Goal: Task Accomplishment & Management: Manage account settings

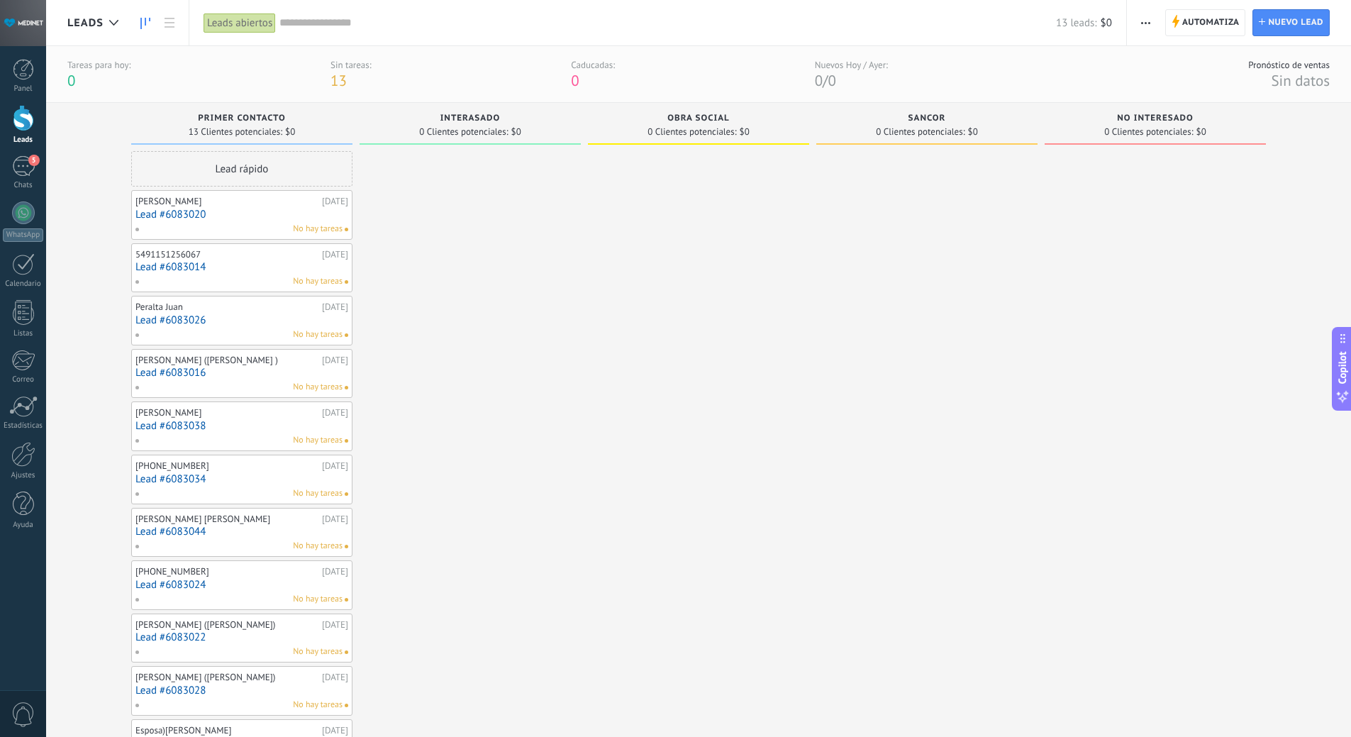
click at [336, 83] on span "13" at bounding box center [338, 80] width 16 height 19
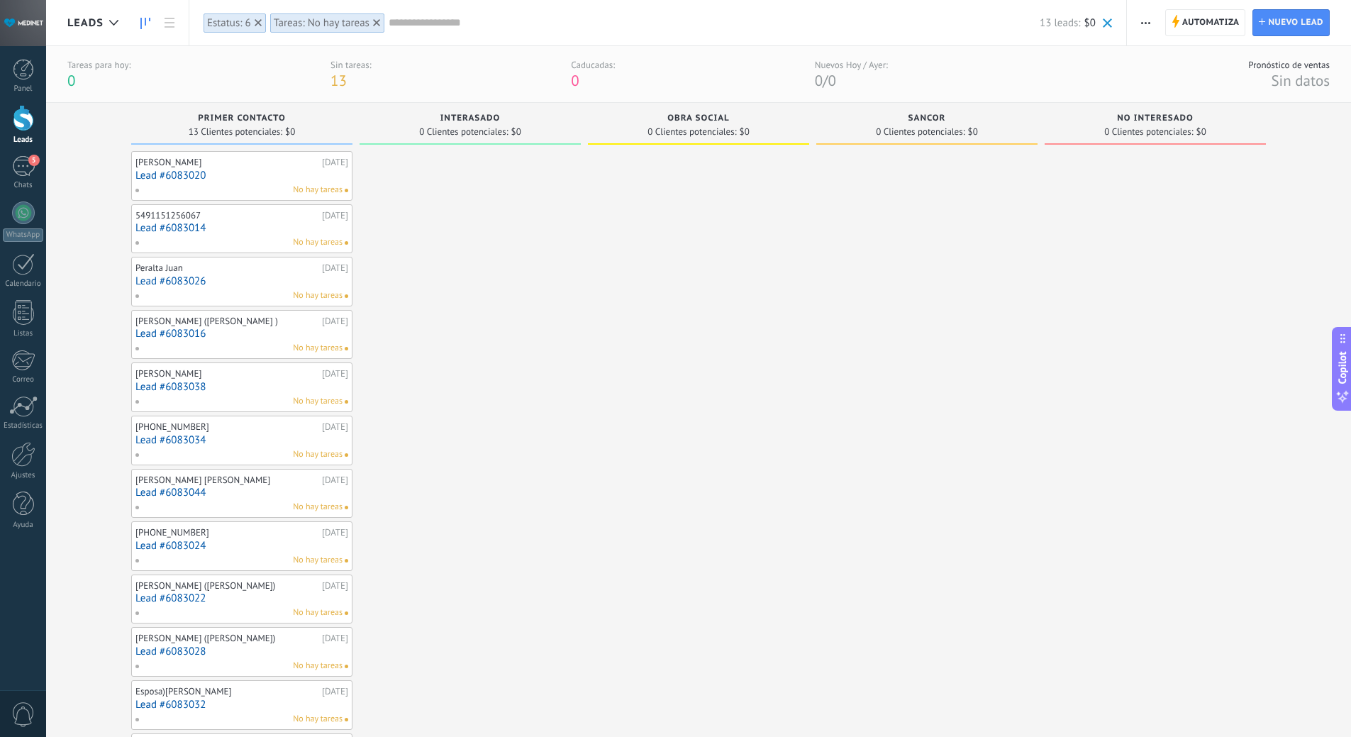
click at [228, 117] on span "Primer Contacto" at bounding box center [241, 118] width 87 height 10
drag, startPoint x: 284, startPoint y: 118, endPoint x: 185, endPoint y: 118, distance: 98.6
click at [185, 118] on div "Primer Contacto" at bounding box center [241, 119] width 207 height 12
copy span "Primer Contacto"
click at [1154, 25] on button "button" at bounding box center [1145, 22] width 21 height 27
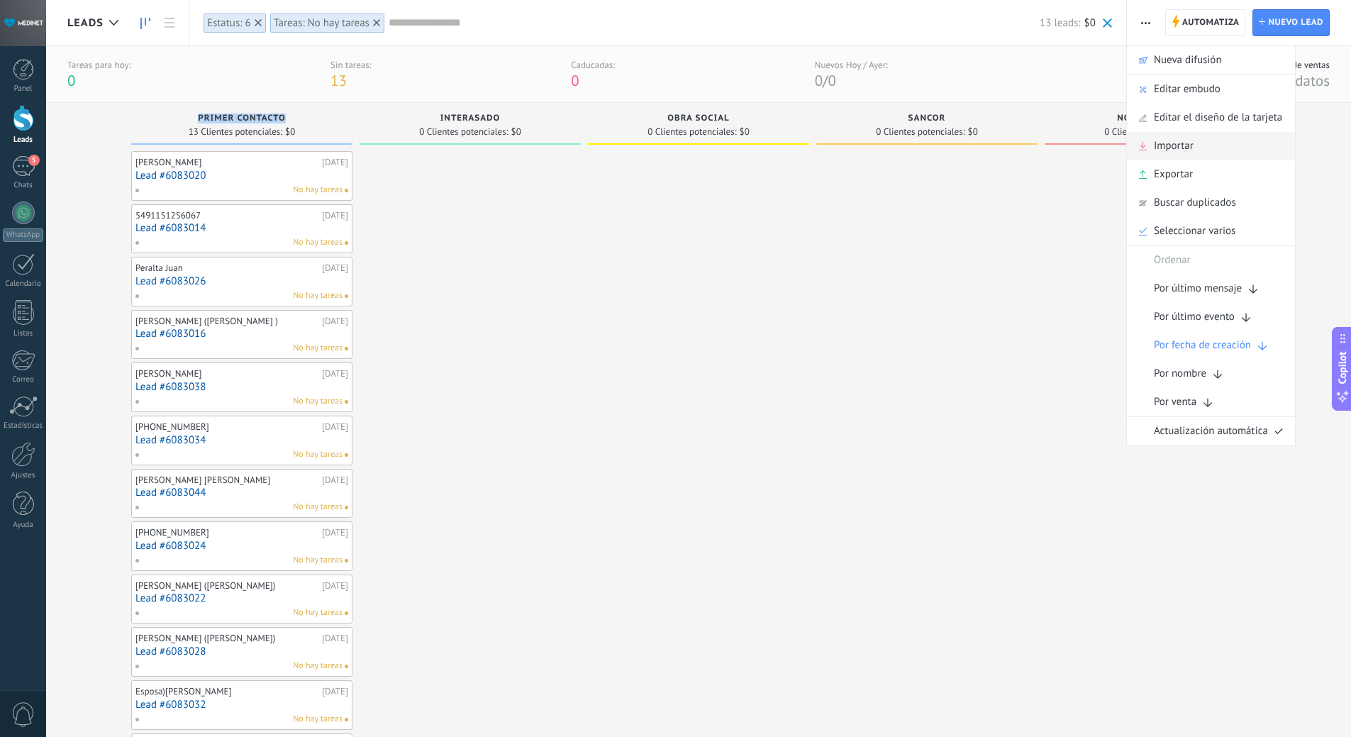
click at [1164, 145] on span "Importar" at bounding box center [1174, 146] width 40 height 28
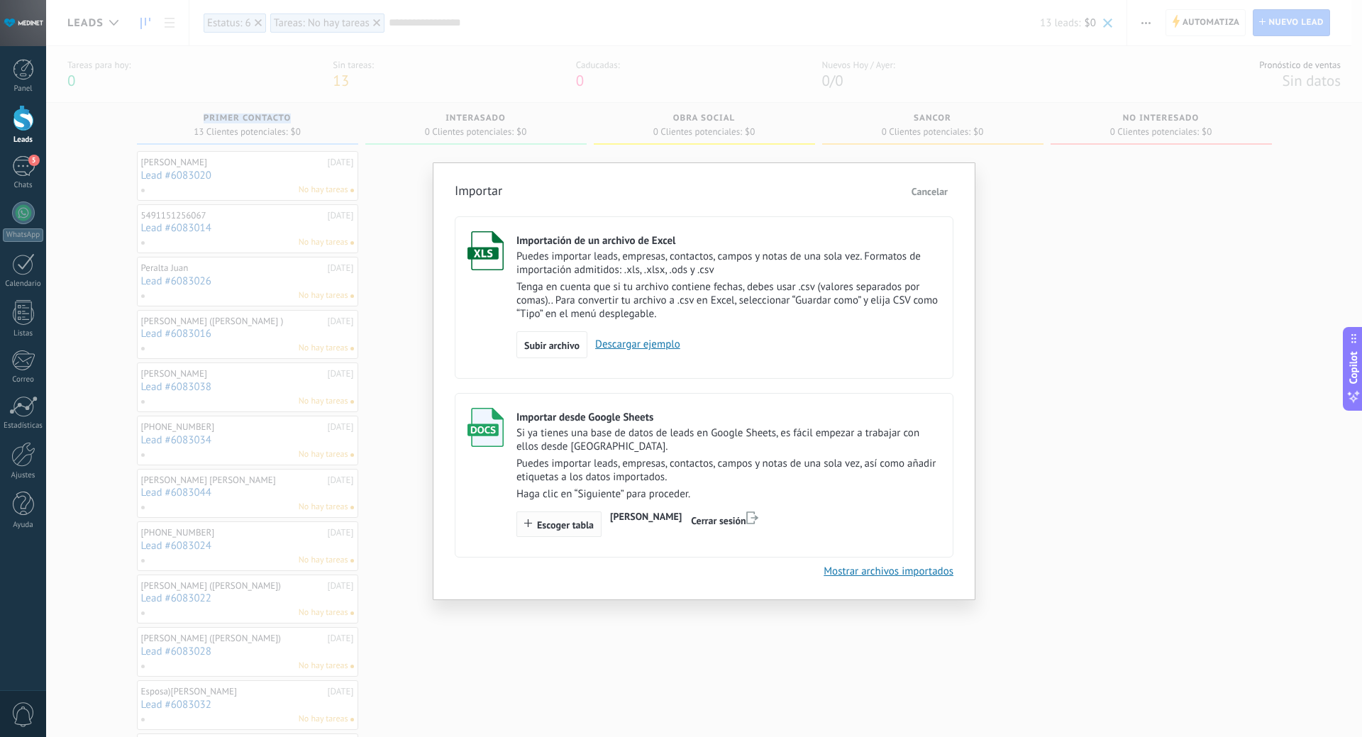
click at [565, 534] on button "Escoger tabla" at bounding box center [558, 524] width 85 height 26
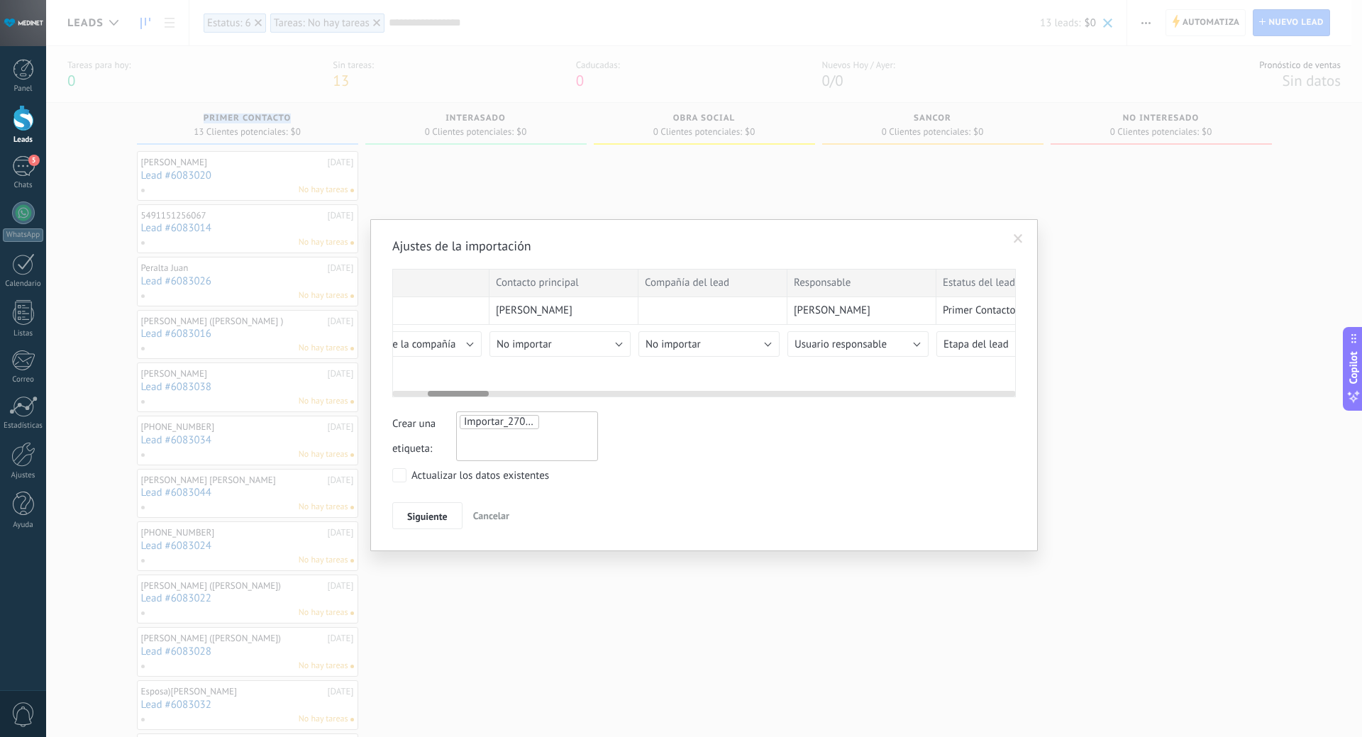
scroll to position [0, 357]
drag, startPoint x: 433, startPoint y: 394, endPoint x: 469, endPoint y: 393, distance: 35.5
click at [469, 393] on div at bounding box center [458, 394] width 61 height 6
click at [538, 343] on span "No importar" at bounding box center [516, 344] width 55 height 13
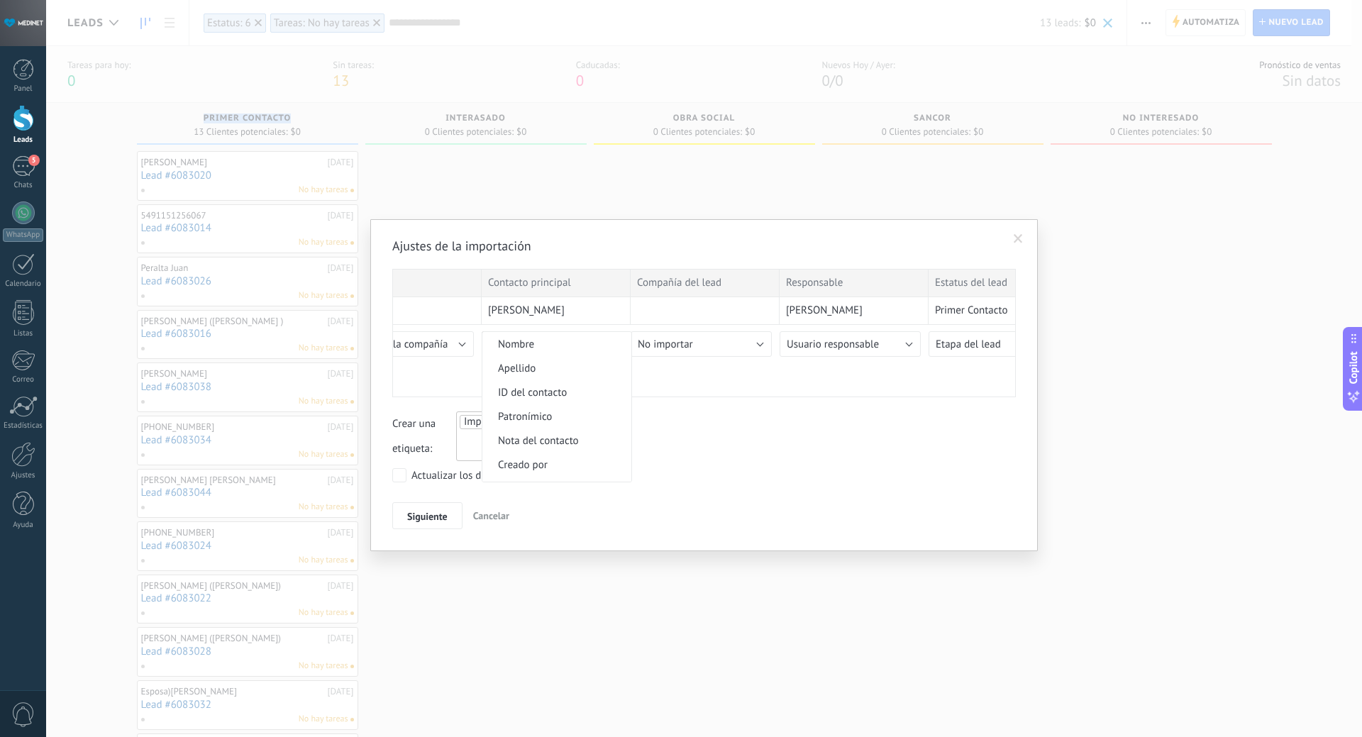
scroll to position [0, 0]
click at [552, 433] on span "Nombre" at bounding box center [554, 436] width 145 height 13
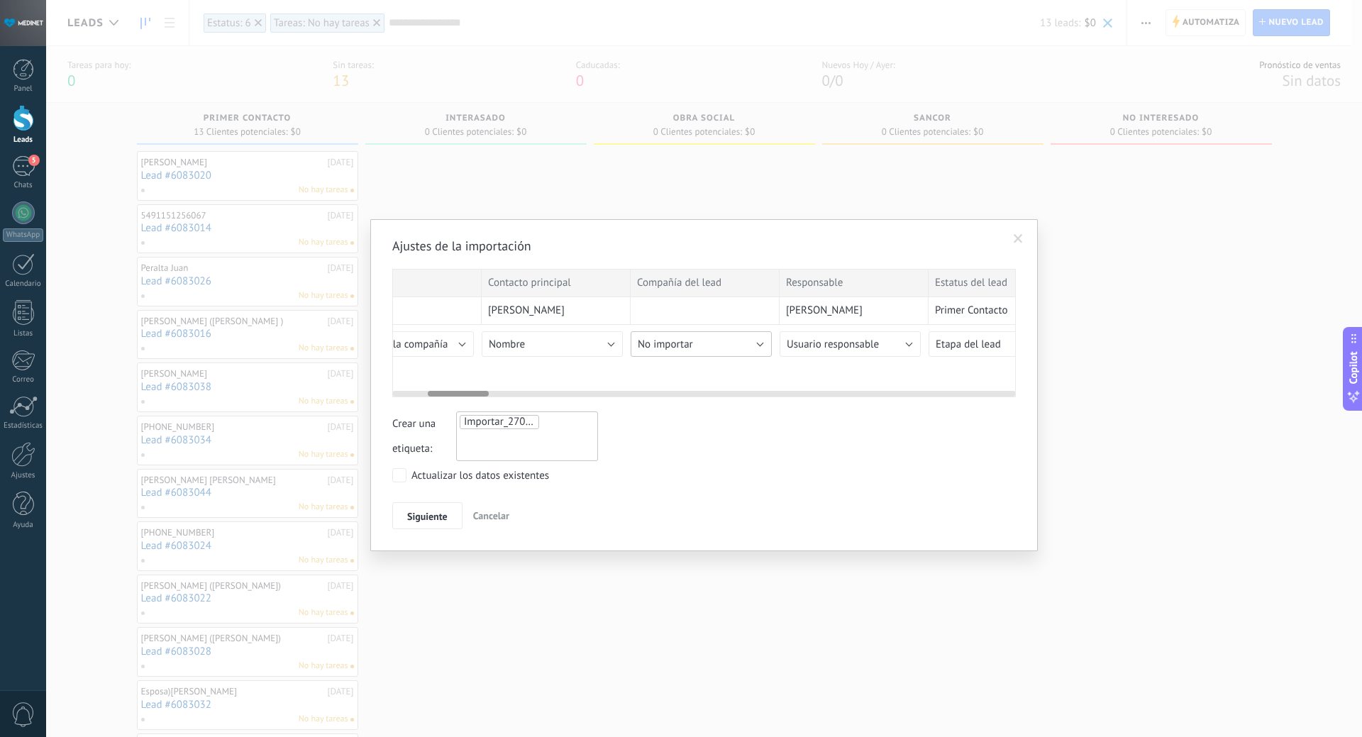
click at [707, 341] on button "No importar" at bounding box center [700, 344] width 141 height 26
click at [708, 347] on span "No importar" at bounding box center [703, 344] width 145 height 13
click at [863, 338] on span "Usuario responsable" at bounding box center [832, 344] width 92 height 13
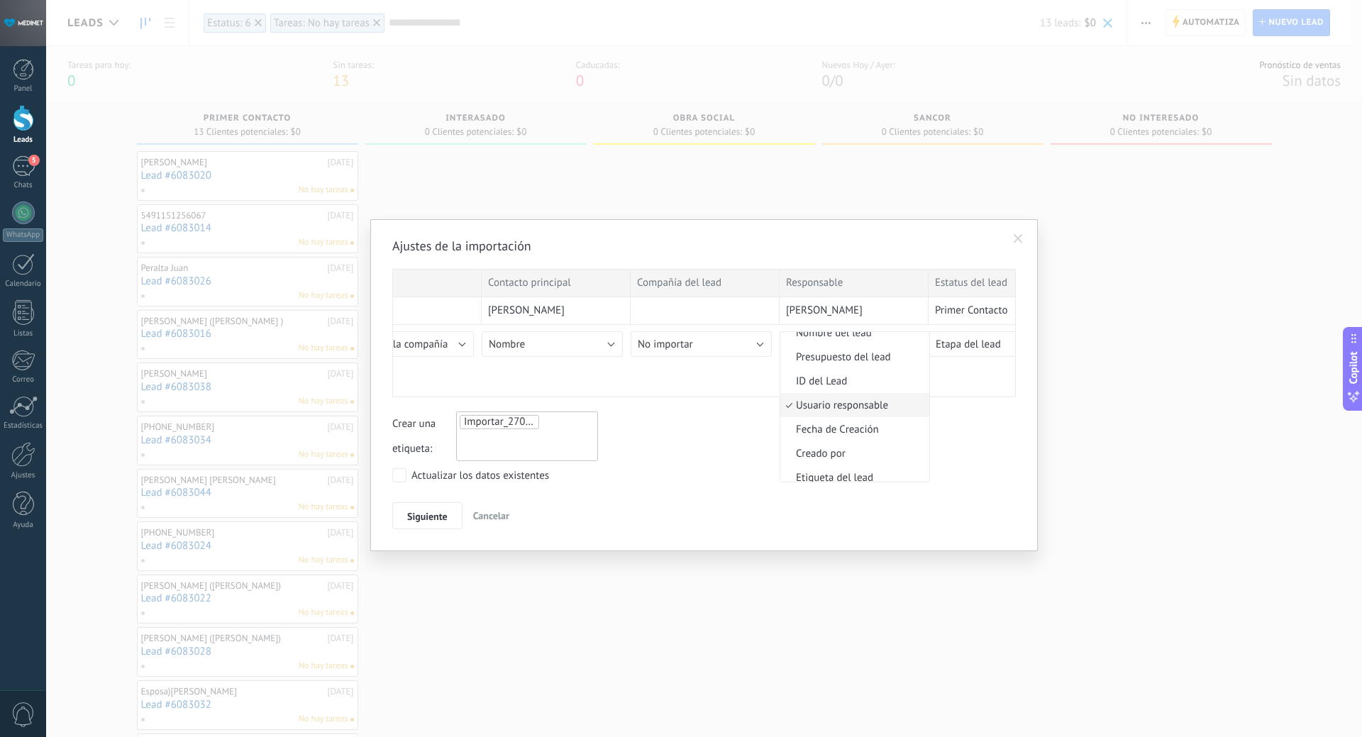
click at [876, 403] on span "Usuario responsable" at bounding box center [852, 405] width 145 height 13
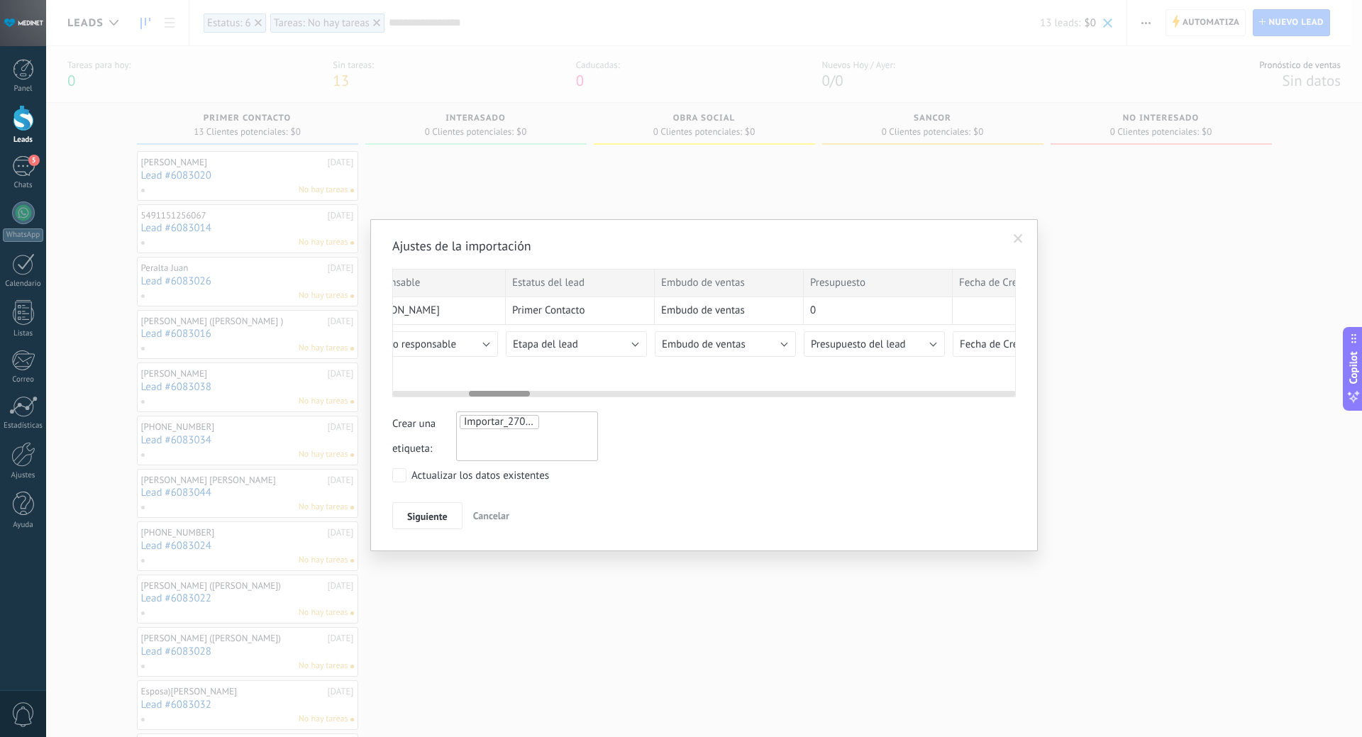
scroll to position [0, 787]
drag, startPoint x: 472, startPoint y: 394, endPoint x: 514, endPoint y: 394, distance: 41.8
click at [514, 394] on div at bounding box center [499, 394] width 61 height 6
drag, startPoint x: 516, startPoint y: 391, endPoint x: 642, endPoint y: 398, distance: 126.4
click at [659, 394] on div at bounding box center [642, 394] width 61 height 6
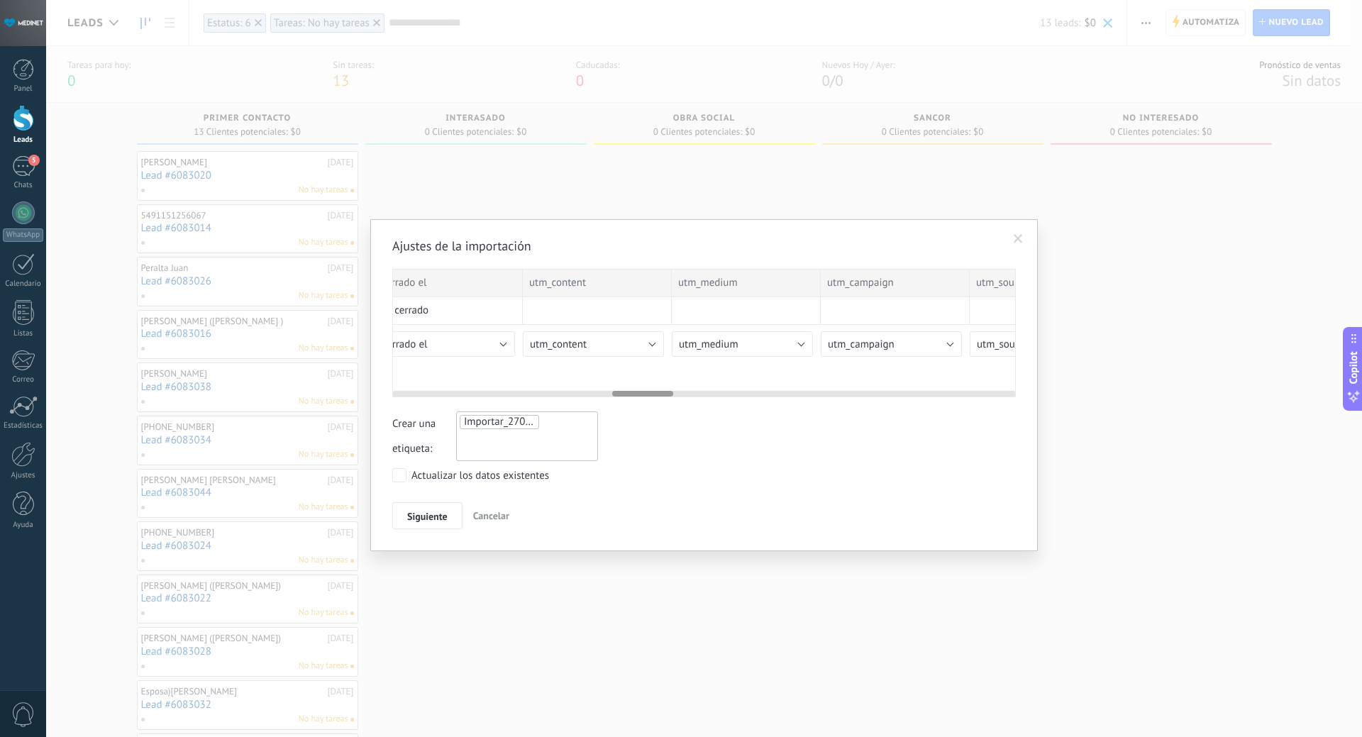
scroll to position [0, 2259]
click at [427, 509] on button "Siguiente" at bounding box center [427, 515] width 70 height 27
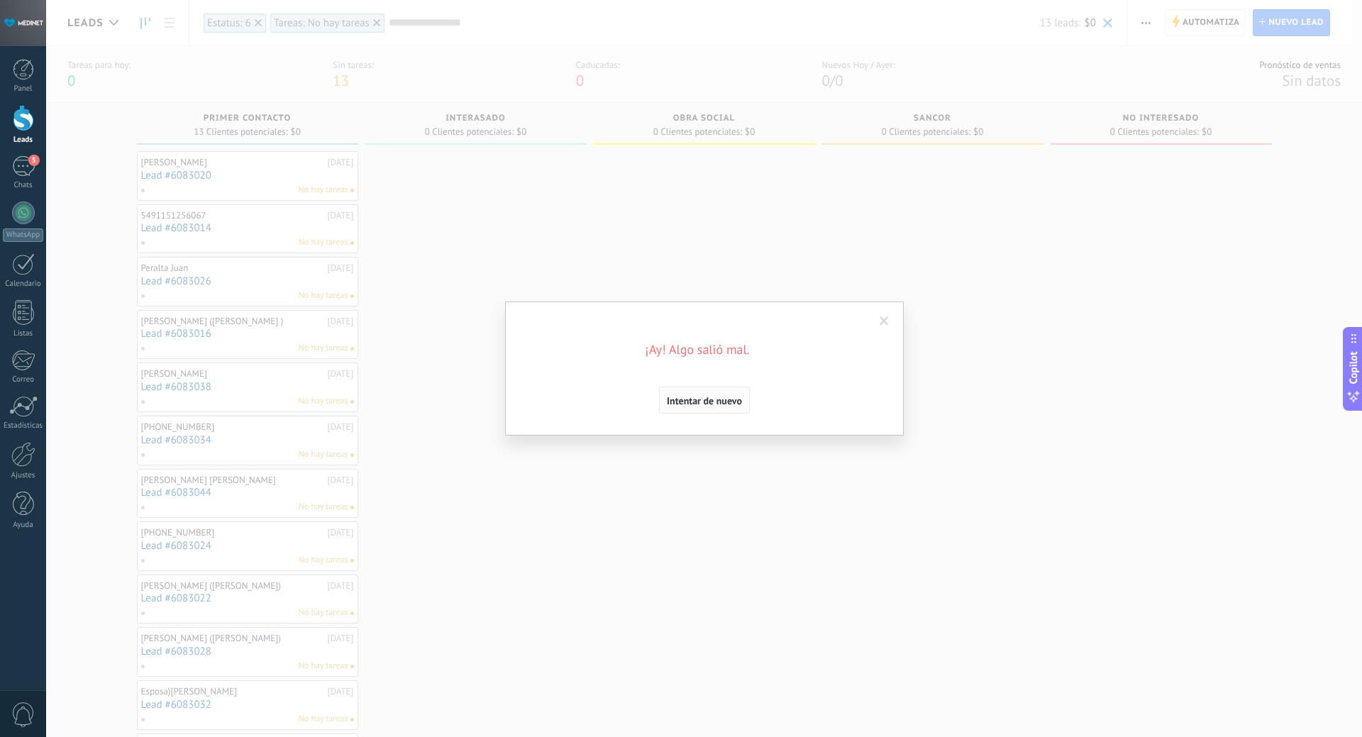
click at [715, 402] on span "Intentar de nuevo" at bounding box center [704, 401] width 75 height 10
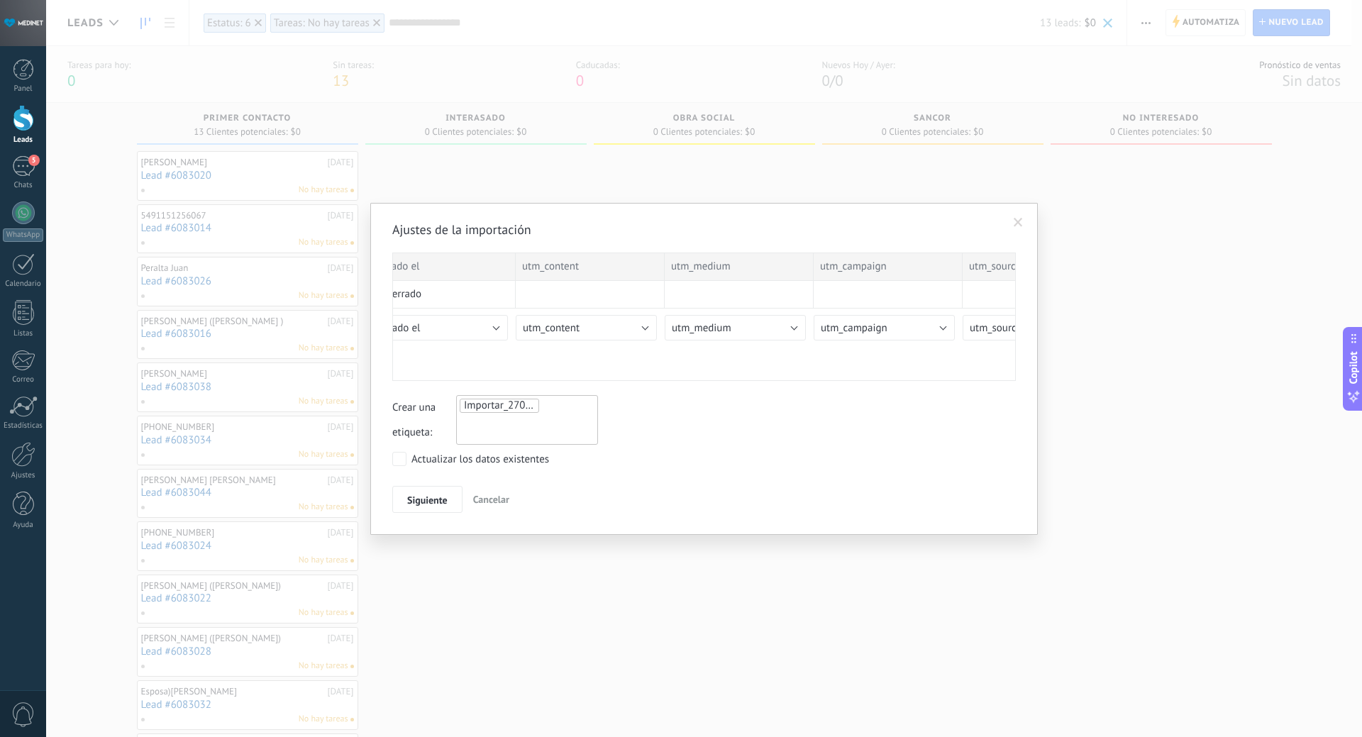
click at [391, 456] on div "Ajustes de la importación ID Nombre del lead Compañía Contacto principal Compañ…" at bounding box center [703, 369] width 667 height 332
click at [425, 498] on span "Siguiente" at bounding box center [427, 500] width 40 height 10
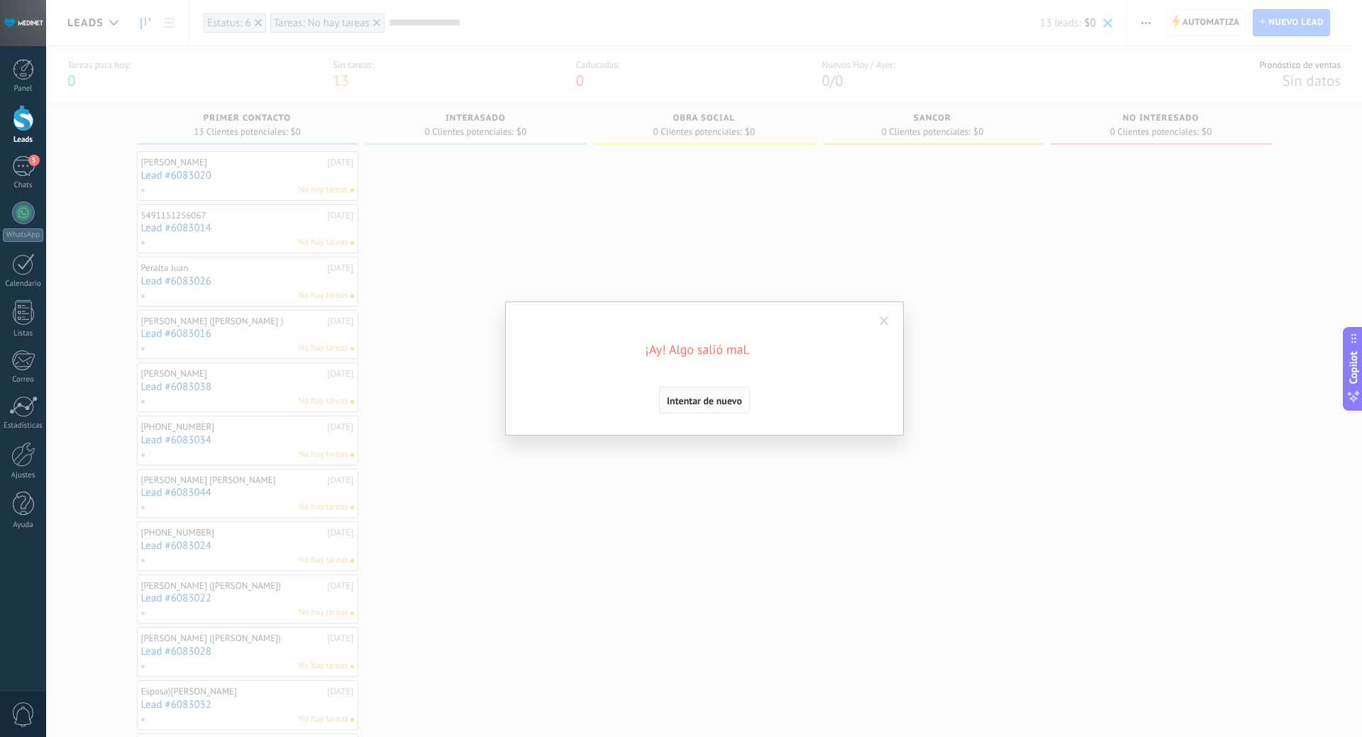
click at [699, 400] on span "Intentar de nuevo" at bounding box center [704, 401] width 75 height 10
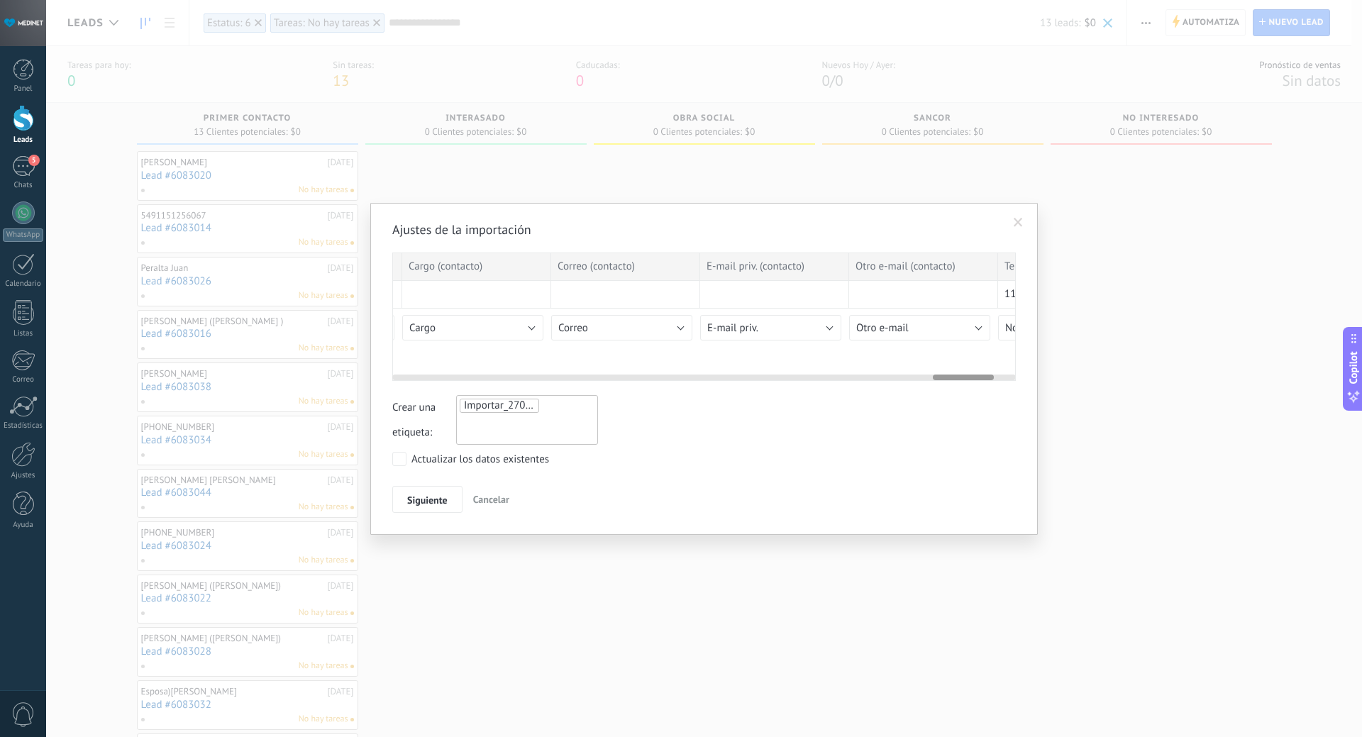
scroll to position [0, 5780]
drag, startPoint x: 630, startPoint y: 379, endPoint x: 995, endPoint y: 385, distance: 364.5
click at [995, 385] on div "Ajustes de la importación ID Nombre del lead Compañía Contacto principal Compañ…" at bounding box center [703, 366] width 623 height 291
click at [920, 333] on span "No importar" at bounding box center [901, 327] width 55 height 13
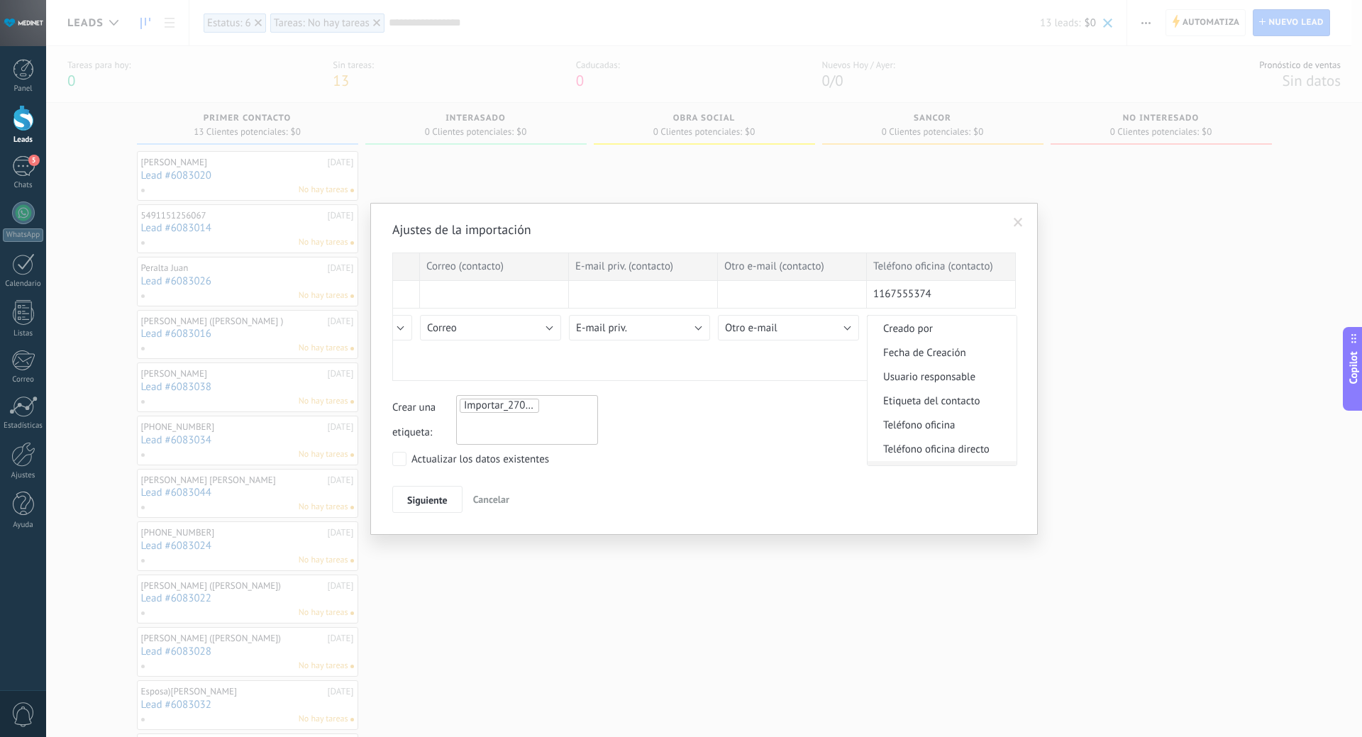
scroll to position [284, 0]
click at [920, 406] on span "Teléfono celular" at bounding box center [939, 402] width 145 height 13
click at [402, 496] on button "Siguiente" at bounding box center [427, 499] width 70 height 27
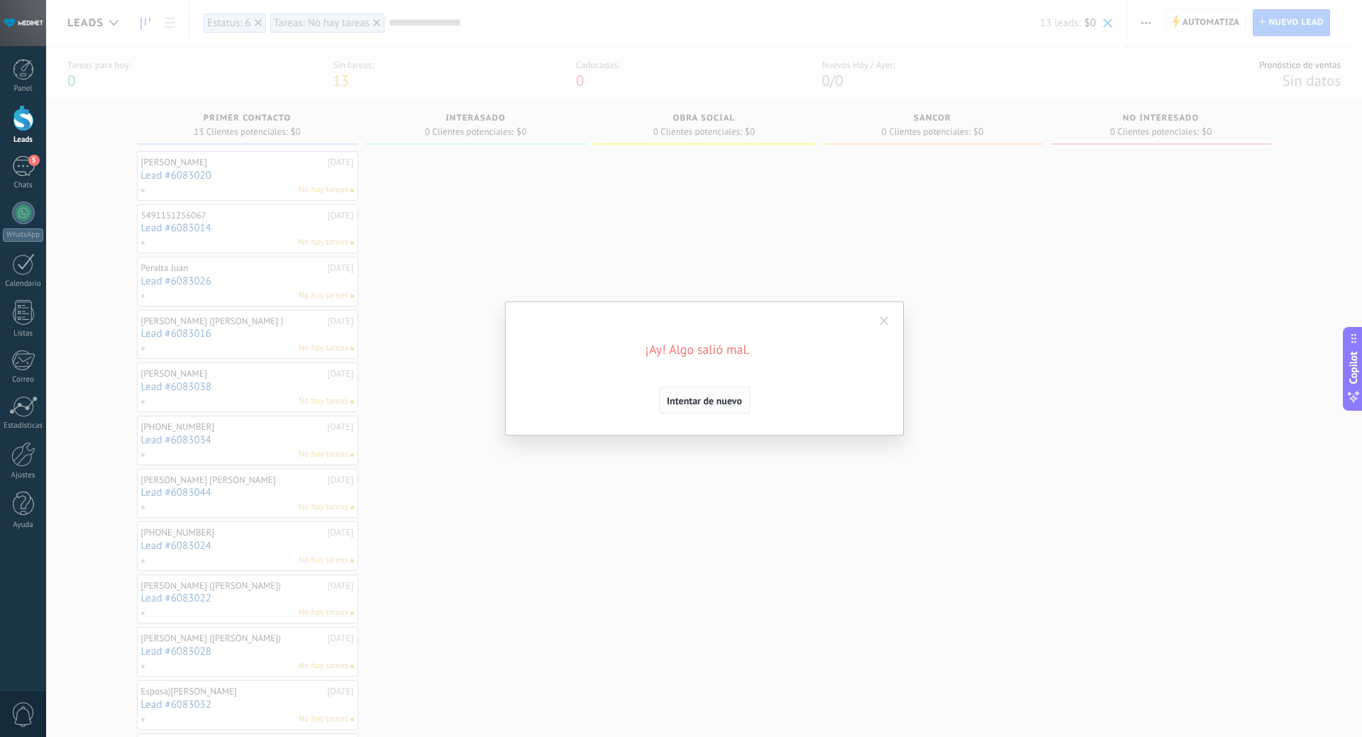
click at [691, 398] on span "Intentar de nuevo" at bounding box center [704, 401] width 75 height 10
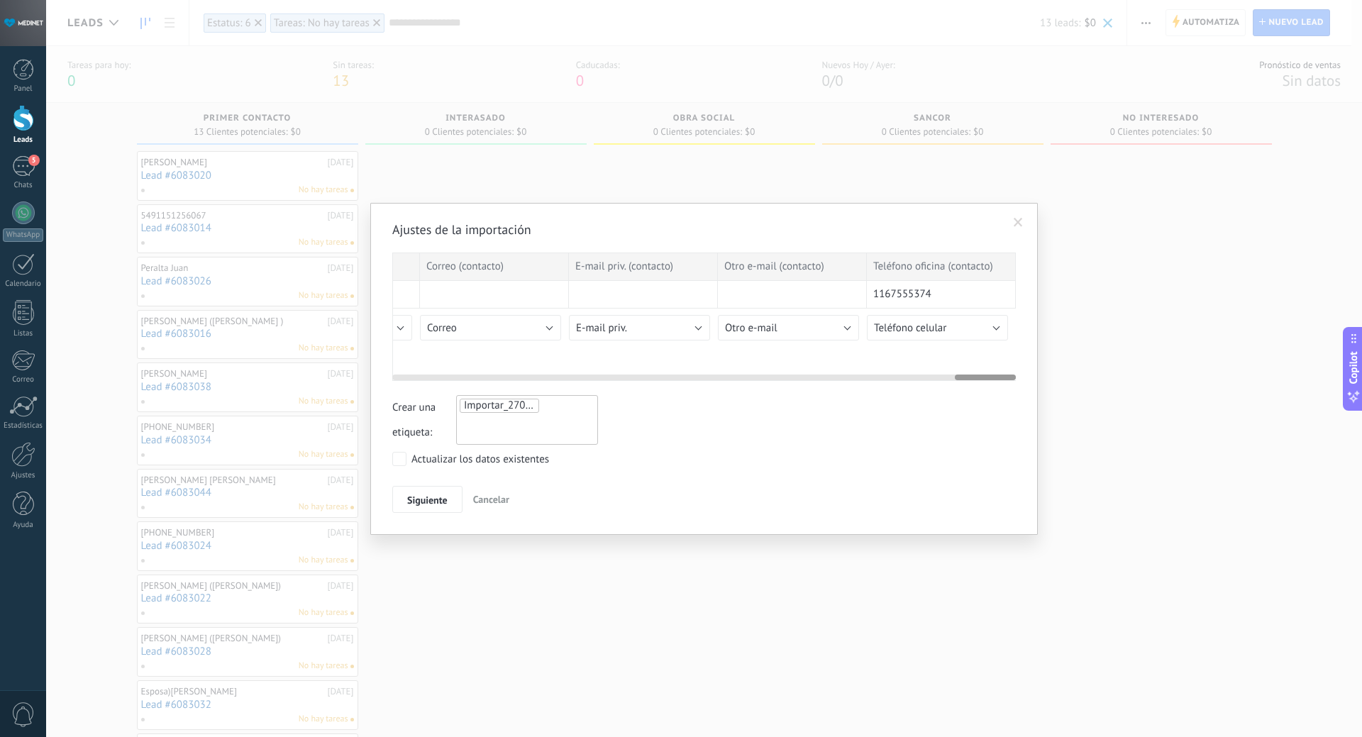
drag, startPoint x: 993, startPoint y: 380, endPoint x: 472, endPoint y: 380, distance: 520.5
click at [474, 380] on div "ID Nombre del lead Compañía Contacto principal Compañía del lead Responsable Es…" at bounding box center [703, 316] width 623 height 128
click at [478, 374] on div at bounding box center [703, 374] width 623 height 11
drag, startPoint x: 981, startPoint y: 379, endPoint x: 372, endPoint y: 383, distance: 609.9
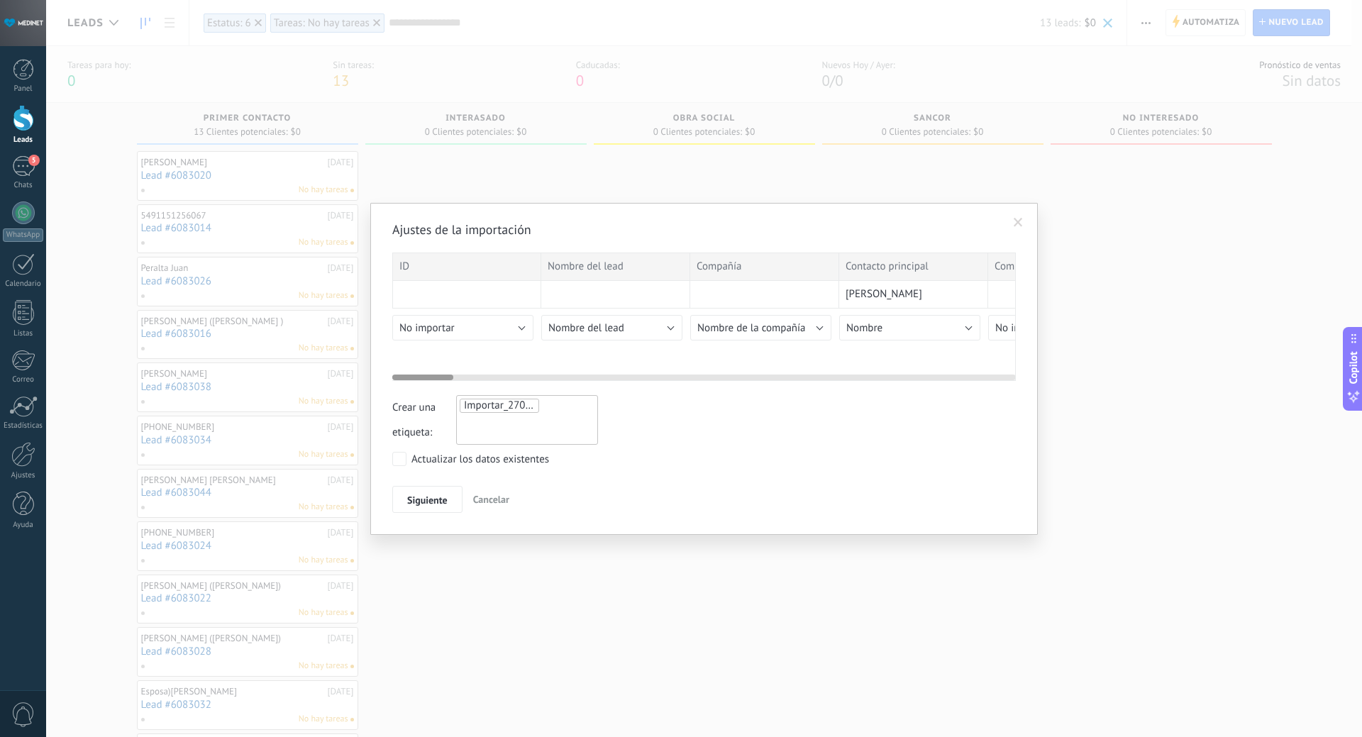
click at [373, 387] on div "Ajustes de la importación ID Nombre del lead Compañía Contacto principal Compañ…" at bounding box center [703, 369] width 667 height 332
click at [674, 325] on button "Nombre del lead" at bounding box center [611, 328] width 141 height 26
click at [674, 325] on span "Otro e-mail" at bounding box center [614, 319] width 145 height 13
drag, startPoint x: 555, startPoint y: 335, endPoint x: 569, endPoint y: 327, distance: 16.2
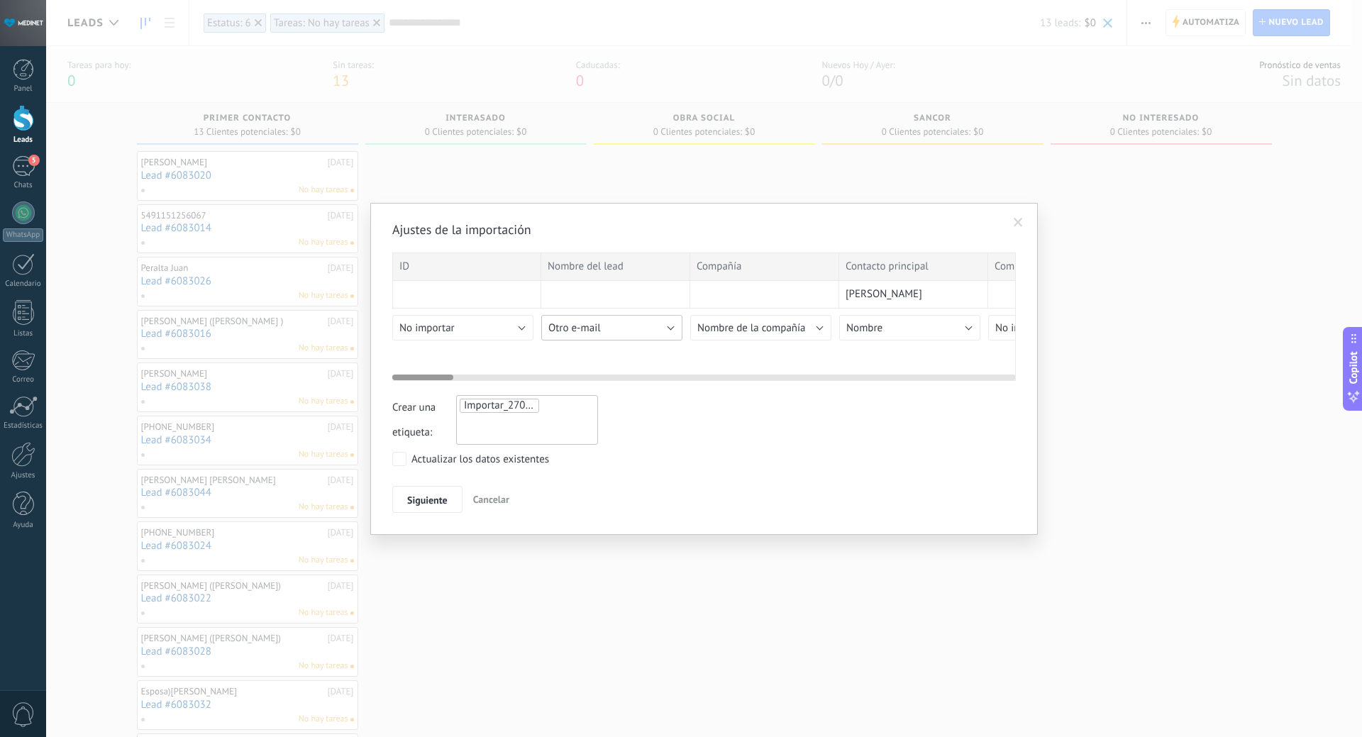
click at [556, 334] on button "Otro e-mail" at bounding box center [611, 328] width 141 height 26
click at [626, 455] on span "Nombre del lead" at bounding box center [614, 457] width 145 height 13
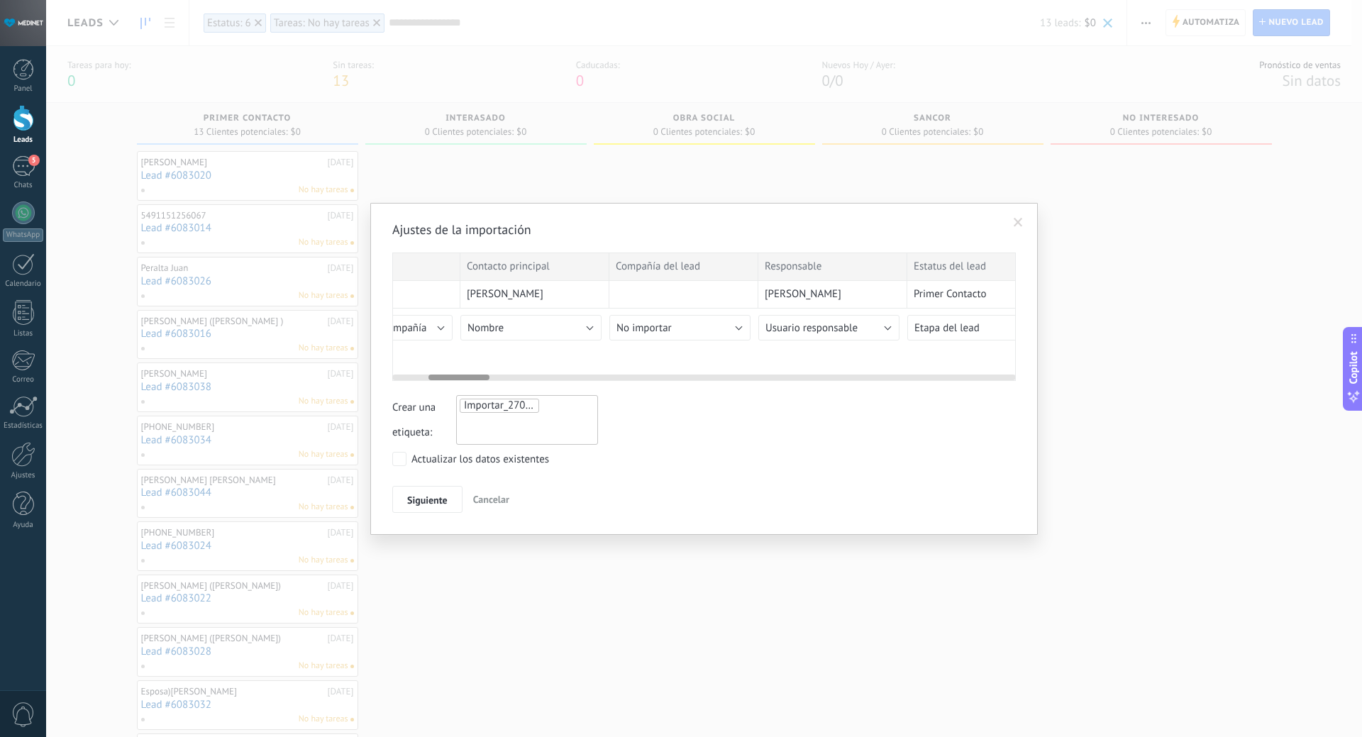
scroll to position [0, 372]
drag, startPoint x: 438, startPoint y: 379, endPoint x: 473, endPoint y: 391, distance: 37.2
click at [473, 391] on div "Ajustes de la importación ID Nombre del lead Compañía Contacto principal Compañ…" at bounding box center [703, 366] width 623 height 291
click at [596, 329] on button "Nombre" at bounding box center [537, 328] width 141 height 26
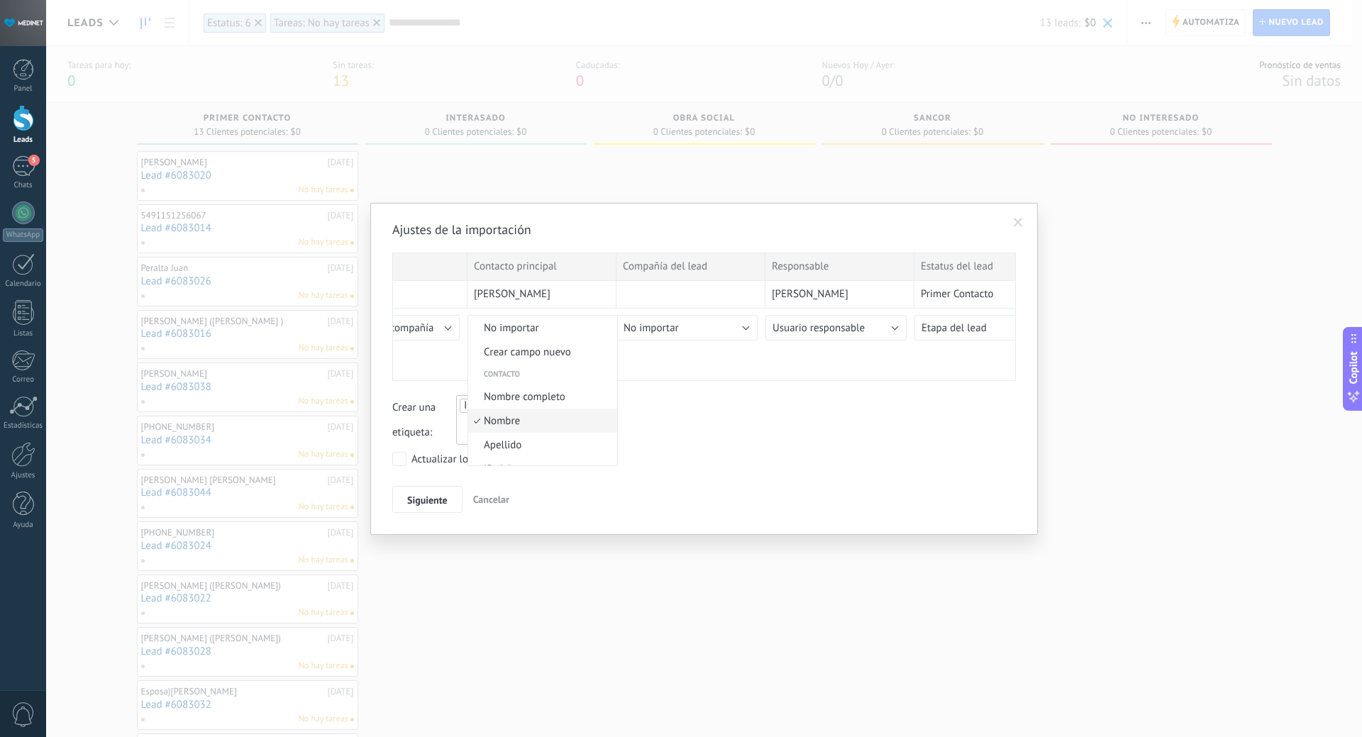
click at [504, 421] on span "Nombre" at bounding box center [540, 420] width 145 height 13
click at [750, 330] on button "No importar" at bounding box center [686, 328] width 141 height 26
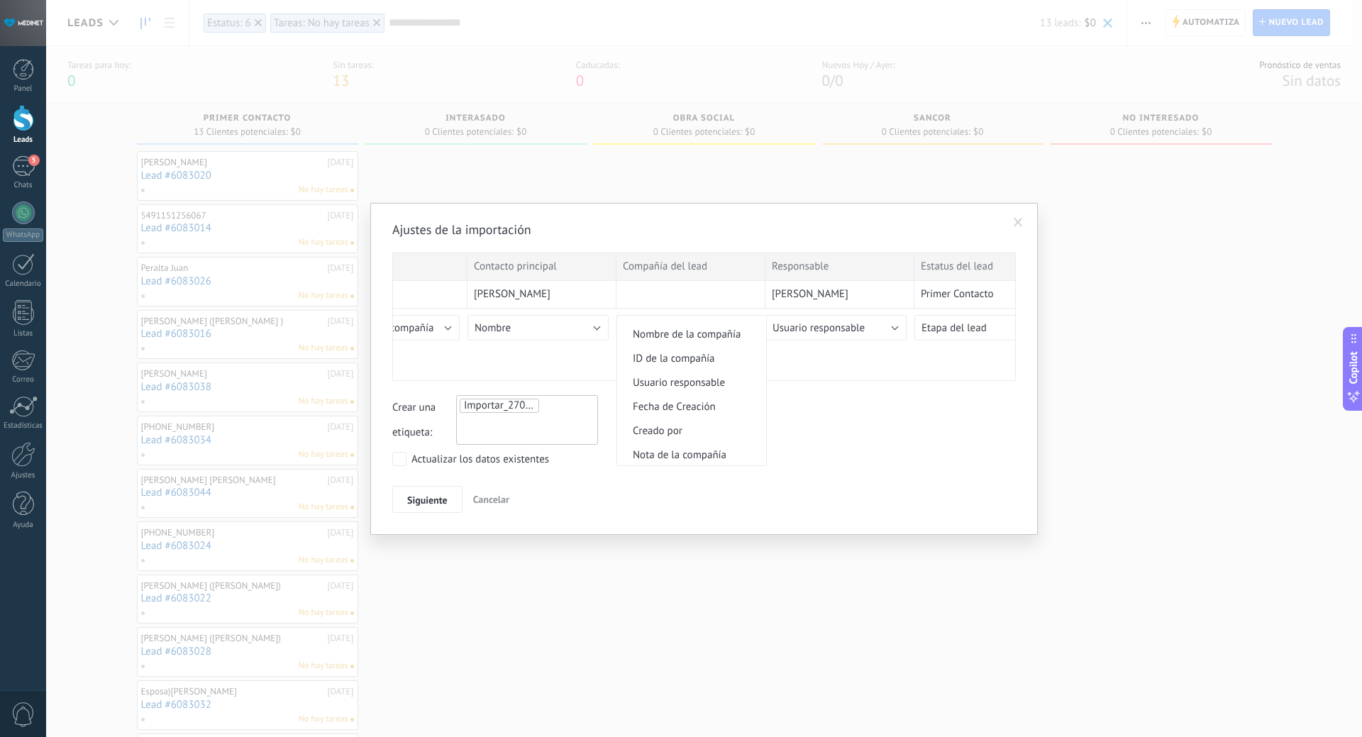
scroll to position [1347, 0]
click at [705, 369] on span "Nombre de la compañía" at bounding box center [689, 368] width 145 height 13
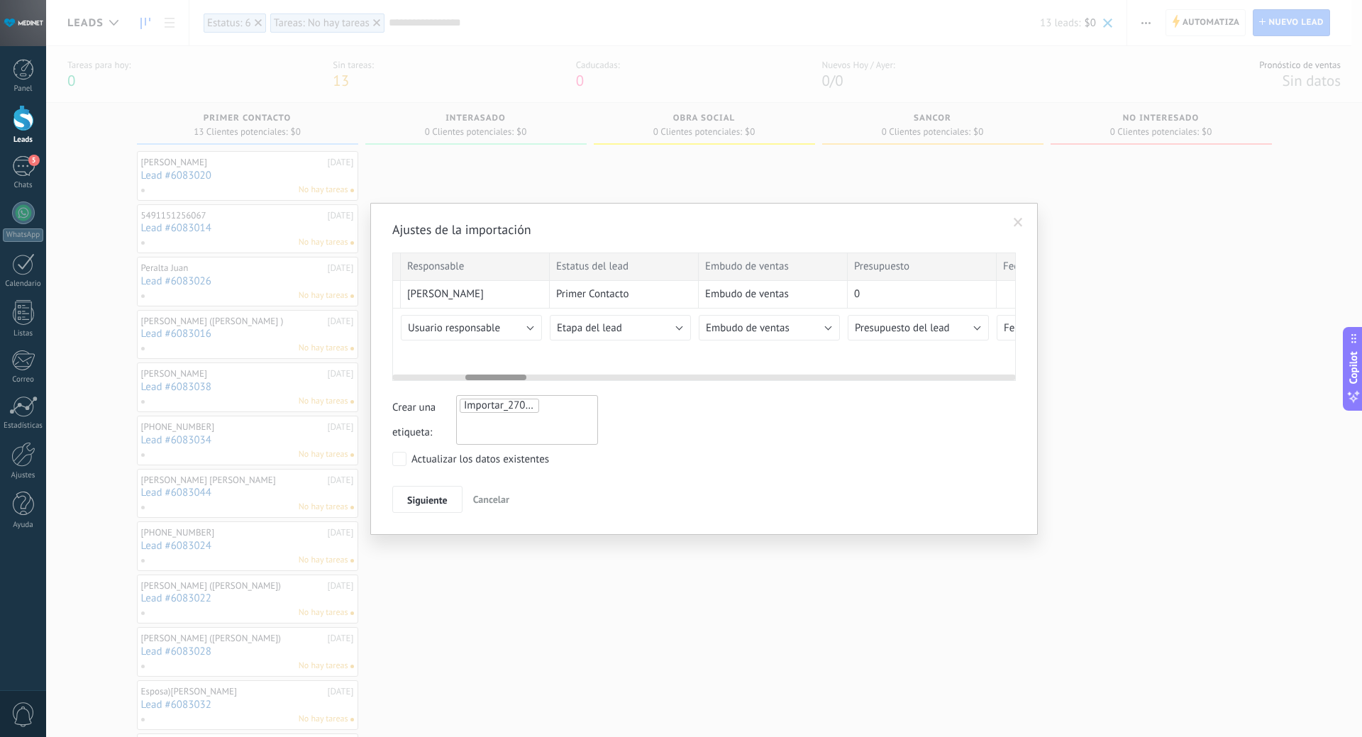
scroll to position [0, 743]
drag, startPoint x: 479, startPoint y: 378, endPoint x: 517, endPoint y: 378, distance: 37.6
click at [517, 378] on div at bounding box center [495, 377] width 61 height 6
click at [672, 324] on button "Etapa del lead" at bounding box center [612, 328] width 141 height 26
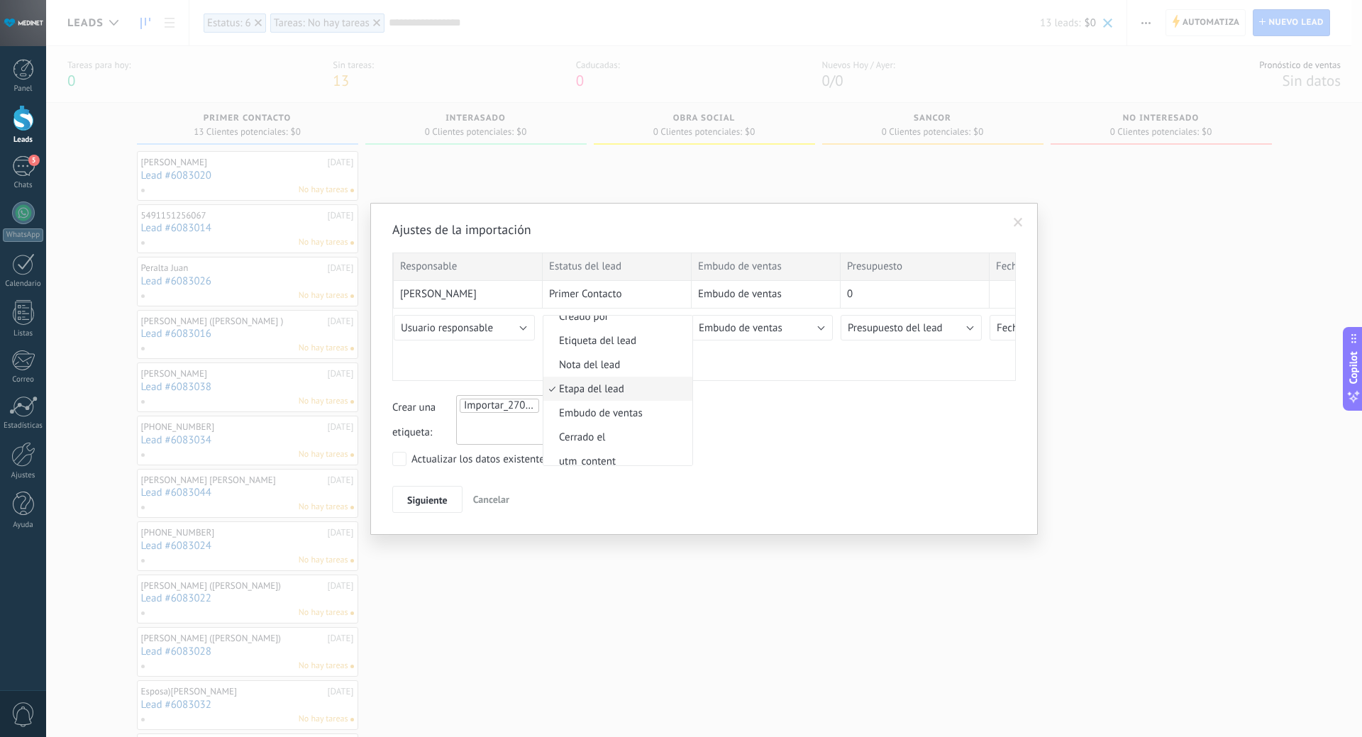
click at [645, 386] on span "Etapa del lead" at bounding box center [615, 388] width 145 height 13
drag, startPoint x: 498, startPoint y: 501, endPoint x: 618, endPoint y: 511, distance: 121.0
click at [498, 502] on span "Cancelar" at bounding box center [491, 499] width 36 height 13
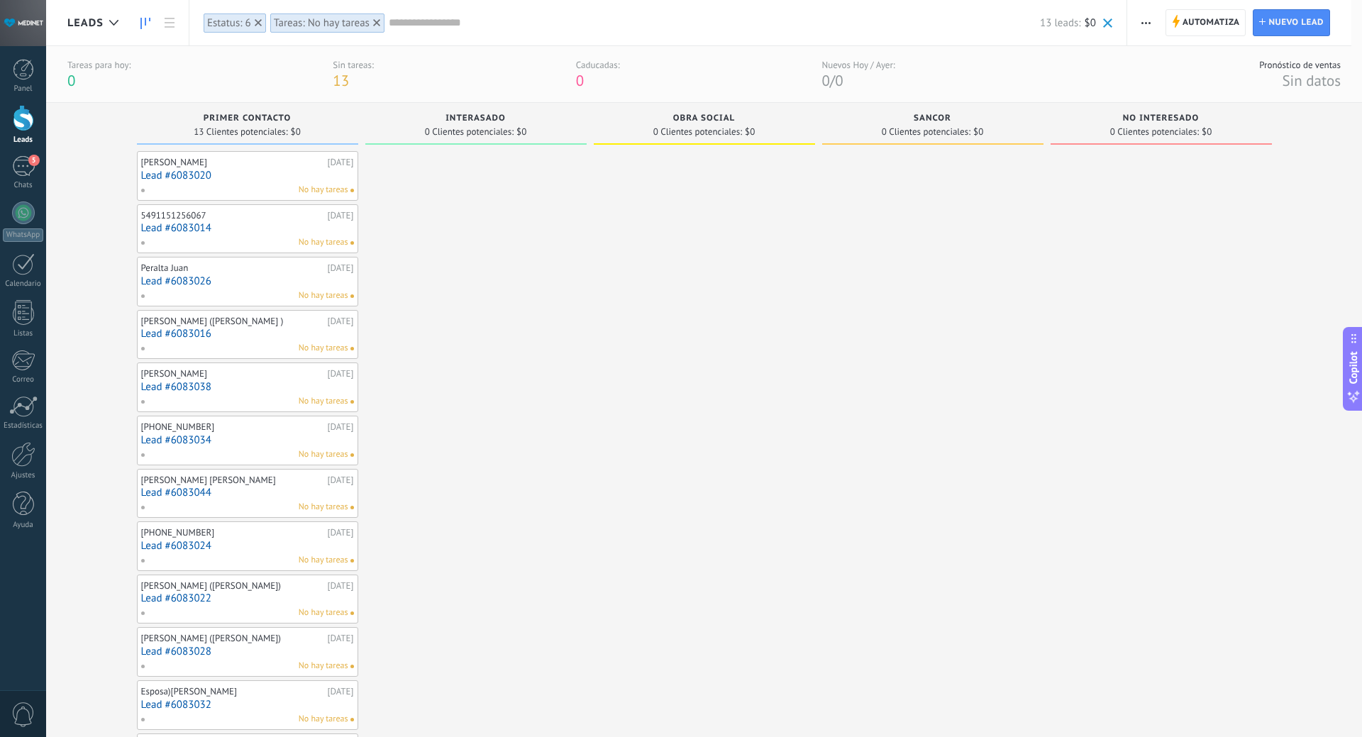
click at [1147, 23] on use "button" at bounding box center [1145, 23] width 9 height 2
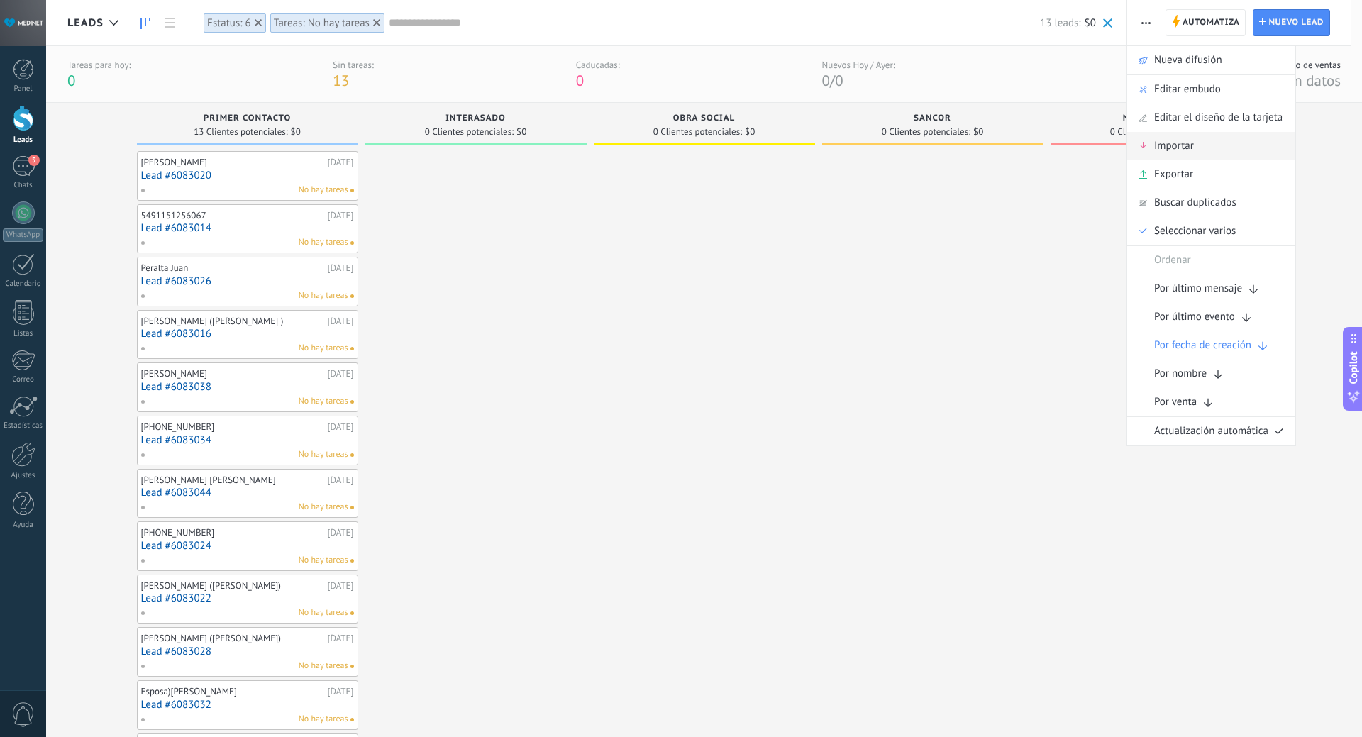
click at [1169, 145] on span "Importar" at bounding box center [1174, 146] width 40 height 28
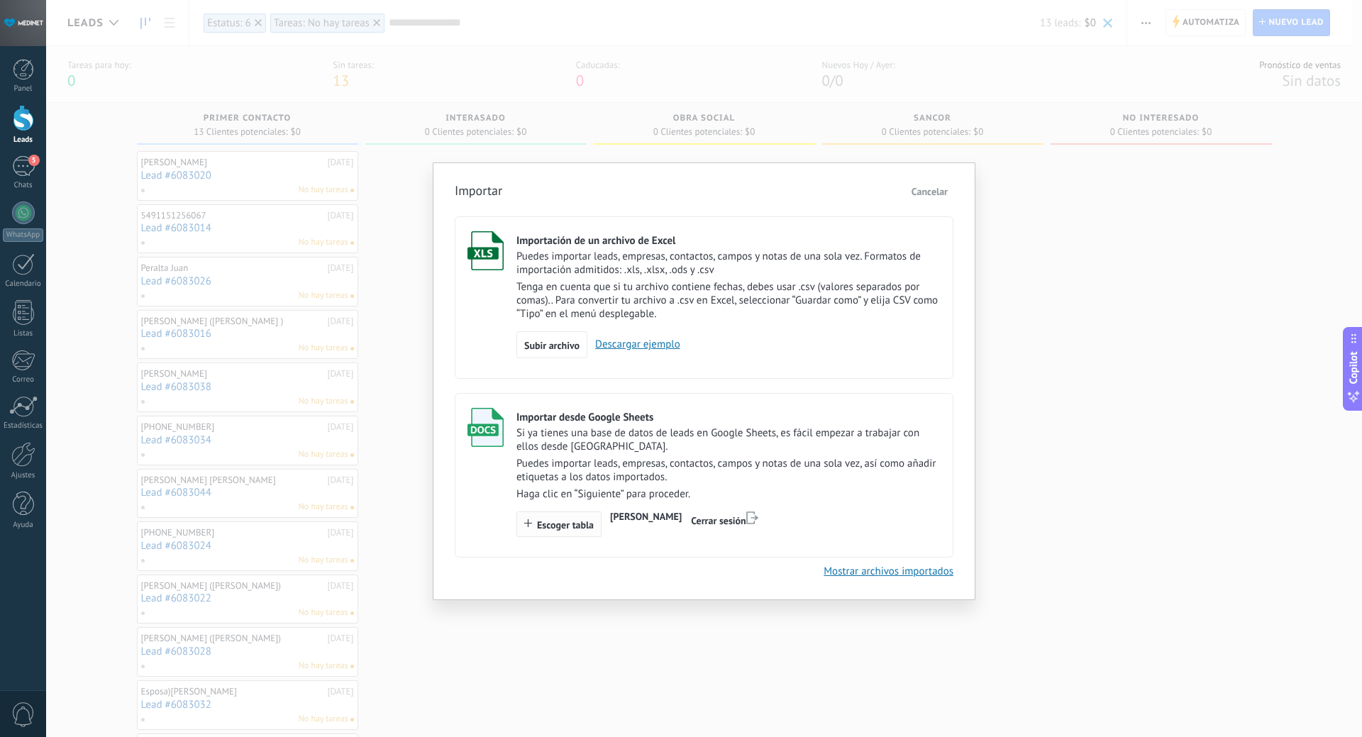
click at [562, 532] on button "Escoger tabla" at bounding box center [558, 524] width 85 height 26
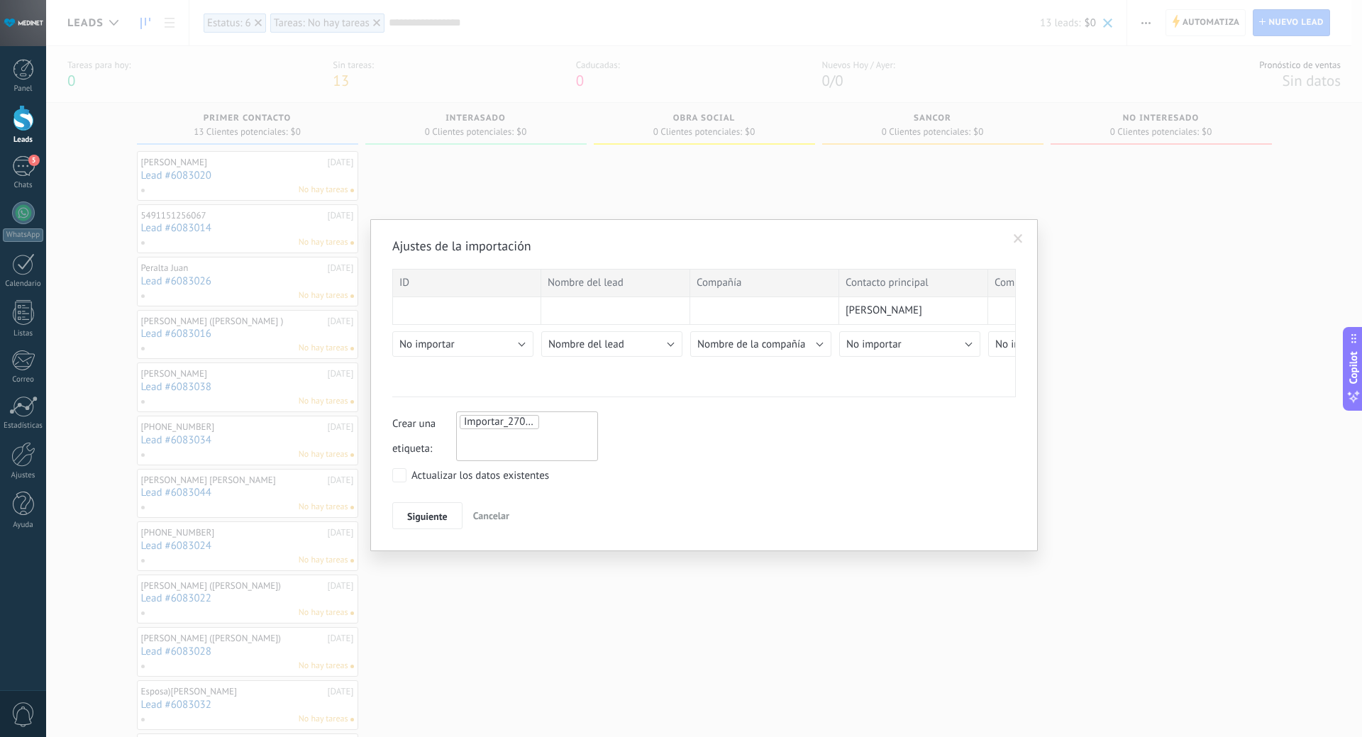
click at [483, 420] on span "Importar_27092025_2112" at bounding box center [523, 421] width 118 height 13
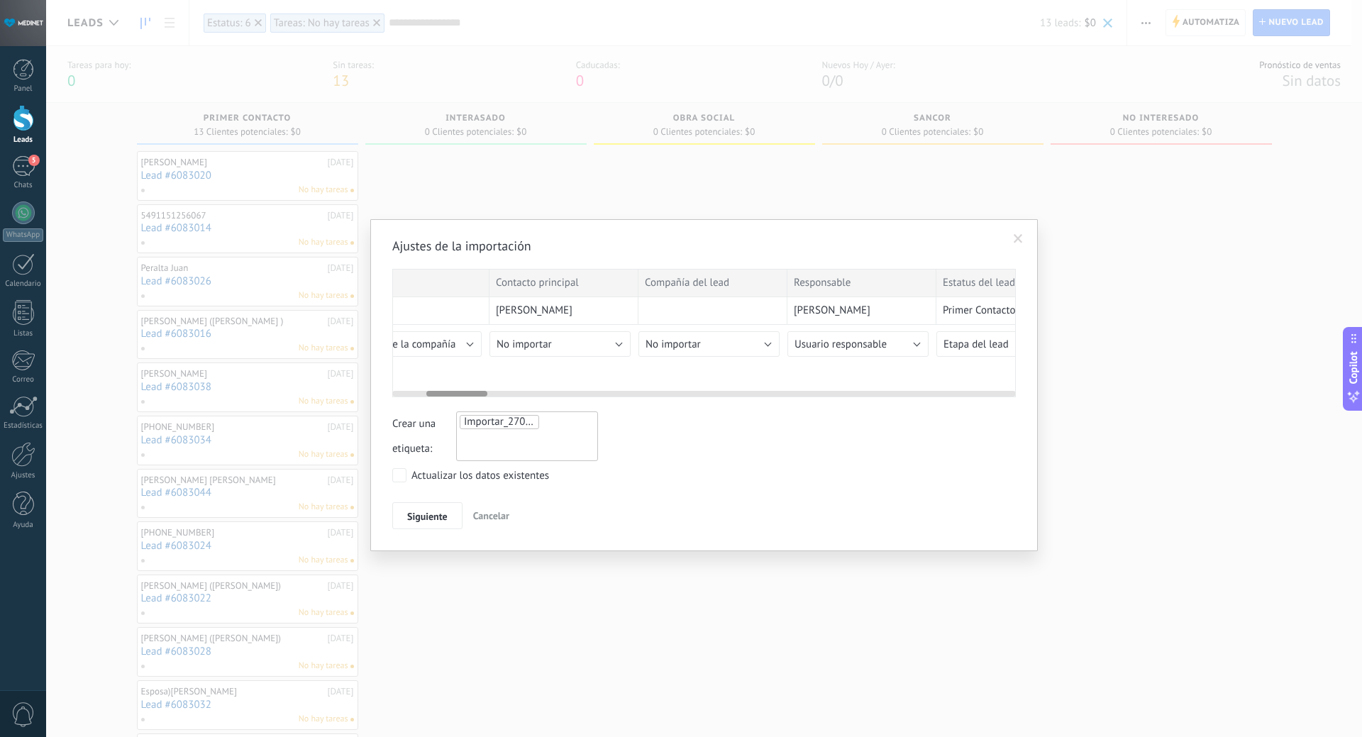
scroll to position [0, 364]
drag, startPoint x: 430, startPoint y: 391, endPoint x: 466, endPoint y: 391, distance: 36.2
click at [466, 391] on div at bounding box center [456, 394] width 61 height 6
click at [594, 341] on button "No importar" at bounding box center [544, 344] width 141 height 26
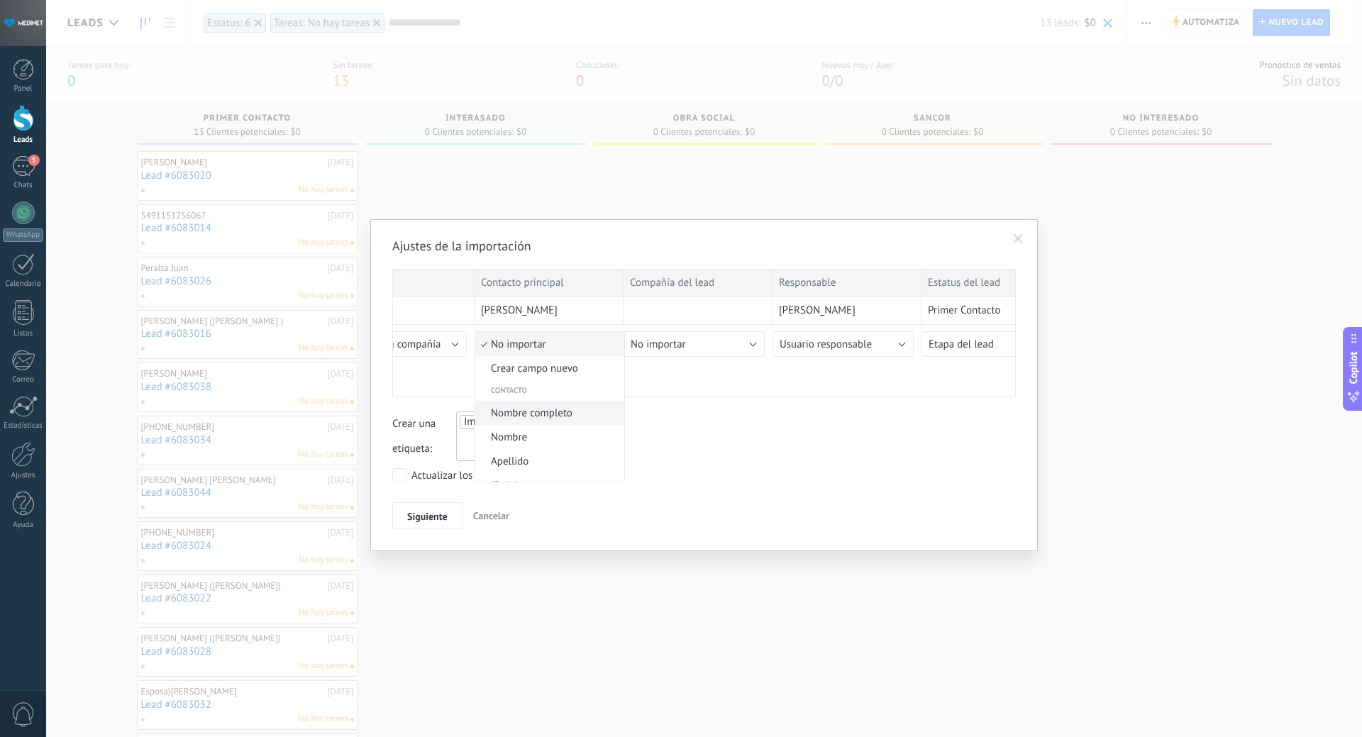
click at [579, 409] on span "Nombre completo" at bounding box center [547, 412] width 145 height 13
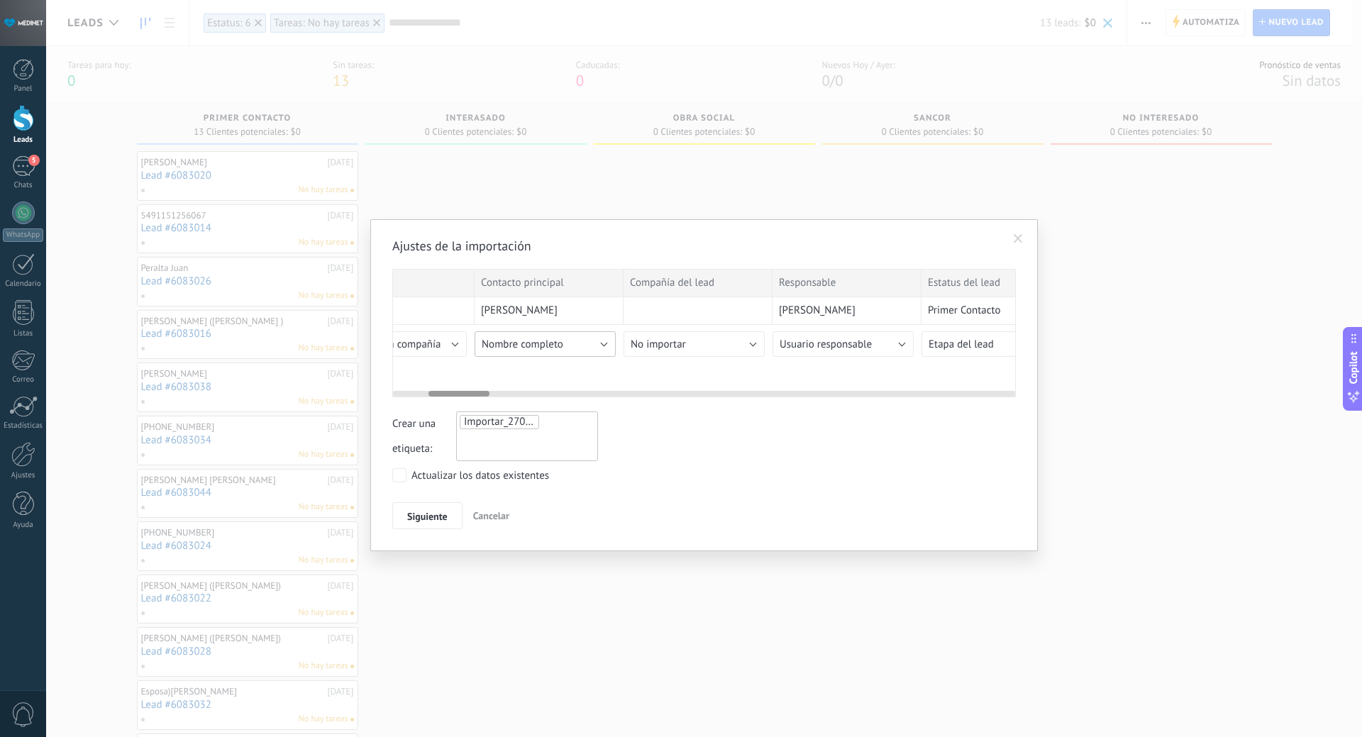
click at [575, 343] on button "Nombre completo" at bounding box center [544, 344] width 141 height 26
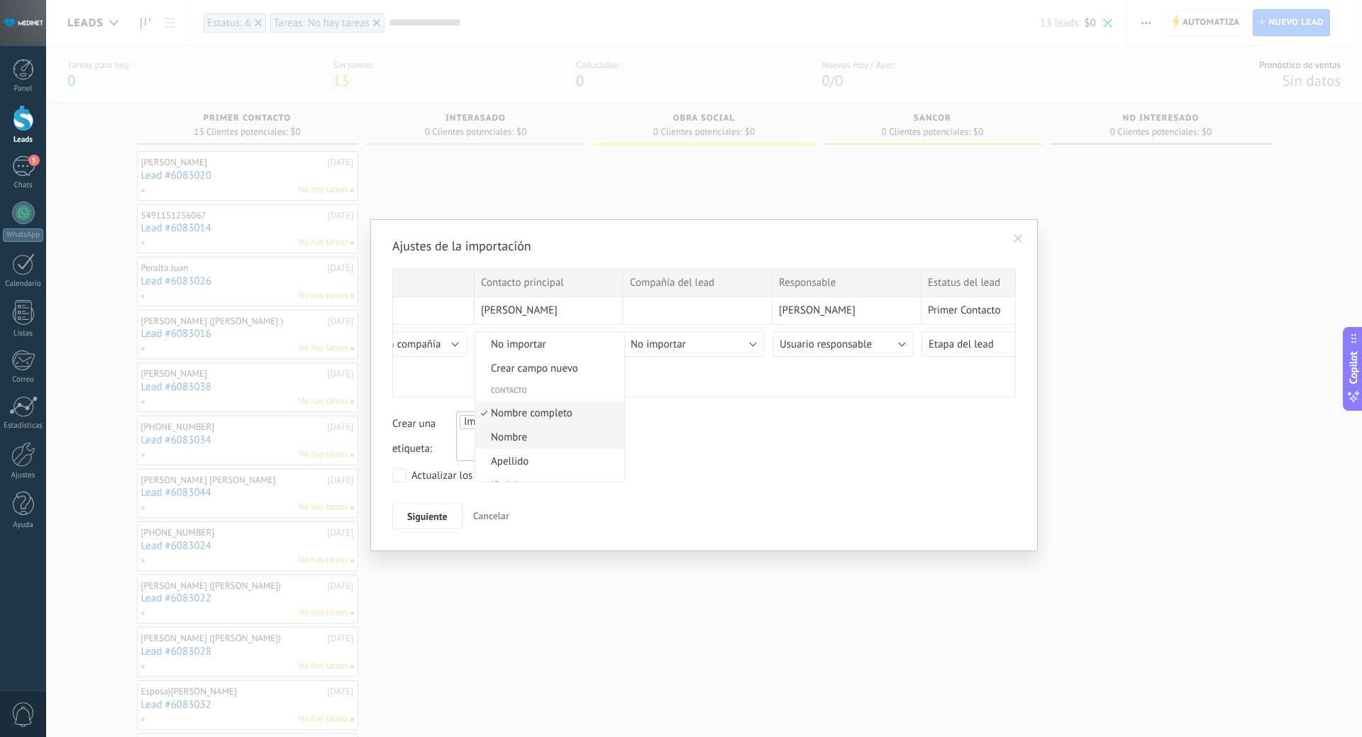
scroll to position [8, 0]
click at [523, 433] on span "Nombre" at bounding box center [547, 429] width 145 height 13
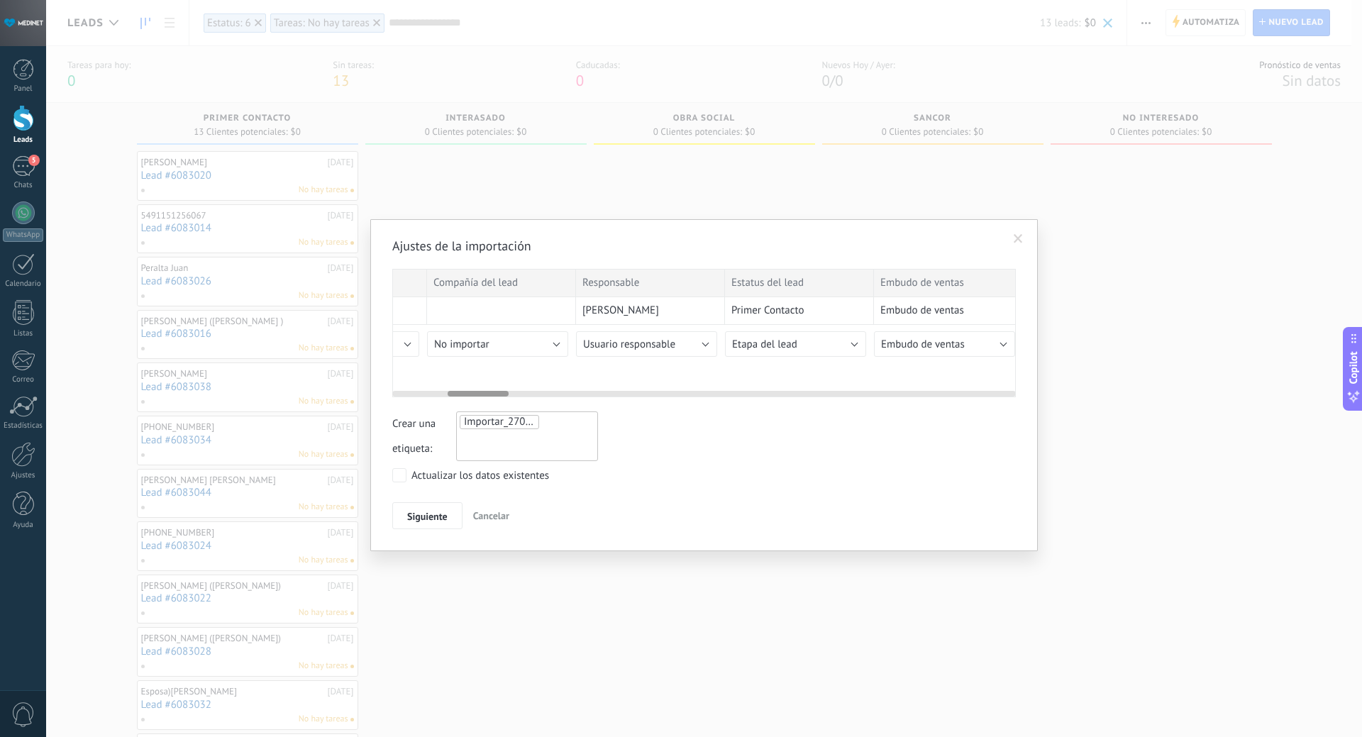
scroll to position [0, 569]
drag, startPoint x: 460, startPoint y: 394, endPoint x: 480, endPoint y: 393, distance: 19.9
click at [480, 393] on div at bounding box center [478, 394] width 61 height 6
click at [487, 345] on button "No importar" at bounding box center [489, 344] width 141 height 26
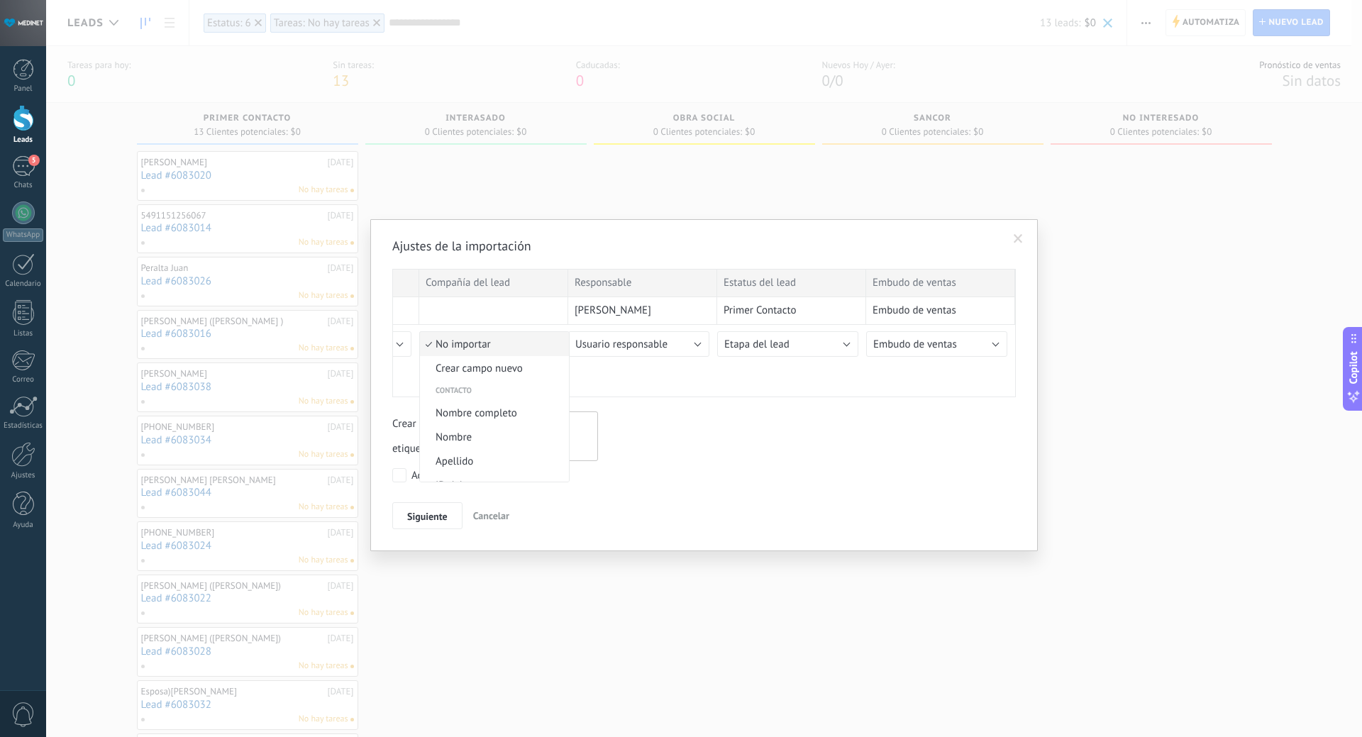
click at [487, 345] on span "No importar" at bounding box center [492, 344] width 145 height 13
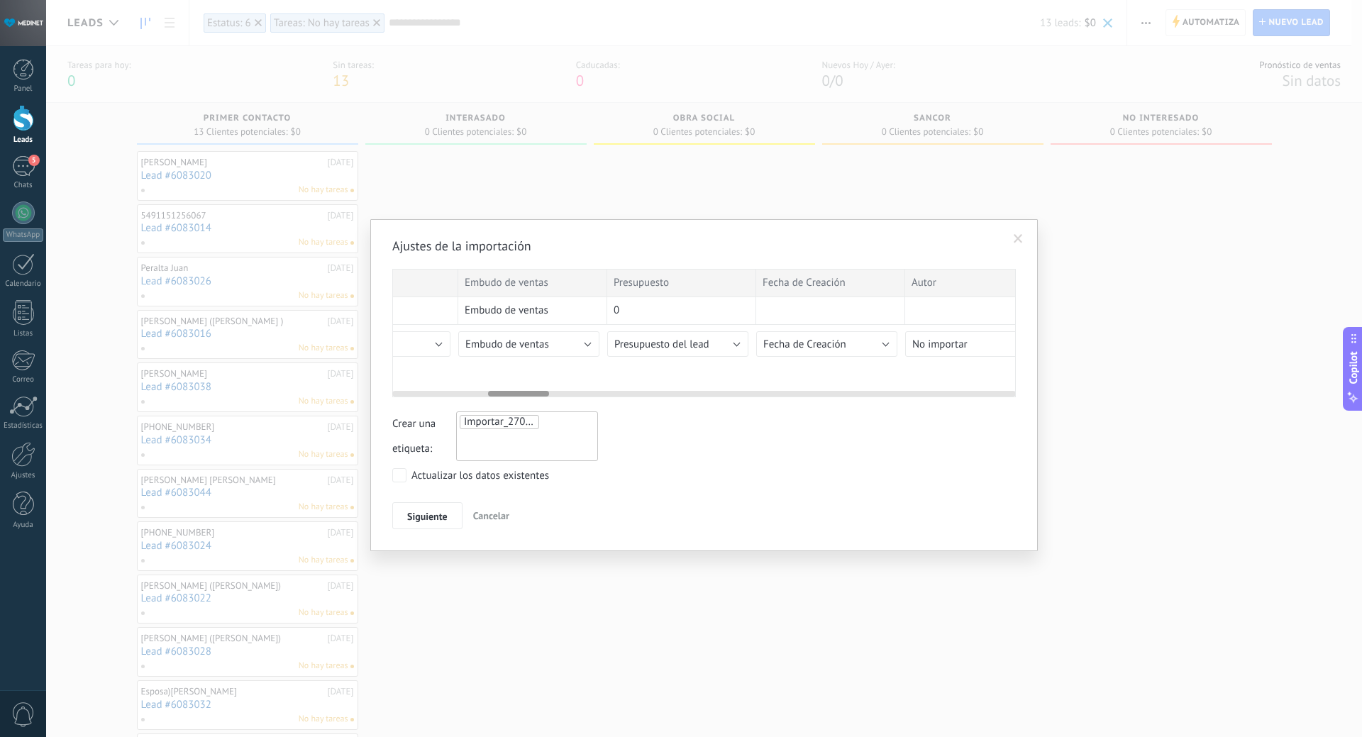
scroll to position [0, 1028]
drag, startPoint x: 494, startPoint y: 393, endPoint x: 538, endPoint y: 392, distance: 44.7
click at [538, 392] on div at bounding box center [523, 394] width 61 height 6
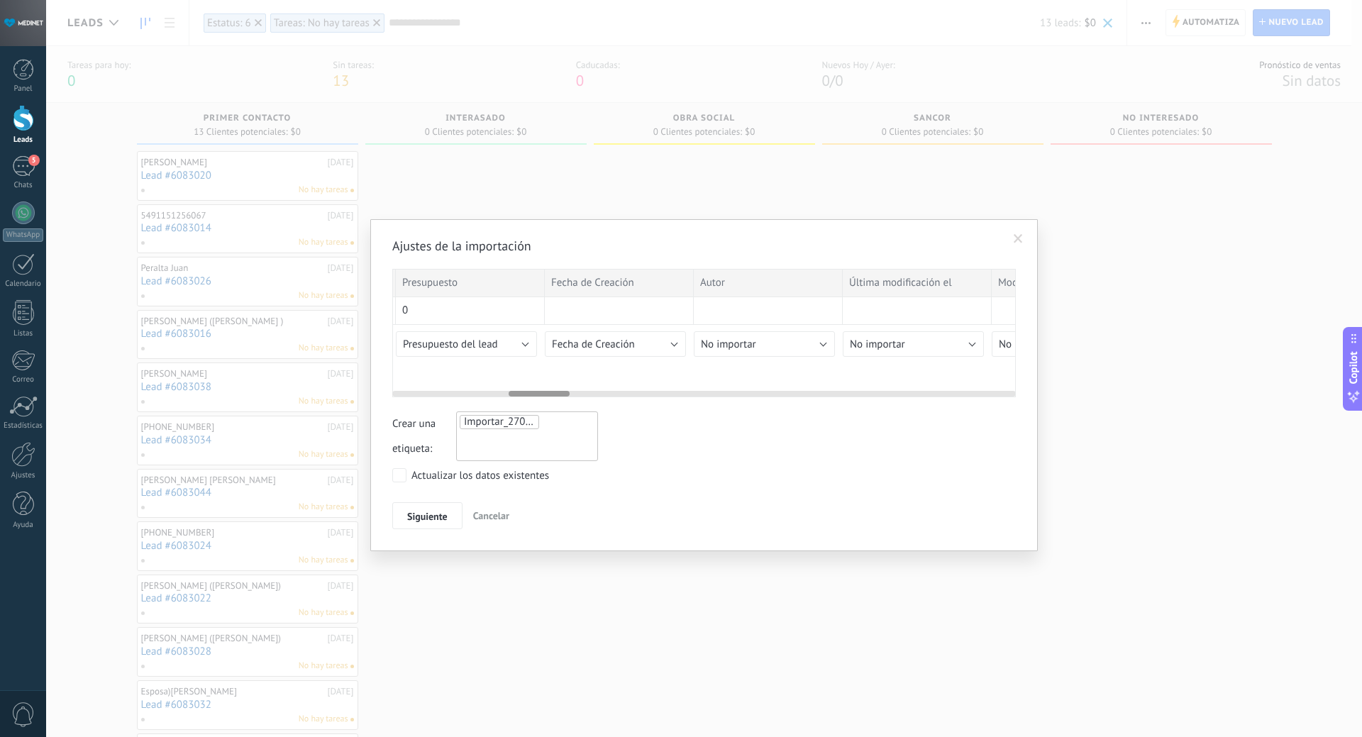
drag, startPoint x: 527, startPoint y: 395, endPoint x: 542, endPoint y: 395, distance: 15.6
click at [542, 395] on div at bounding box center [538, 394] width 61 height 6
click at [679, 339] on button "Fecha de Creación" at bounding box center [615, 344] width 141 height 26
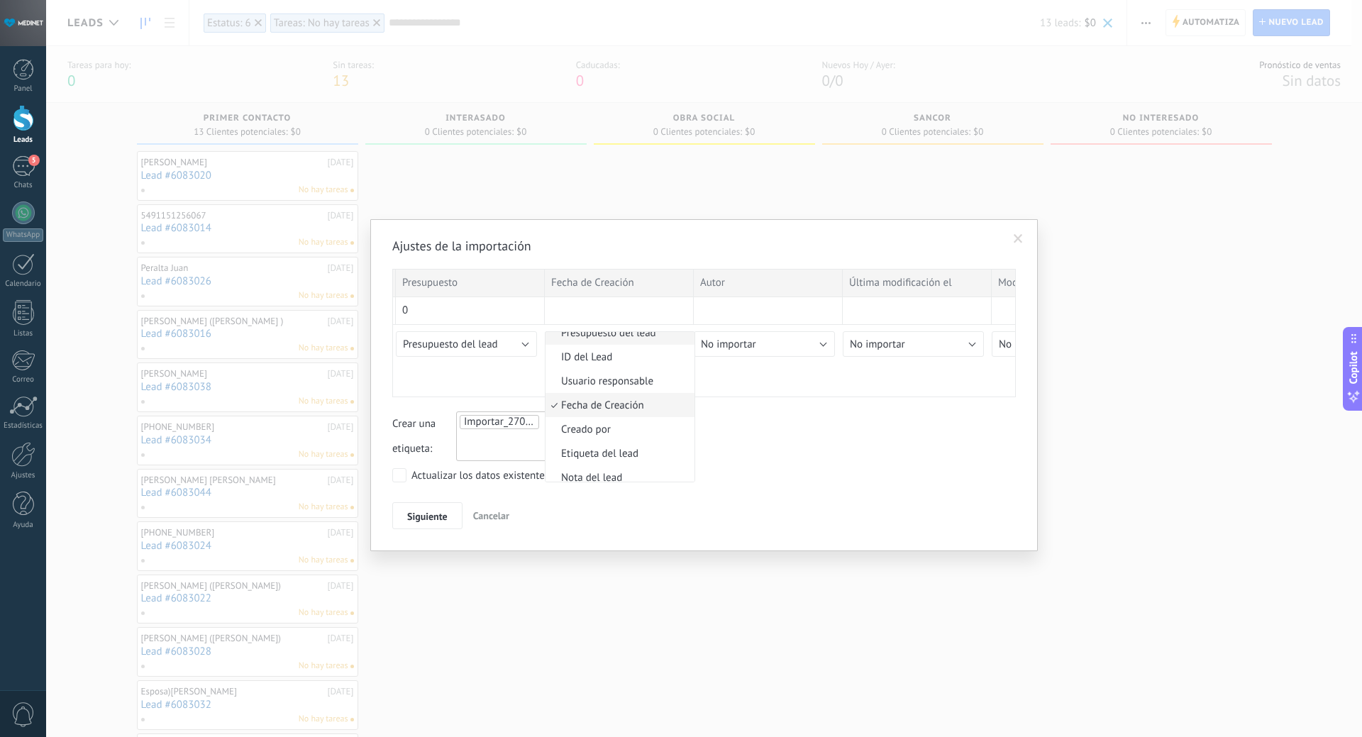
click at [679, 339] on span "Presupuesto del lead" at bounding box center [617, 332] width 145 height 13
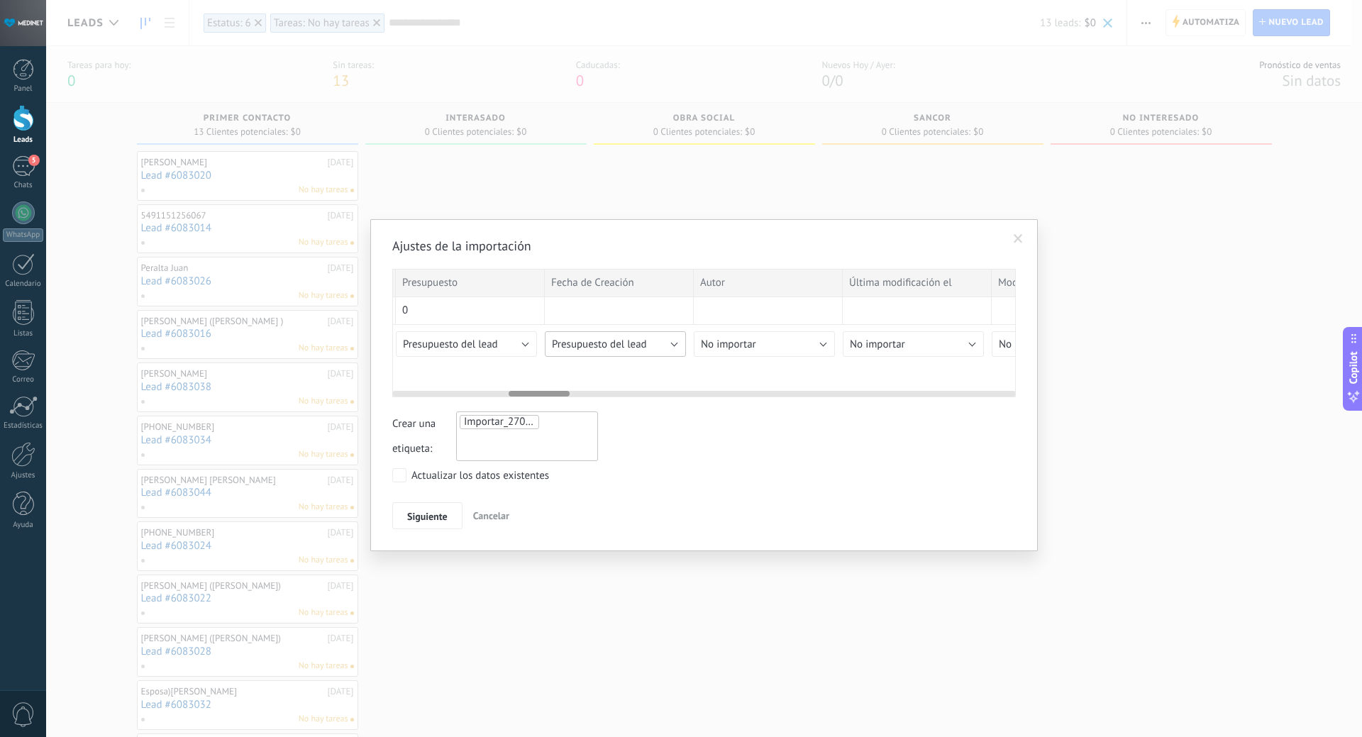
click at [644, 347] on span "Presupuesto del lead" at bounding box center [599, 344] width 95 height 13
click at [632, 354] on li "No importar" at bounding box center [619, 344] width 149 height 24
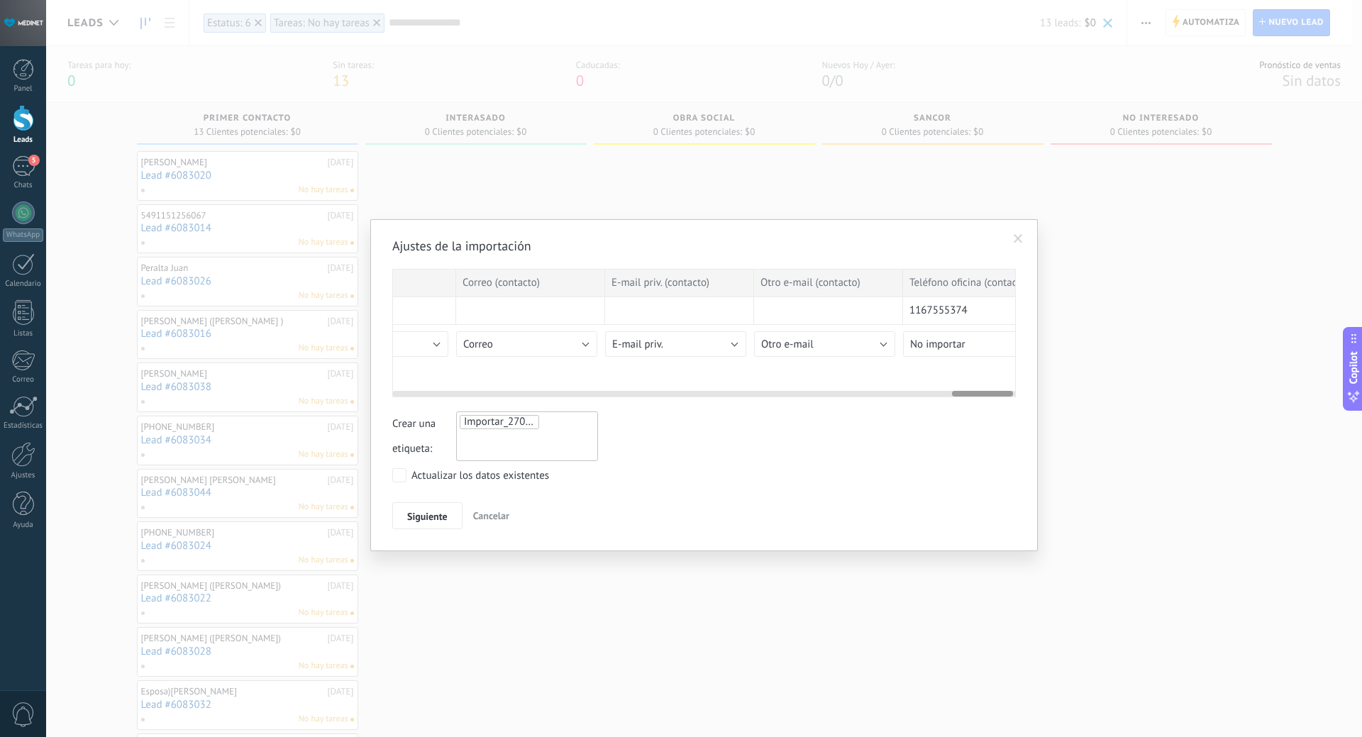
scroll to position [0, 5780]
drag, startPoint x: 545, startPoint y: 394, endPoint x: 1010, endPoint y: 392, distance: 464.5
click at [1009, 392] on div at bounding box center [985, 394] width 61 height 6
click at [994, 345] on button "No importar" at bounding box center [937, 344] width 141 height 26
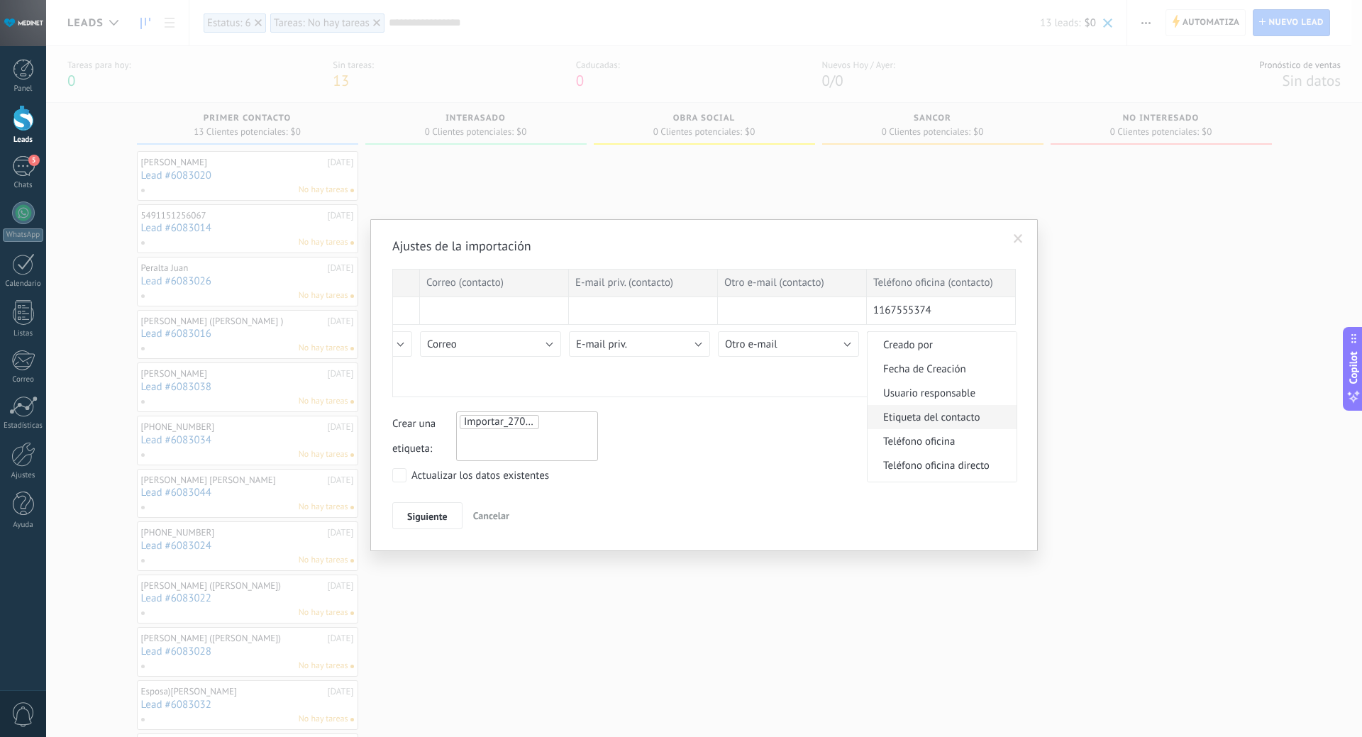
scroll to position [284, 0]
click at [919, 368] on span "Teléfono oficina" at bounding box center [939, 370] width 145 height 13
click at [433, 516] on span "Siguiente" at bounding box center [427, 516] width 40 height 10
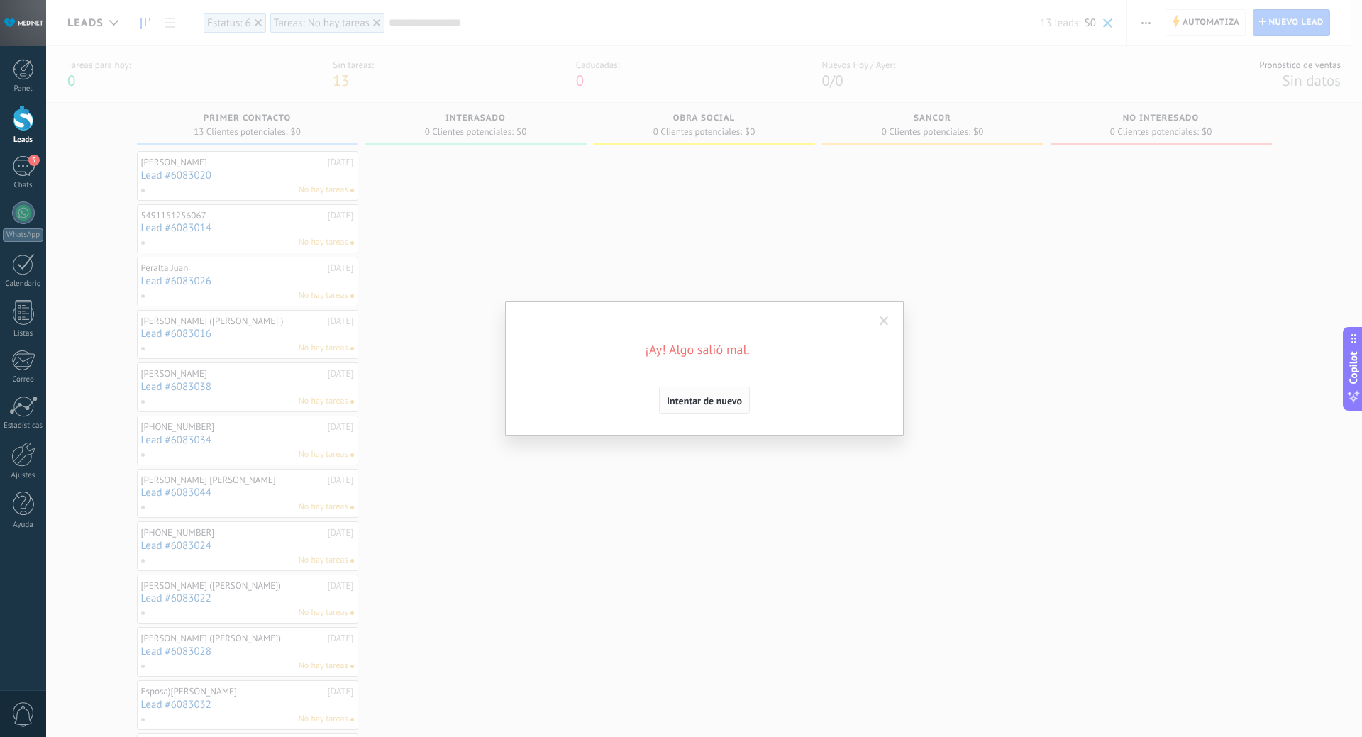
click at [713, 408] on button "Intentar de nuevo" at bounding box center [704, 399] width 91 height 27
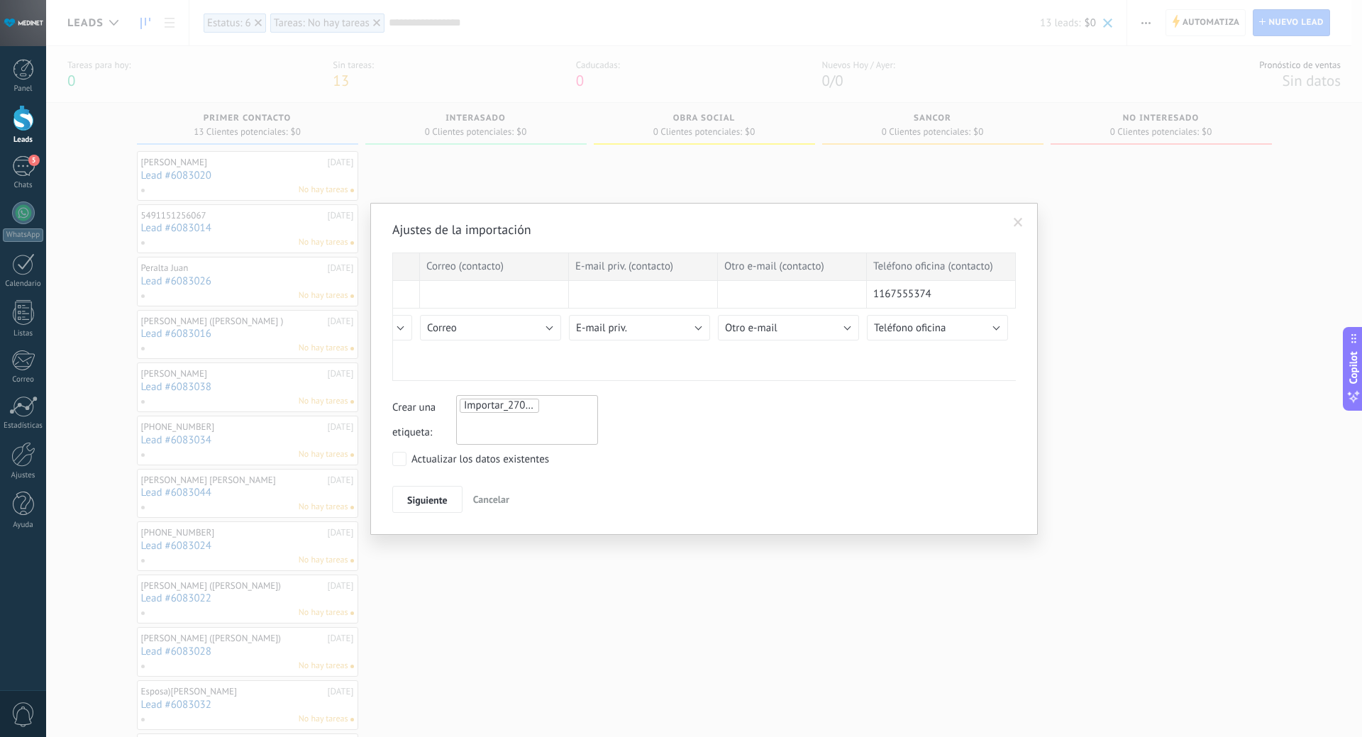
click at [1019, 220] on span at bounding box center [1017, 223] width 9 height 10
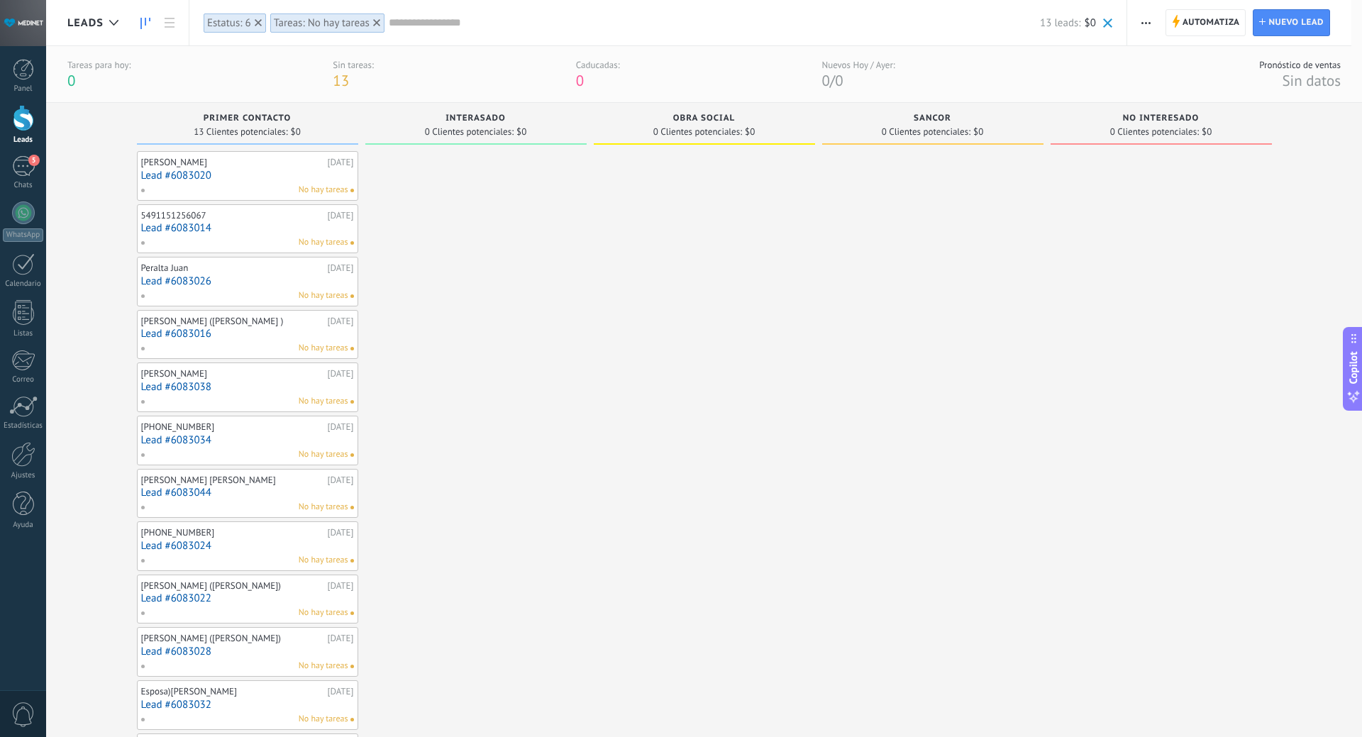
click at [1152, 23] on button "button" at bounding box center [1145, 22] width 21 height 27
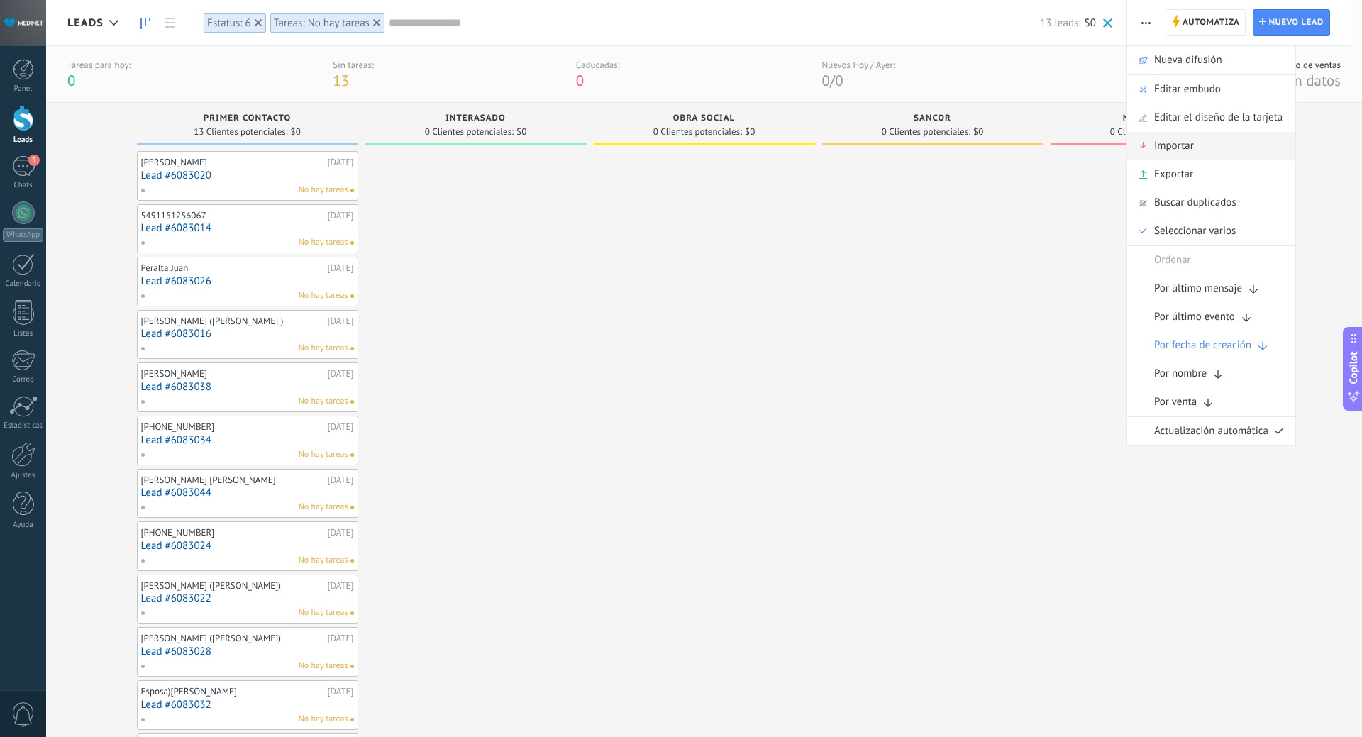
click at [1162, 143] on span "Importar" at bounding box center [1174, 146] width 40 height 28
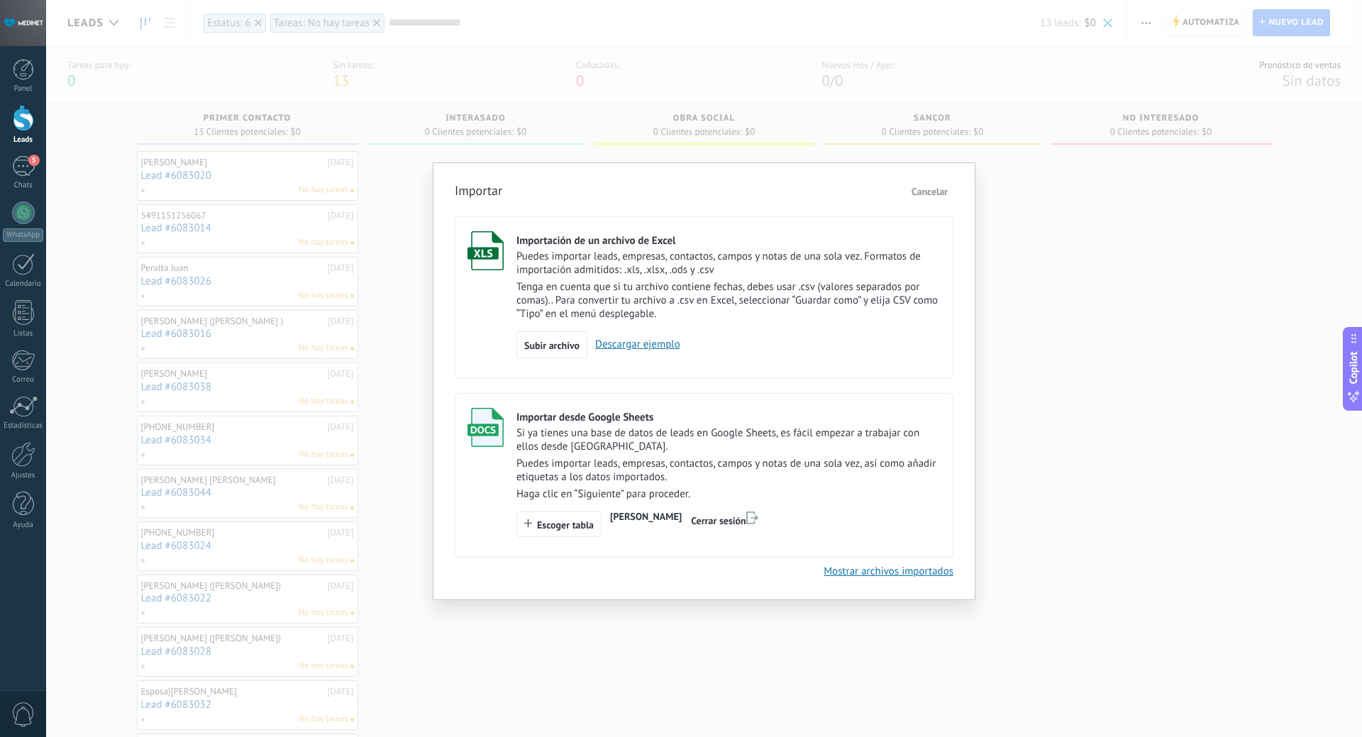
click at [573, 523] on span "Escoger tabla" at bounding box center [565, 525] width 57 height 10
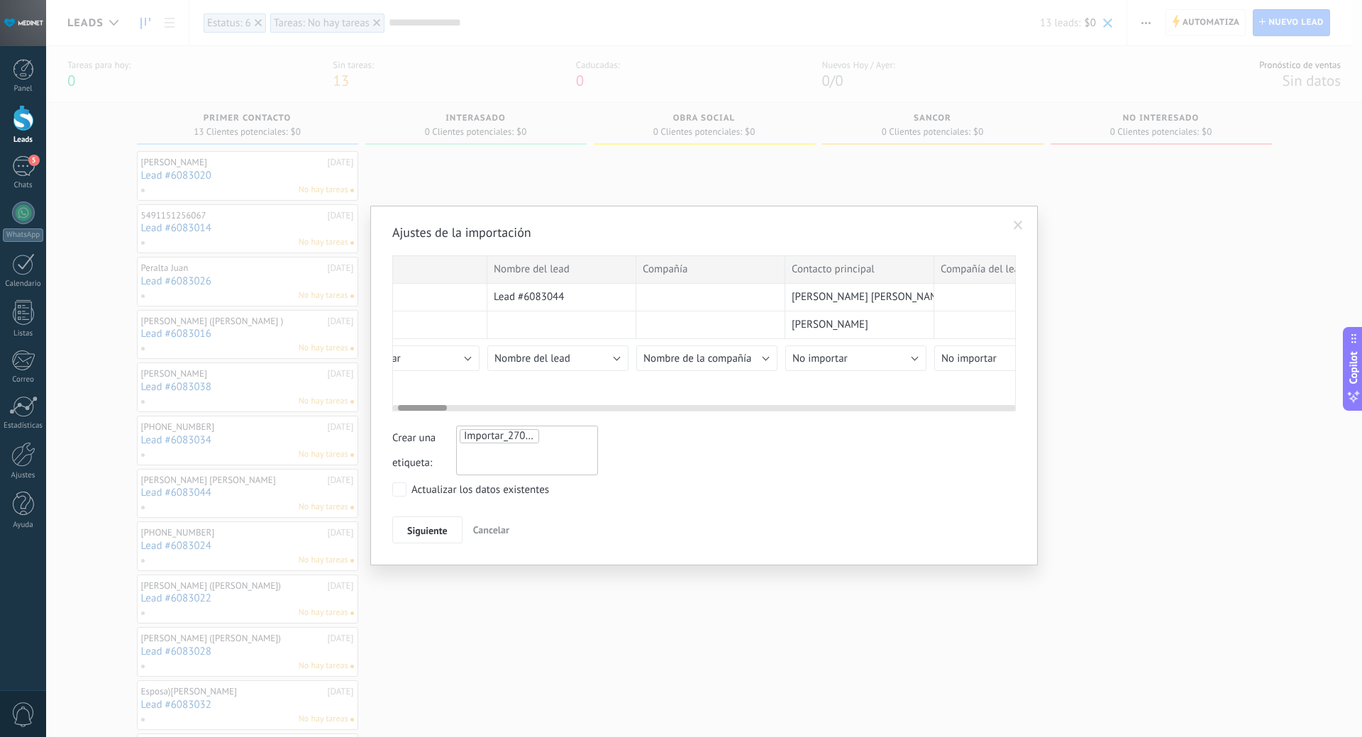
scroll to position [0, 63]
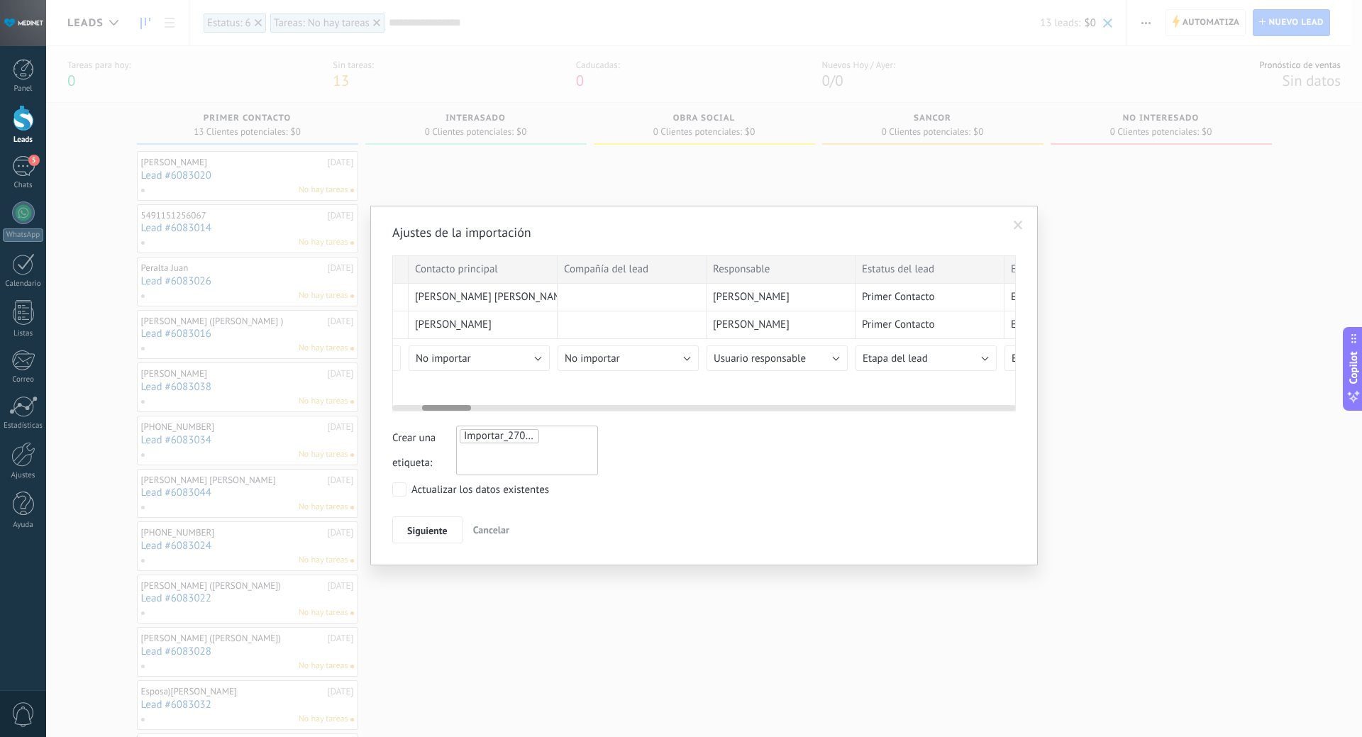
drag, startPoint x: 412, startPoint y: 406, endPoint x: 448, endPoint y: 406, distance: 36.2
click at [448, 406] on div at bounding box center [446, 408] width 49 height 6
click at [494, 360] on button "No importar" at bounding box center [460, 358] width 141 height 26
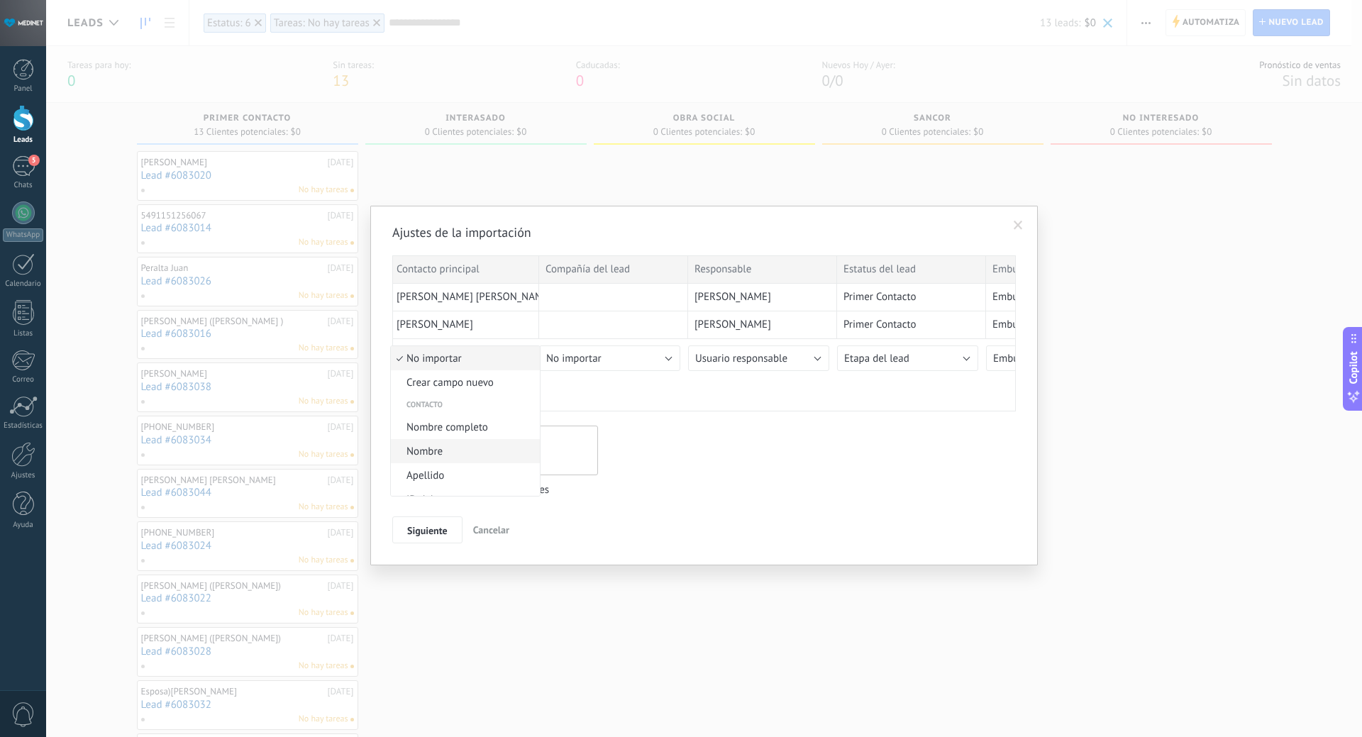
click at [469, 444] on li "Nombre" at bounding box center [465, 451] width 149 height 24
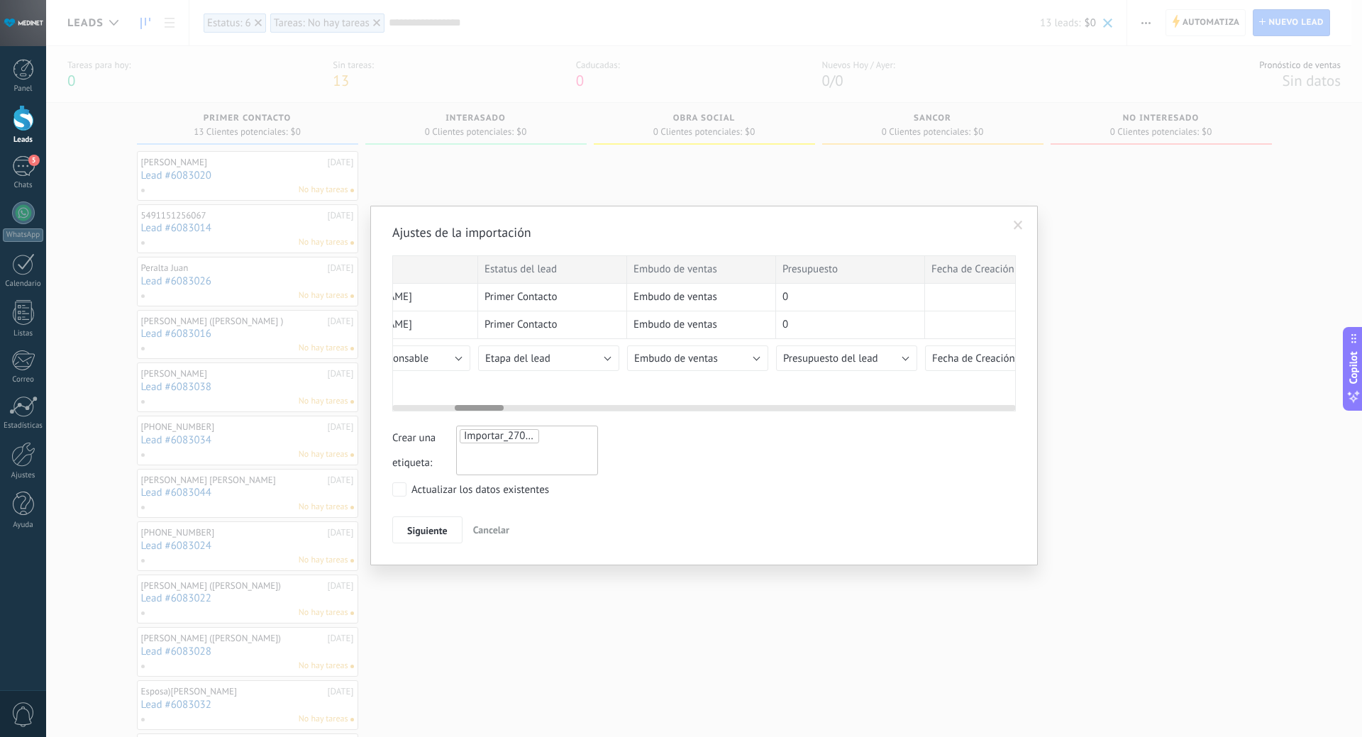
scroll to position [0, 798]
drag, startPoint x: 447, startPoint y: 407, endPoint x: 473, endPoint y: 408, distance: 25.5
click at [473, 408] on div at bounding box center [479, 408] width 49 height 6
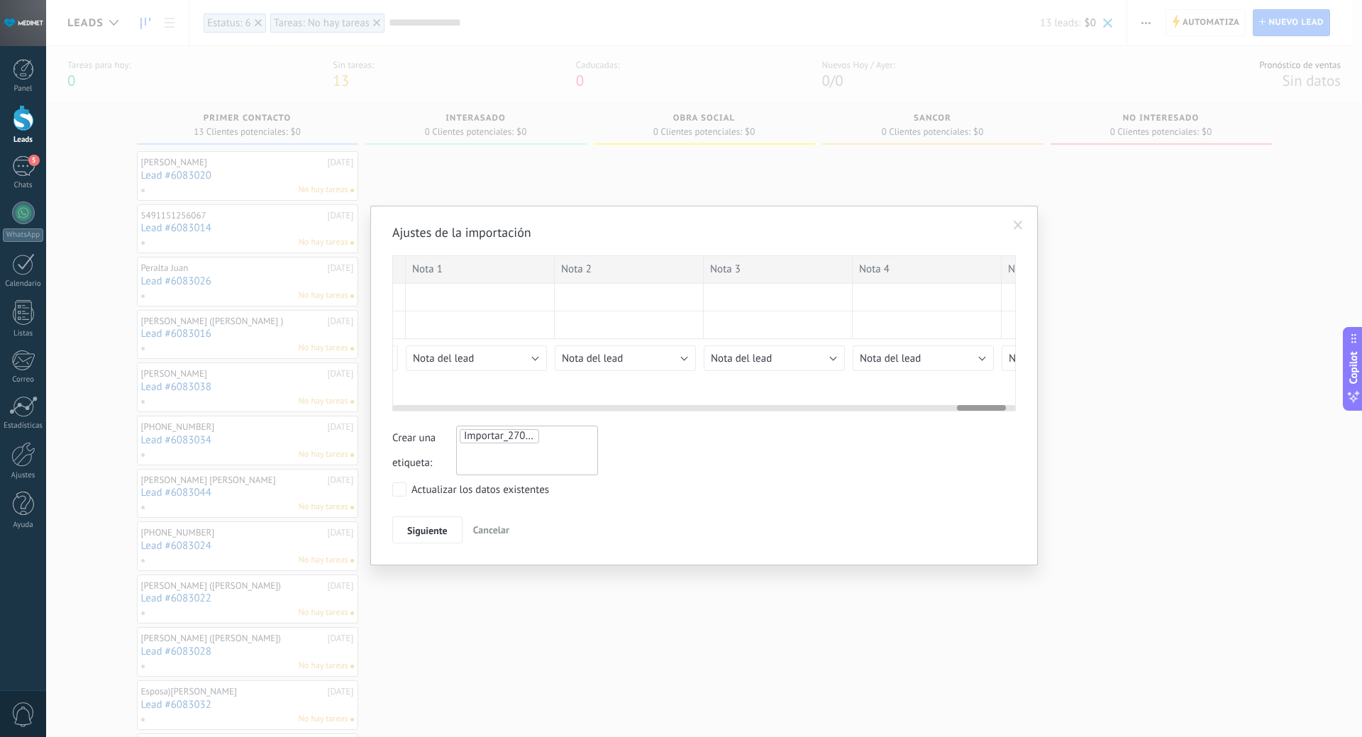
scroll to position [0, 7144]
drag, startPoint x: 473, startPoint y: 408, endPoint x: 976, endPoint y: 424, distance: 503.0
click at [976, 424] on div "Ajustes de la importación ID Nombre del lead Compañía Contacto principal Compañ…" at bounding box center [703, 383] width 623 height 319
click at [426, 528] on span "Siguiente" at bounding box center [427, 530] width 40 height 10
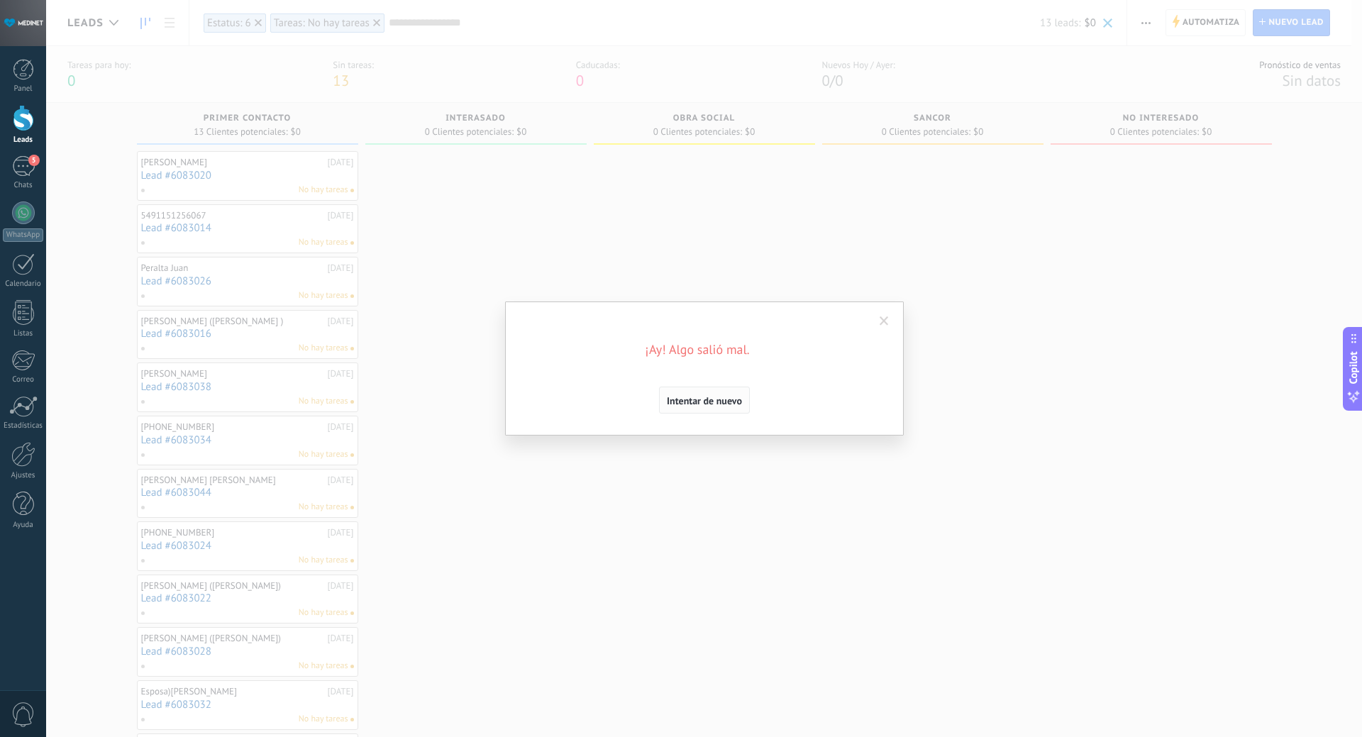
click at [691, 401] on span "Intentar de nuevo" at bounding box center [704, 401] width 75 height 10
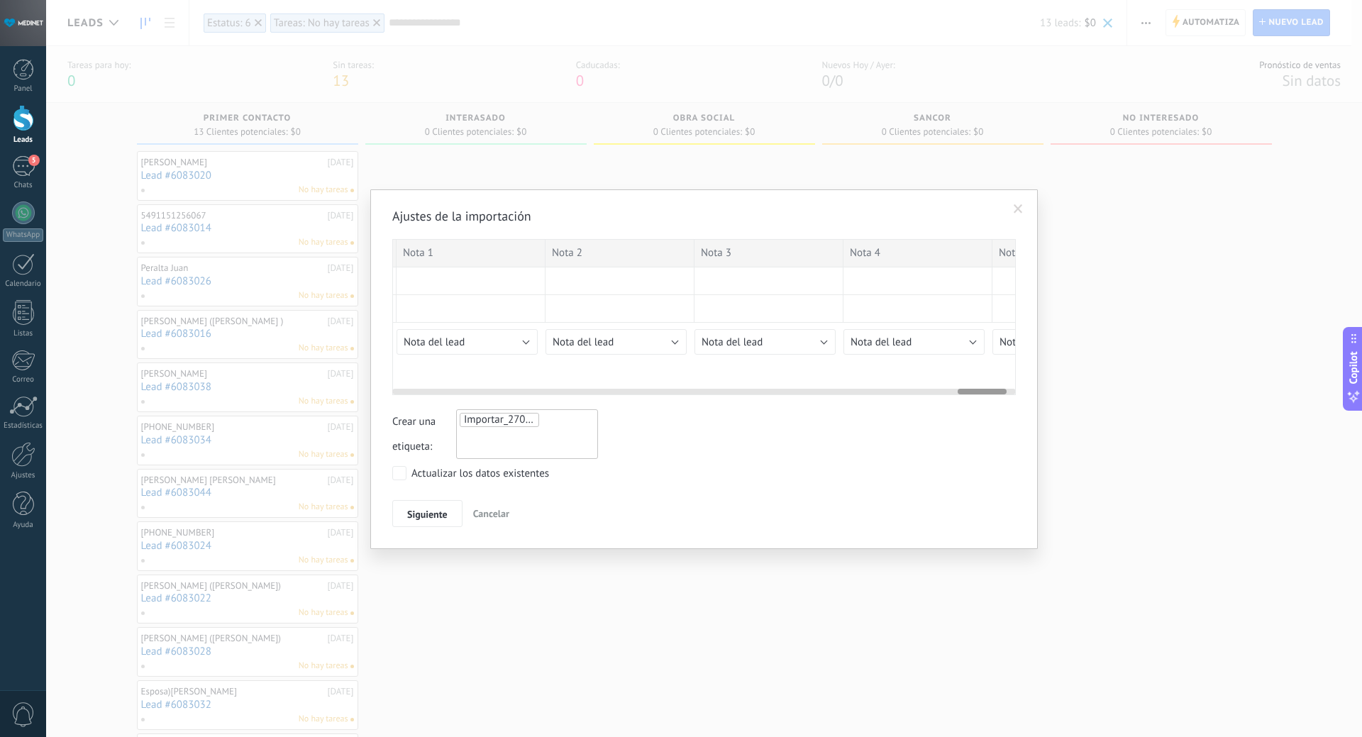
drag, startPoint x: 494, startPoint y: 389, endPoint x: 661, endPoint y: 391, distance: 166.7
click at [661, 391] on div at bounding box center [703, 388] width 623 height 11
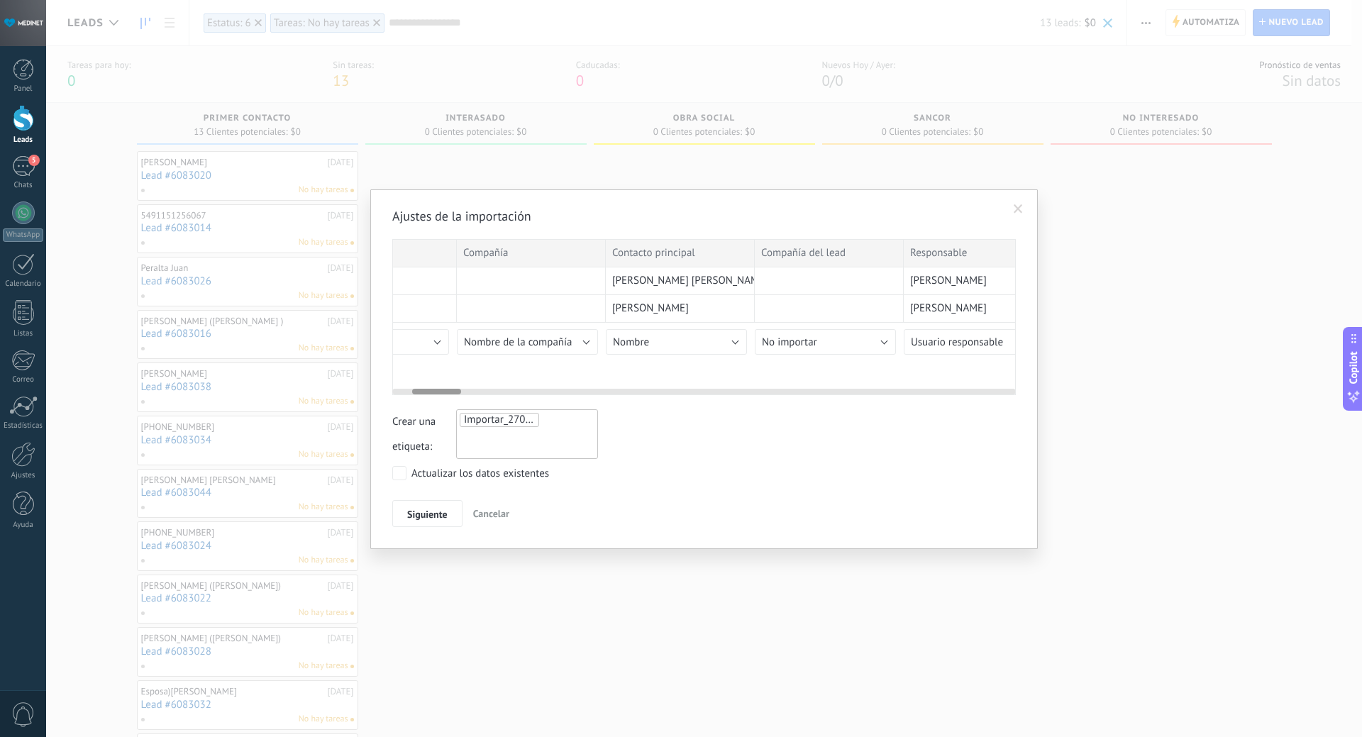
scroll to position [0, 260]
drag, startPoint x: 976, startPoint y: 390, endPoint x: 432, endPoint y: 397, distance: 544.0
click at [432, 397] on div "Ajustes de la importación ID Nombre del lead Compañía Contacto principal Compañ…" at bounding box center [703, 367] width 623 height 319
click at [516, 339] on span "Nombre de la compañía" at bounding box center [491, 341] width 108 height 13
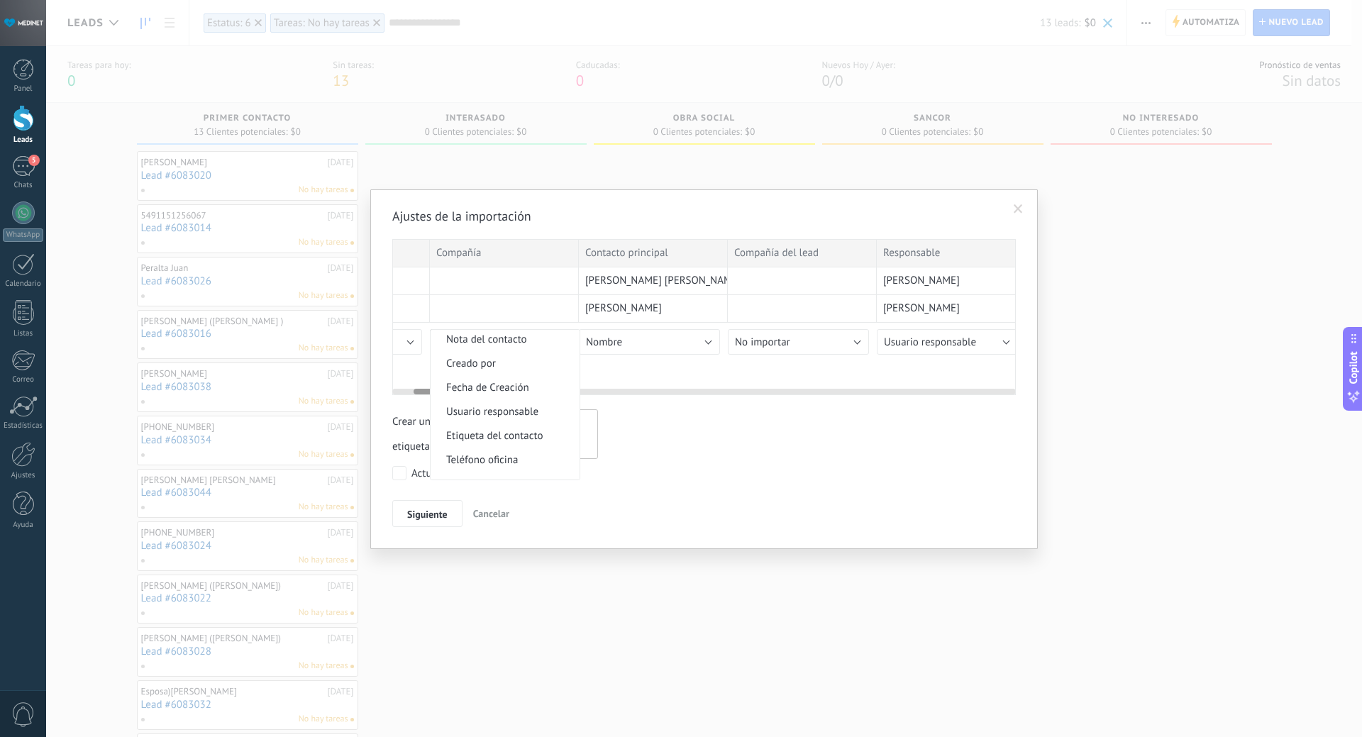
scroll to position [0, 0]
click at [516, 339] on span "No importar" at bounding box center [502, 341] width 145 height 13
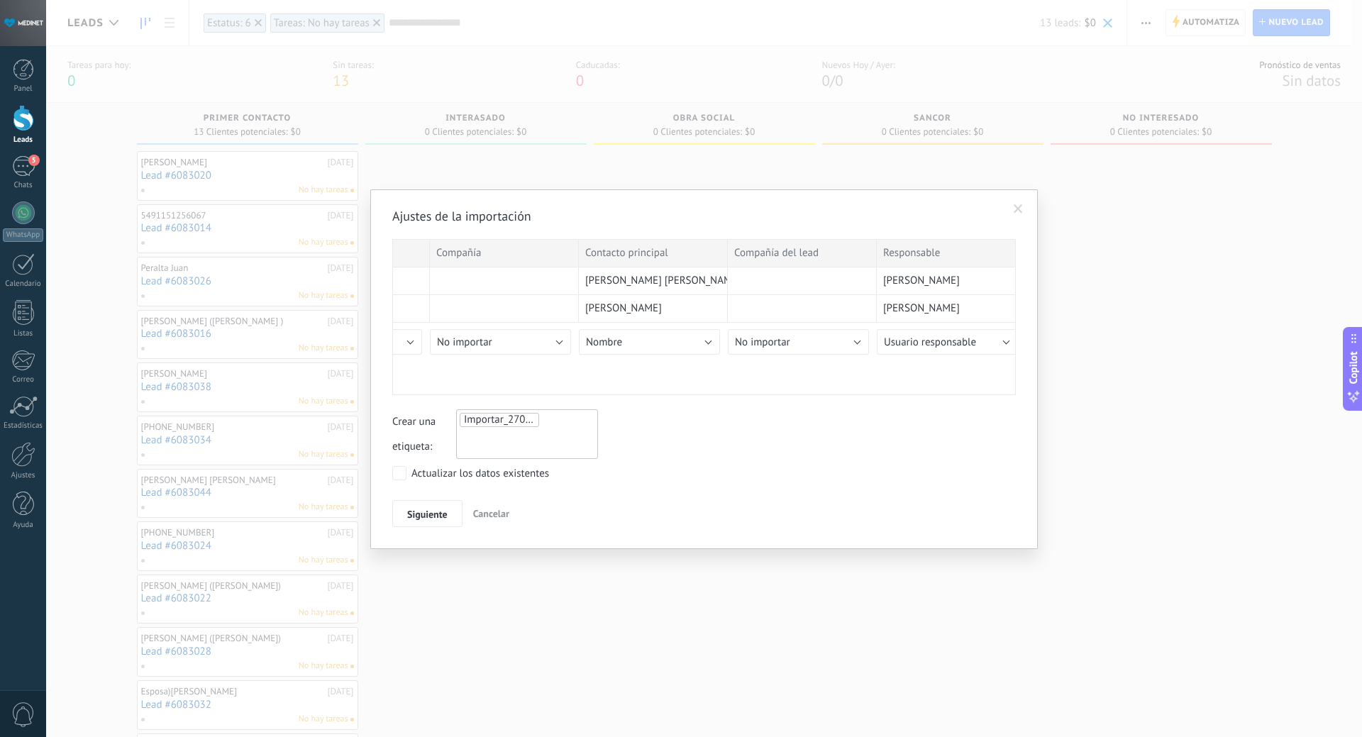
click at [1025, 208] on span at bounding box center [1017, 209] width 23 height 24
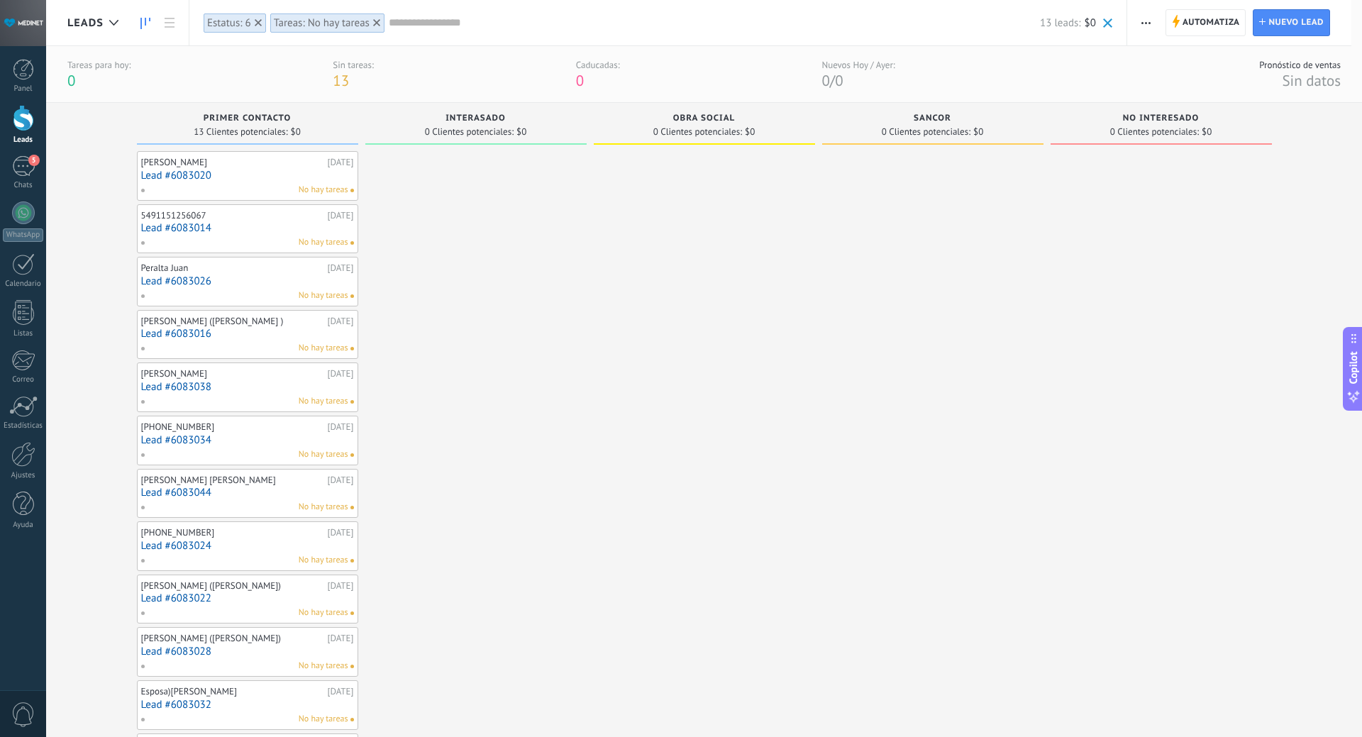
drag, startPoint x: 313, startPoint y: 26, endPoint x: 341, endPoint y: 28, distance: 28.4
click at [313, 26] on div "Tareas: No hay tareas" at bounding box center [322, 22] width 96 height 13
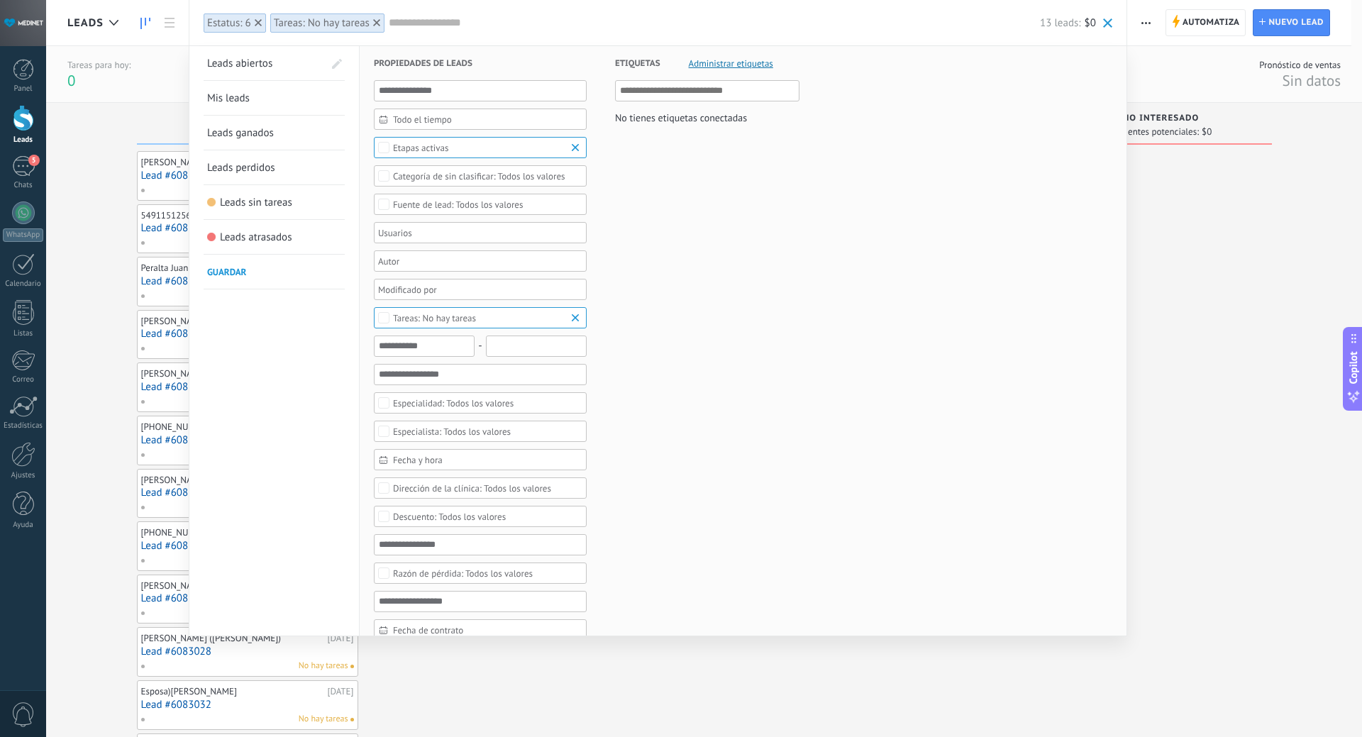
click at [374, 26] on use at bounding box center [376, 22] width 7 height 7
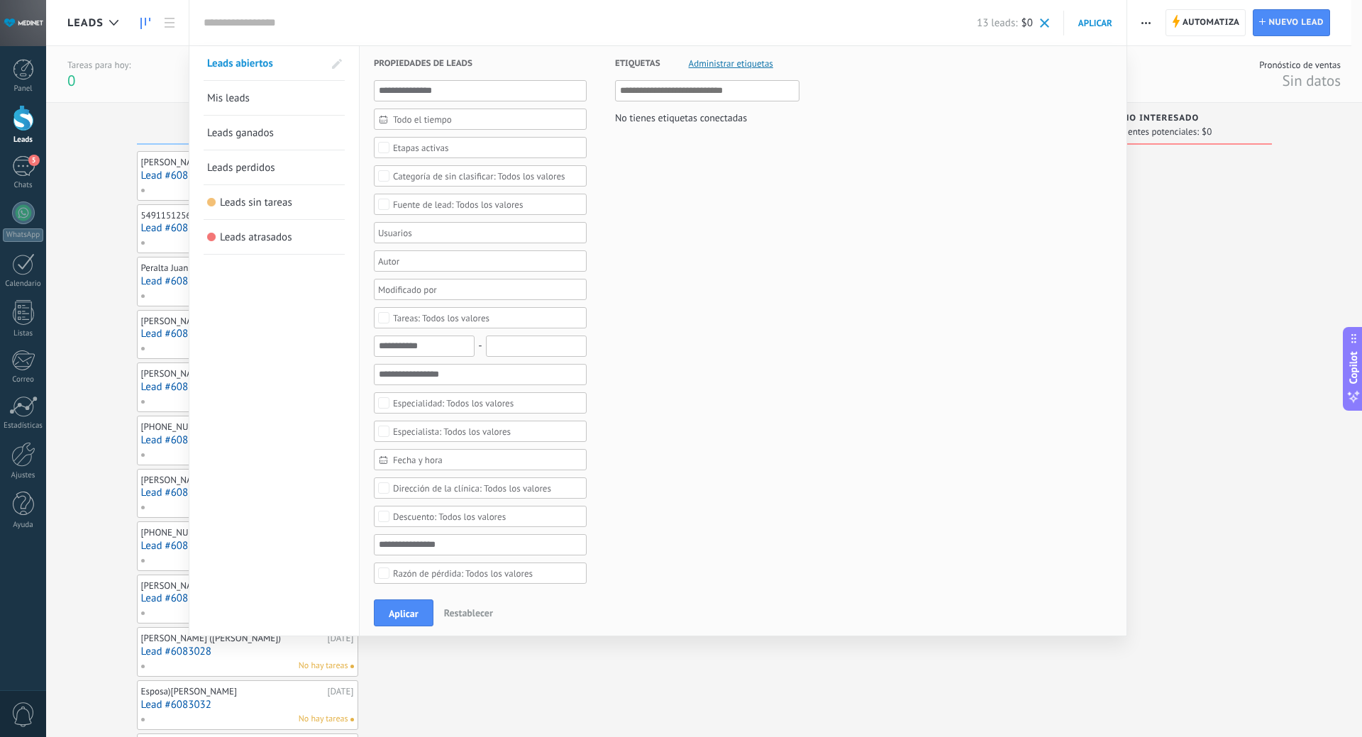
click at [105, 160] on div at bounding box center [681, 368] width 1362 height 737
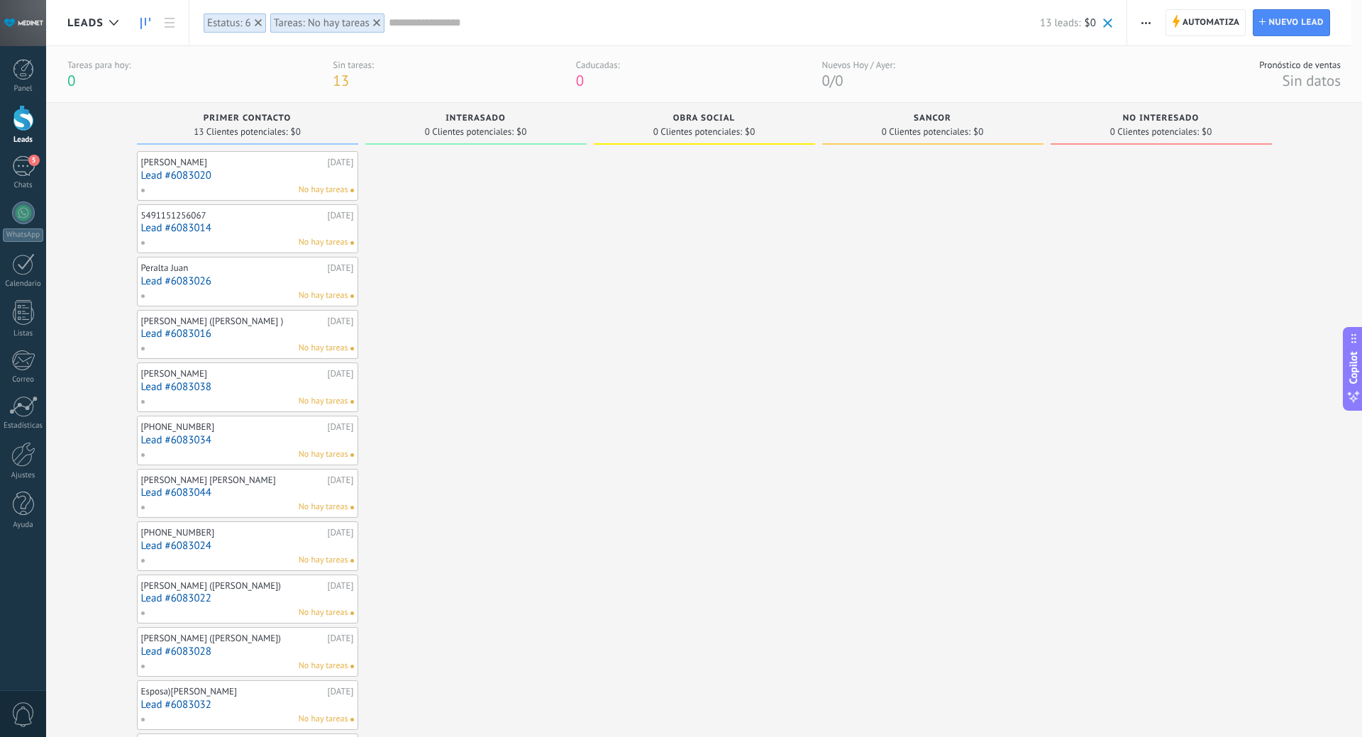
click at [377, 17] on div at bounding box center [376, 22] width 13 height 13
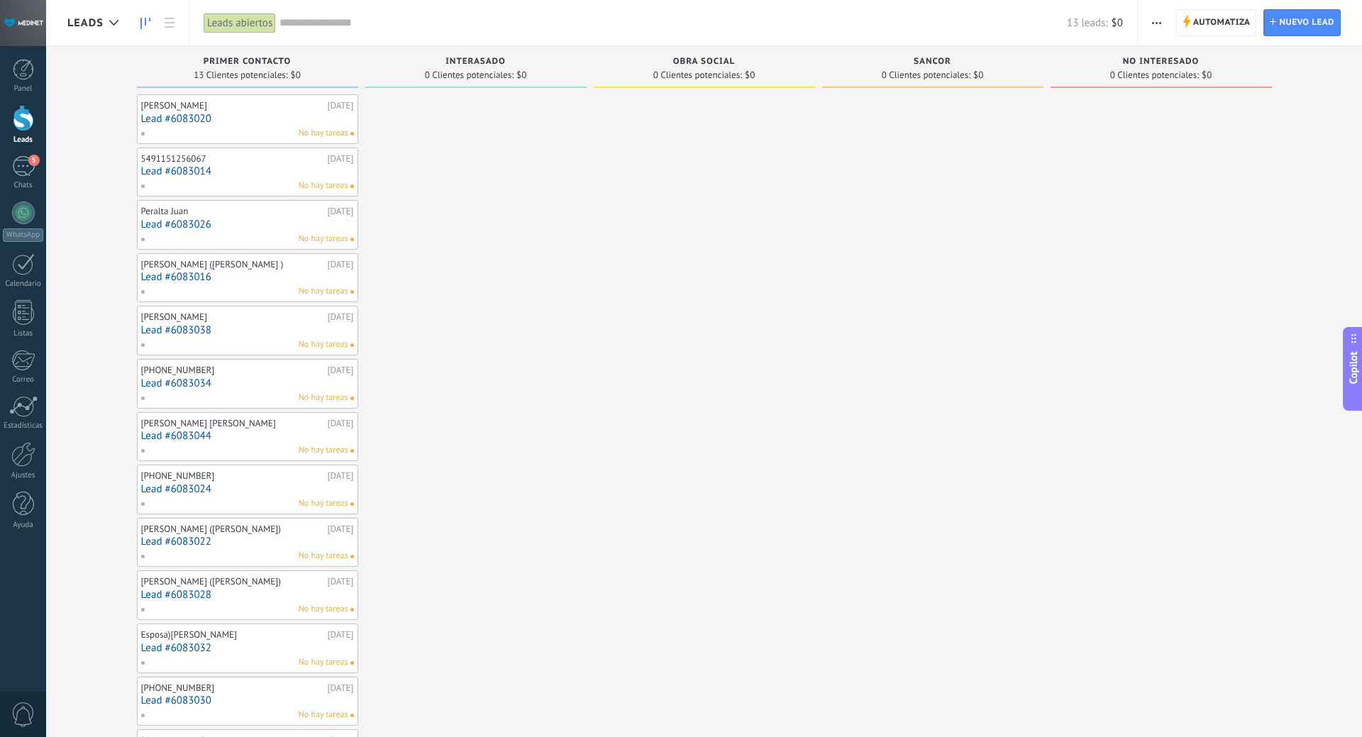
click at [1159, 24] on span "button" at bounding box center [1156, 22] width 9 height 27
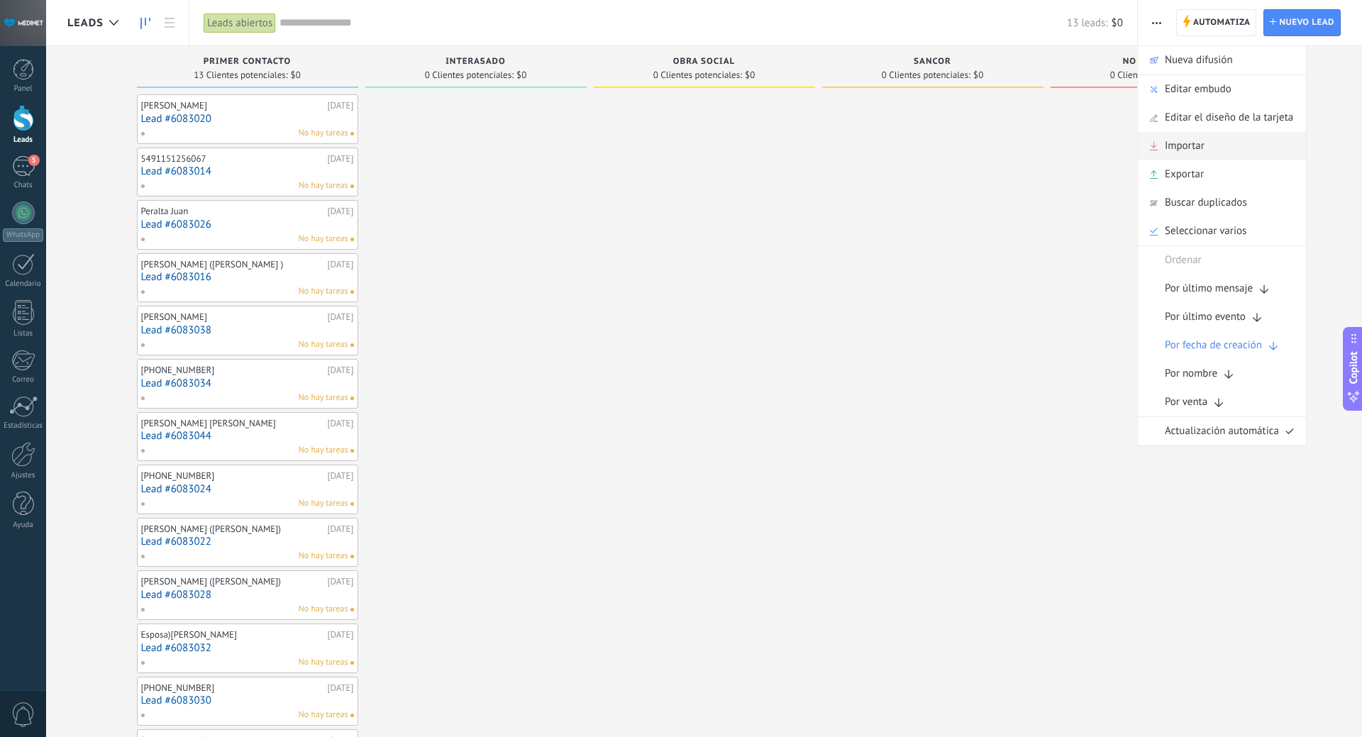
click at [1190, 141] on span "Importar" at bounding box center [1184, 146] width 40 height 28
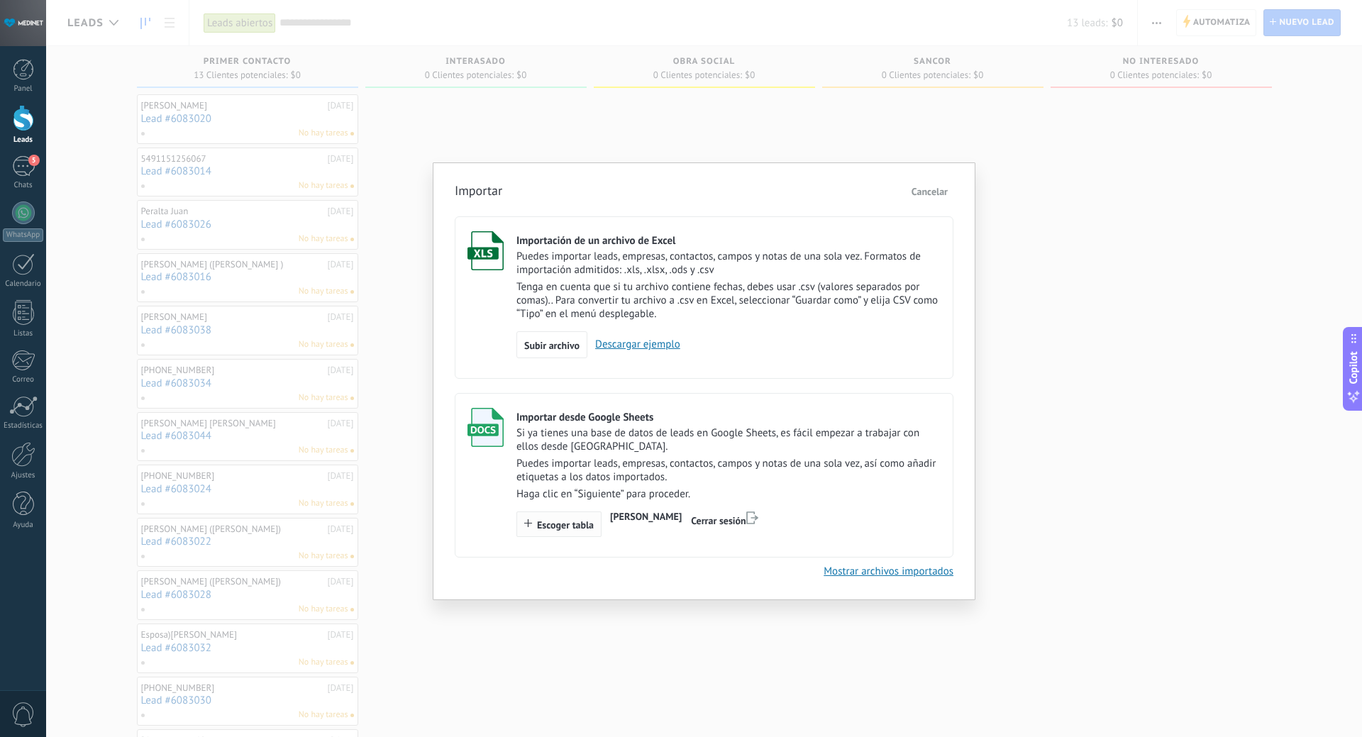
click at [579, 518] on button "Escoger tabla" at bounding box center [558, 524] width 85 height 26
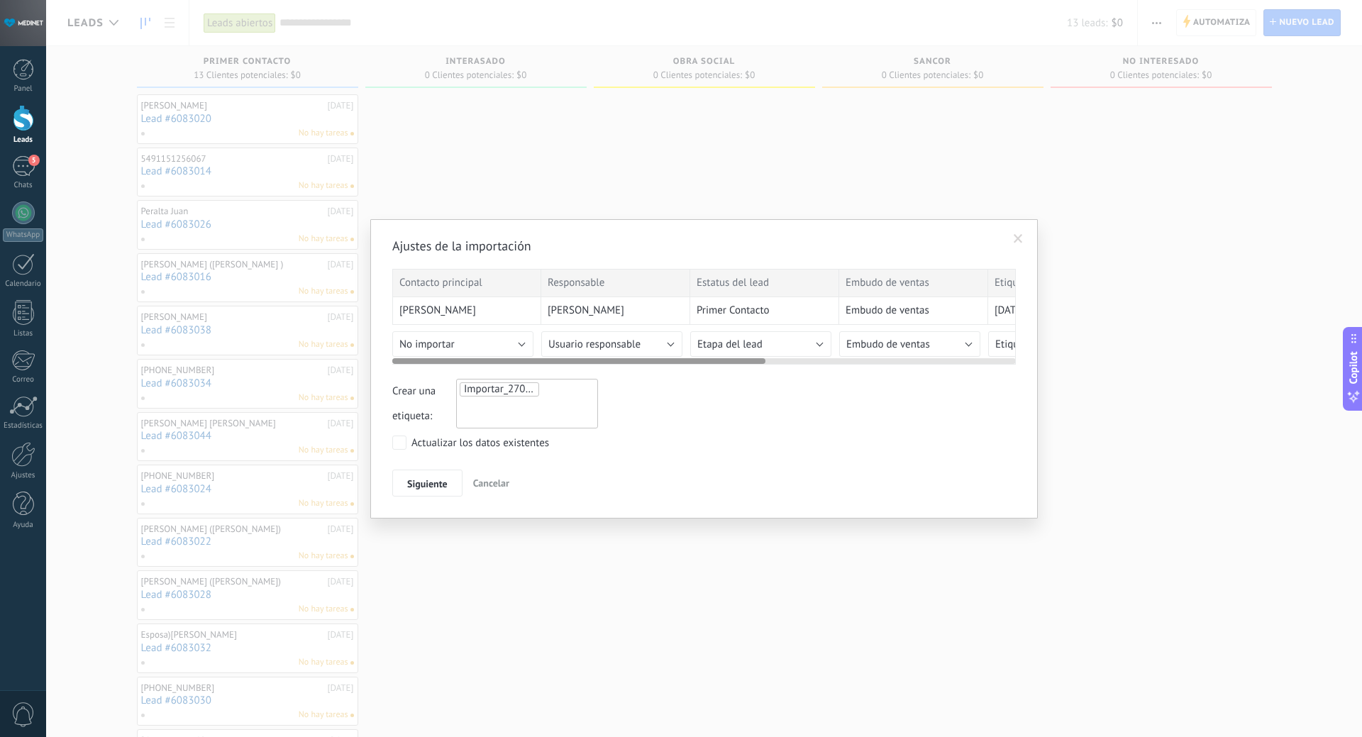
drag, startPoint x: 638, startPoint y: 360, endPoint x: 445, endPoint y: 370, distance: 193.1
click at [445, 370] on div "Ajustes de la importación Contacto principal Responsable Estatus del lead Embud…" at bounding box center [703, 367] width 623 height 259
click at [518, 341] on button "No importar" at bounding box center [462, 344] width 141 height 26
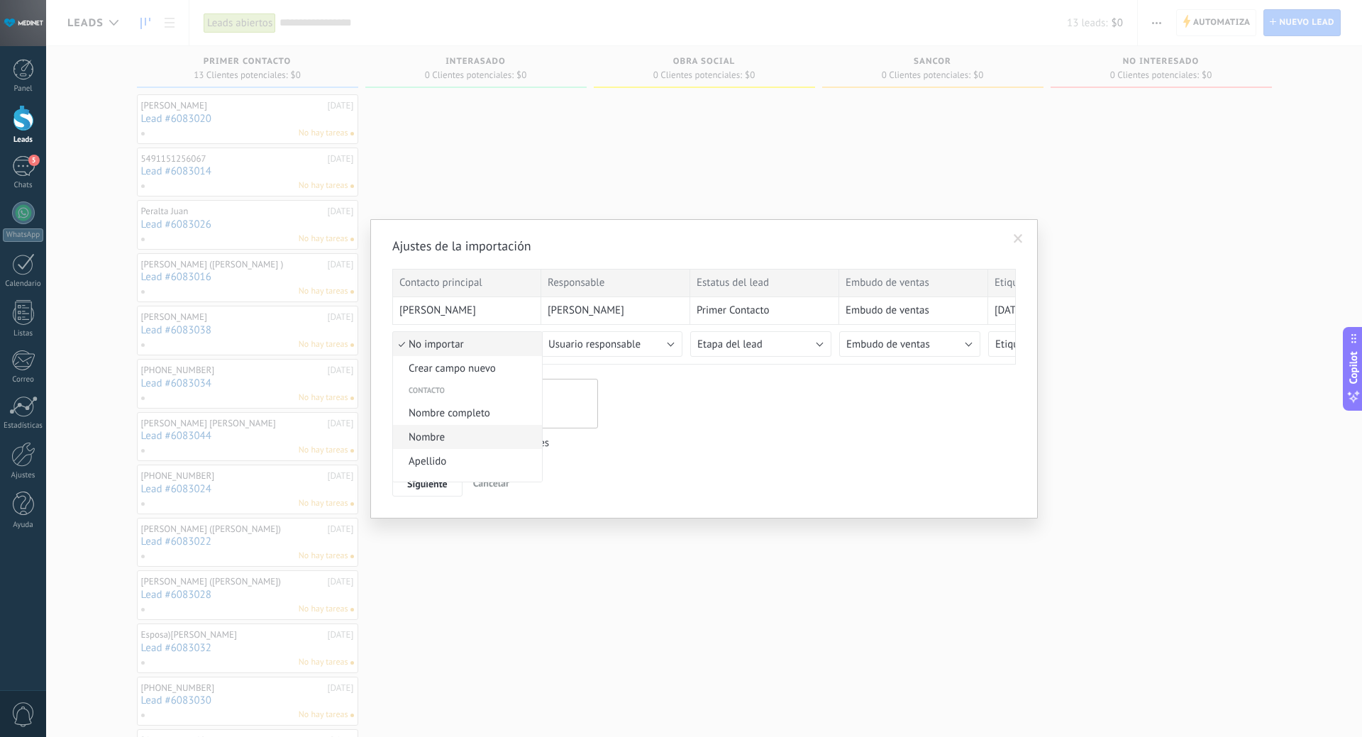
click at [489, 445] on li "Nombre" at bounding box center [467, 437] width 149 height 24
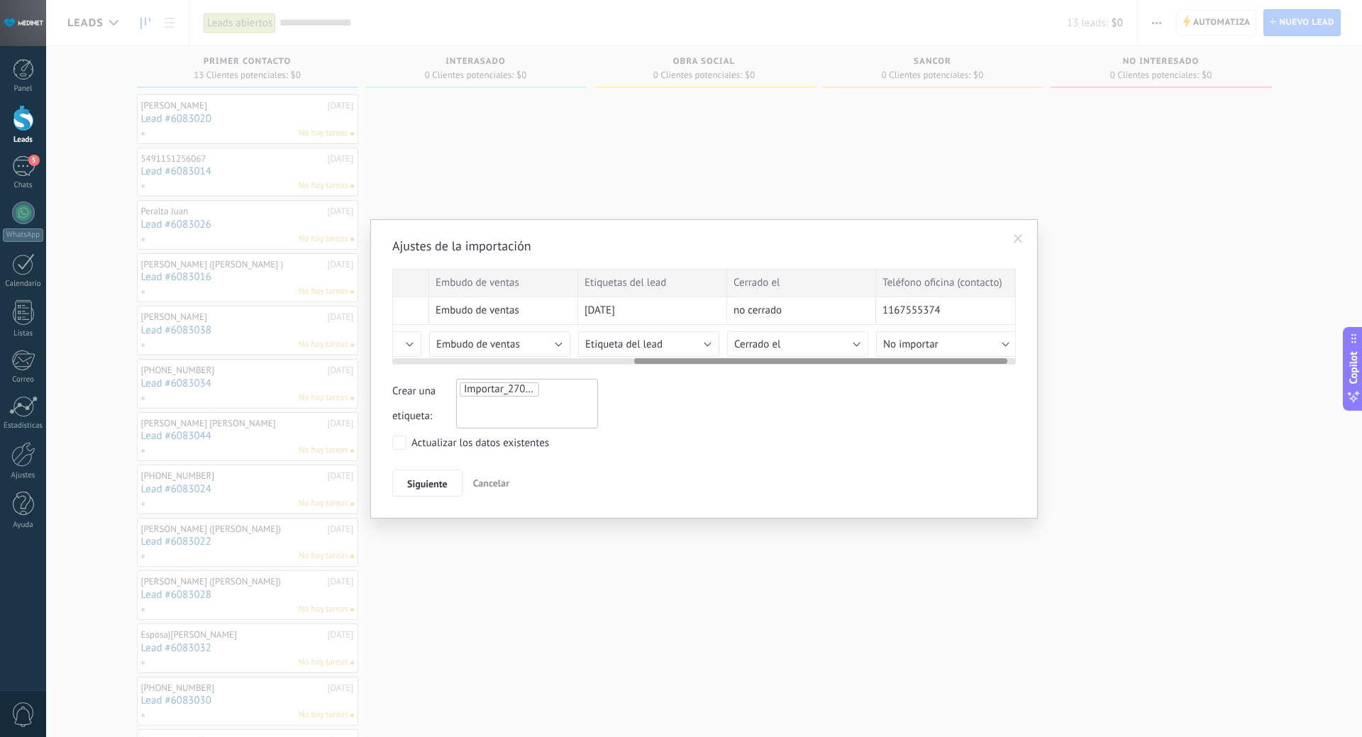
scroll to position [0, 419]
drag, startPoint x: 645, startPoint y: 362, endPoint x: 912, endPoint y: 372, distance: 267.5
click at [929, 364] on div "Contacto principal Responsable Estatus del lead Embudo de ventas Etiquetas del …" at bounding box center [703, 317] width 623 height 96
click at [415, 486] on span "Siguiente" at bounding box center [427, 484] width 40 height 10
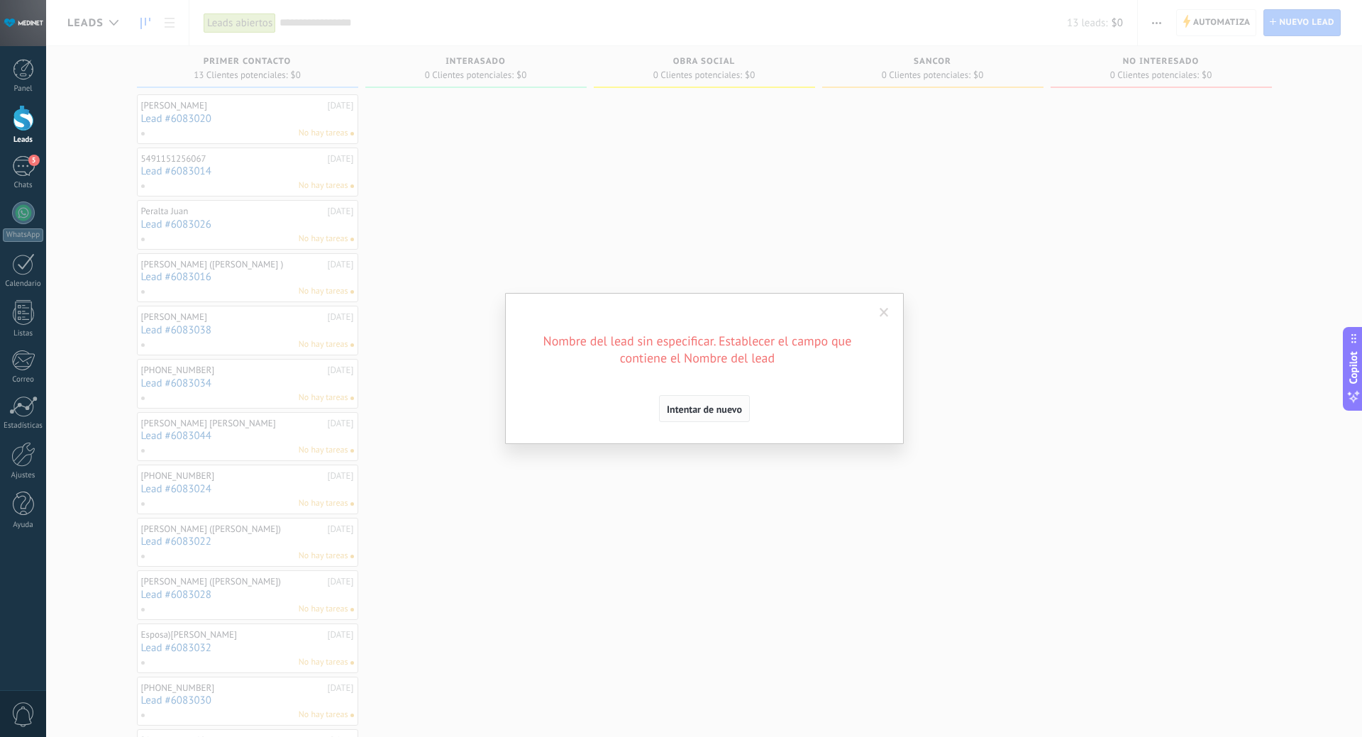
click at [712, 413] on span "Intentar de nuevo" at bounding box center [704, 409] width 75 height 10
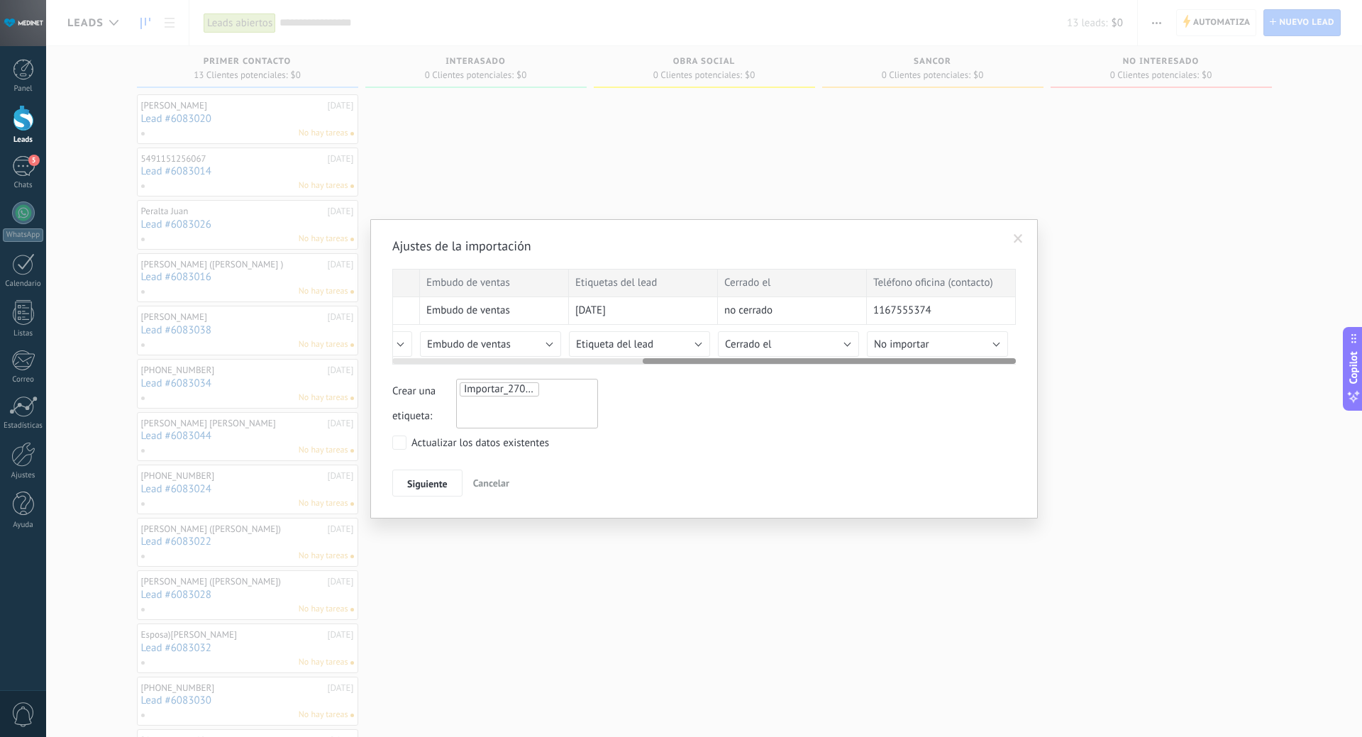
drag, startPoint x: 533, startPoint y: 360, endPoint x: 465, endPoint y: 362, distance: 67.4
click at [465, 362] on div at bounding box center [703, 357] width 623 height 11
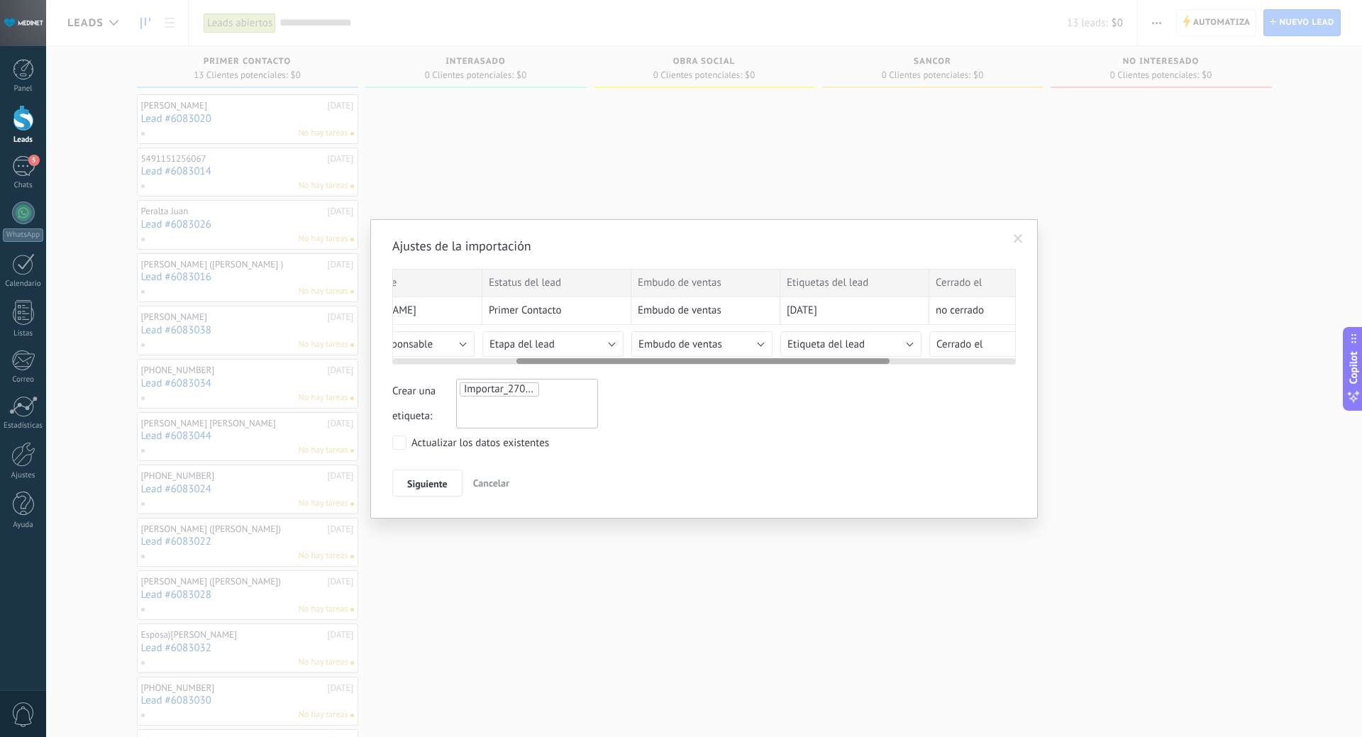
scroll to position [0, 0]
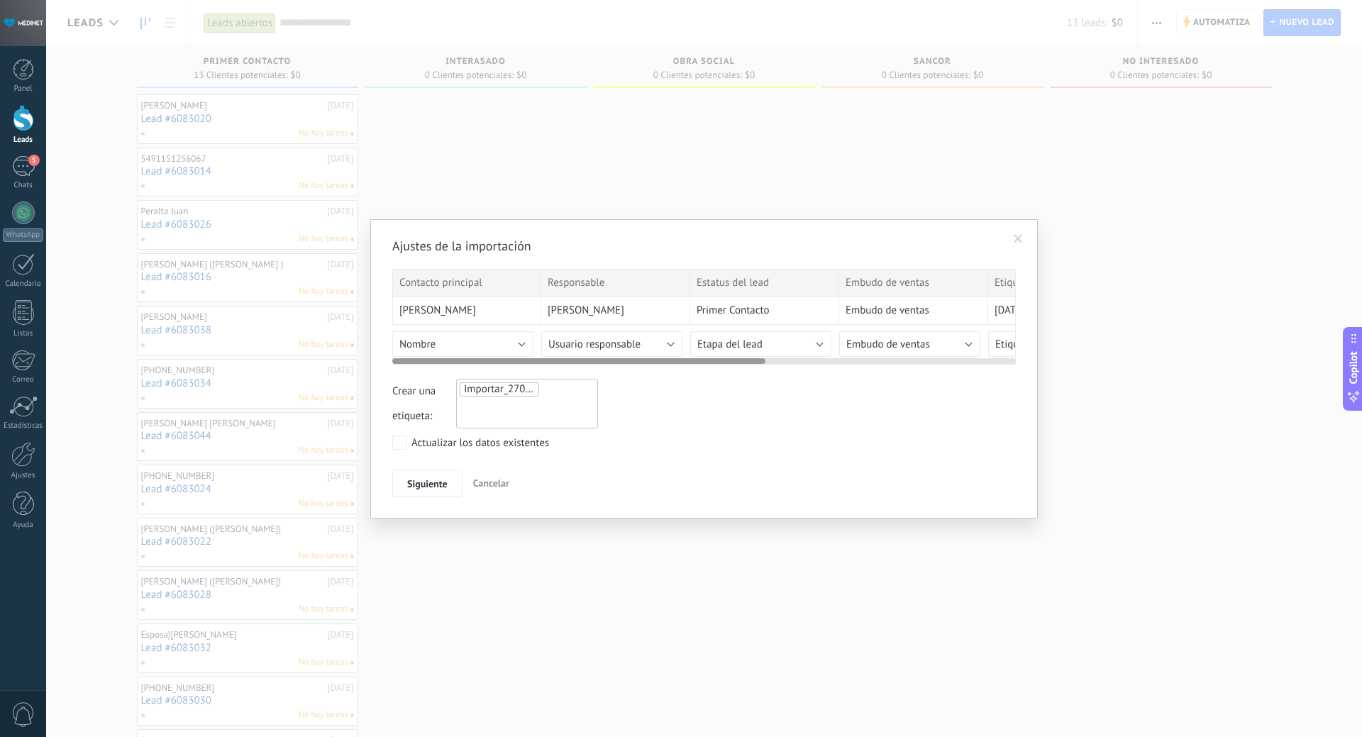
drag, startPoint x: 665, startPoint y: 358, endPoint x: 343, endPoint y: 365, distance: 322.7
click at [343, 365] on div "Ajustes de la importación Contacto principal Responsable Estatus del lead Embud…" at bounding box center [703, 368] width 1315 height 737
click at [529, 343] on button "Nombre" at bounding box center [462, 344] width 141 height 26
click at [477, 418] on span "Nombre del lead" at bounding box center [465, 419] width 145 height 13
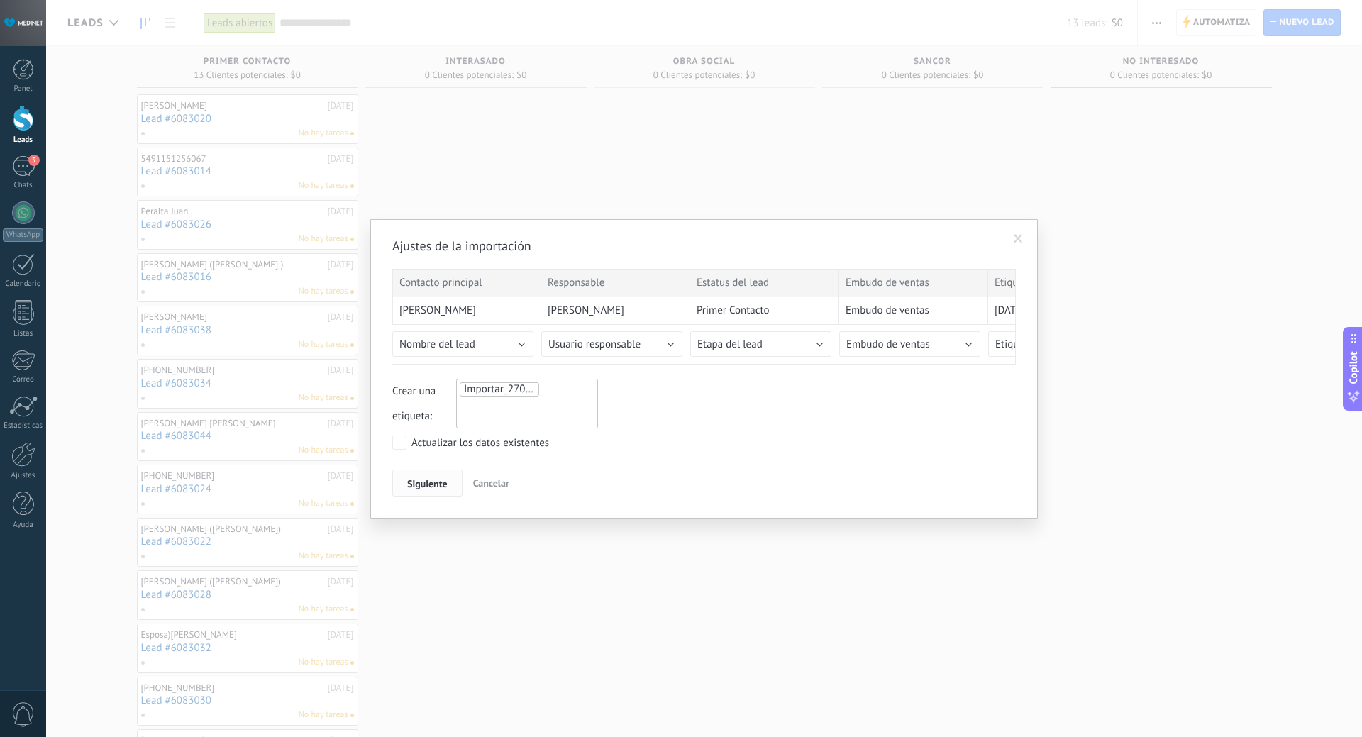
click at [433, 483] on span "Siguiente" at bounding box center [427, 484] width 40 height 10
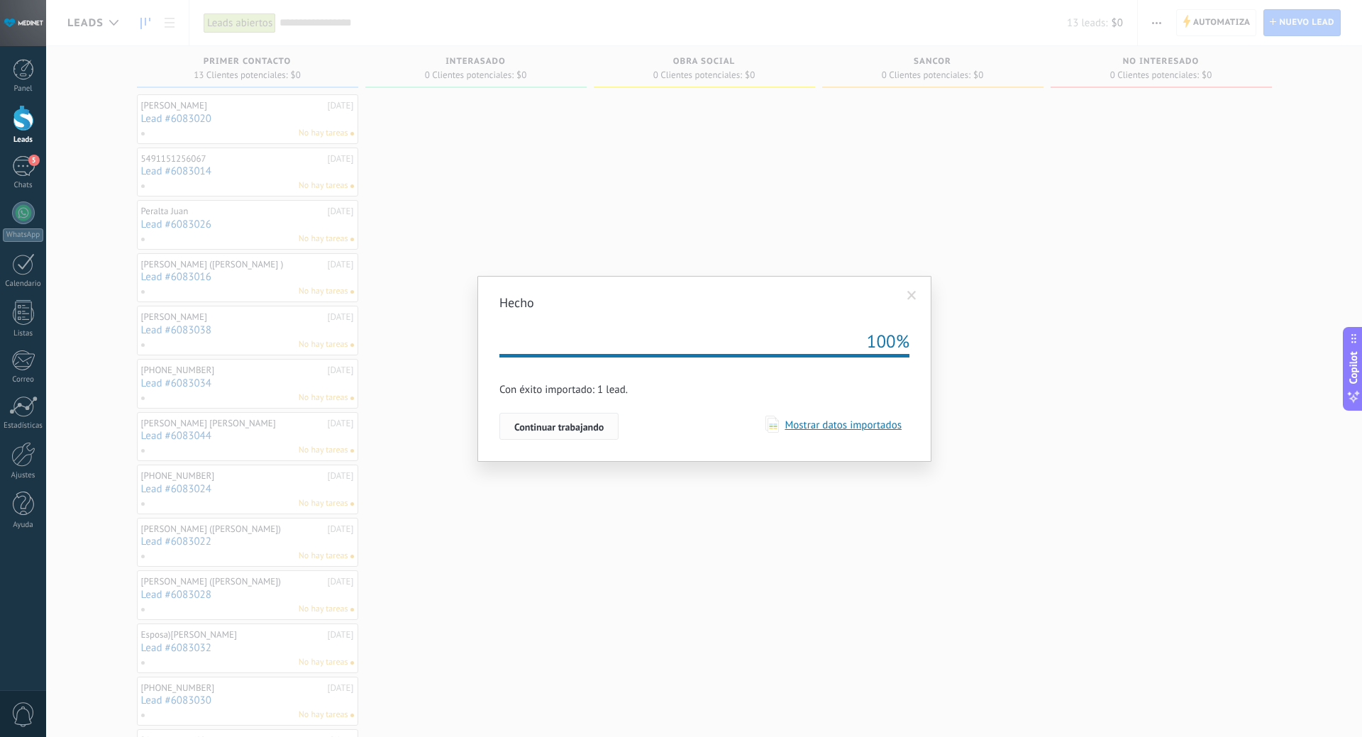
click at [594, 425] on span "Continuar trabajando" at bounding box center [558, 427] width 89 height 10
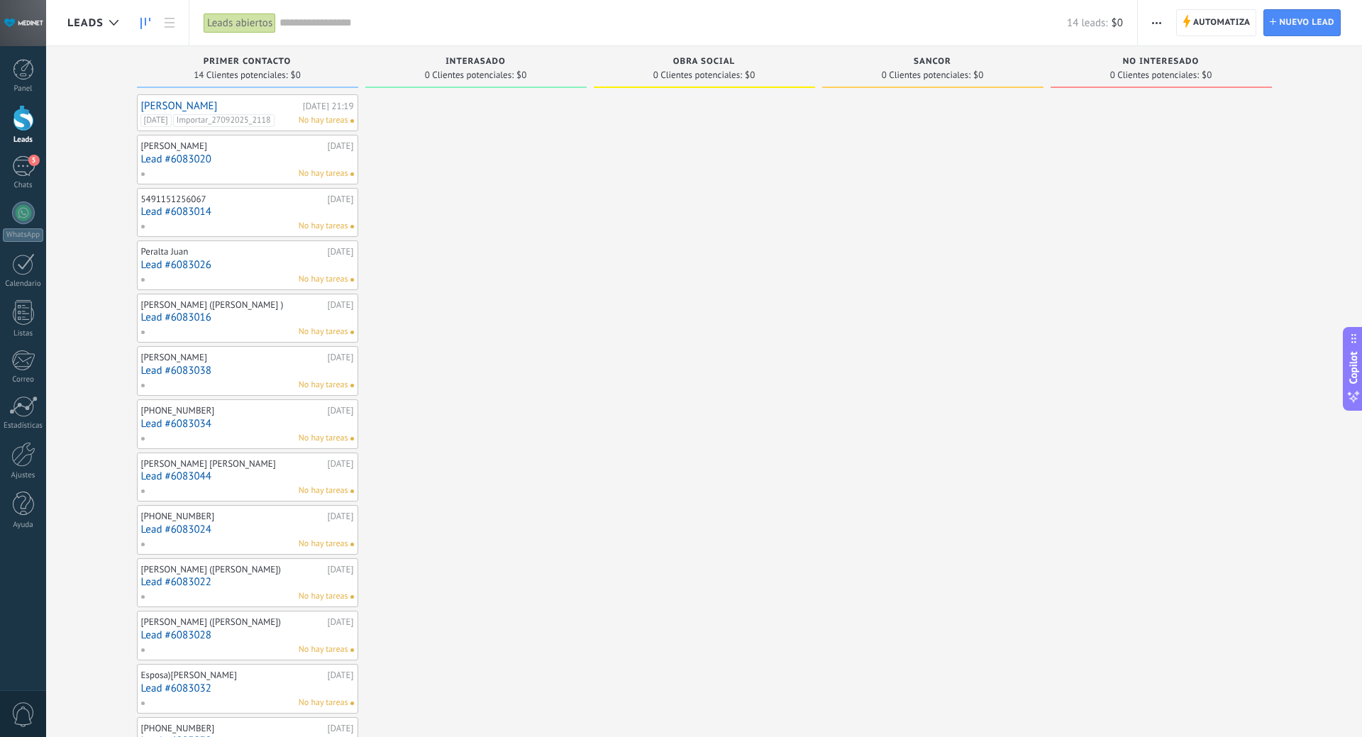
click at [283, 116] on div "[DATE] Importar_27092025_2118 No hay tareas" at bounding box center [244, 120] width 208 height 13
click at [199, 104] on link "[PERSON_NAME]" at bounding box center [220, 106] width 158 height 12
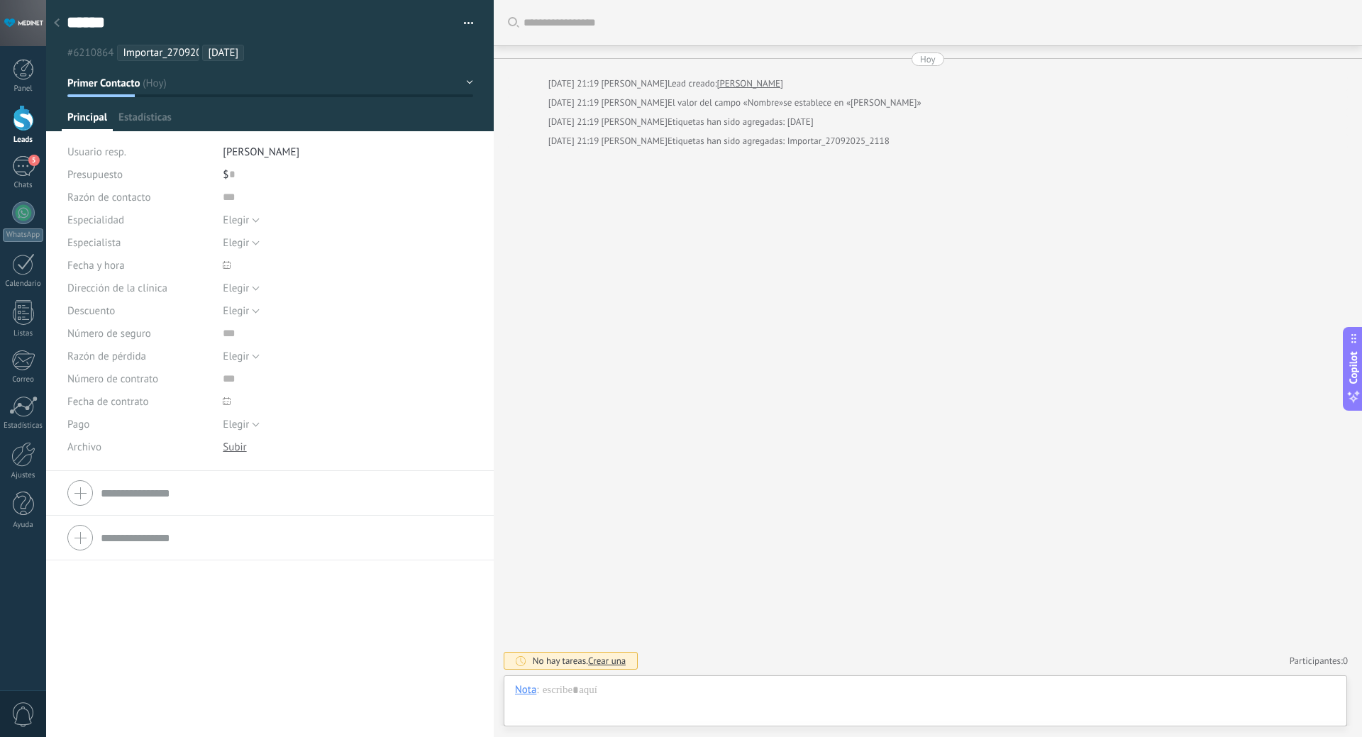
scroll to position [21, 0]
click at [169, 118] on span "Estadísticas" at bounding box center [144, 121] width 53 height 21
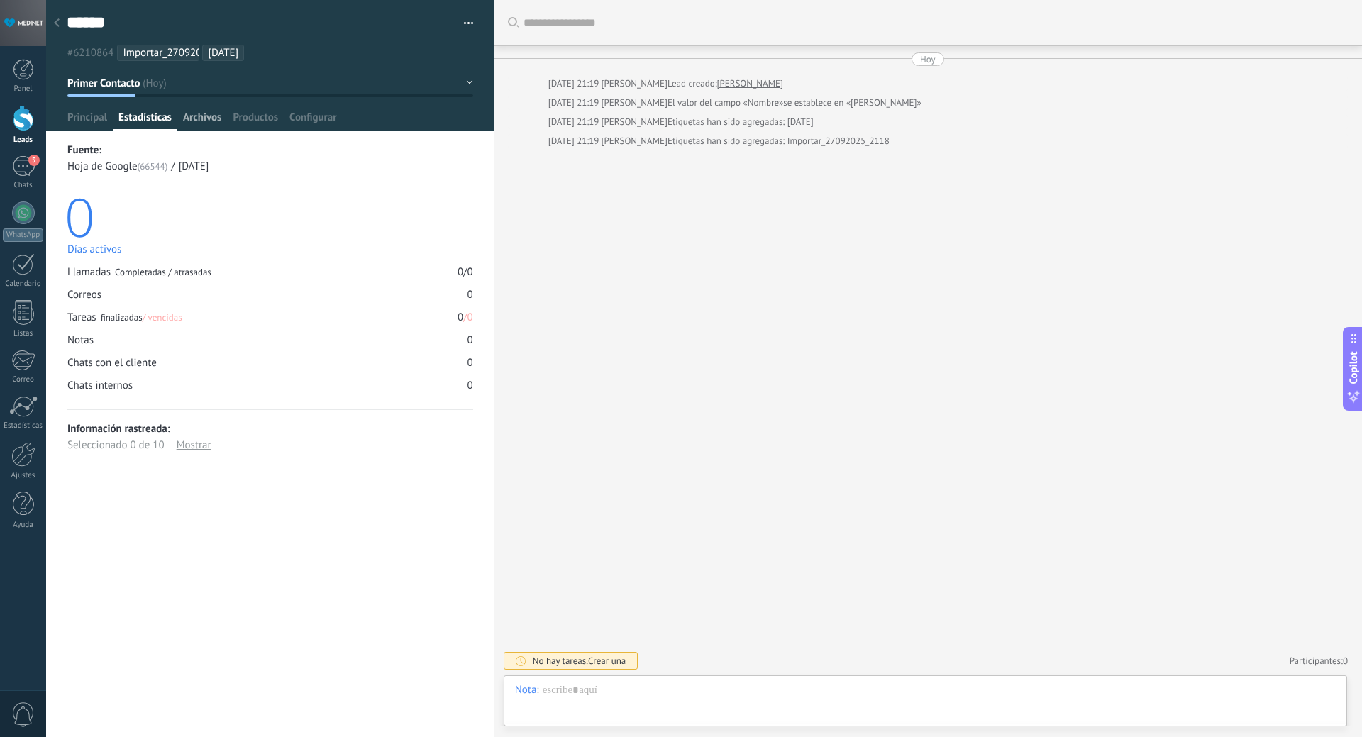
click at [201, 126] on span "Archivos" at bounding box center [202, 121] width 38 height 21
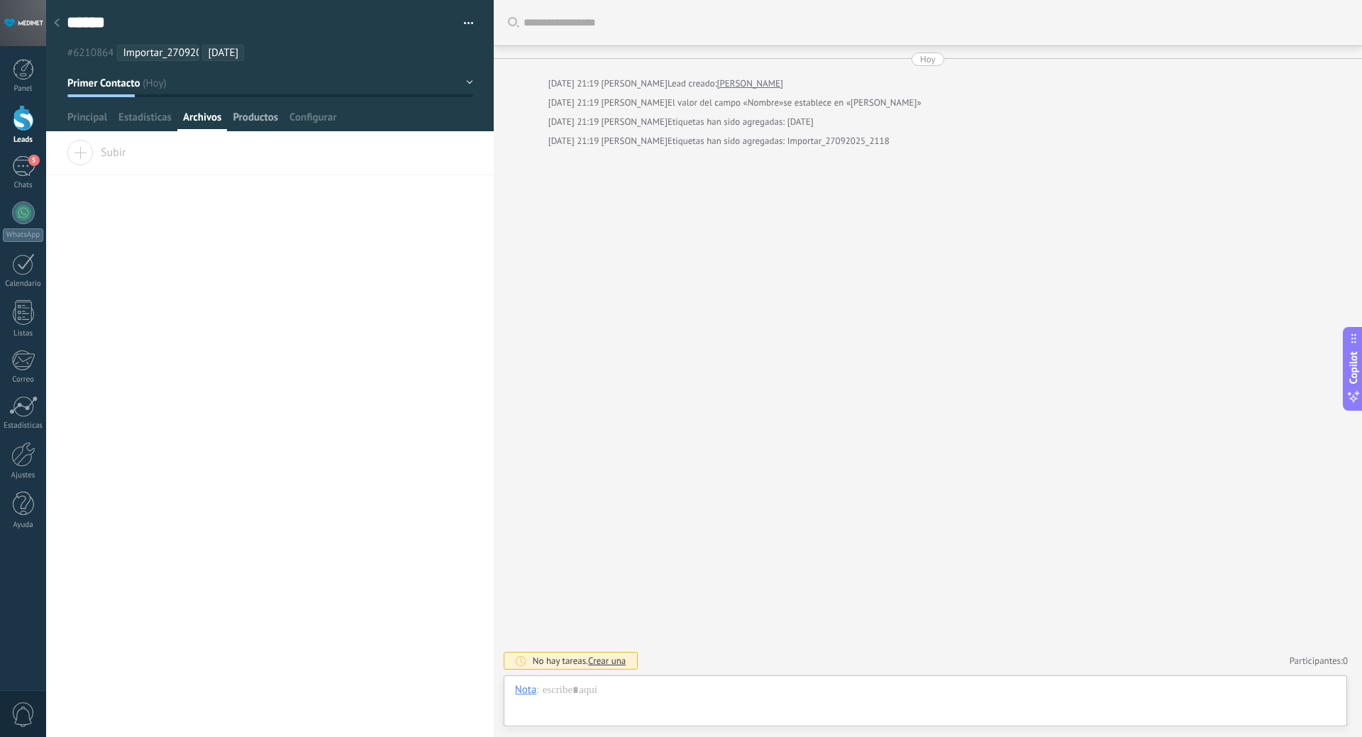
click at [252, 123] on span "Productos" at bounding box center [255, 121] width 45 height 21
click at [303, 122] on span "Configurar" at bounding box center [312, 121] width 47 height 21
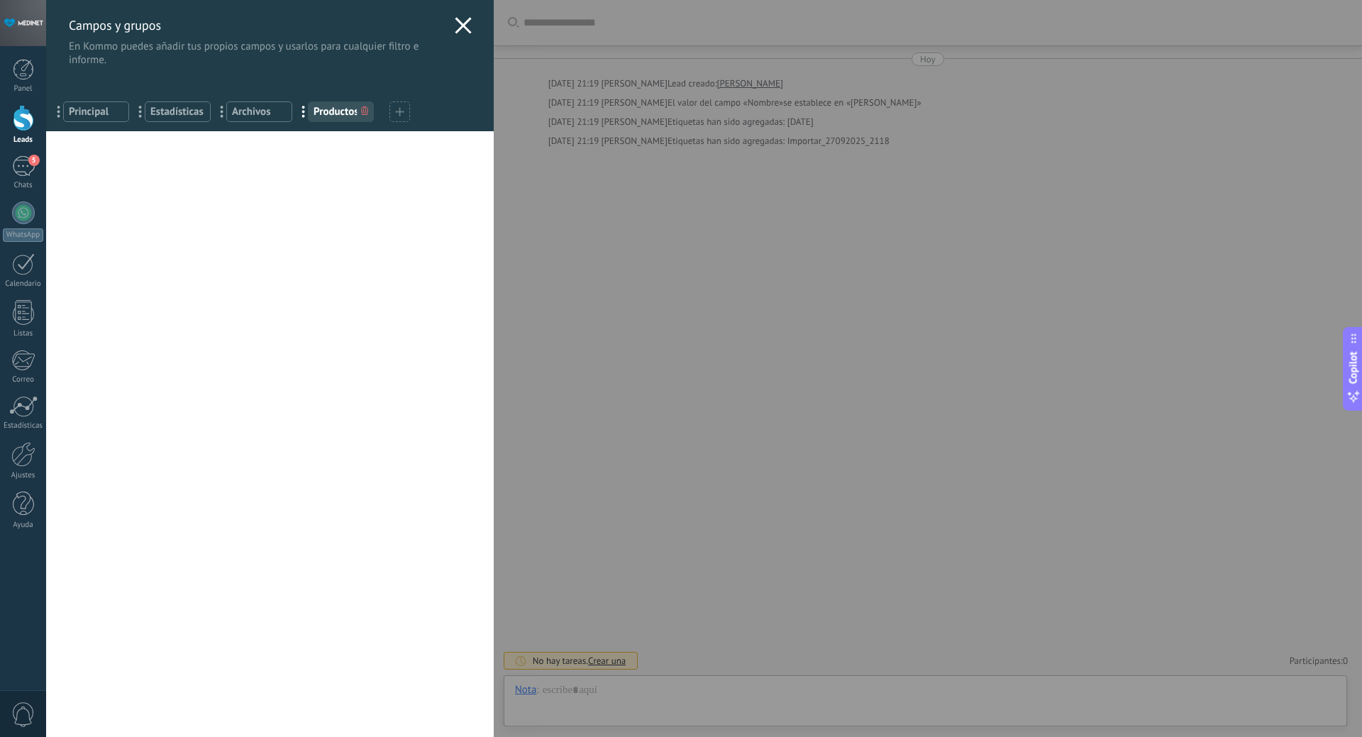
click at [93, 121] on div "... Principal" at bounding box center [96, 111] width 66 height 21
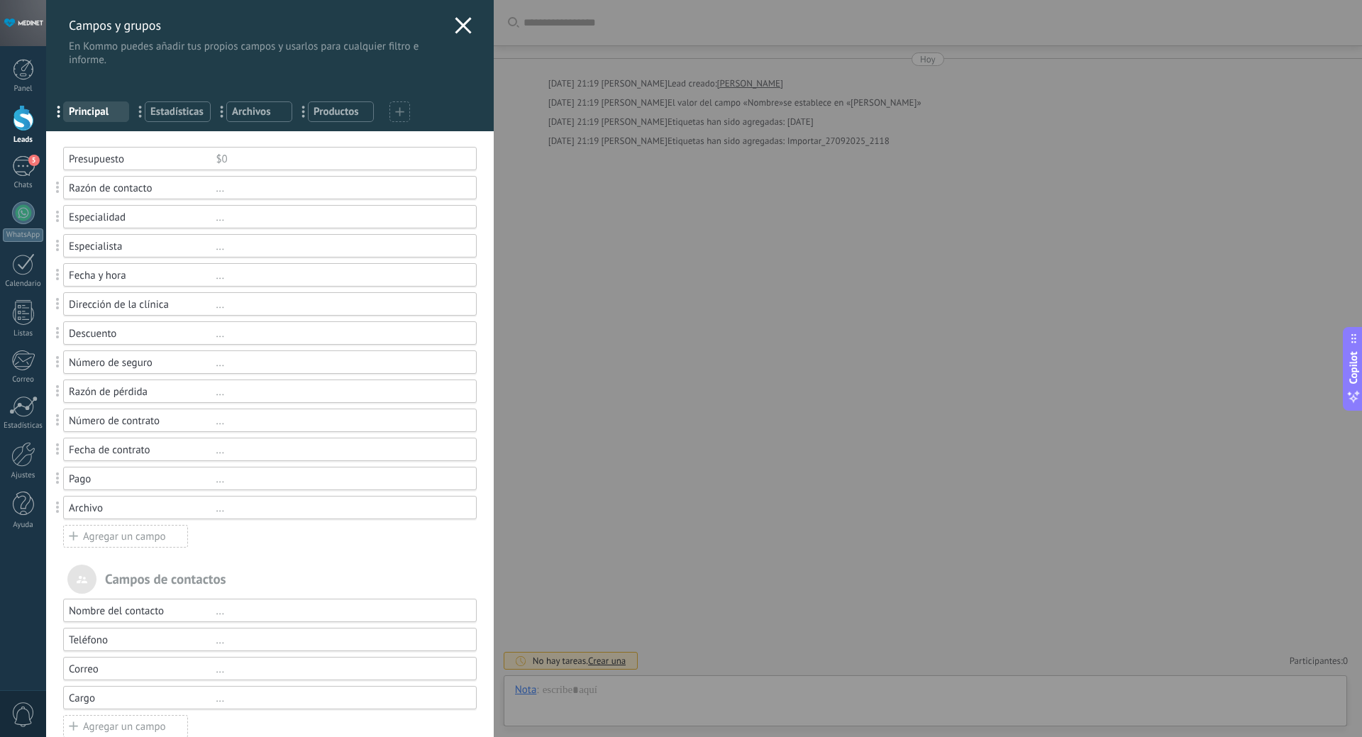
click at [459, 12] on div "Campos y grupos En Kommo puedes añadir tus propios campos y usarlos para cualqu…" at bounding box center [269, 33] width 447 height 67
click at [457, 21] on icon at bounding box center [463, 25] width 17 height 17
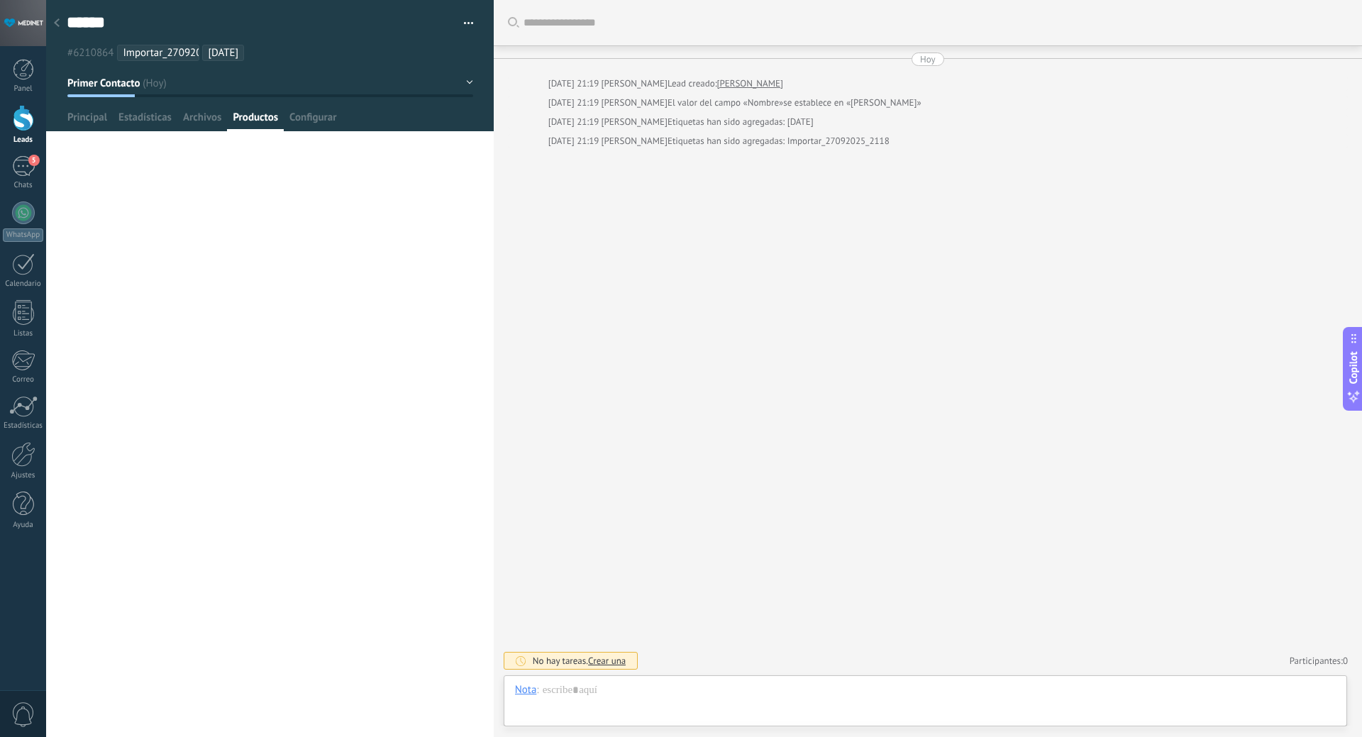
click at [460, 23] on button "button" at bounding box center [463, 23] width 21 height 21
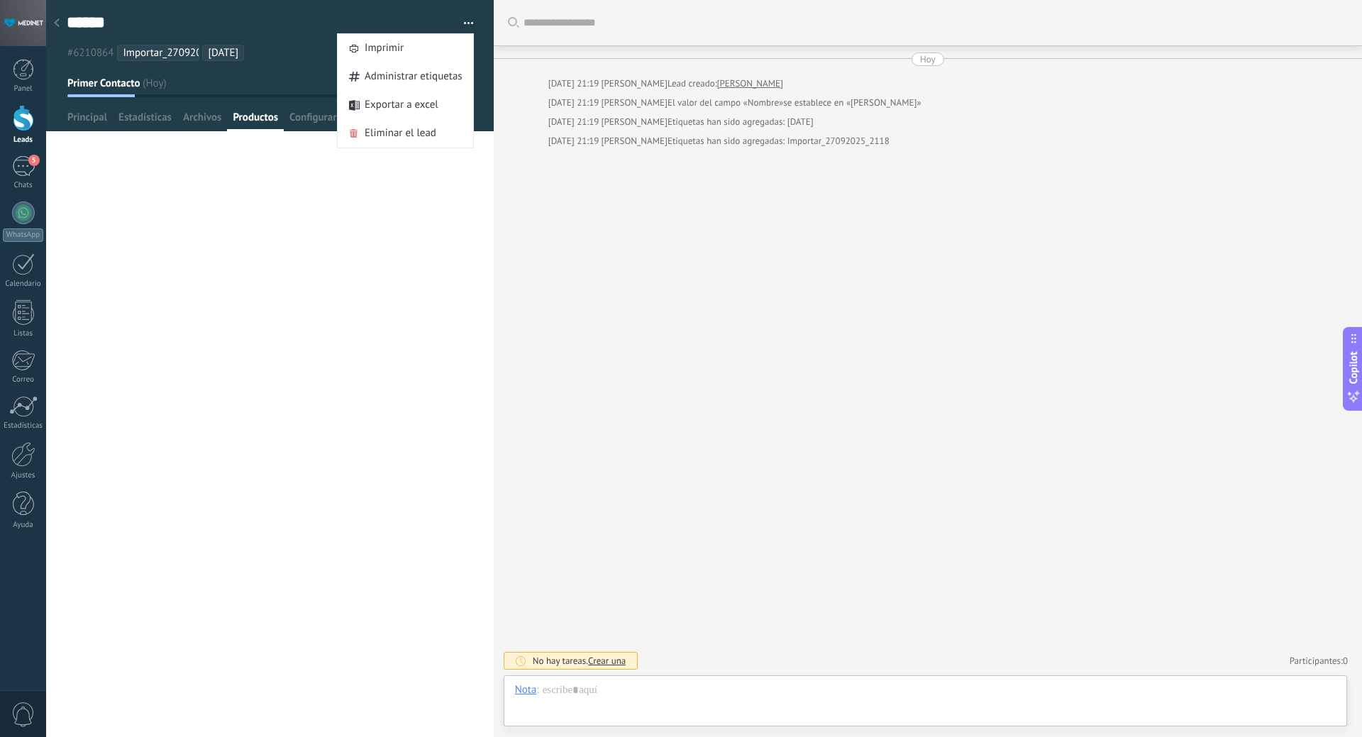
click at [284, 281] on div "Compañía Teléfono Oficina Ofic. directo Celular Fax Casa Otro Teléfono Oficina …" at bounding box center [269, 438] width 447 height 596
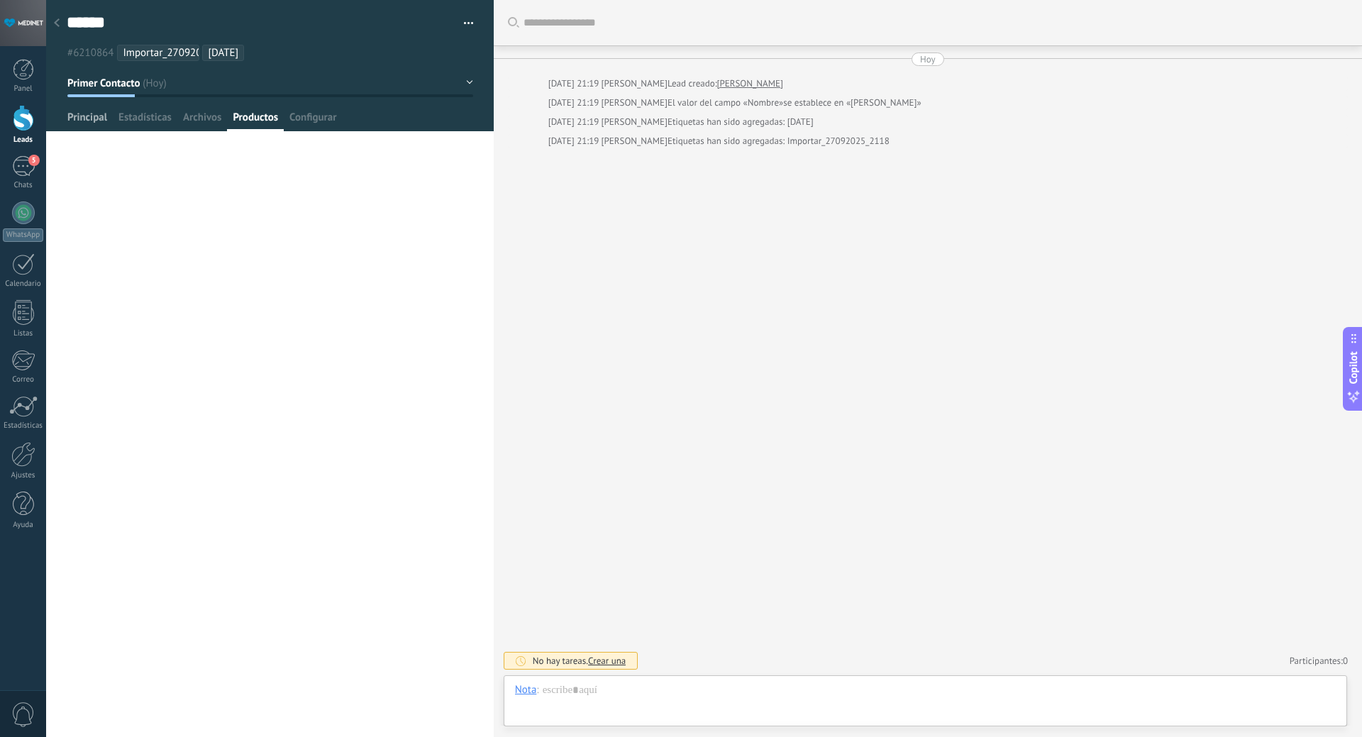
click at [83, 121] on span "Principal" at bounding box center [87, 121] width 40 height 21
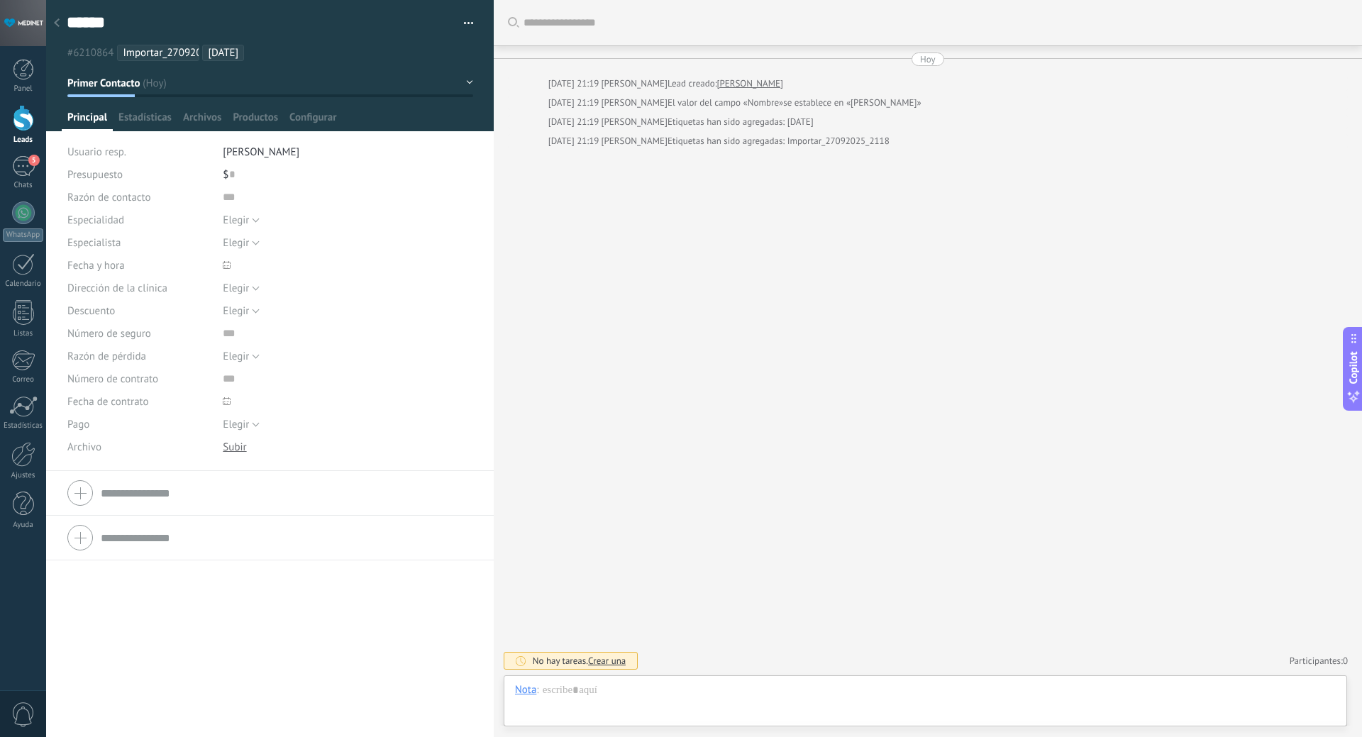
click at [75, 498] on div at bounding box center [269, 492] width 405 height 35
click at [82, 496] on div at bounding box center [269, 492] width 405 height 35
click at [465, 80] on button "Primer Contacto" at bounding box center [270, 83] width 406 height 26
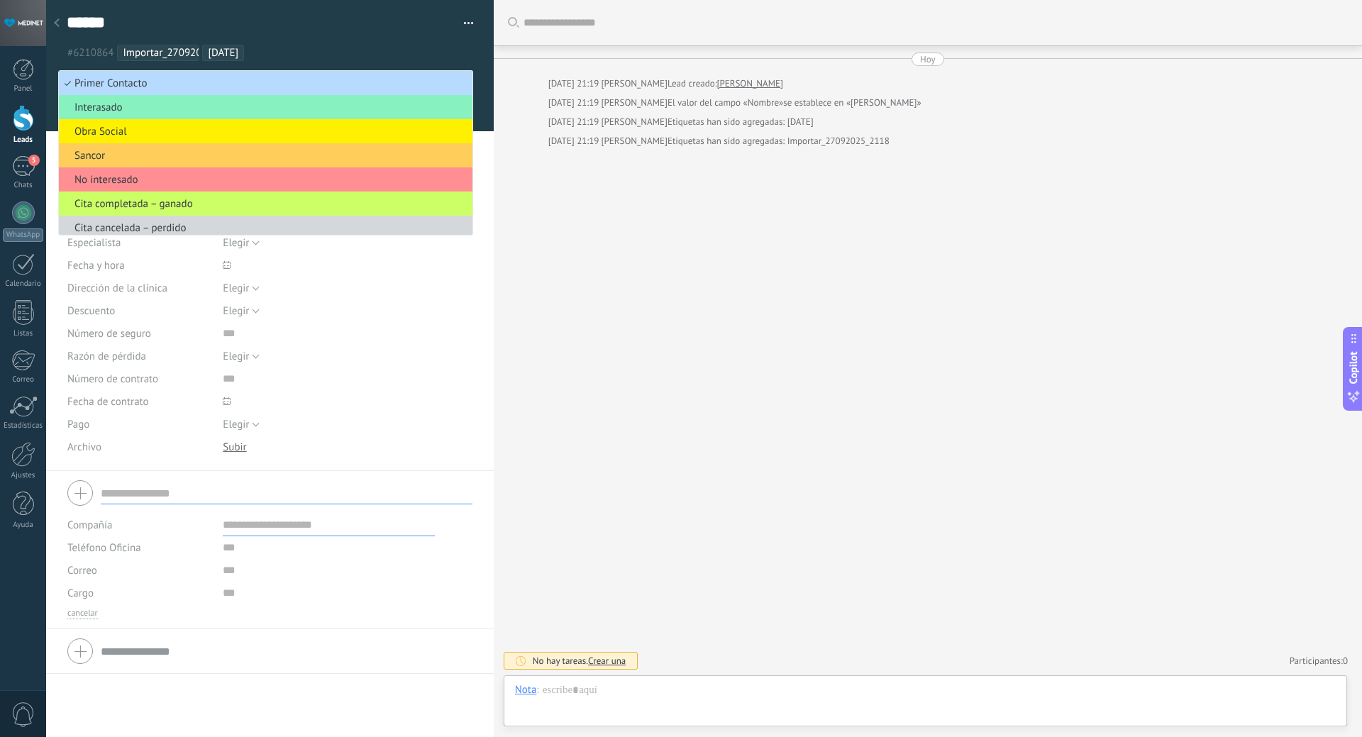
click at [291, 85] on span "Primer Contacto" at bounding box center [263, 83] width 409 height 13
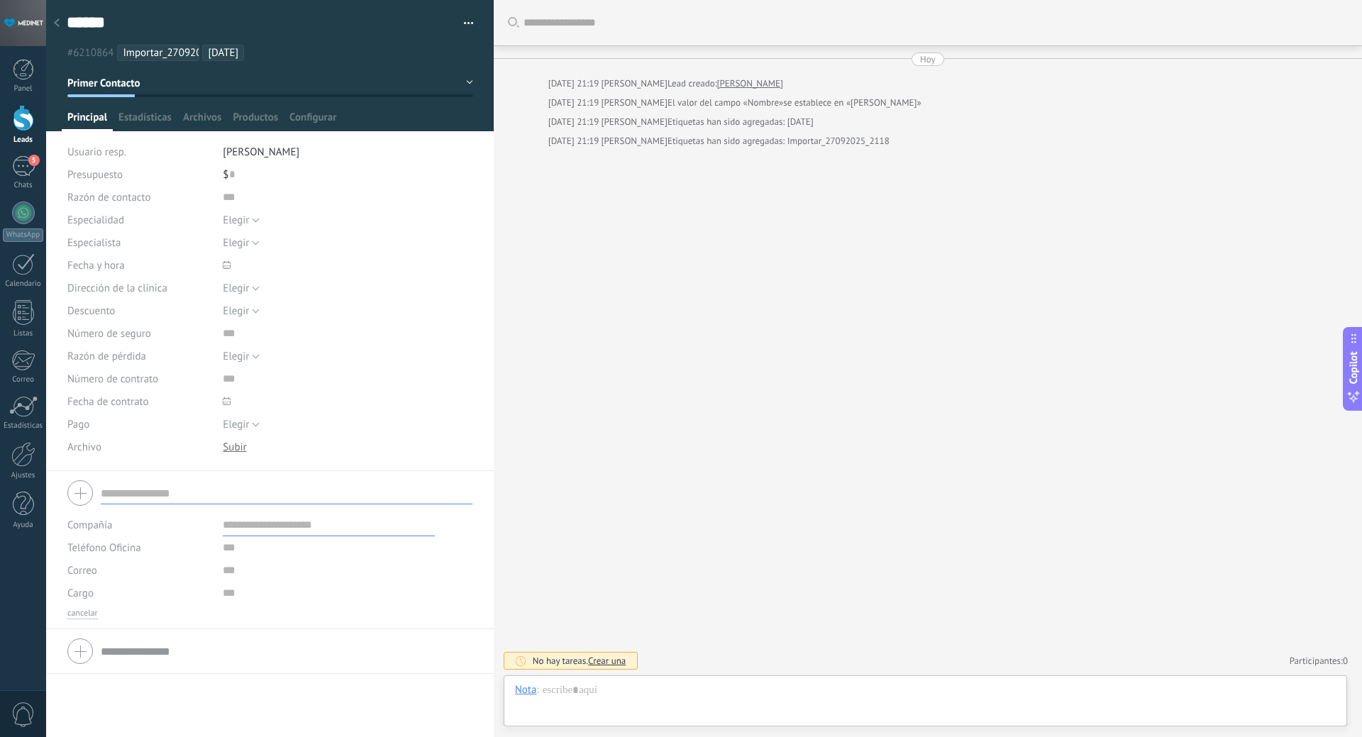
click at [58, 23] on icon at bounding box center [57, 22] width 6 height 9
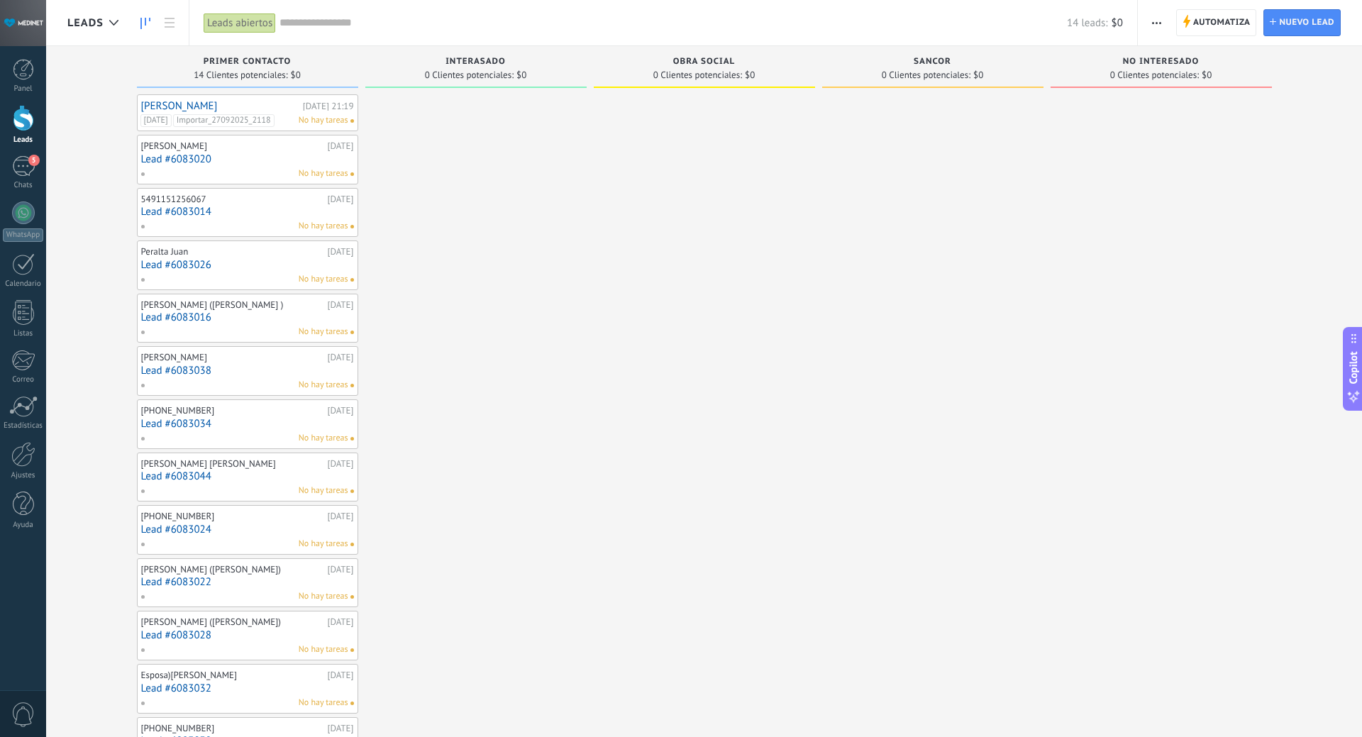
click at [285, 113] on div "[PERSON_NAME][DATE] 21:19 [DATE] Importar_27092025_2118 No hay tareas" at bounding box center [247, 113] width 213 height 28
click at [189, 104] on link "[PERSON_NAME]" at bounding box center [220, 106] width 158 height 12
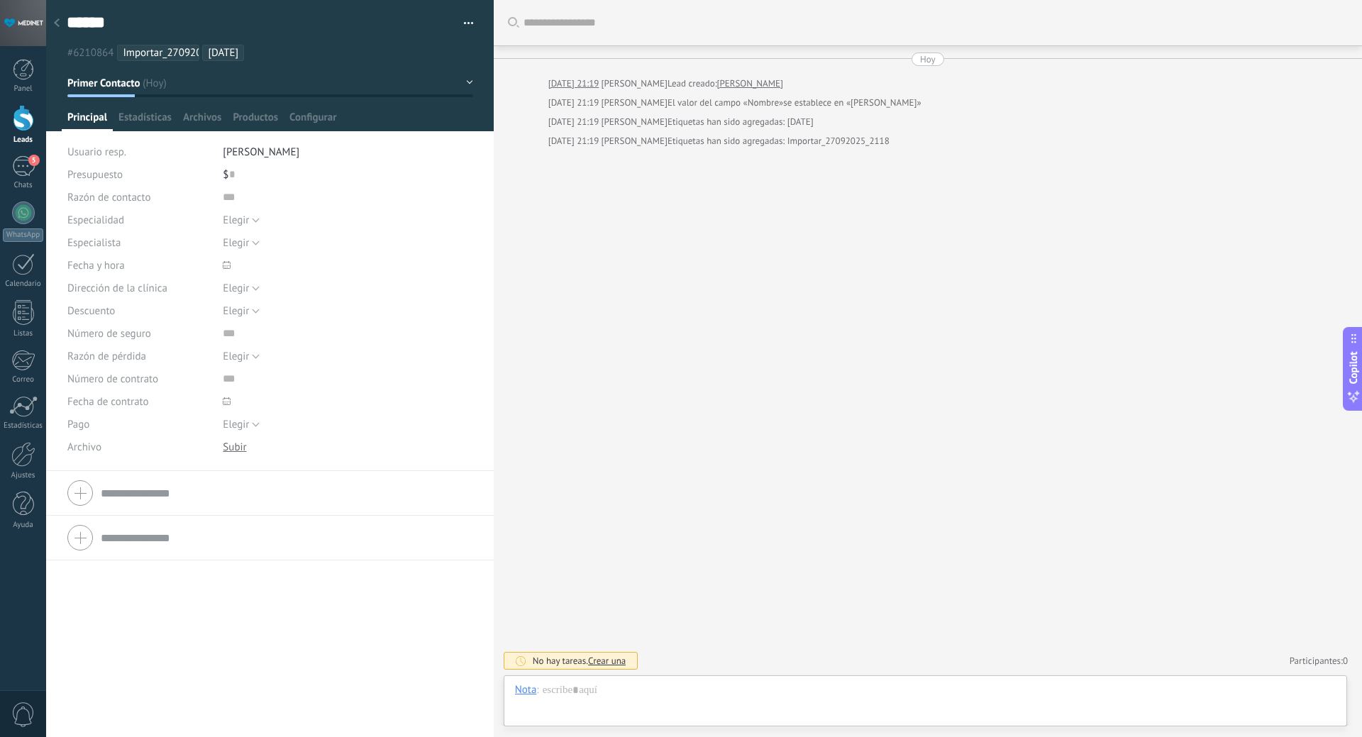
scroll to position [21, 0]
click at [252, 421] on button "Elegir" at bounding box center [241, 424] width 37 height 23
click at [328, 377] on input "text" at bounding box center [329, 378] width 212 height 23
click at [237, 288] on span "Elegir" at bounding box center [236, 288] width 26 height 13
click at [339, 267] on span at bounding box center [348, 265] width 250 height 23
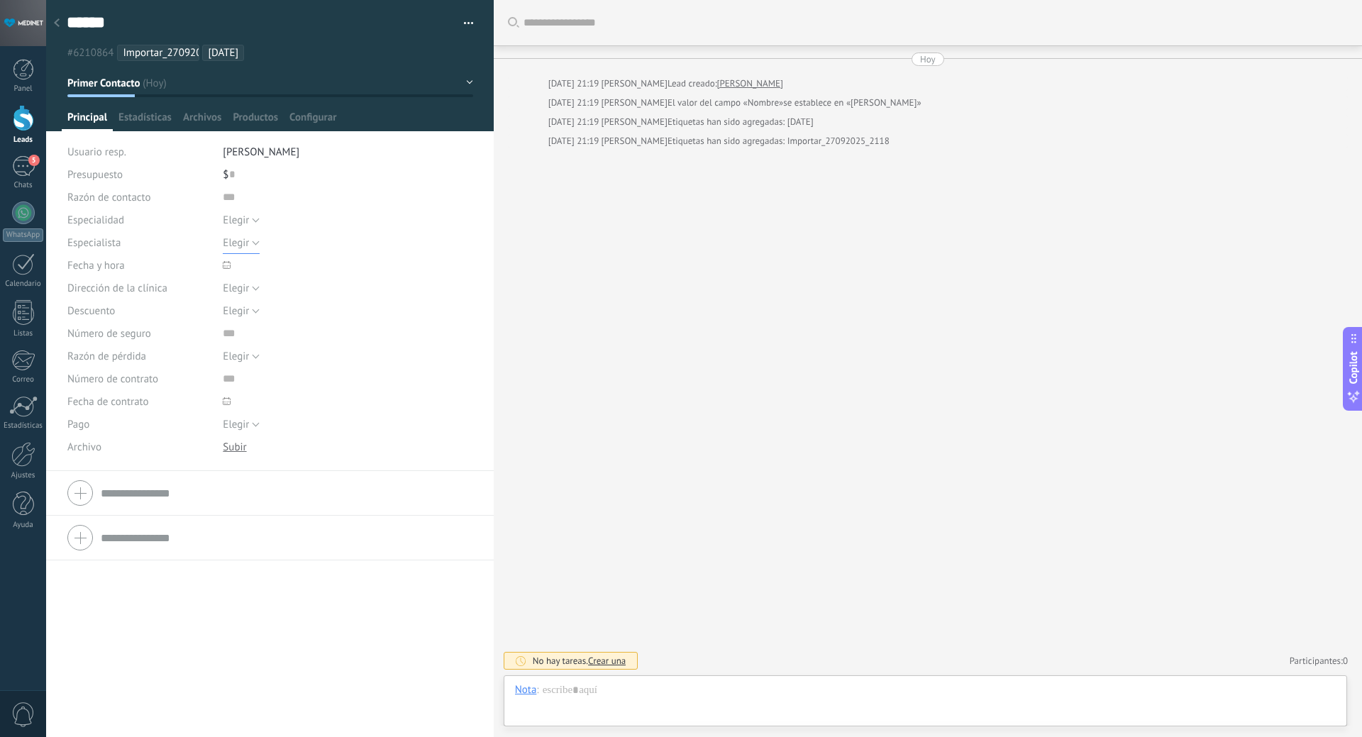
click at [235, 245] on span "Elegir" at bounding box center [236, 242] width 26 height 13
click at [117, 216] on span "Especialidad" at bounding box center [95, 220] width 57 height 11
click at [319, 116] on span "Configurar" at bounding box center [312, 121] width 47 height 21
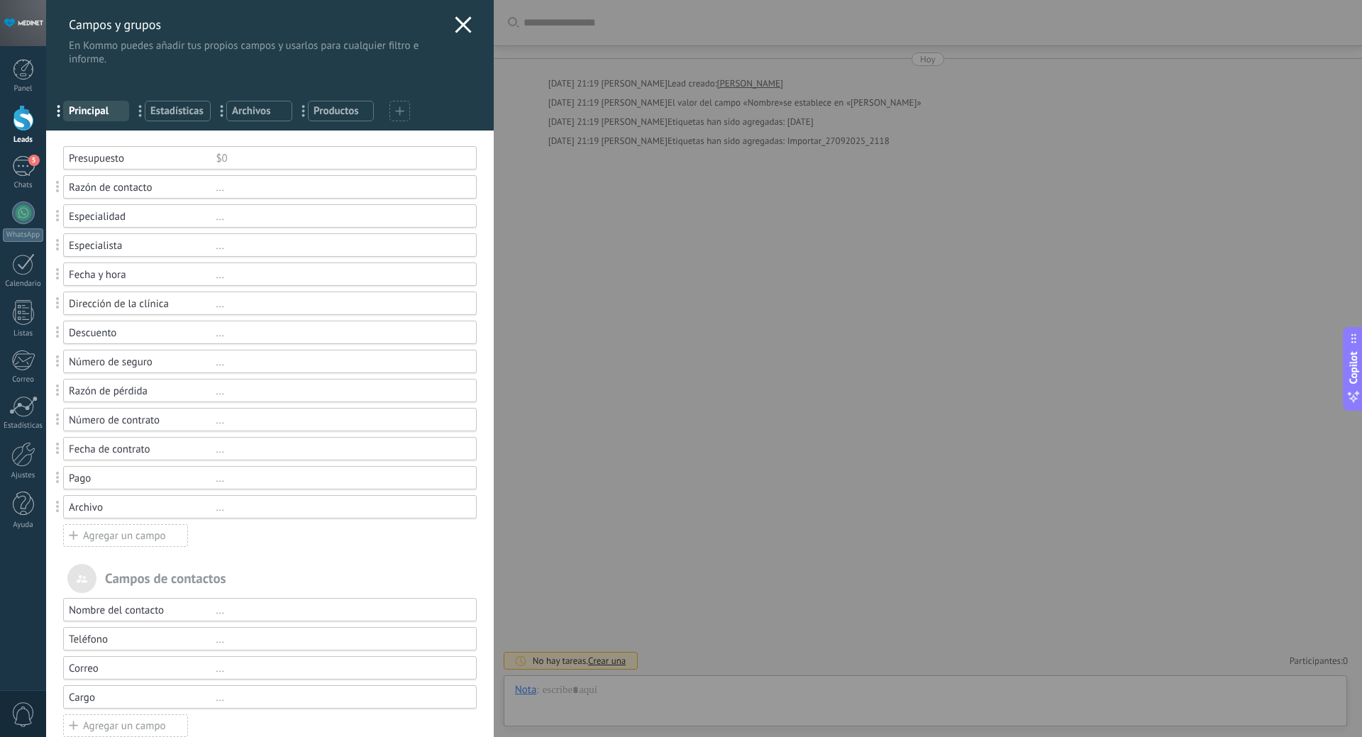
scroll to position [0, 0]
click at [219, 250] on div "..." at bounding box center [339, 246] width 247 height 13
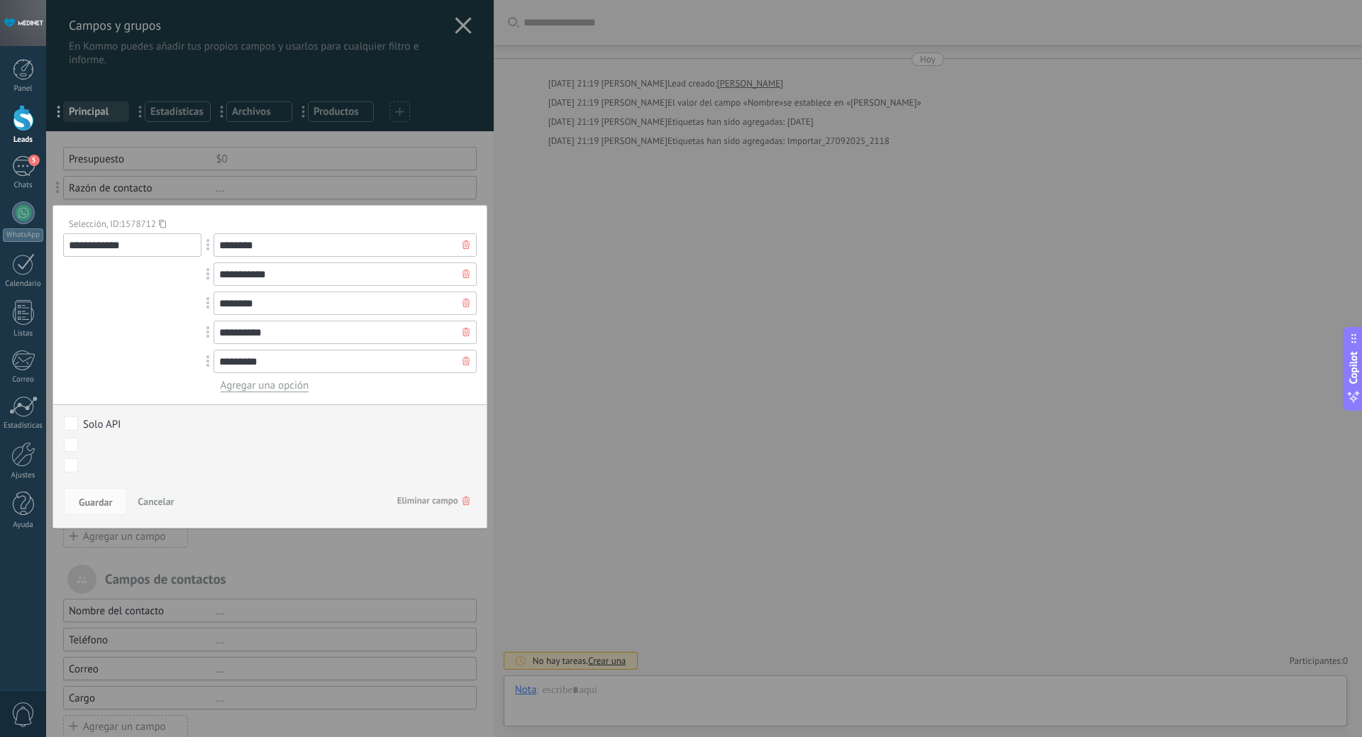
click at [462, 499] on icon at bounding box center [465, 500] width 7 height 9
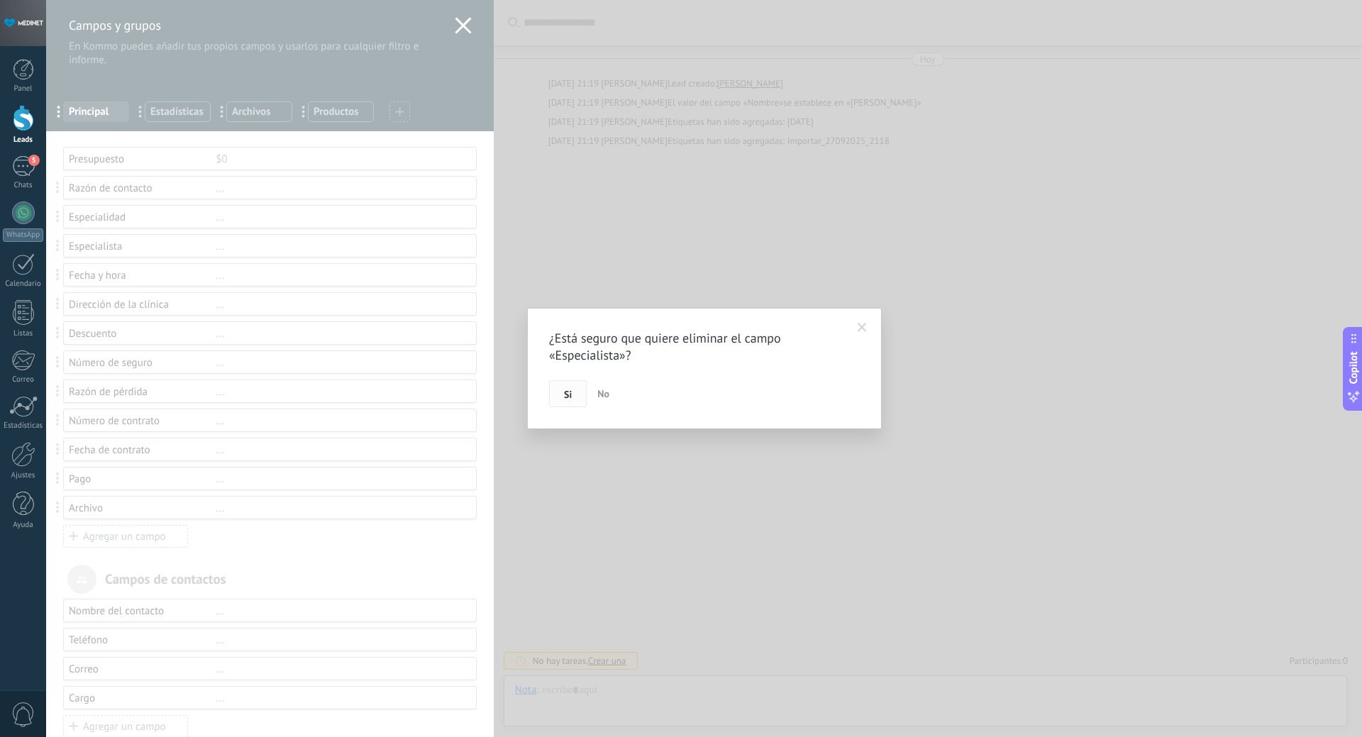
click at [579, 396] on button "Si" at bounding box center [568, 393] width 38 height 27
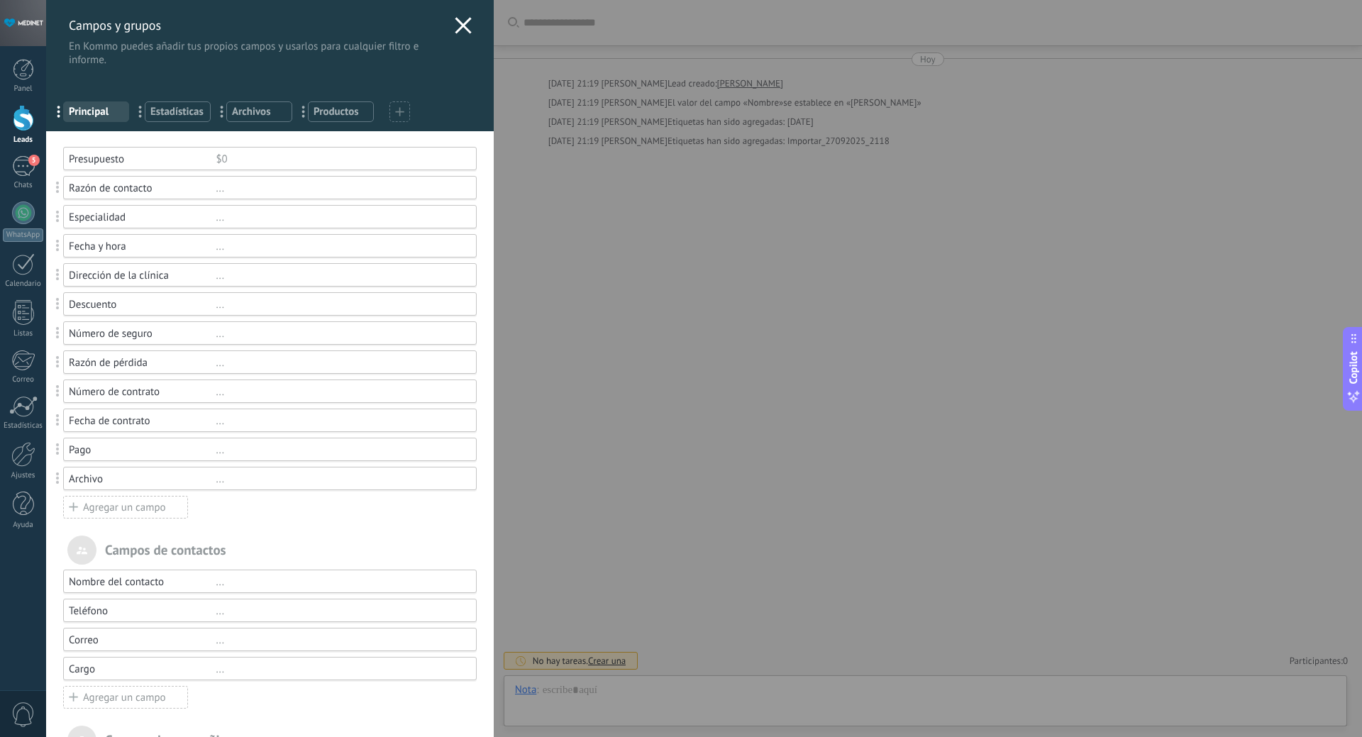
click at [455, 20] on icon at bounding box center [463, 25] width 17 height 17
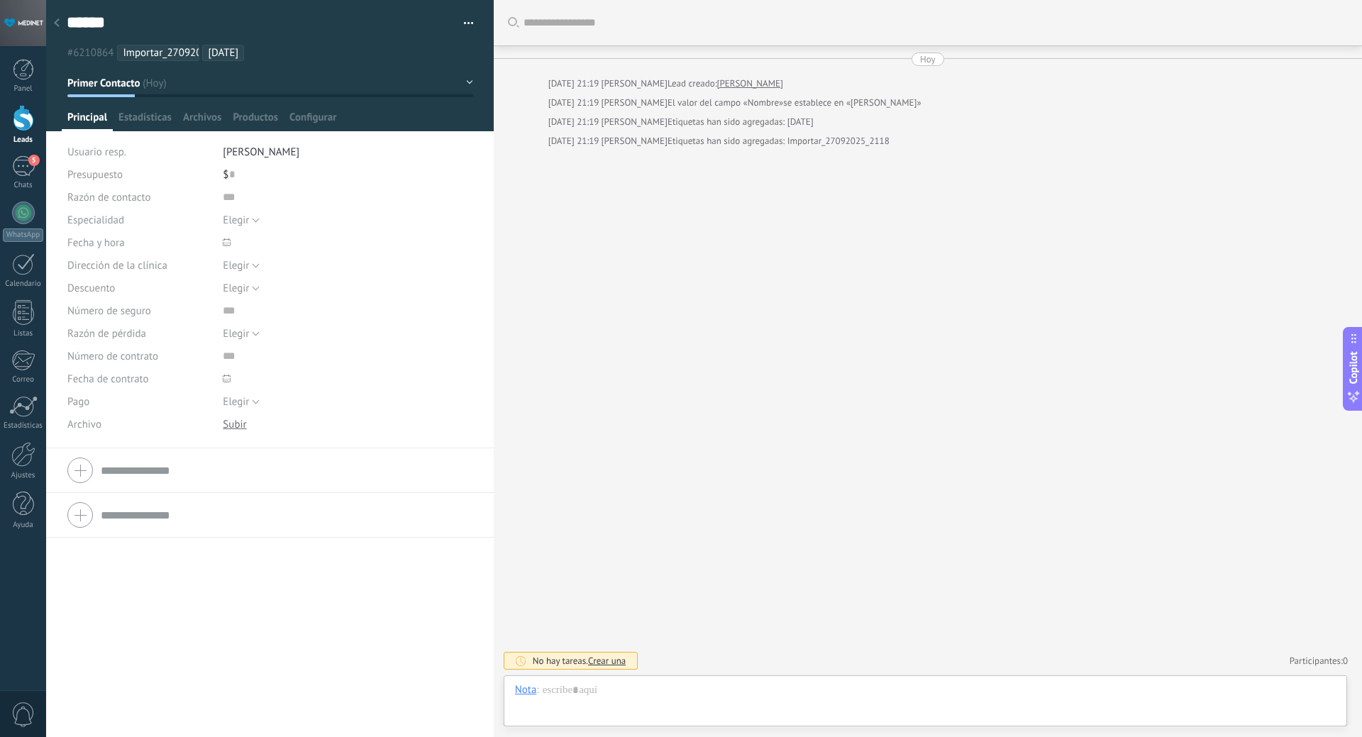
scroll to position [21, 0]
click at [19, 187] on div "Chats" at bounding box center [23, 185] width 41 height 9
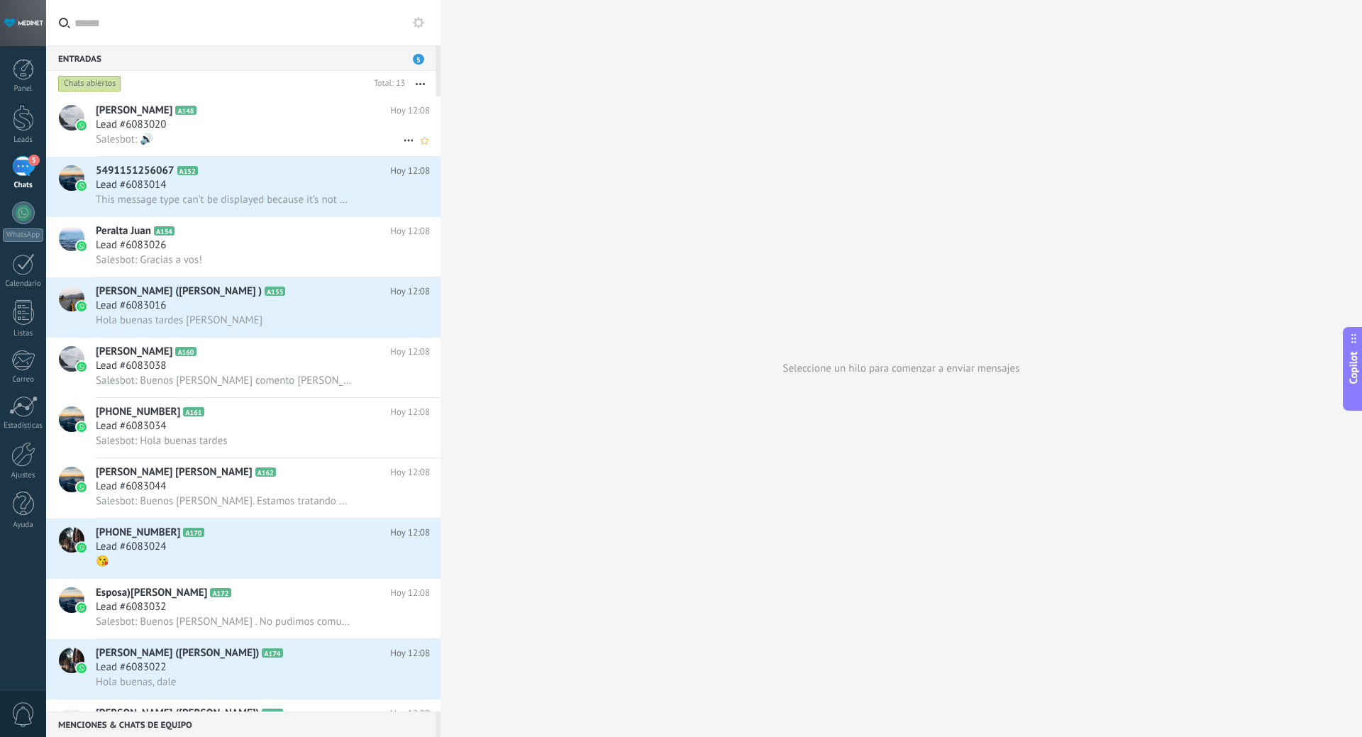
click at [238, 126] on div "Lead #6083020" at bounding box center [263, 125] width 334 height 14
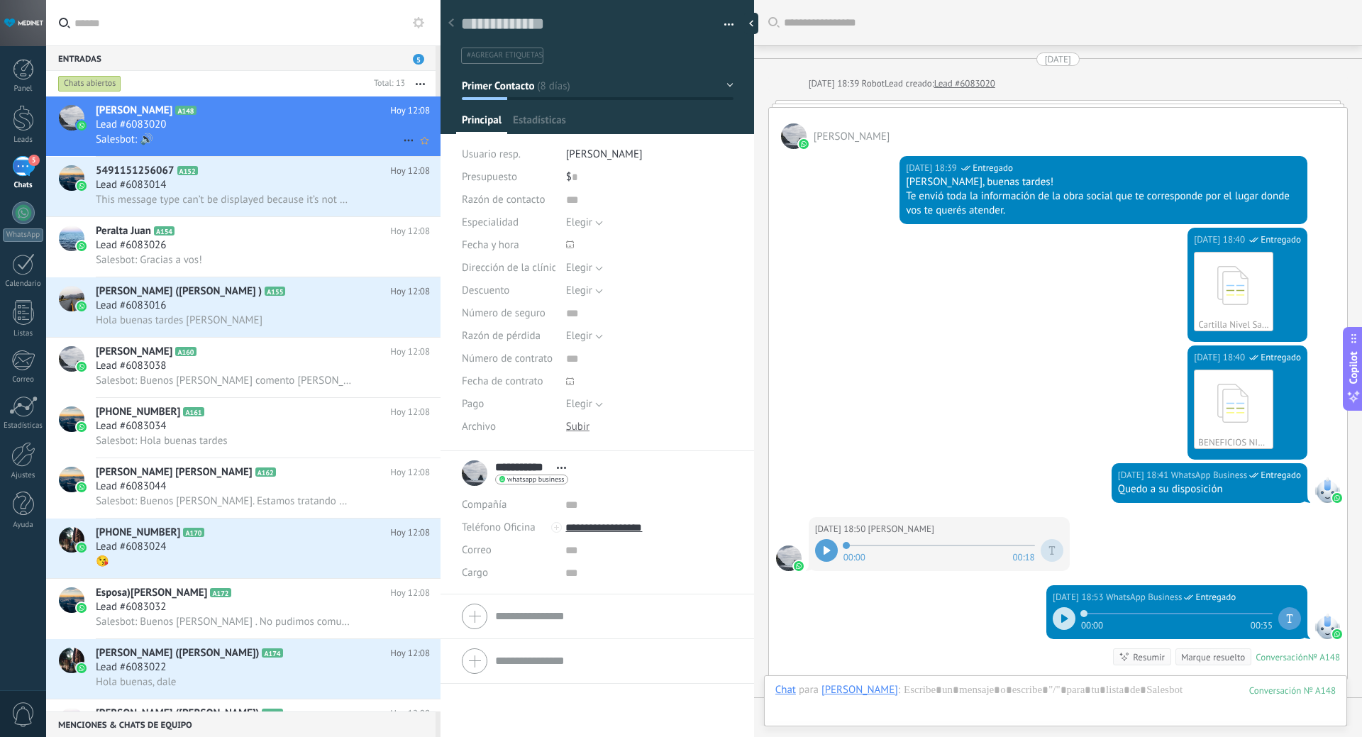
scroll to position [260, 0]
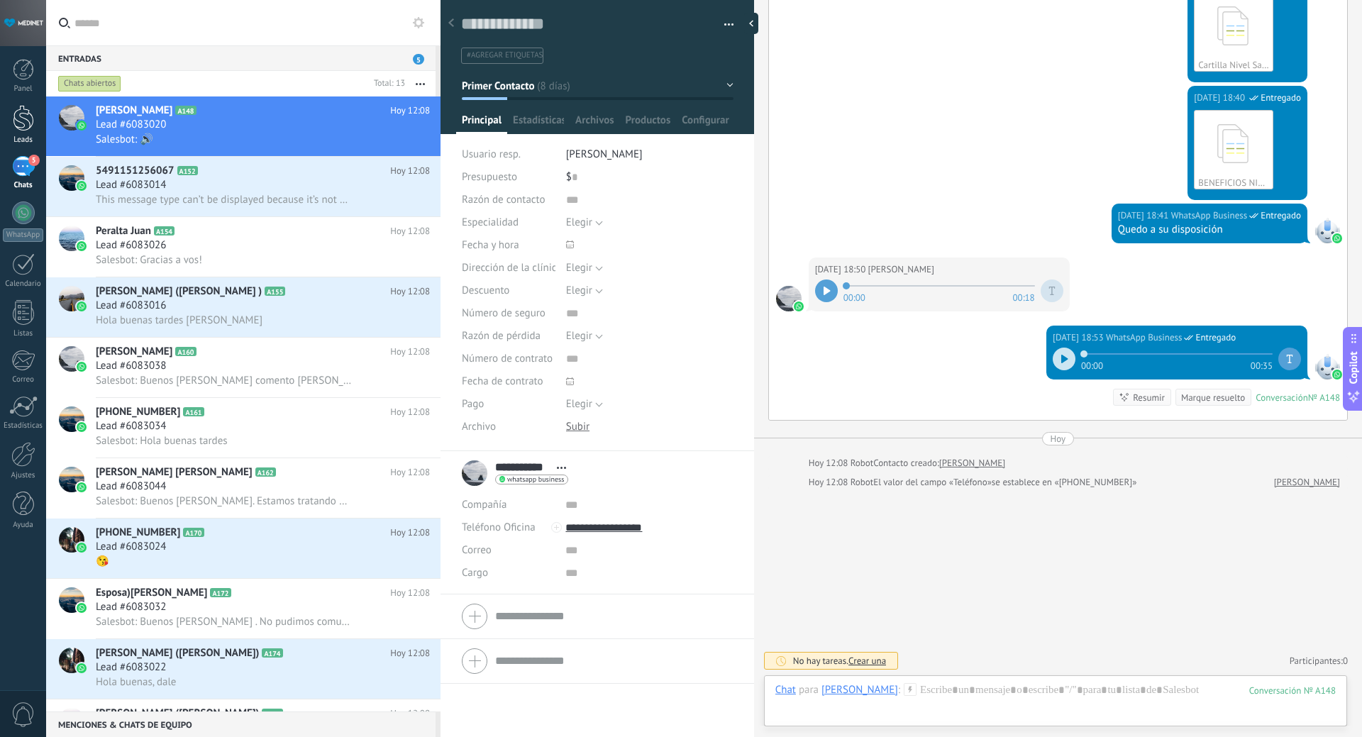
click at [23, 116] on div at bounding box center [23, 118] width 21 height 26
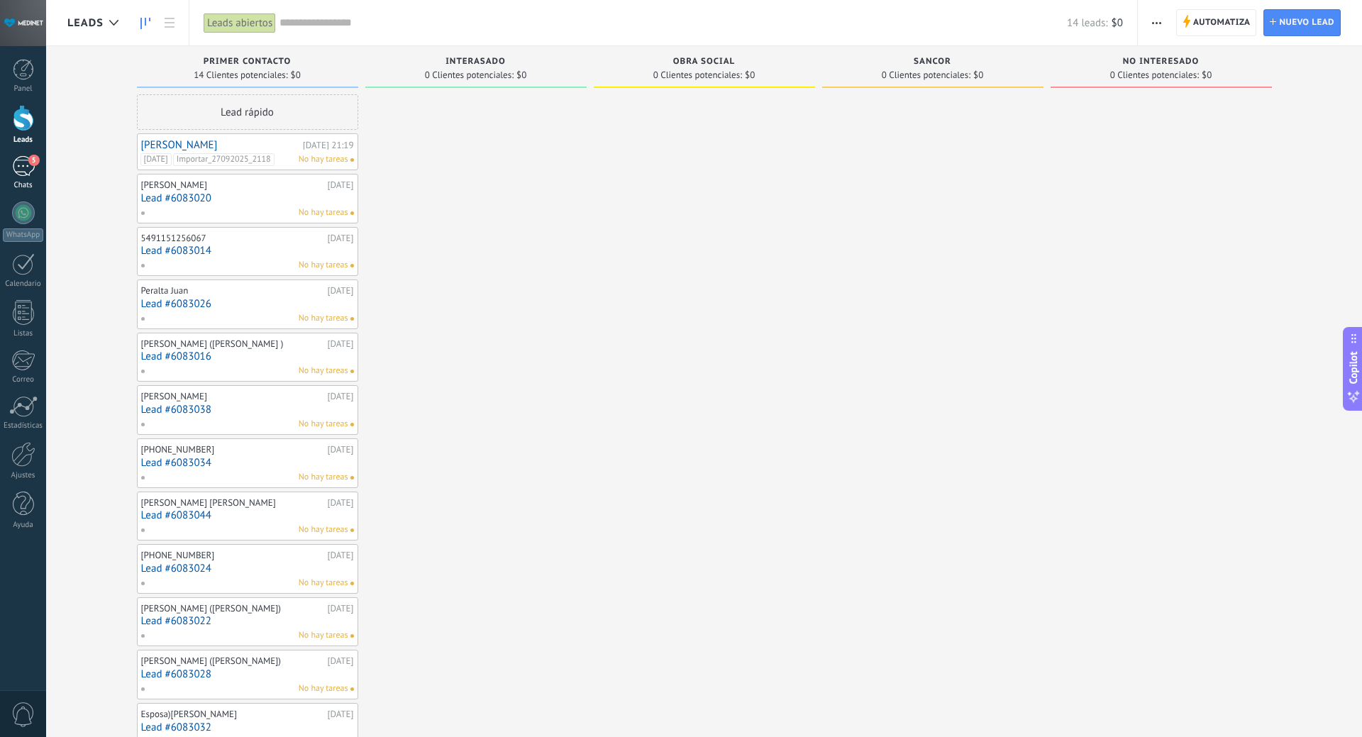
click at [14, 174] on div "5" at bounding box center [23, 166] width 23 height 21
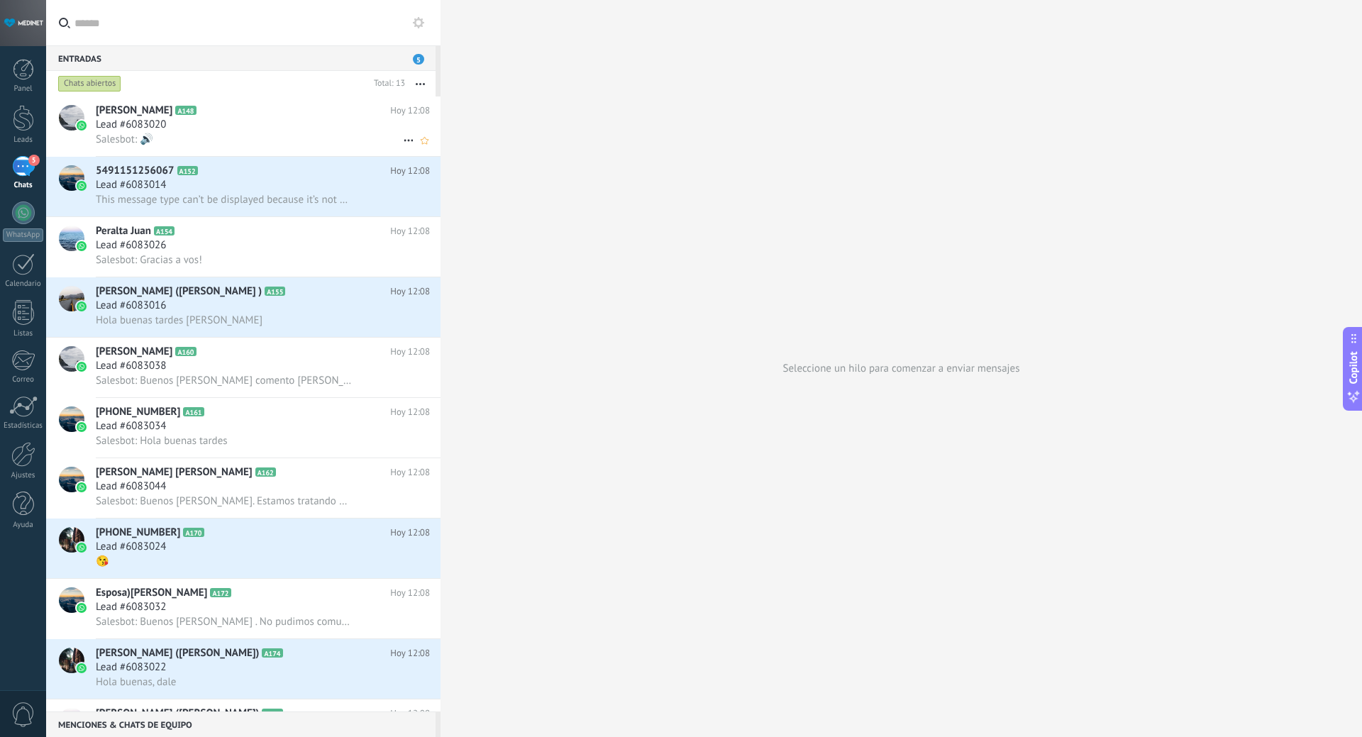
click at [223, 111] on h2 "[PERSON_NAME] A148" at bounding box center [243, 111] width 294 height 14
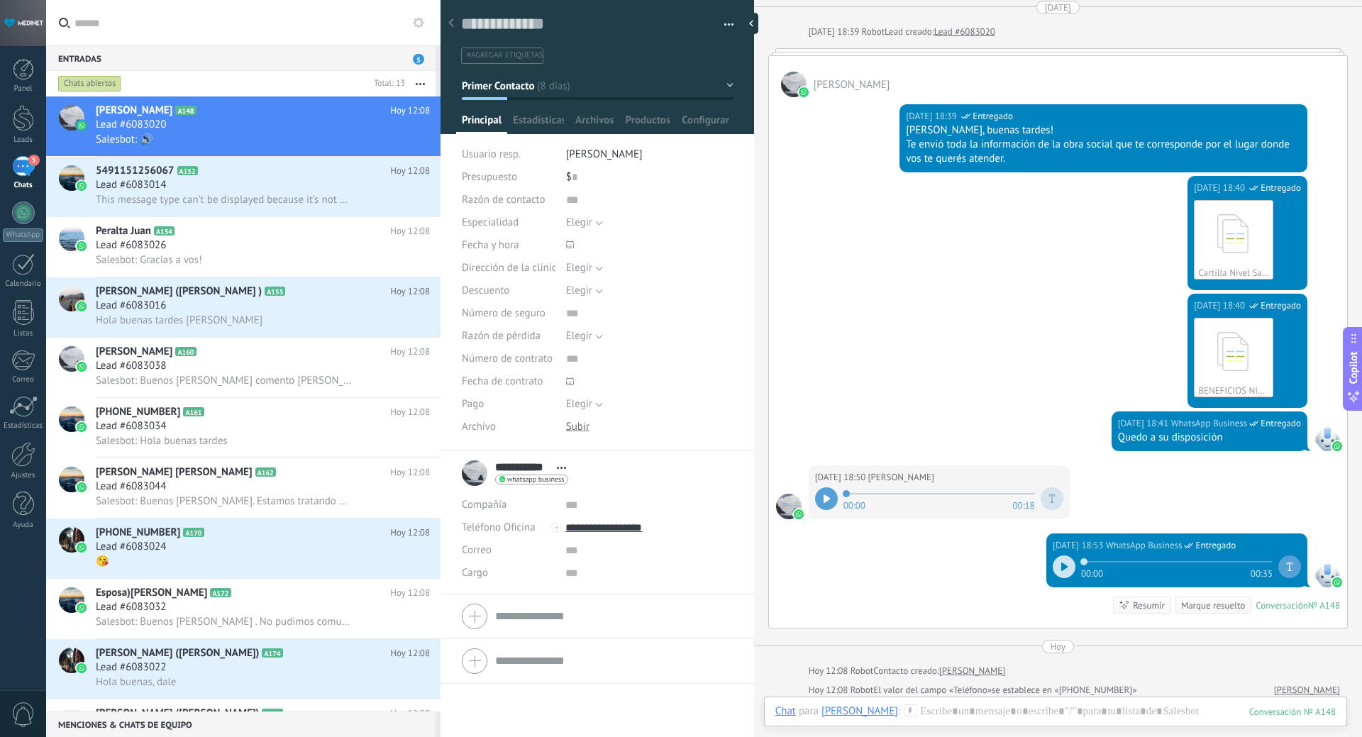
scroll to position [71, 0]
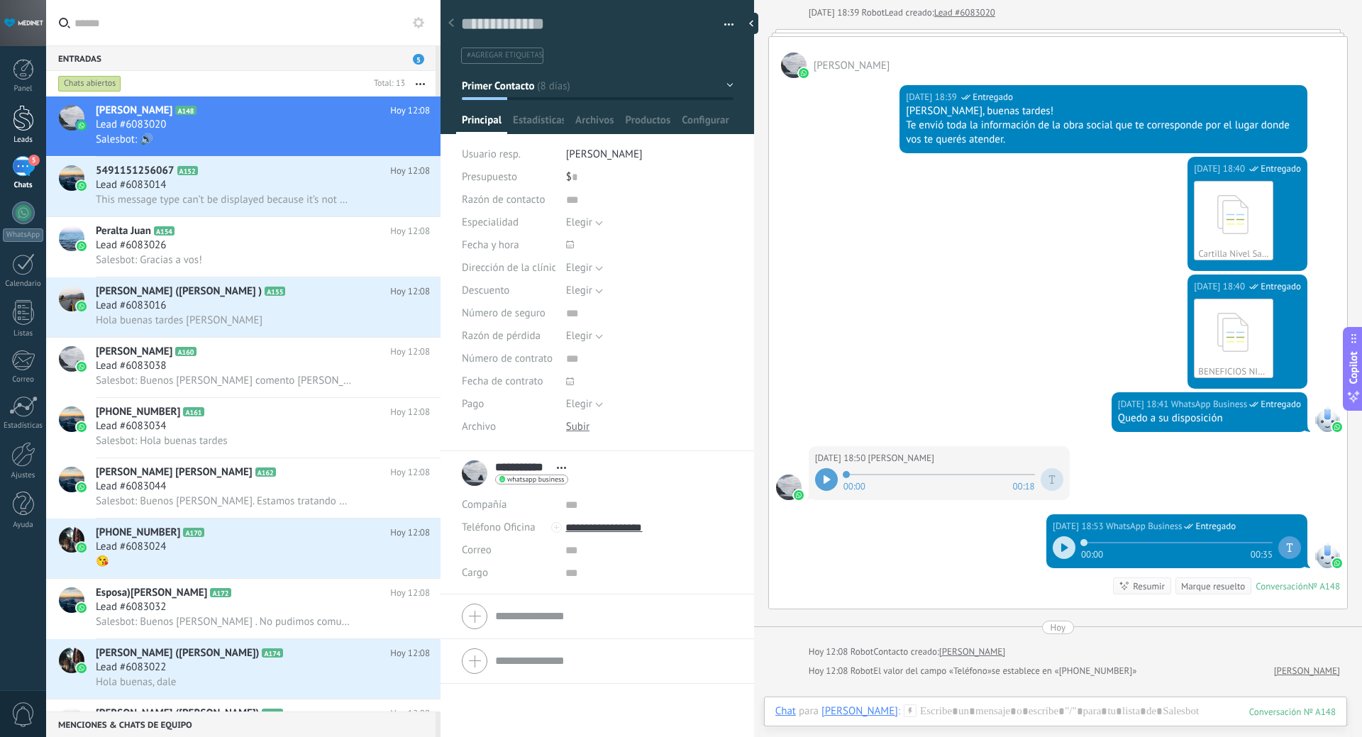
click at [18, 117] on div at bounding box center [23, 118] width 21 height 26
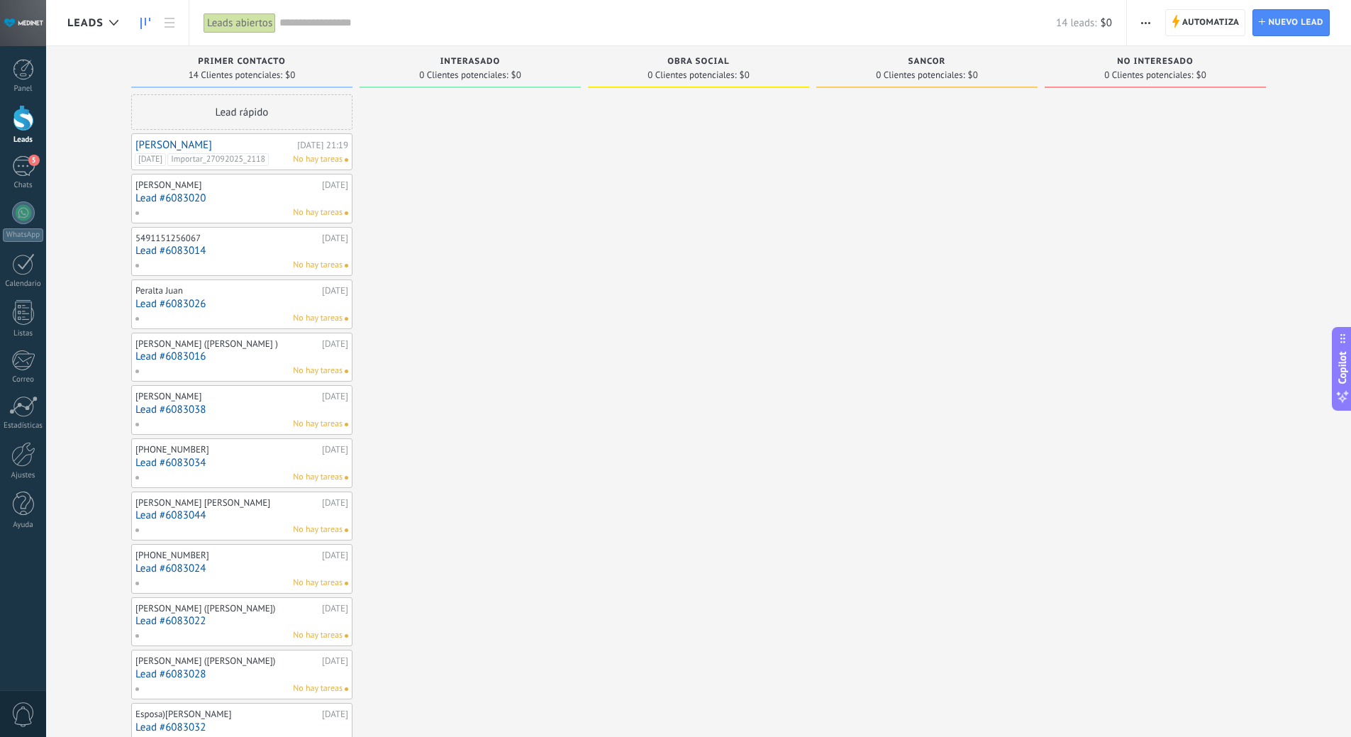
click at [210, 189] on div "[PERSON_NAME]" at bounding box center [226, 184] width 183 height 11
click at [167, 187] on div "[PERSON_NAME]" at bounding box center [226, 184] width 183 height 11
click at [528, 191] on div at bounding box center [470, 476] width 221 height 764
click at [179, 197] on link "Lead #6083020" at bounding box center [241, 198] width 213 height 12
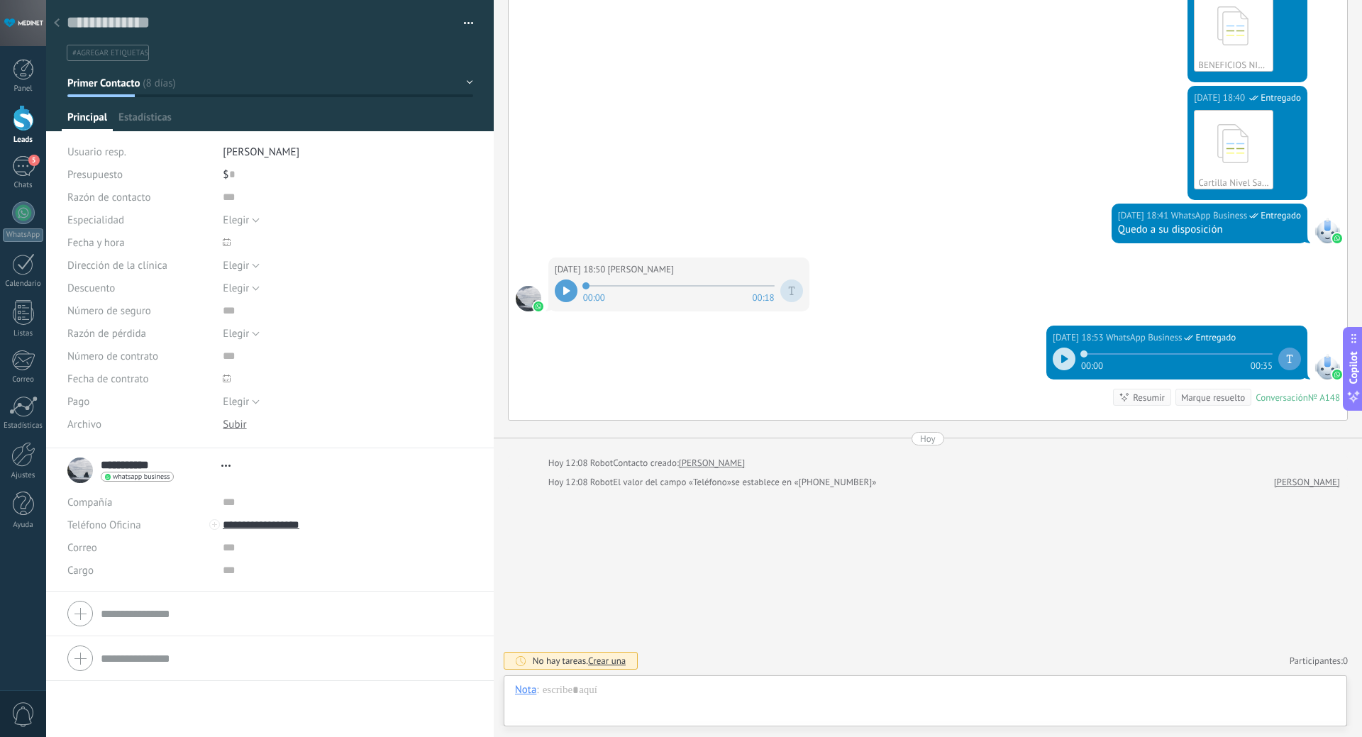
scroll to position [21, 0]
click at [55, 27] on icon at bounding box center [57, 22] width 6 height 9
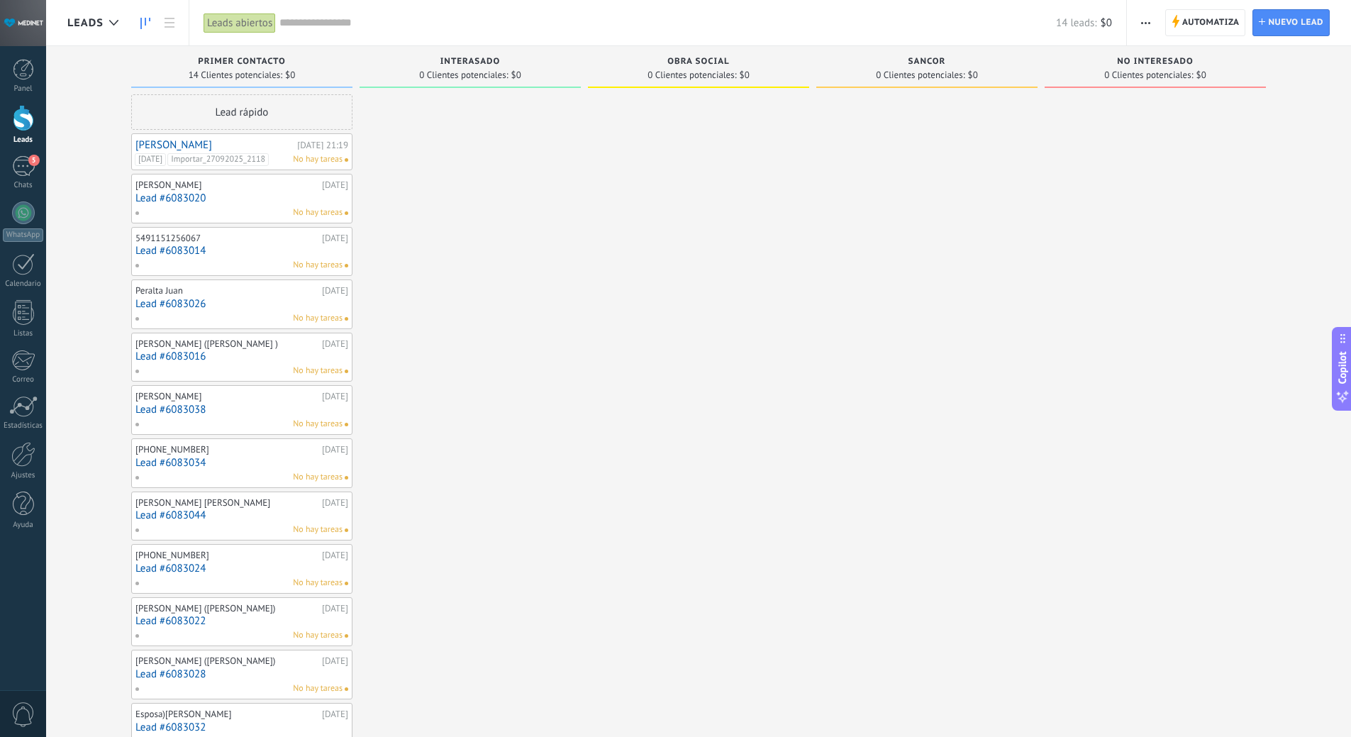
click at [164, 141] on link "[PERSON_NAME]" at bounding box center [214, 145] width 158 height 12
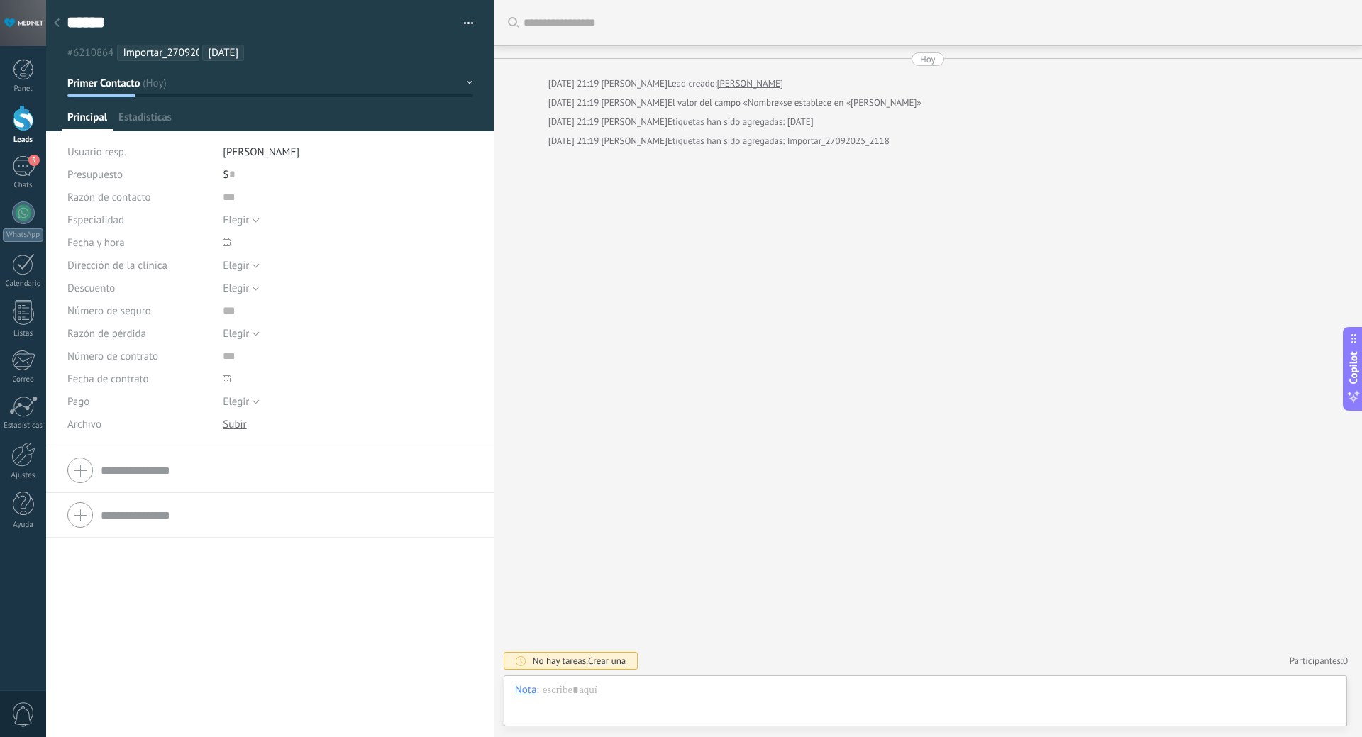
scroll to position [21, 0]
click at [85, 522] on div at bounding box center [269, 514] width 405 height 35
click at [231, 545] on input "text" at bounding box center [329, 546] width 212 height 23
click at [228, 556] on input "text" at bounding box center [329, 546] width 212 height 23
click at [16, 123] on div at bounding box center [23, 118] width 21 height 26
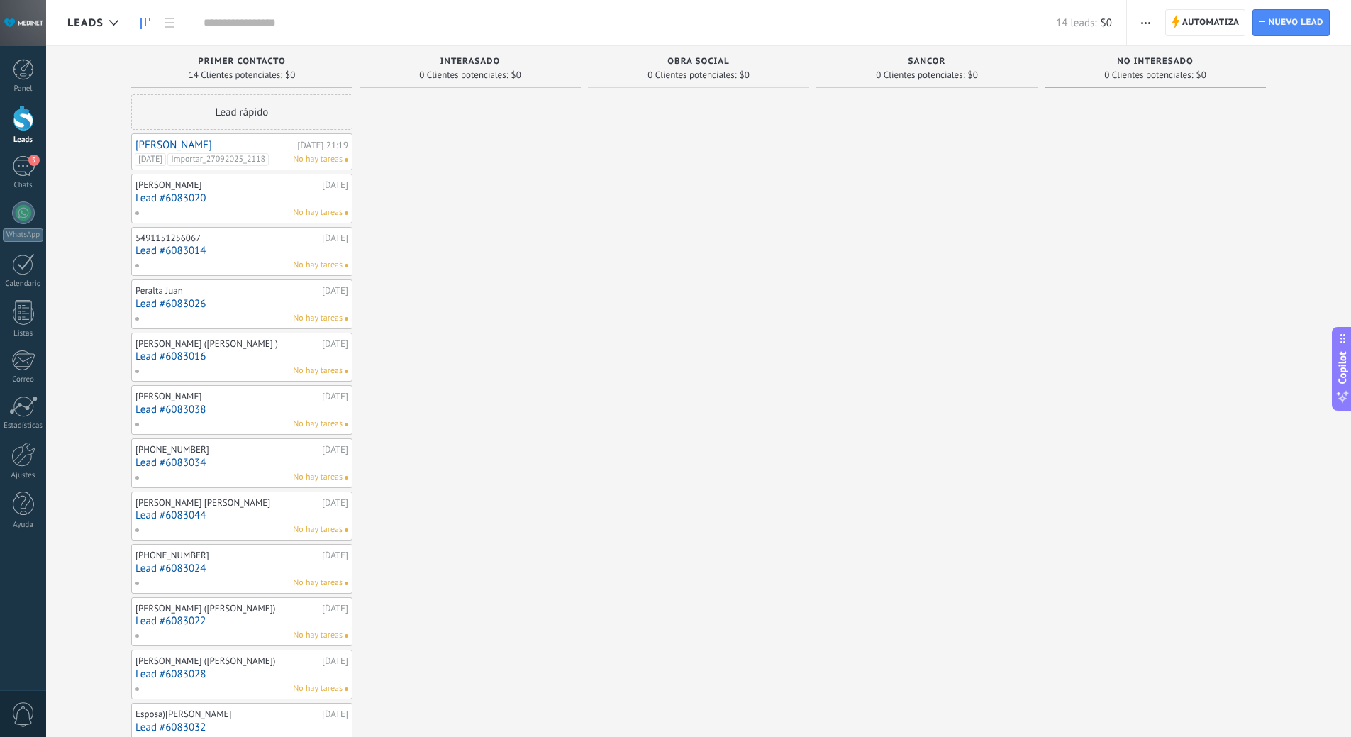
click at [1145, 23] on icon "button" at bounding box center [1145, 23] width 9 height 2
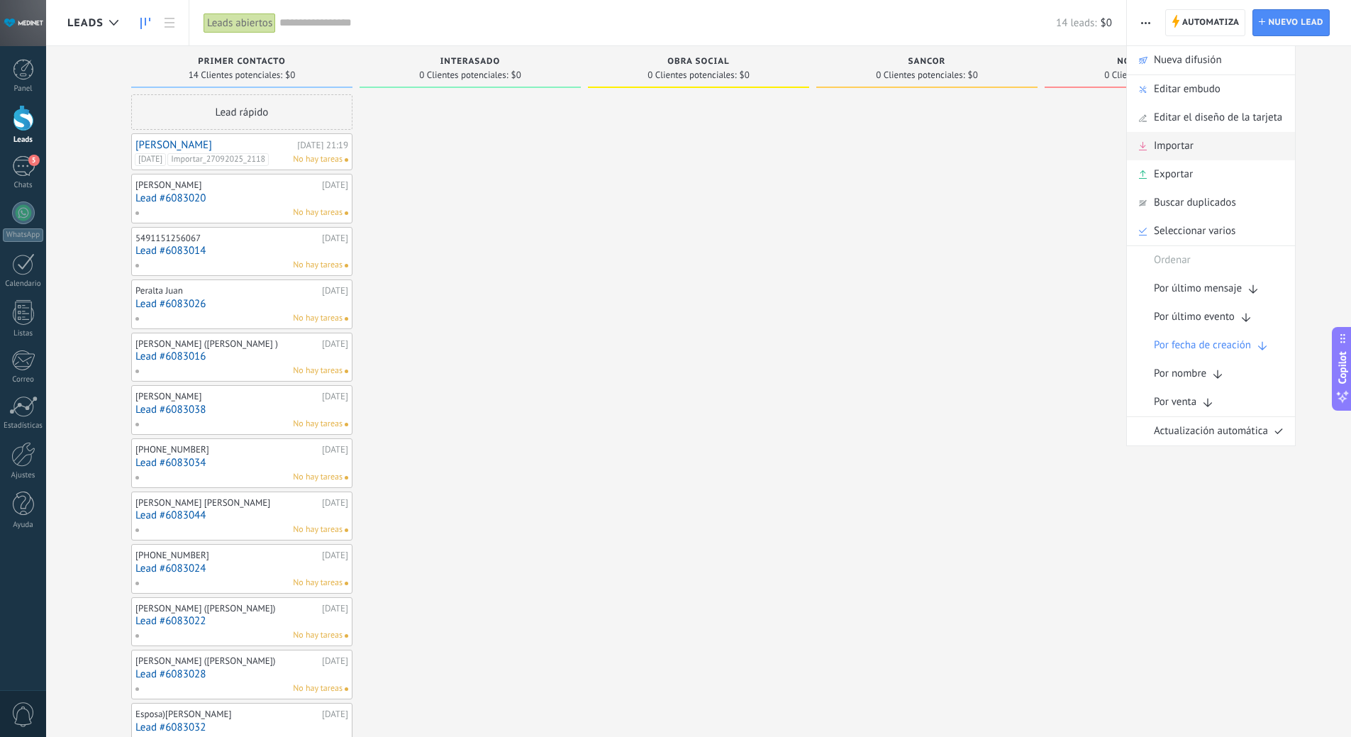
click at [1183, 145] on span "Importar" at bounding box center [1174, 146] width 40 height 28
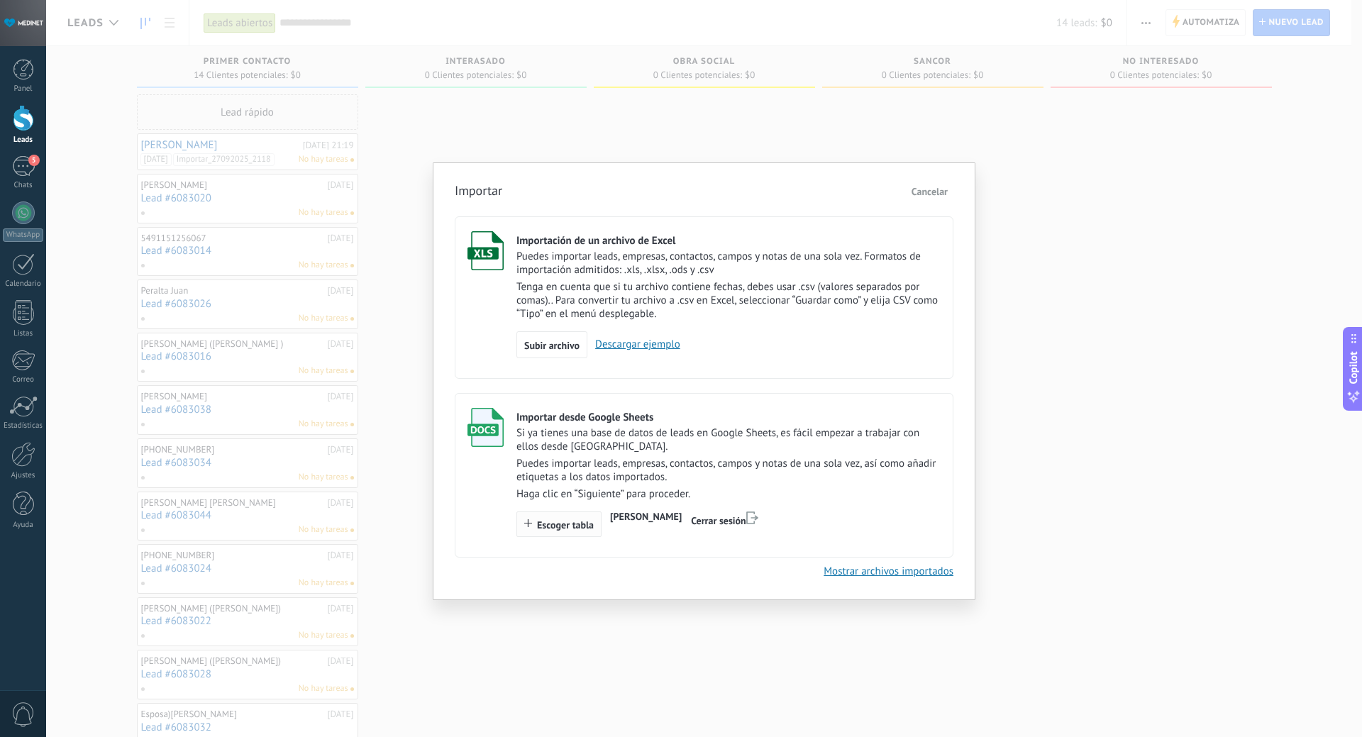
click at [562, 524] on span "Escoger tabla" at bounding box center [565, 525] width 57 height 10
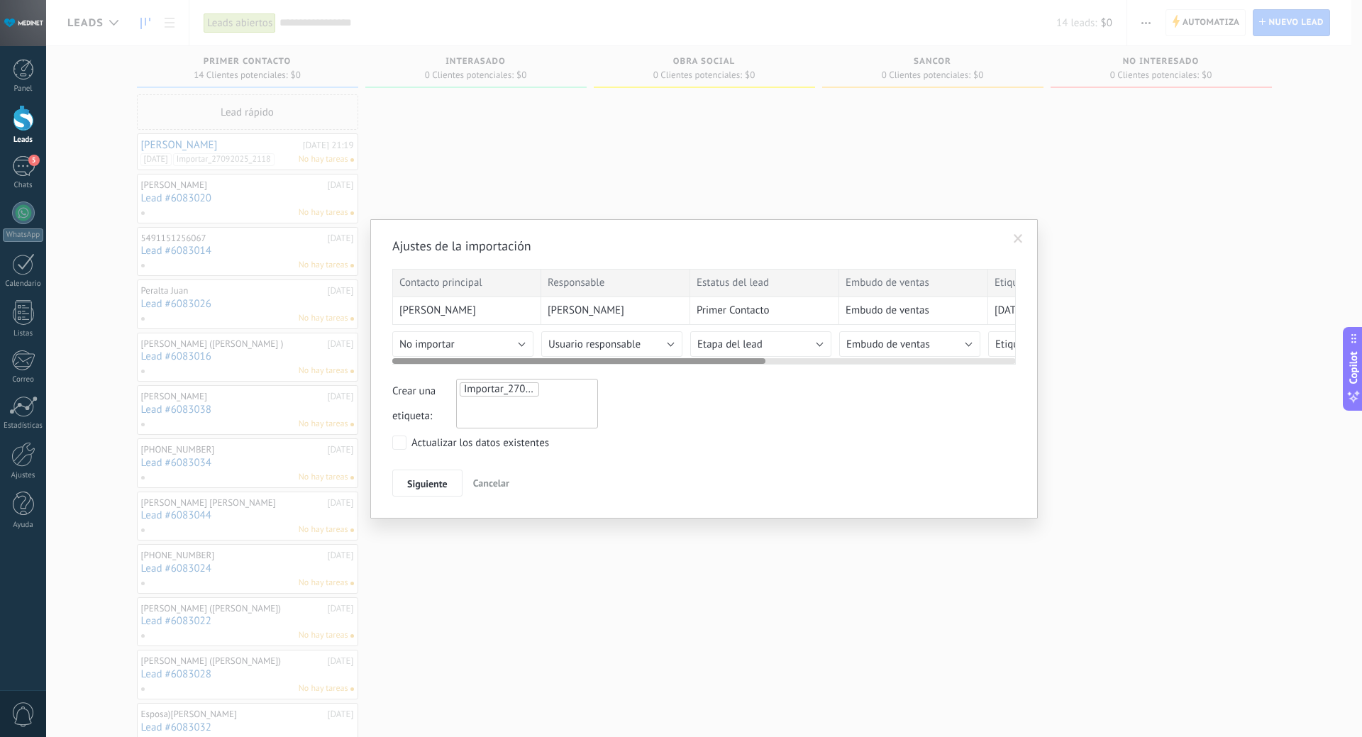
drag, startPoint x: 726, startPoint y: 364, endPoint x: 673, endPoint y: 364, distance: 53.2
click at [673, 364] on div "Contacto principal Responsable Estatus del lead Embudo de ventas Etiquetas del …" at bounding box center [703, 317] width 623 height 96
click at [463, 345] on button "No importar" at bounding box center [462, 344] width 141 height 26
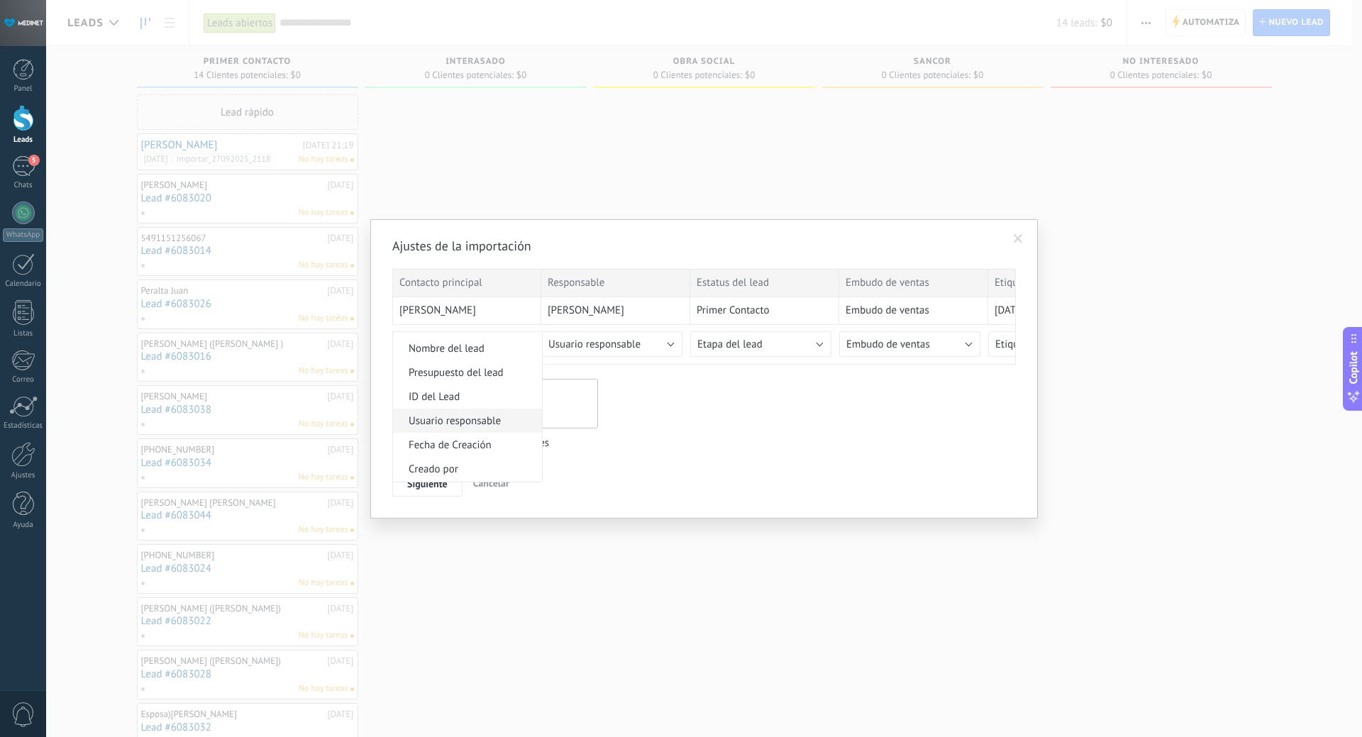
scroll to position [496, 0]
click at [491, 426] on li "Nombre del lead" at bounding box center [467, 419] width 149 height 24
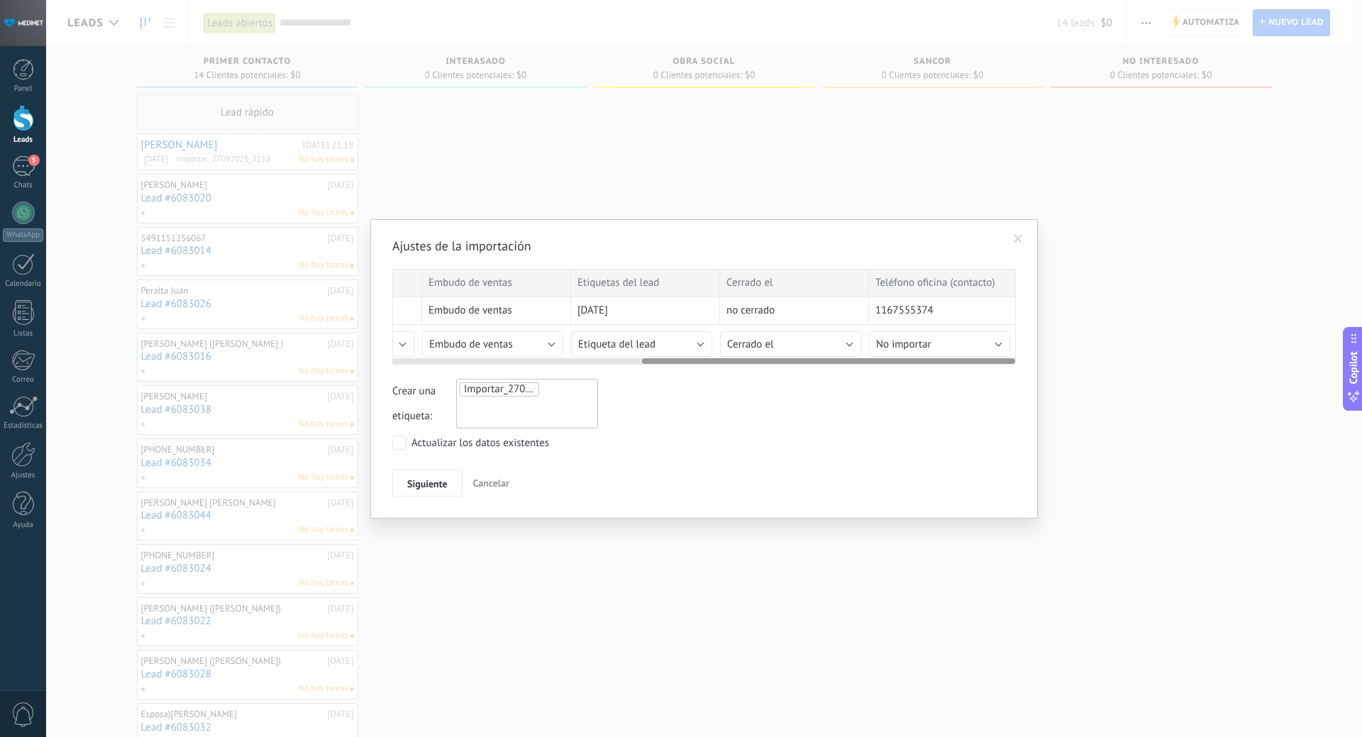
scroll to position [0, 419]
drag, startPoint x: 518, startPoint y: 359, endPoint x: 812, endPoint y: 362, distance: 293.6
click at [806, 362] on div at bounding box center [828, 361] width 373 height 6
click at [1006, 342] on button "No importar" at bounding box center [937, 344] width 141 height 26
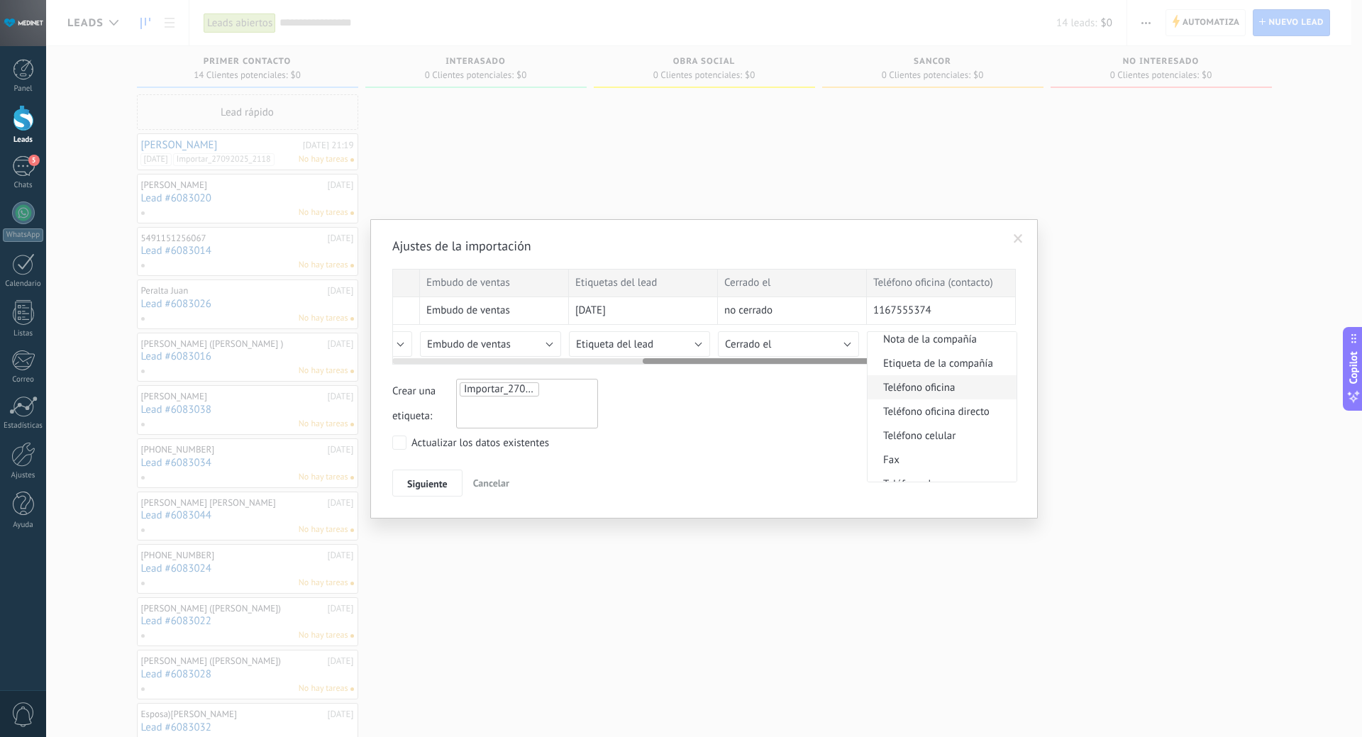
click at [930, 389] on span "Teléfono oficina" at bounding box center [939, 387] width 145 height 13
click at [420, 486] on span "Siguiente" at bounding box center [427, 484] width 40 height 10
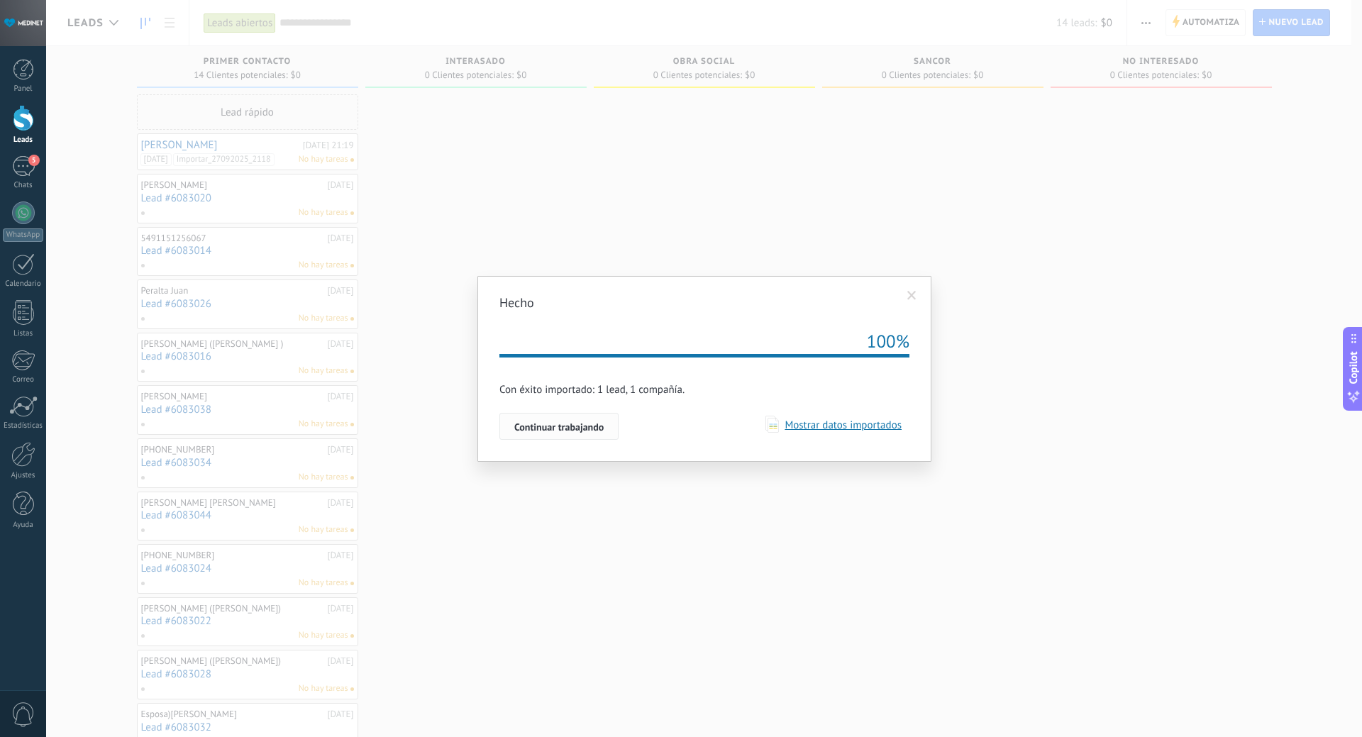
click at [537, 437] on button "Continuar trabajando" at bounding box center [558, 426] width 119 height 27
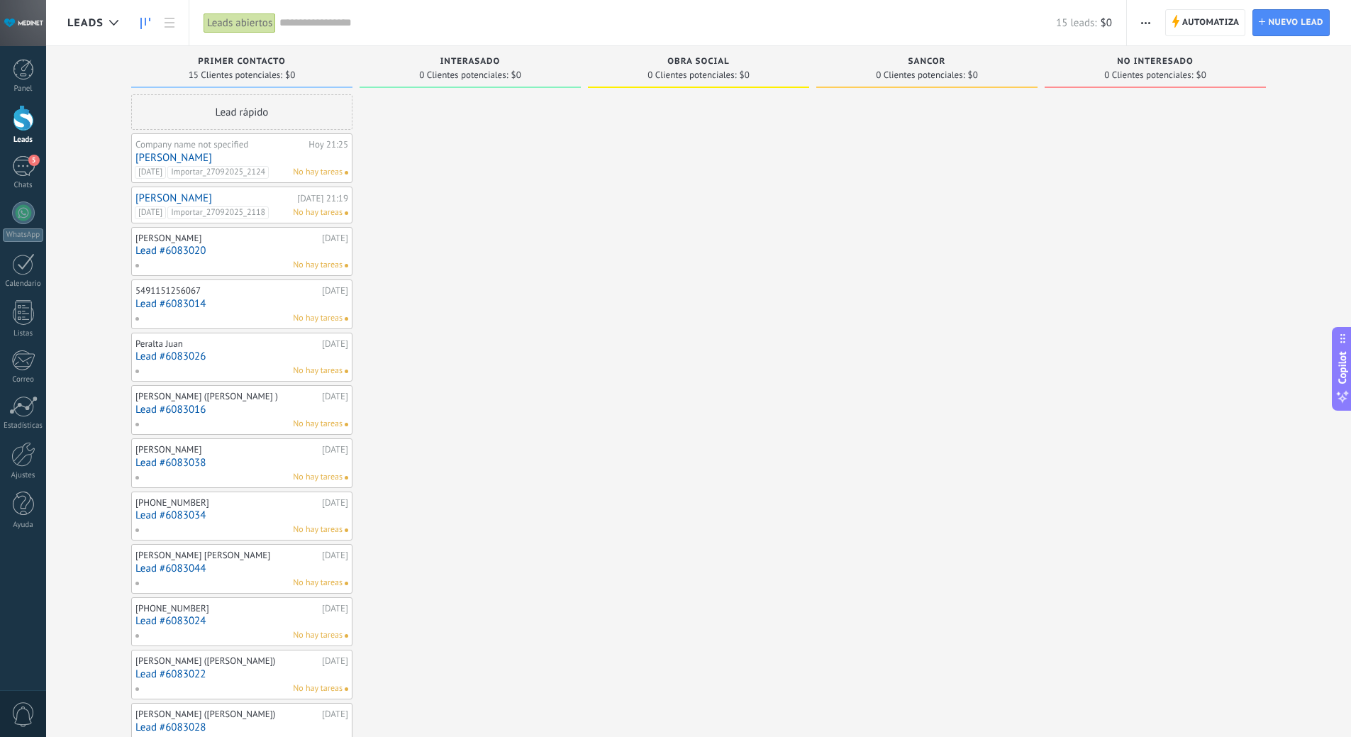
click at [152, 154] on link "[PERSON_NAME]" at bounding box center [241, 158] width 213 height 12
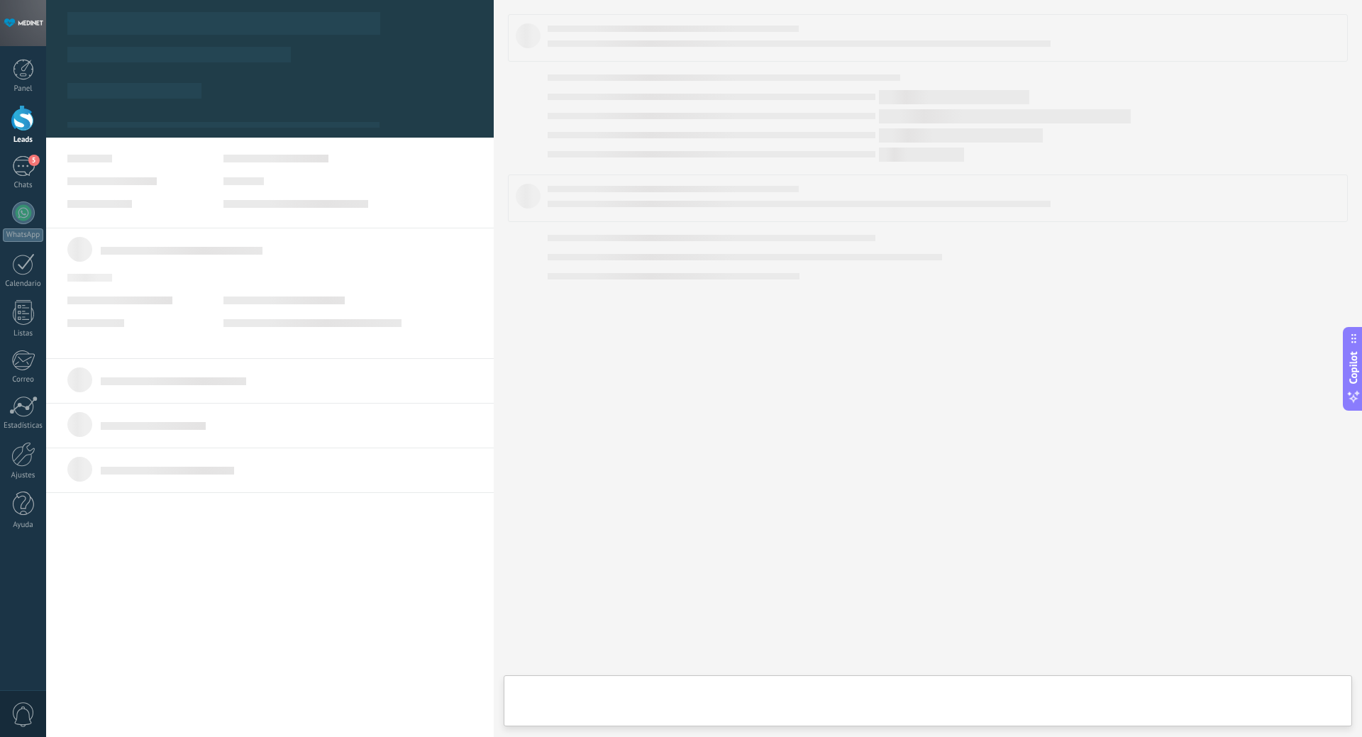
type textarea "***"
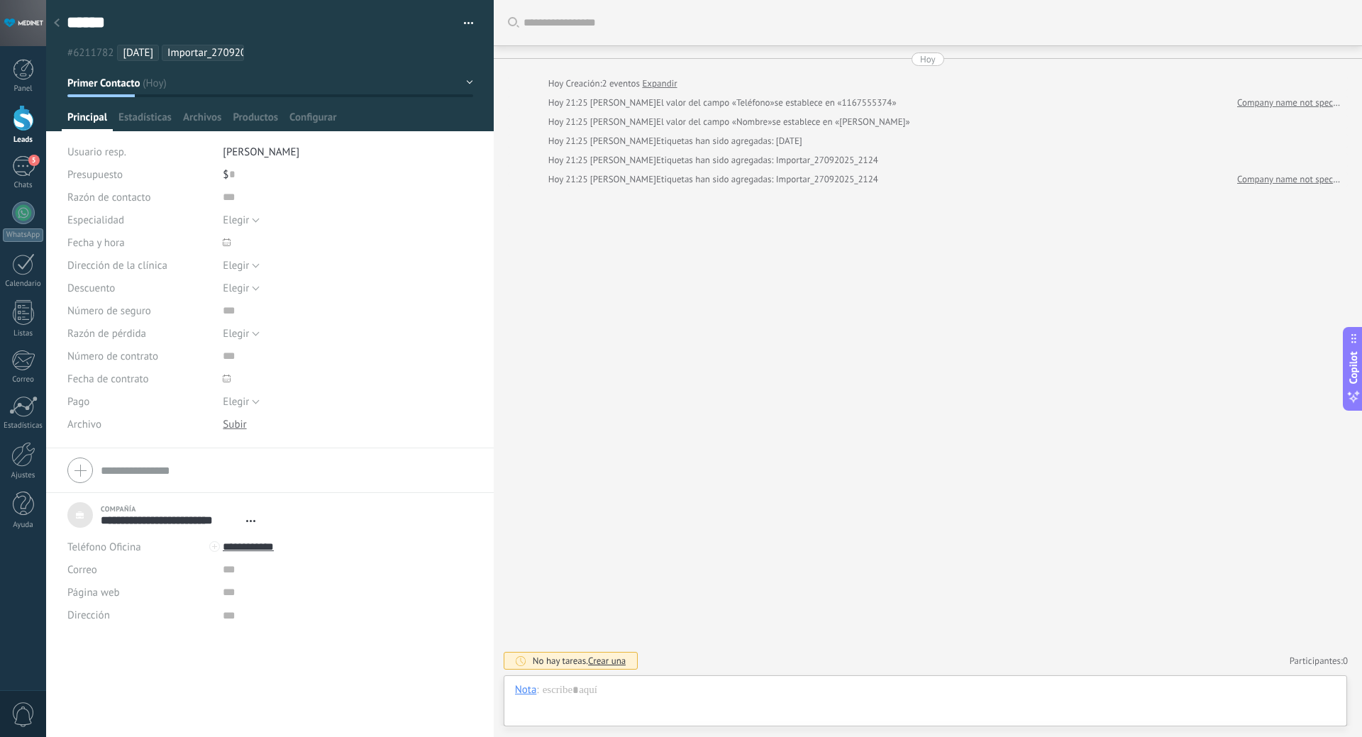
scroll to position [14, 0]
click at [262, 547] on input "**********" at bounding box center [329, 546] width 212 height 23
type input "**********"
click at [99, 18] on textarea "******" at bounding box center [258, 23] width 382 height 22
drag, startPoint x: 131, startPoint y: 24, endPoint x: 68, endPoint y: 26, distance: 63.1
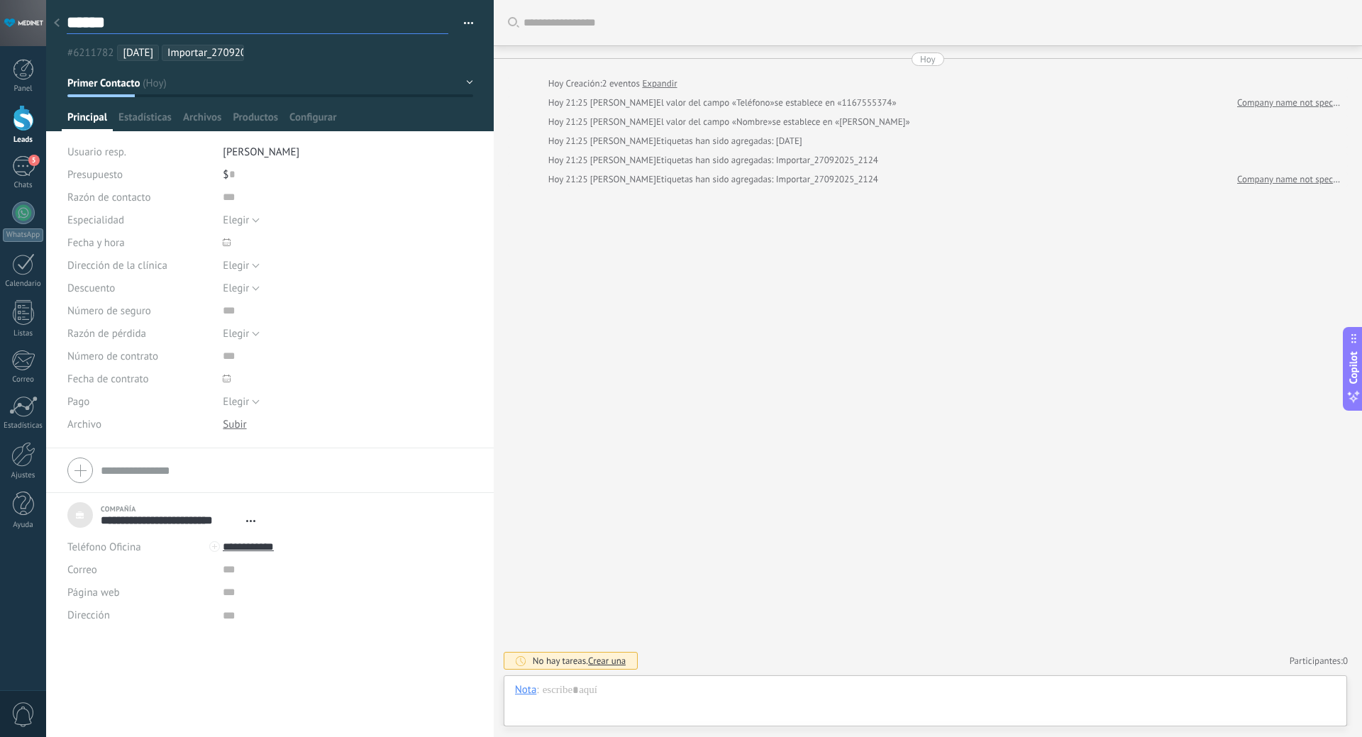
click at [68, 26] on textarea "******" at bounding box center [258, 23] width 382 height 22
click at [57, 26] on icon at bounding box center [57, 22] width 6 height 9
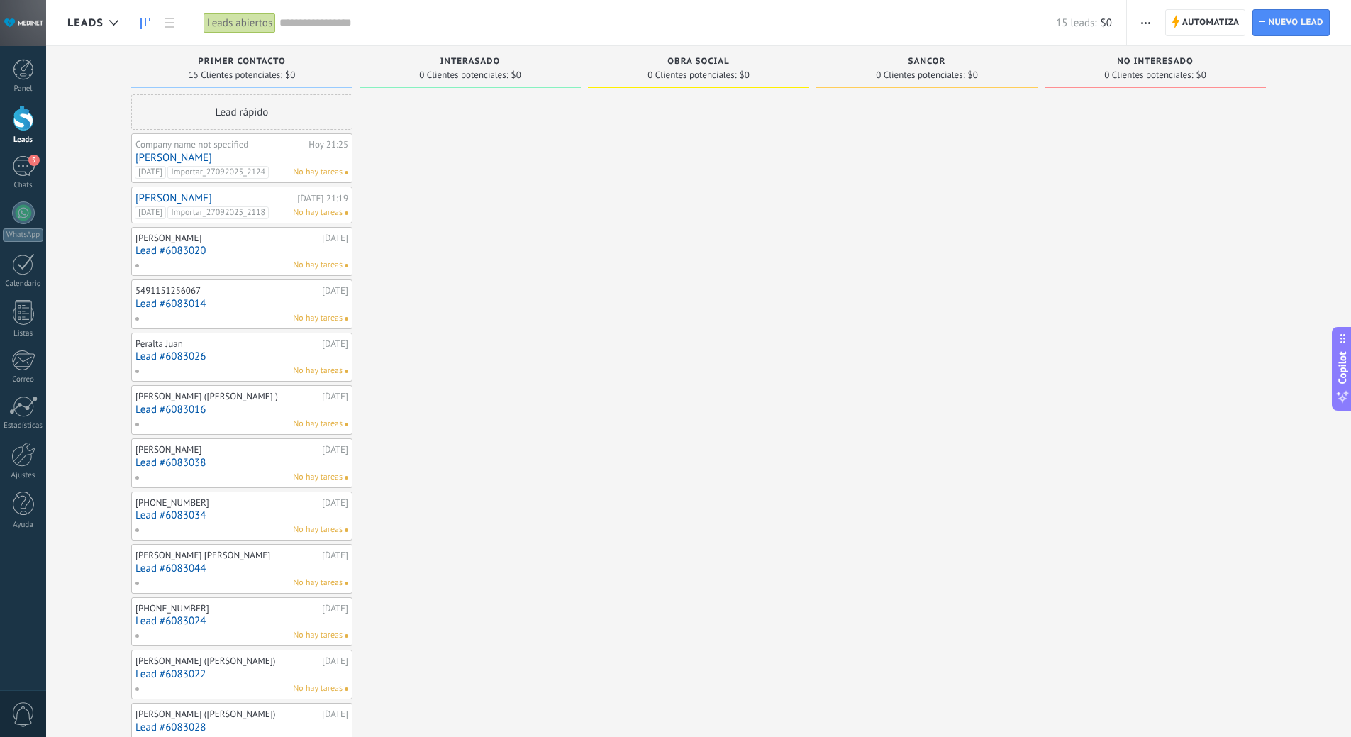
drag, startPoint x: 153, startPoint y: 194, endPoint x: 167, endPoint y: 196, distance: 13.6
click at [99, 189] on div "Leads Entrantes Solicitudes: [PHONE_NUMBER] Primer Contacto 15 Clientes potenci…" at bounding box center [709, 478] width 1284 height 864
click at [167, 196] on link "[PERSON_NAME]" at bounding box center [214, 198] width 158 height 12
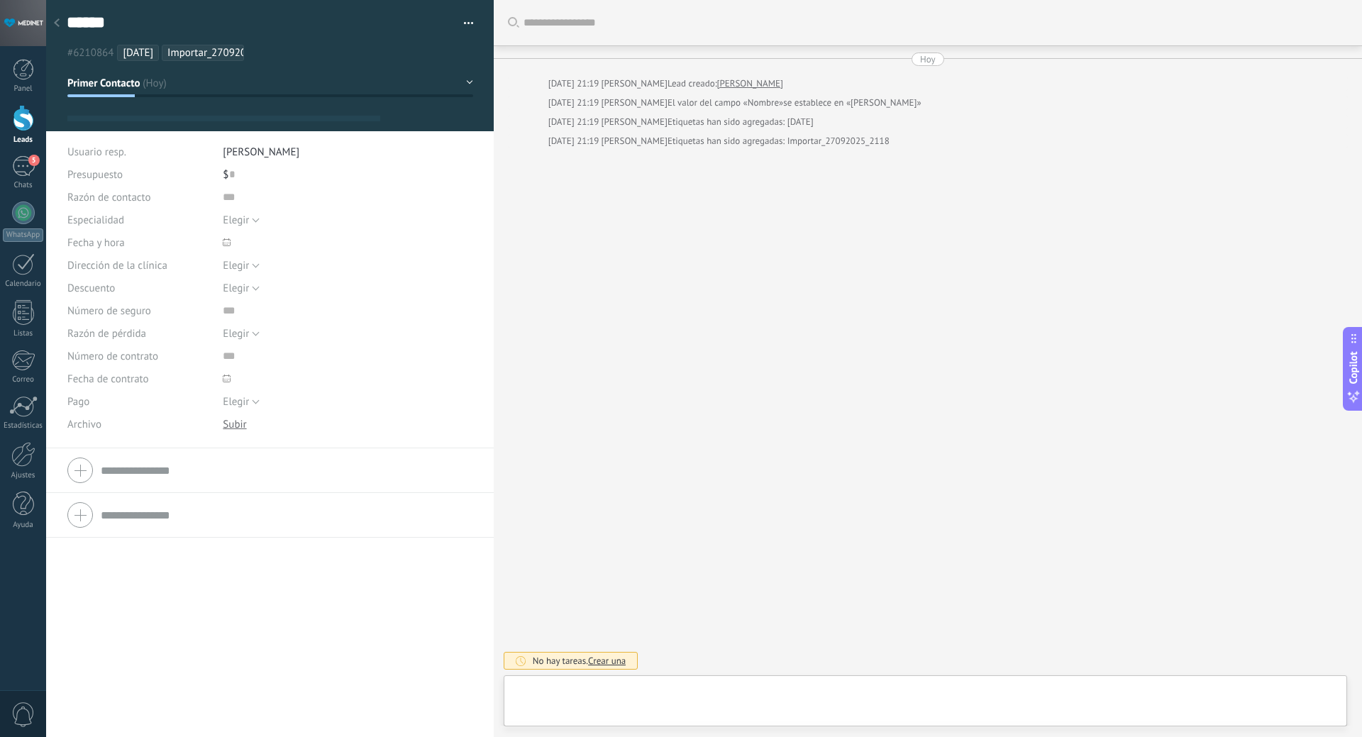
type textarea "******"
click at [147, 15] on textarea "******" at bounding box center [258, 23] width 382 height 22
type textarea "******"
type textarea "********"
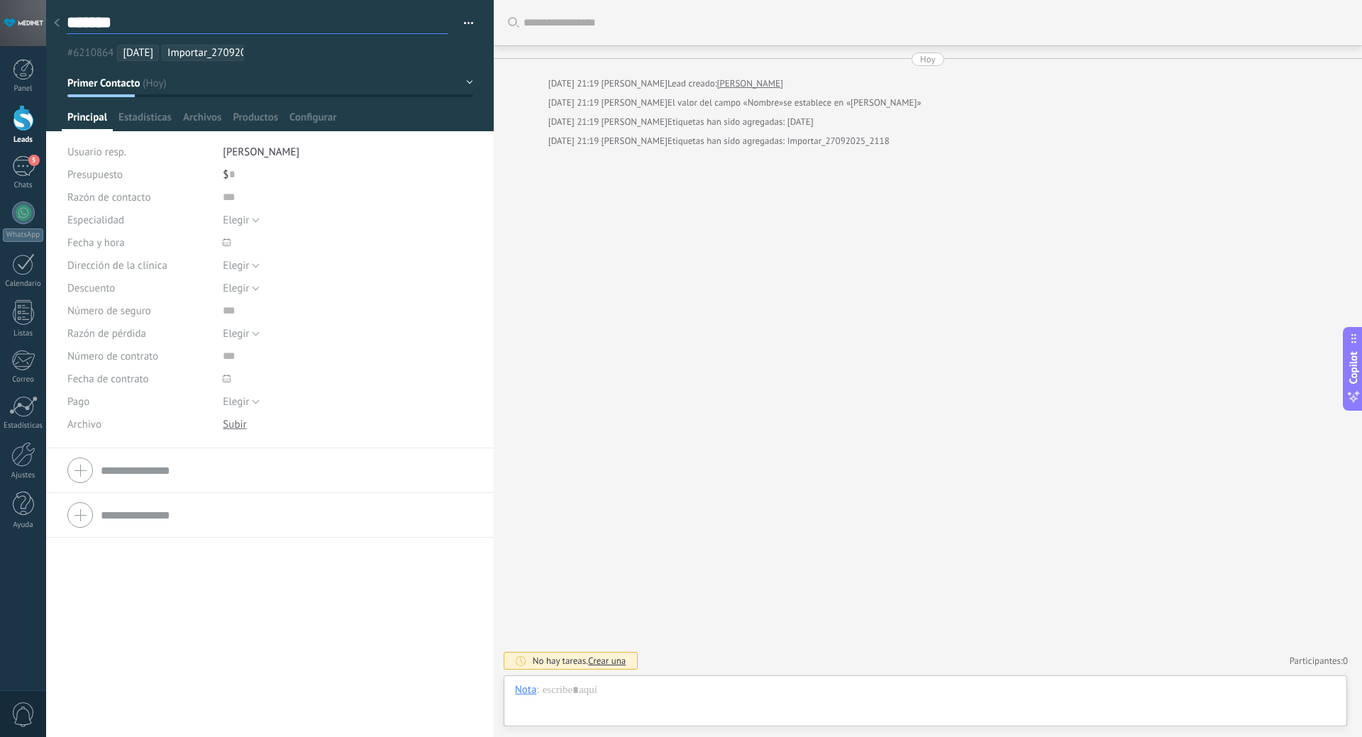
type textarea "********"
type textarea "*********"
type textarea "**********"
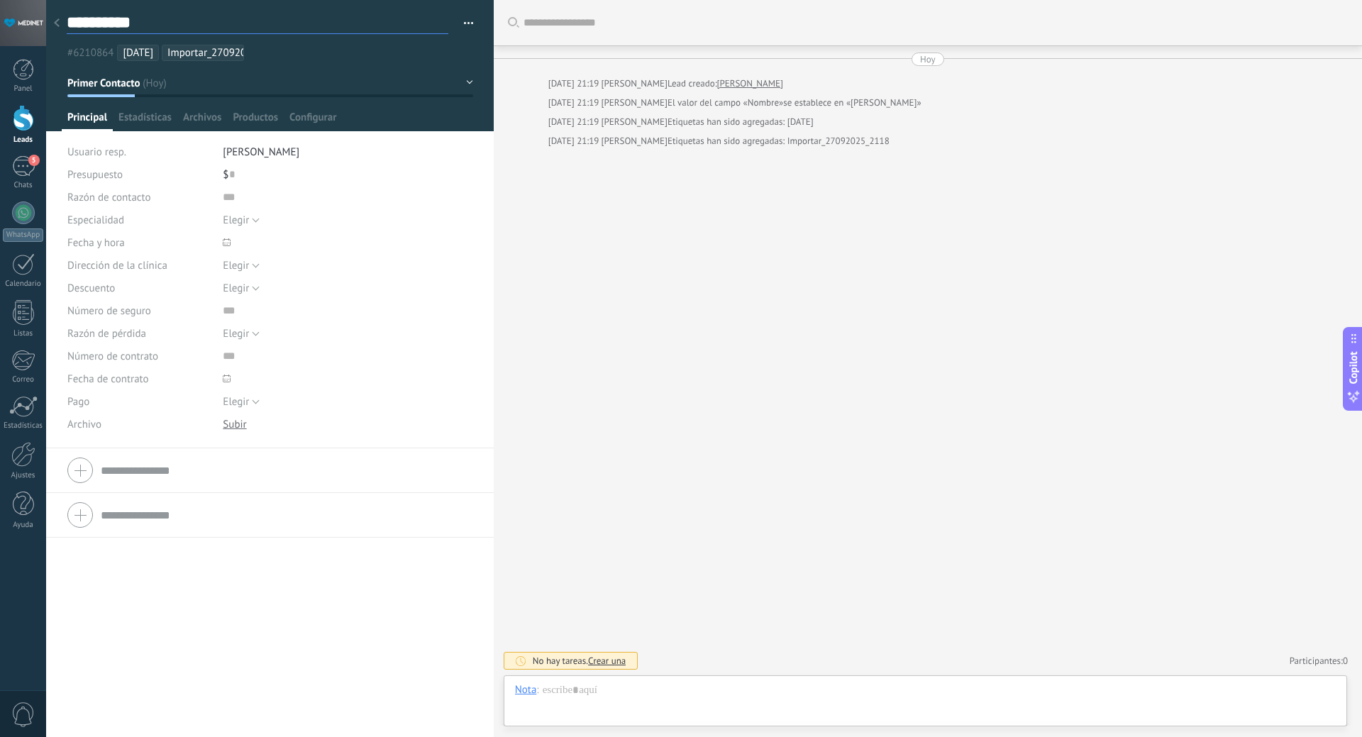
type textarea "**********"
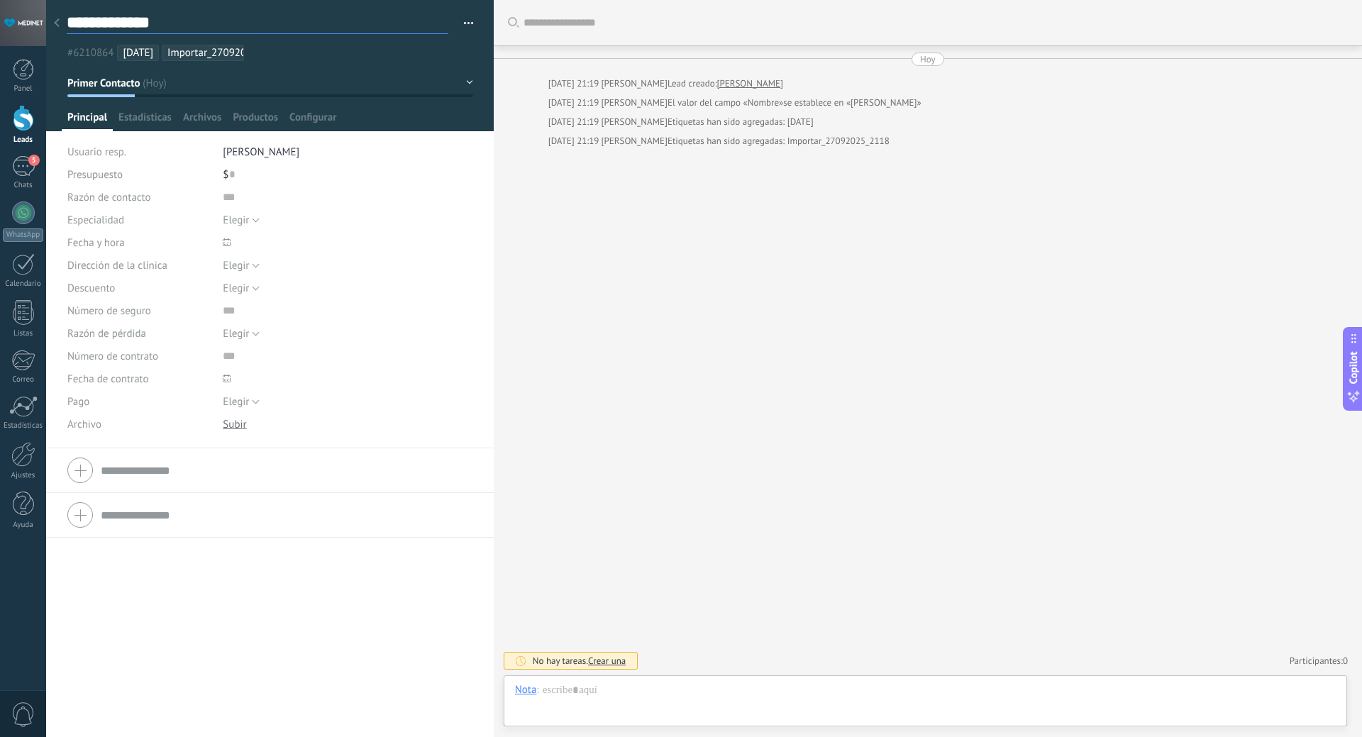
type textarea "**********"
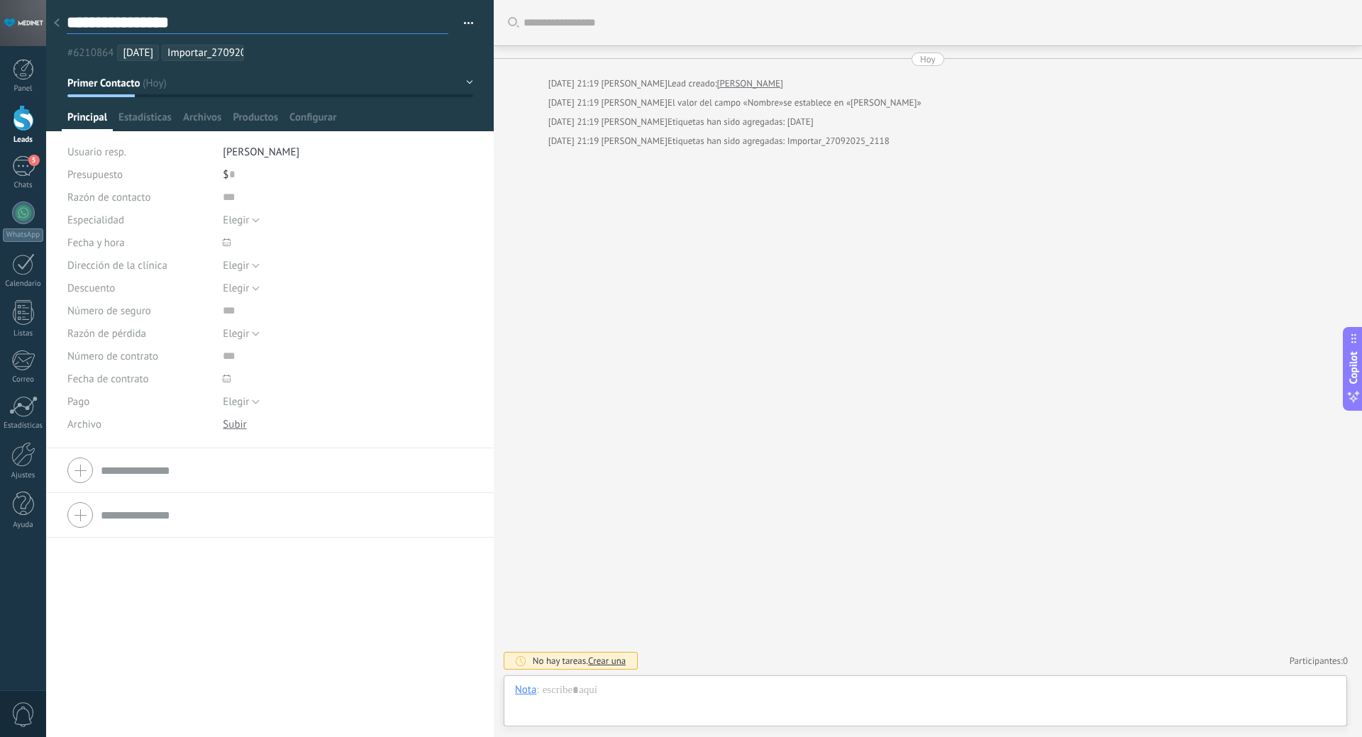
type textarea "**********"
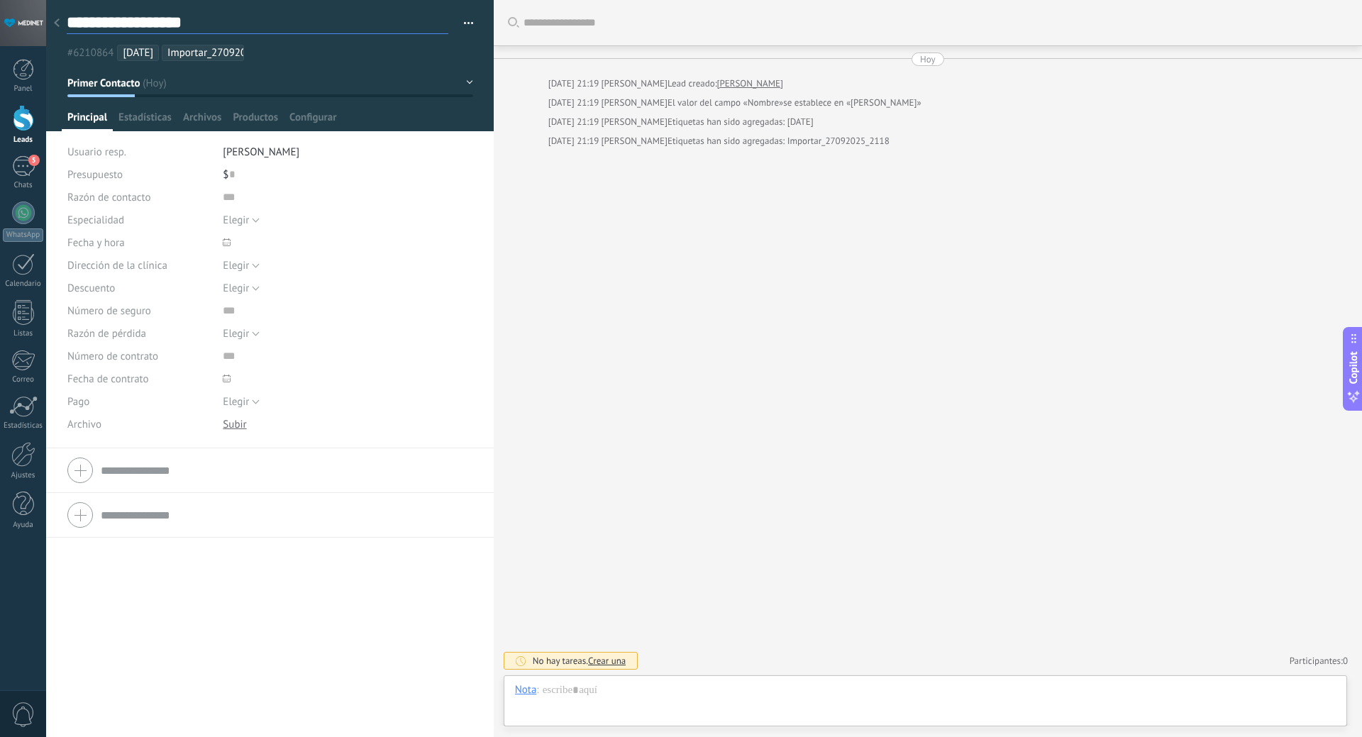
type textarea "**********"
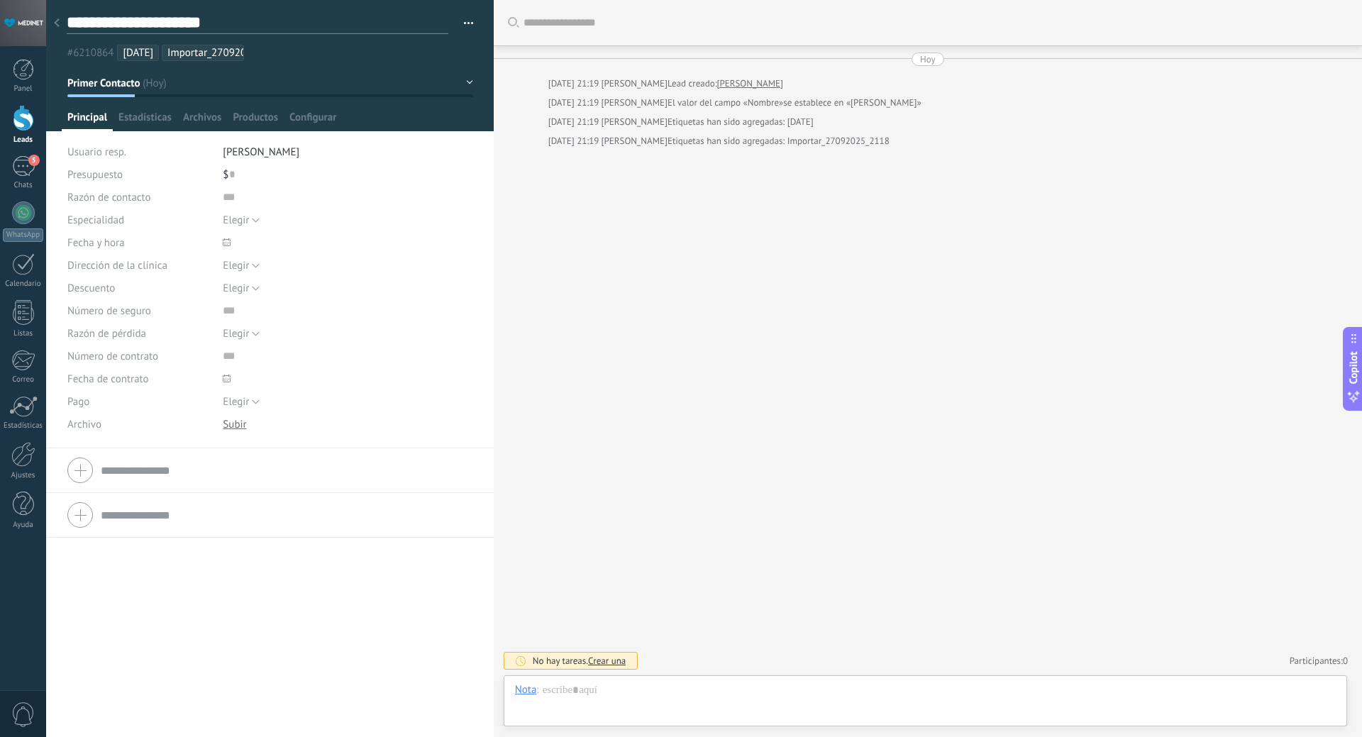
type textarea "**********"
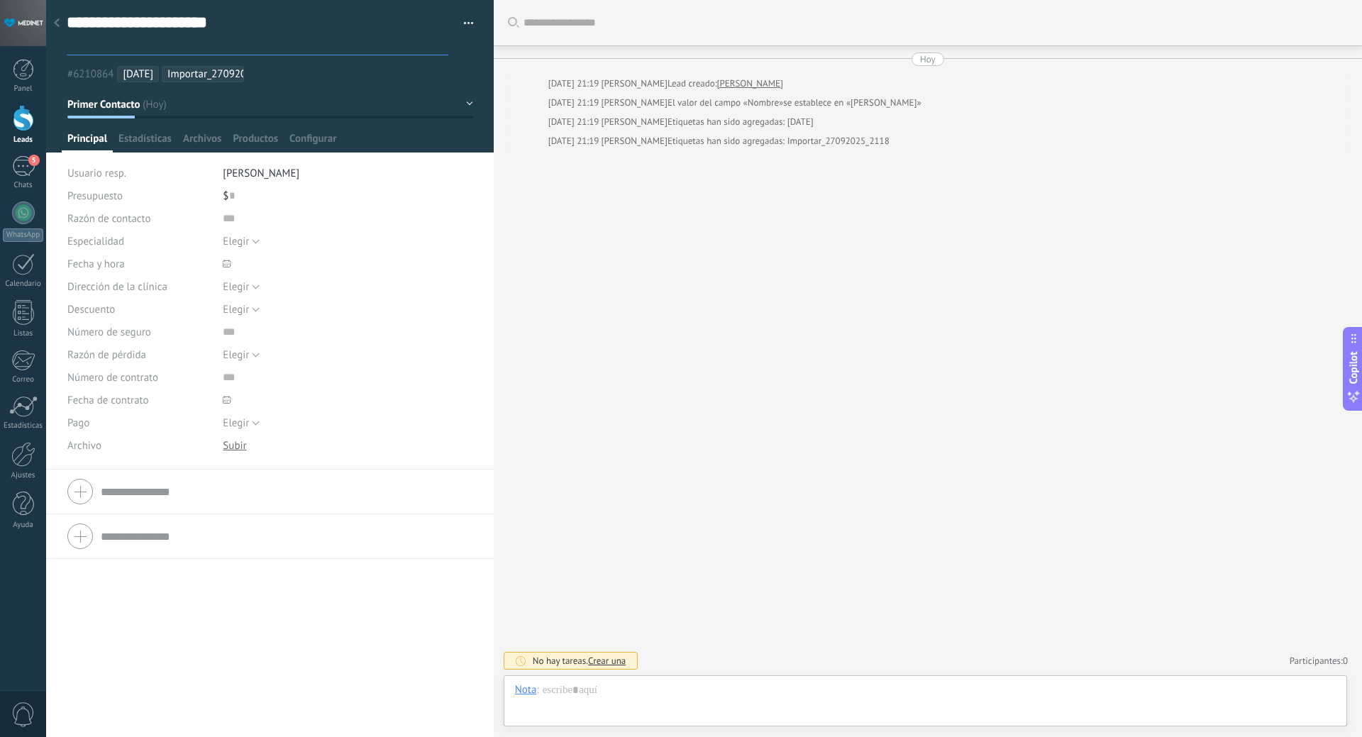
type textarea "**********"
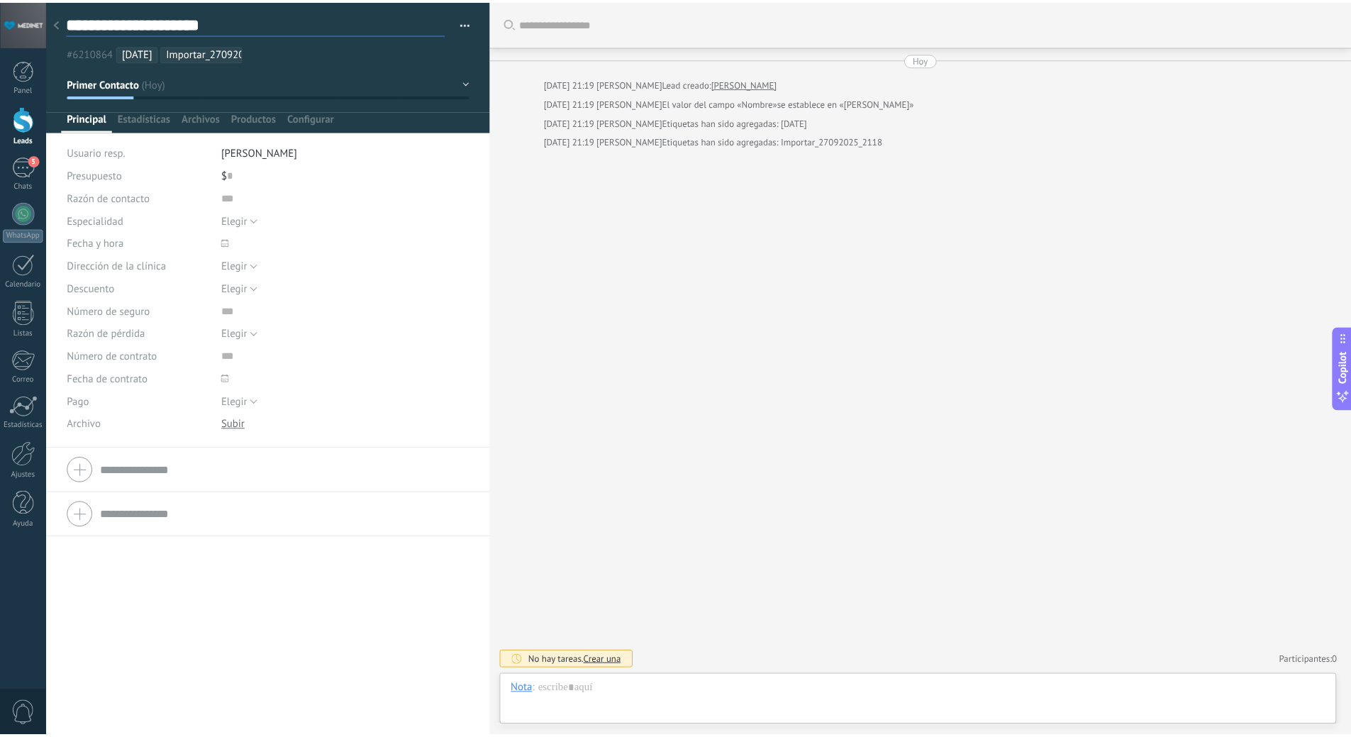
scroll to position [21, 0]
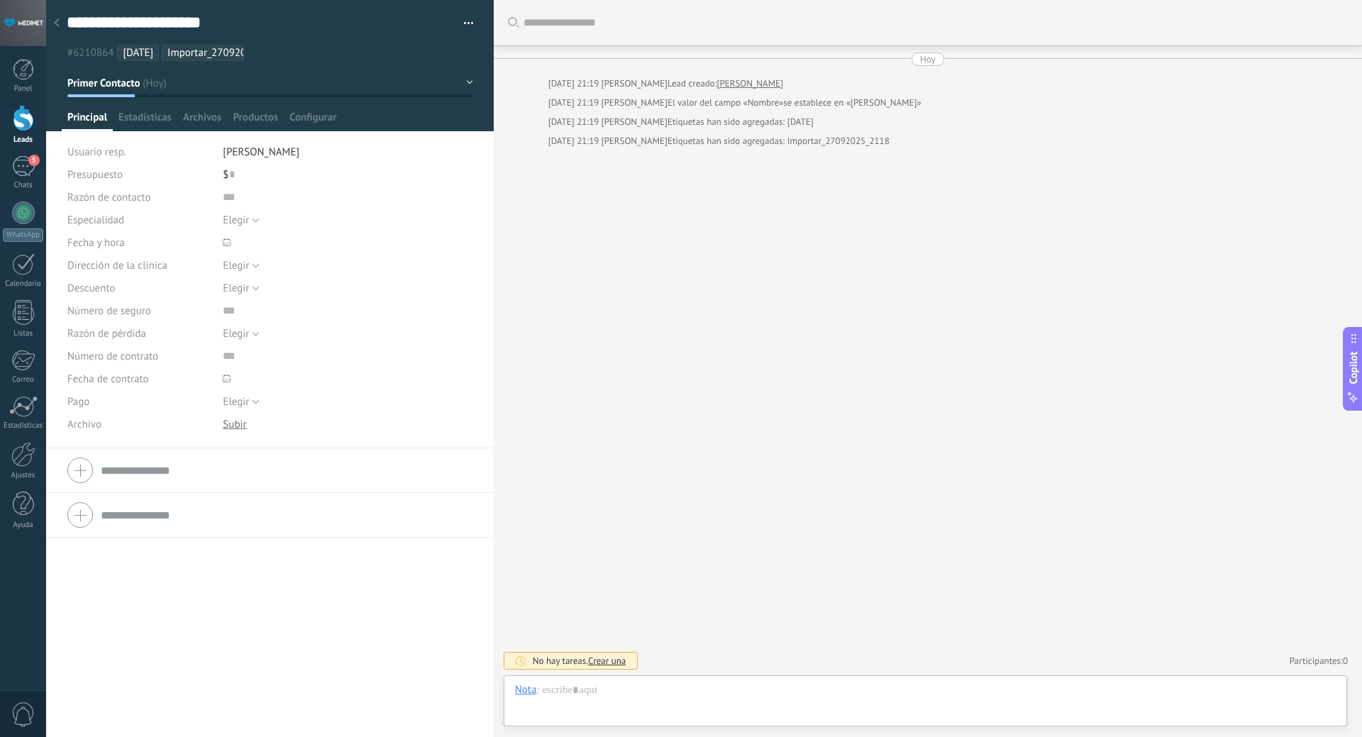
click at [56, 26] on icon at bounding box center [57, 22] width 6 height 9
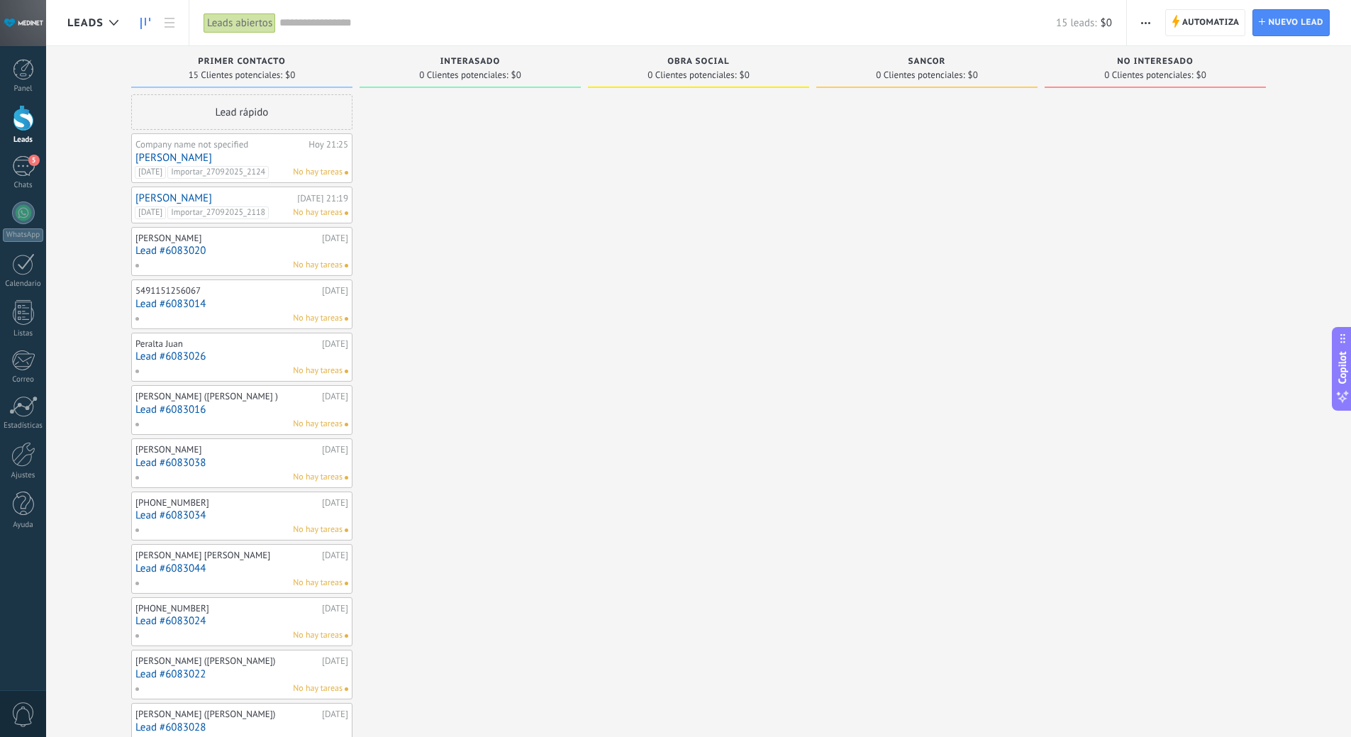
click at [157, 198] on link "[PERSON_NAME]" at bounding box center [214, 198] width 158 height 12
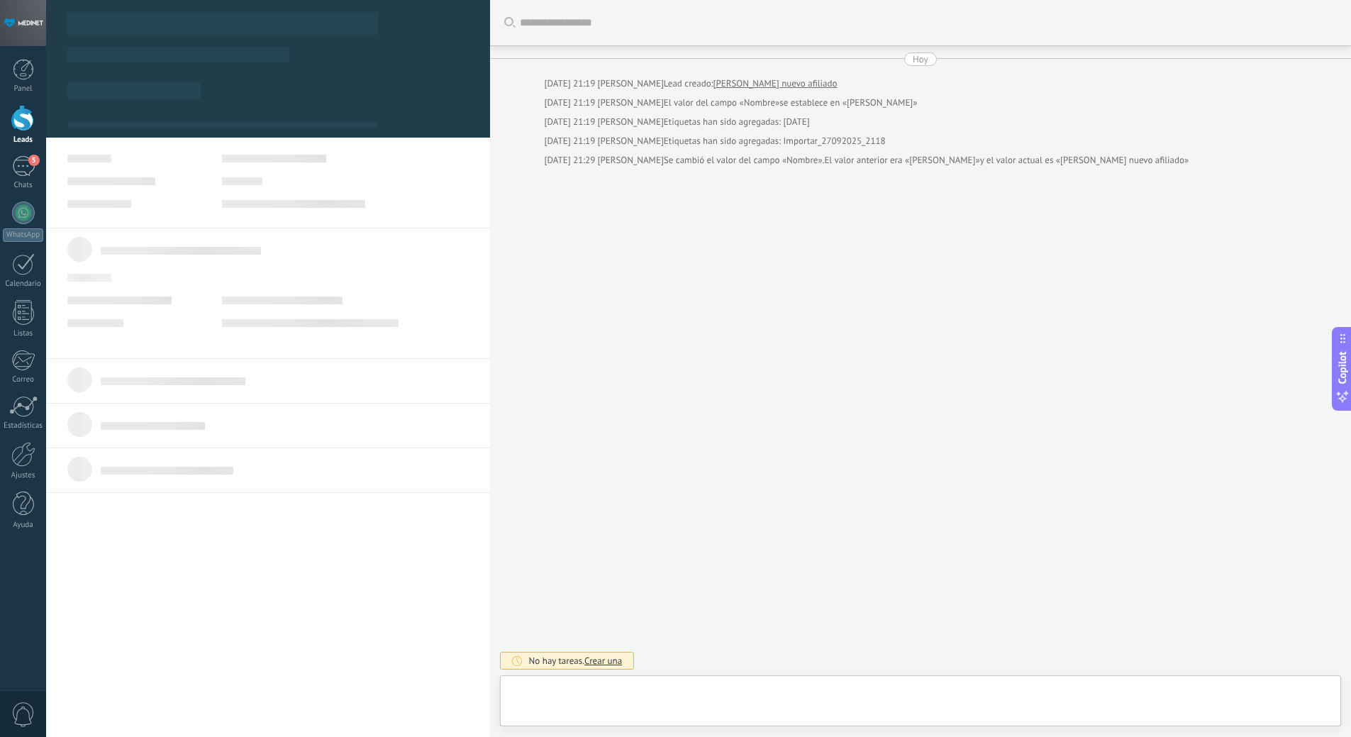
type textarea "**********"
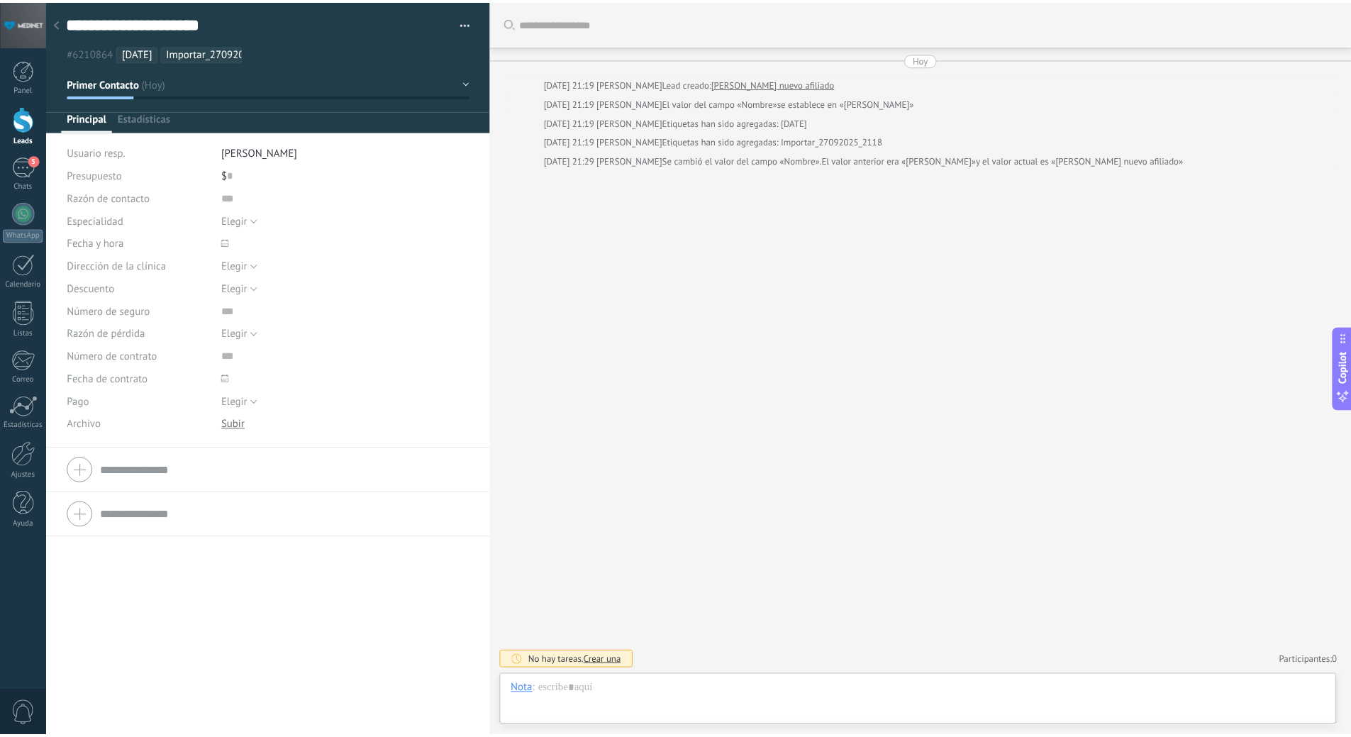
scroll to position [21, 0]
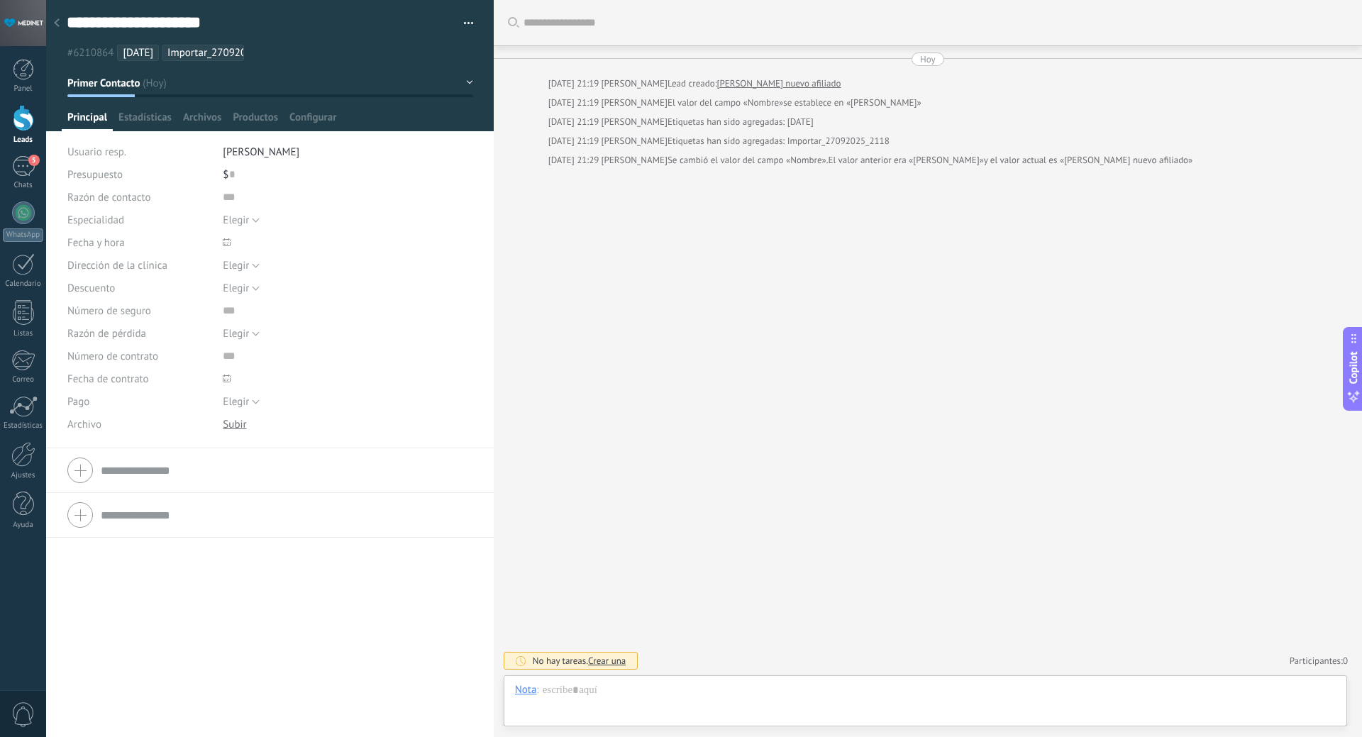
click at [463, 19] on button "button" at bounding box center [463, 23] width 21 height 21
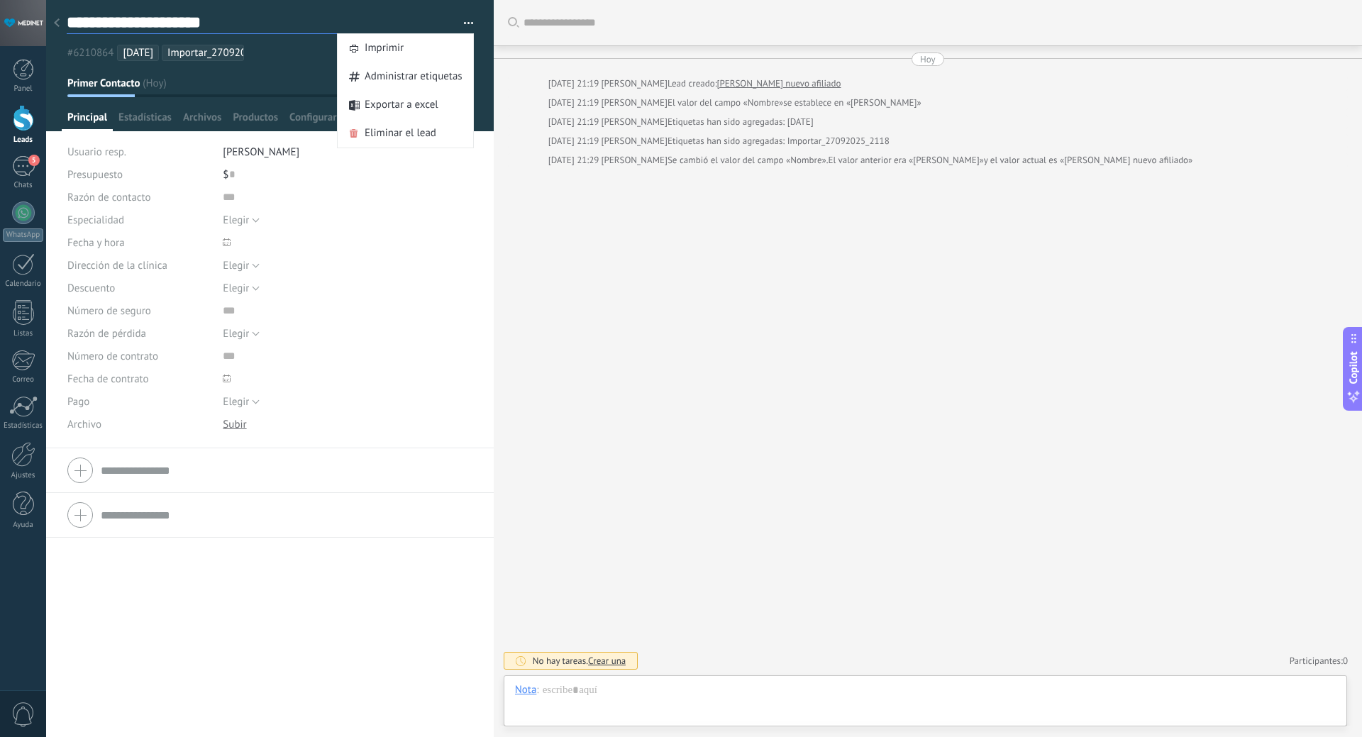
click at [313, 23] on textarea "**********" at bounding box center [258, 23] width 382 height 22
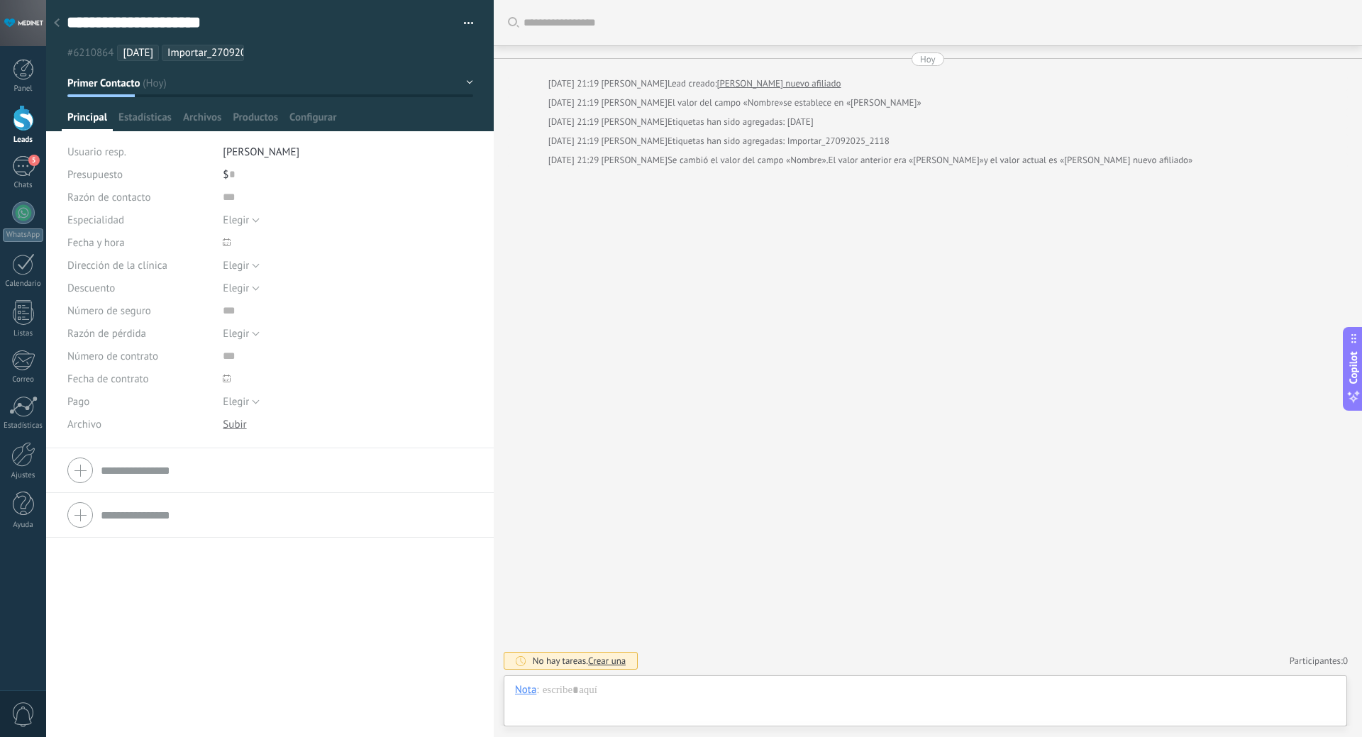
click at [65, 20] on div at bounding box center [57, 24] width 20 height 28
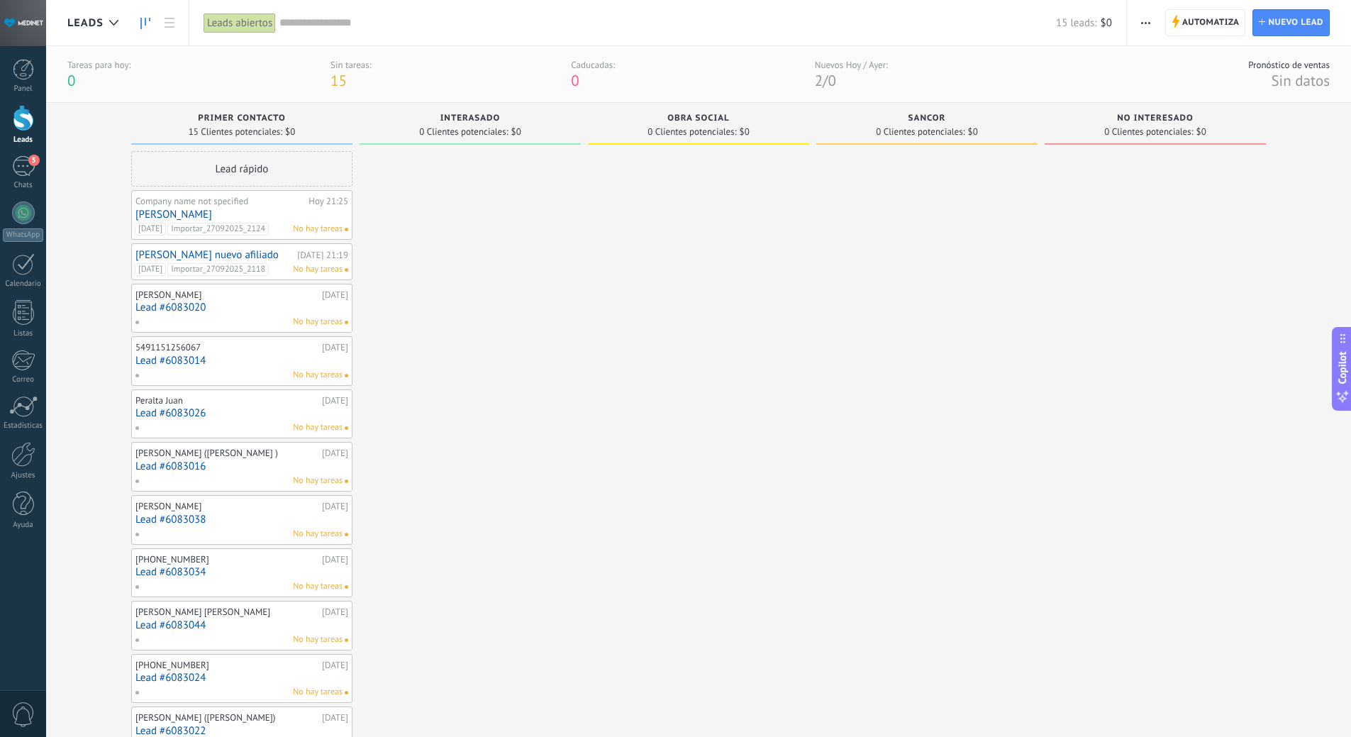
click at [1149, 23] on use "button" at bounding box center [1145, 23] width 9 height 2
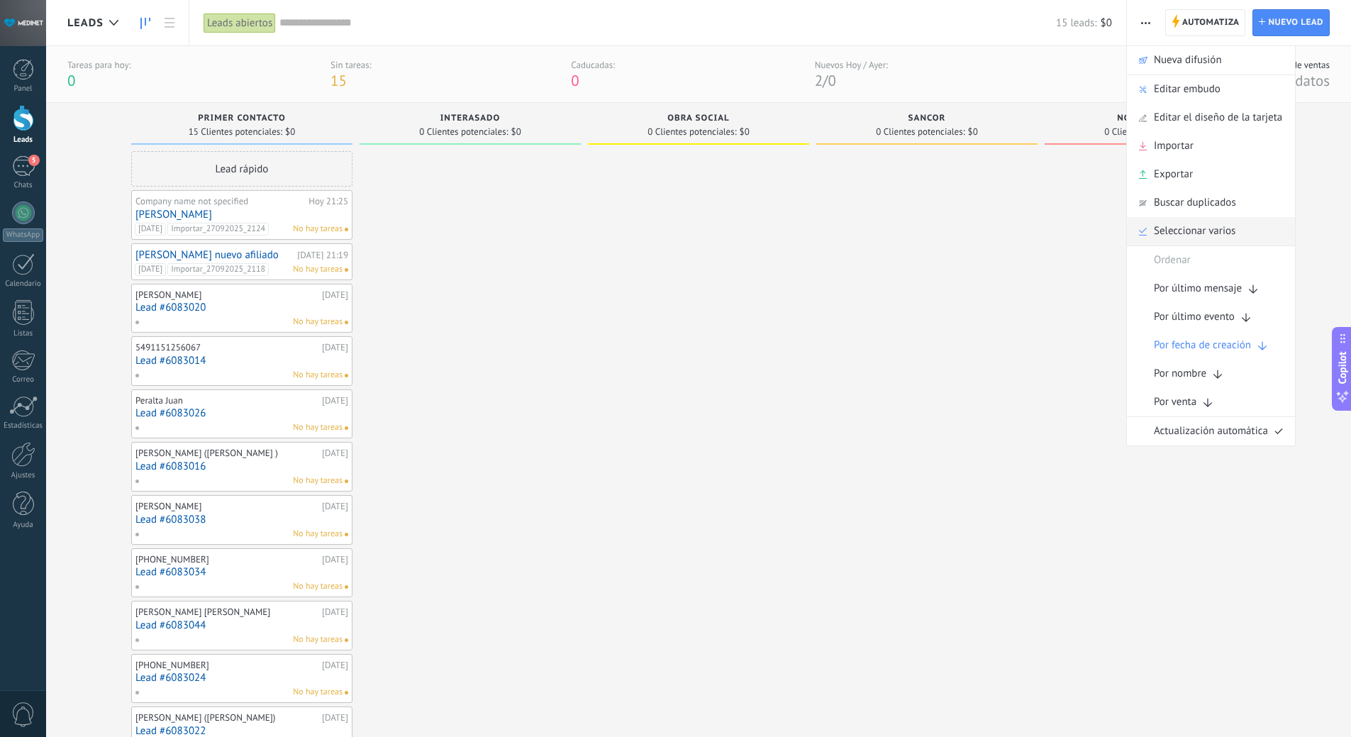
click at [1218, 234] on span "Seleccionar varios" at bounding box center [1195, 231] width 82 height 28
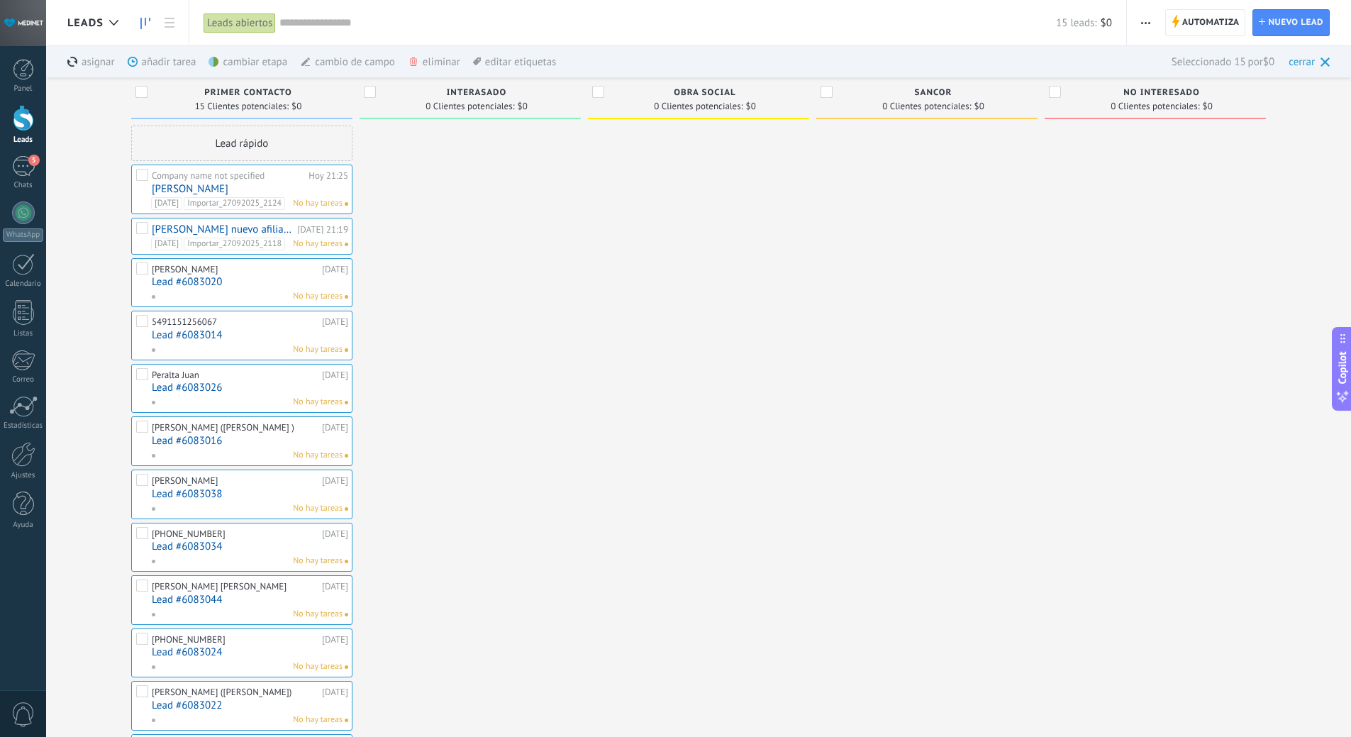
click at [438, 65] on div "eliminar màs" at bounding box center [458, 61] width 101 height 31
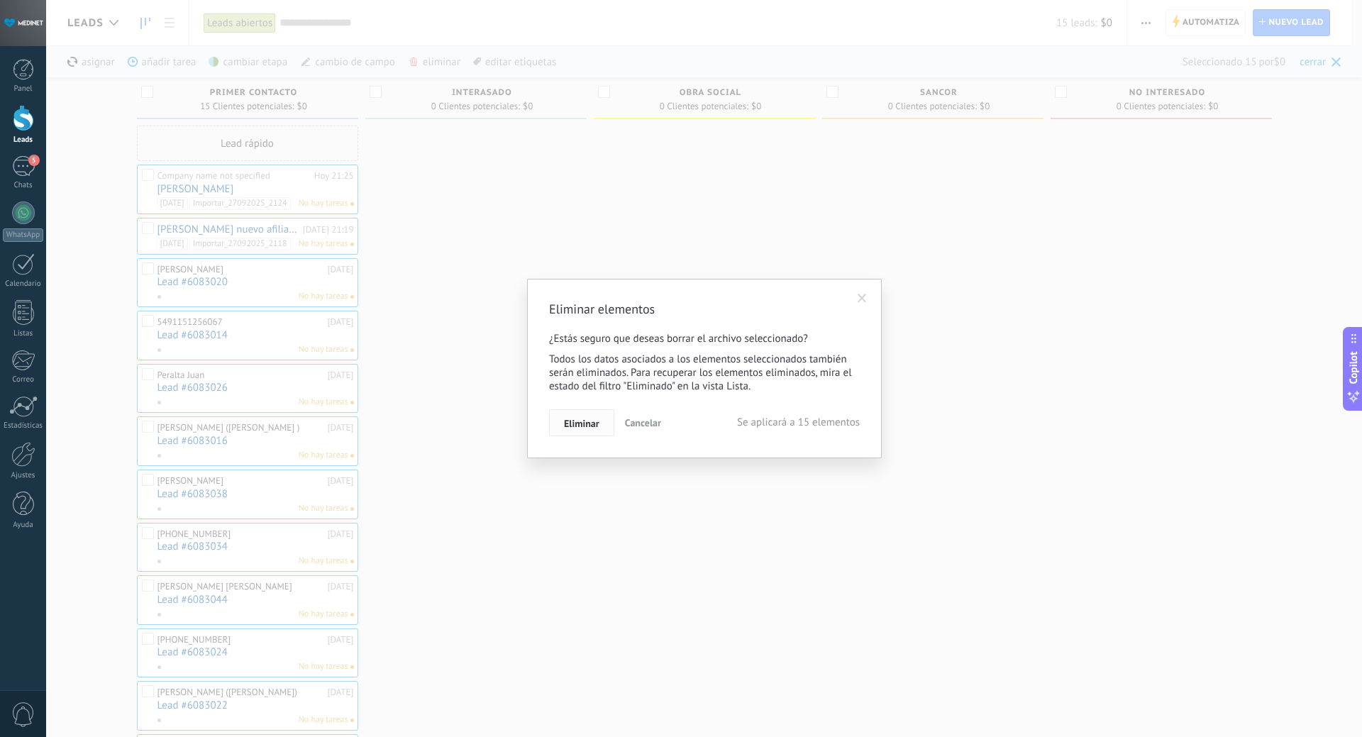
click at [584, 428] on span "Eliminar" at bounding box center [581, 423] width 35 height 10
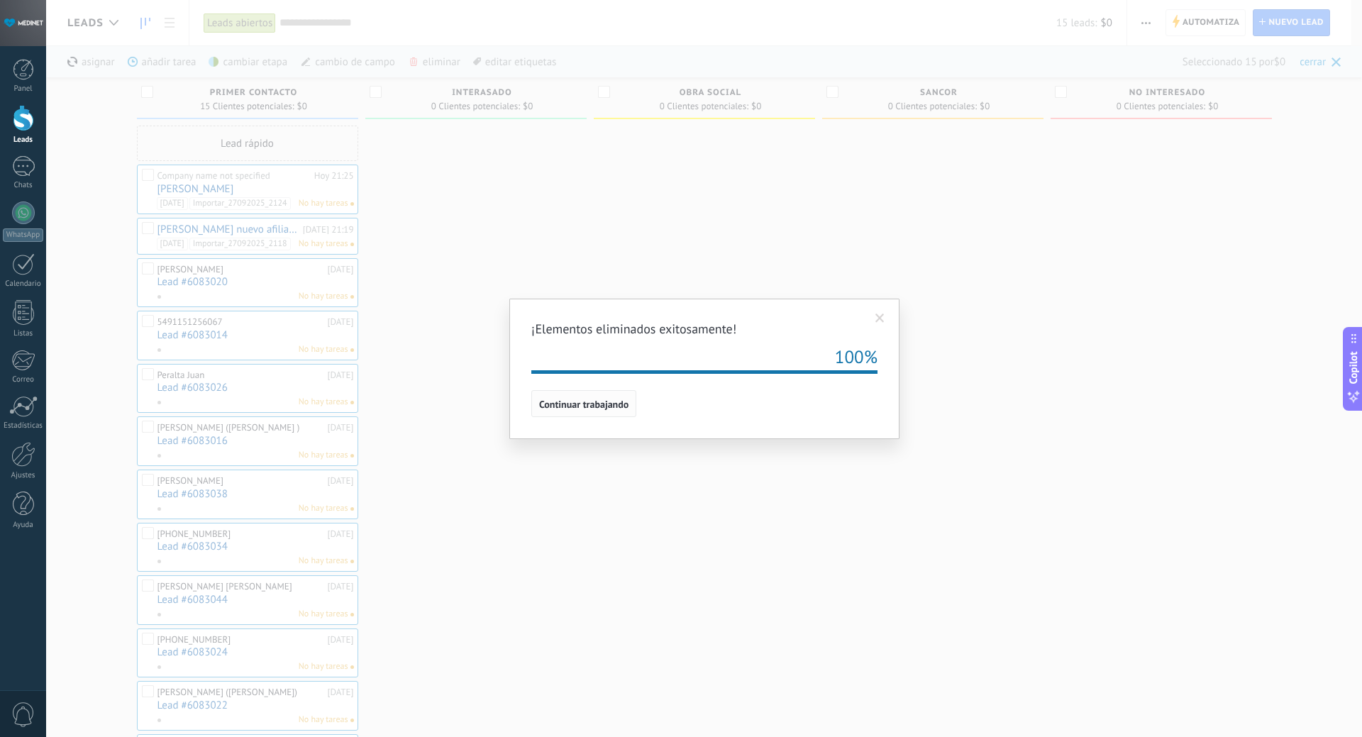
click at [579, 401] on span "Continuar trabajando" at bounding box center [583, 404] width 89 height 10
